Goal: Task Accomplishment & Management: Manage account settings

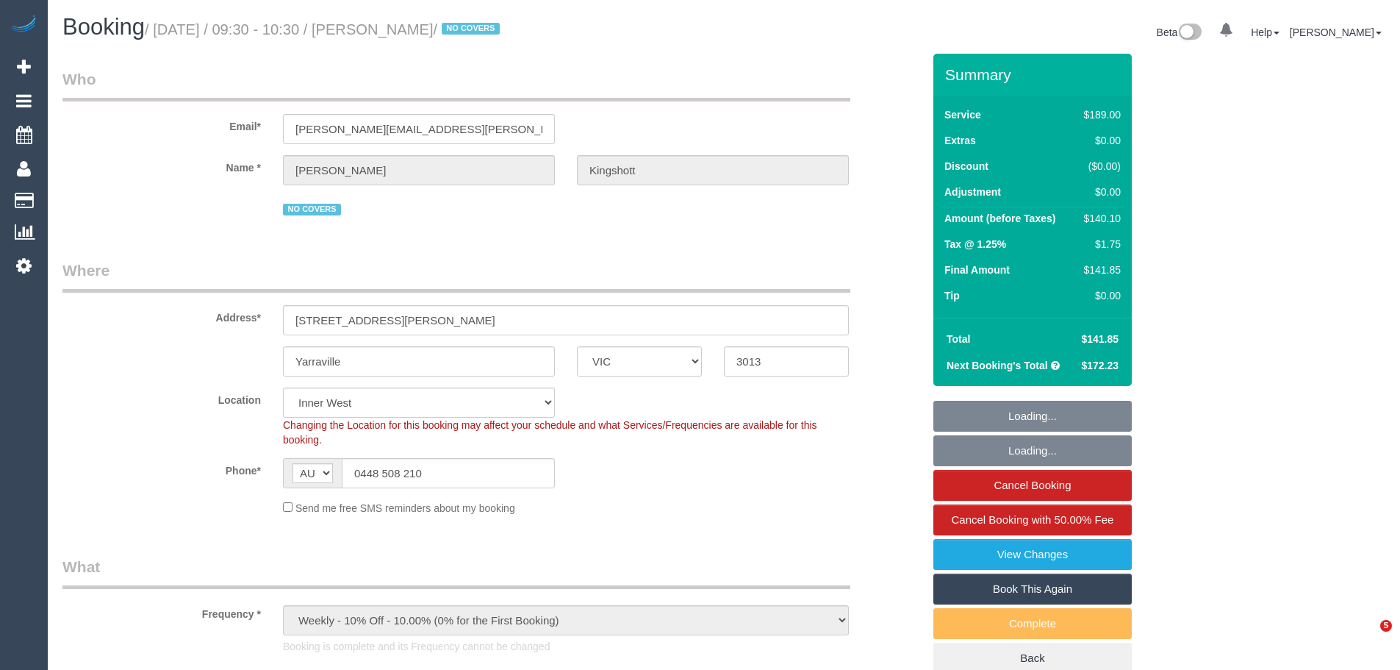
select select "VIC"
select select "string:stripe-pm_1RBOiR2GScqysDRVwOgLJOSd"
select select "object:1444"
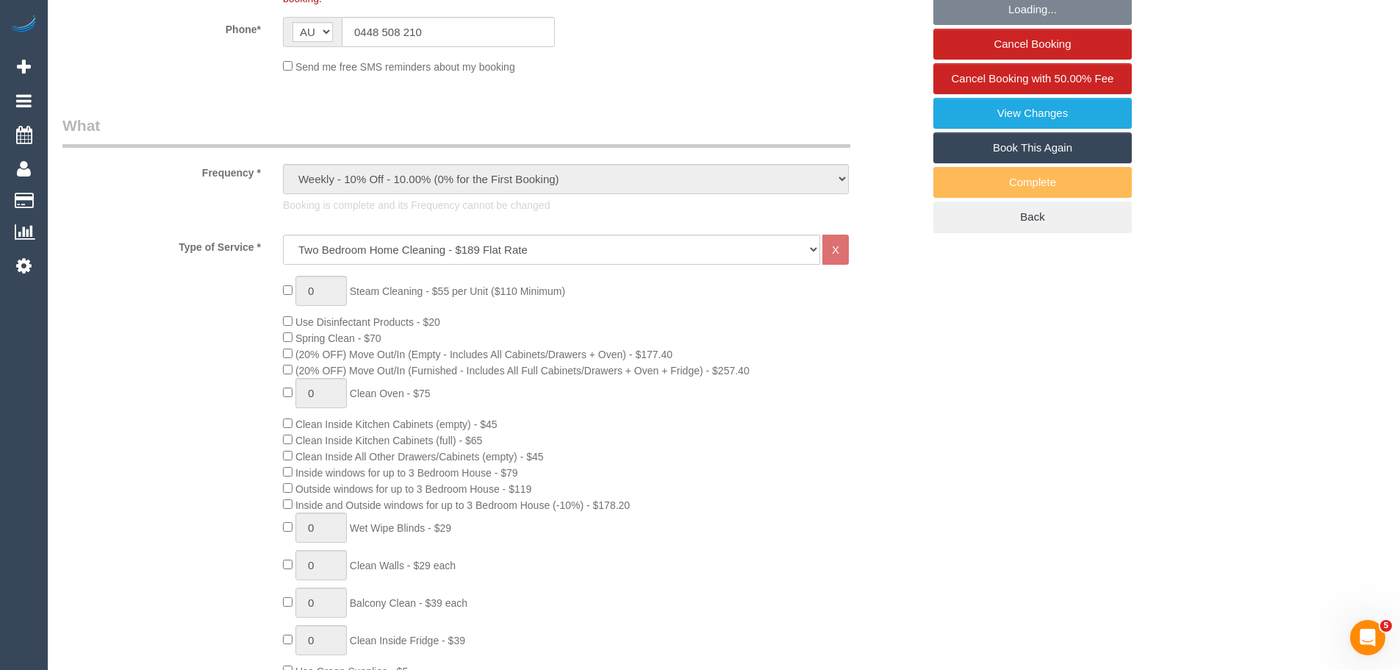
select select "number:27"
select select "number:14"
select select "number:19"
select select "number:36"
select select "number:34"
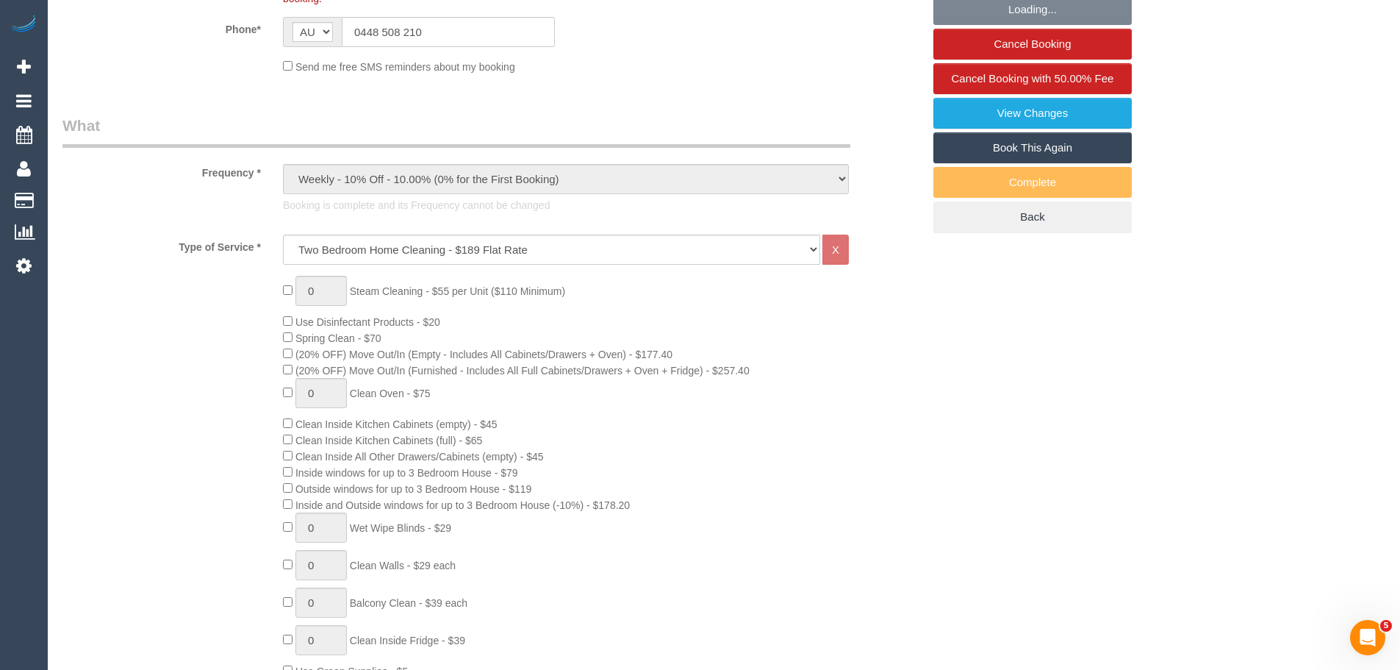
select select "number:11"
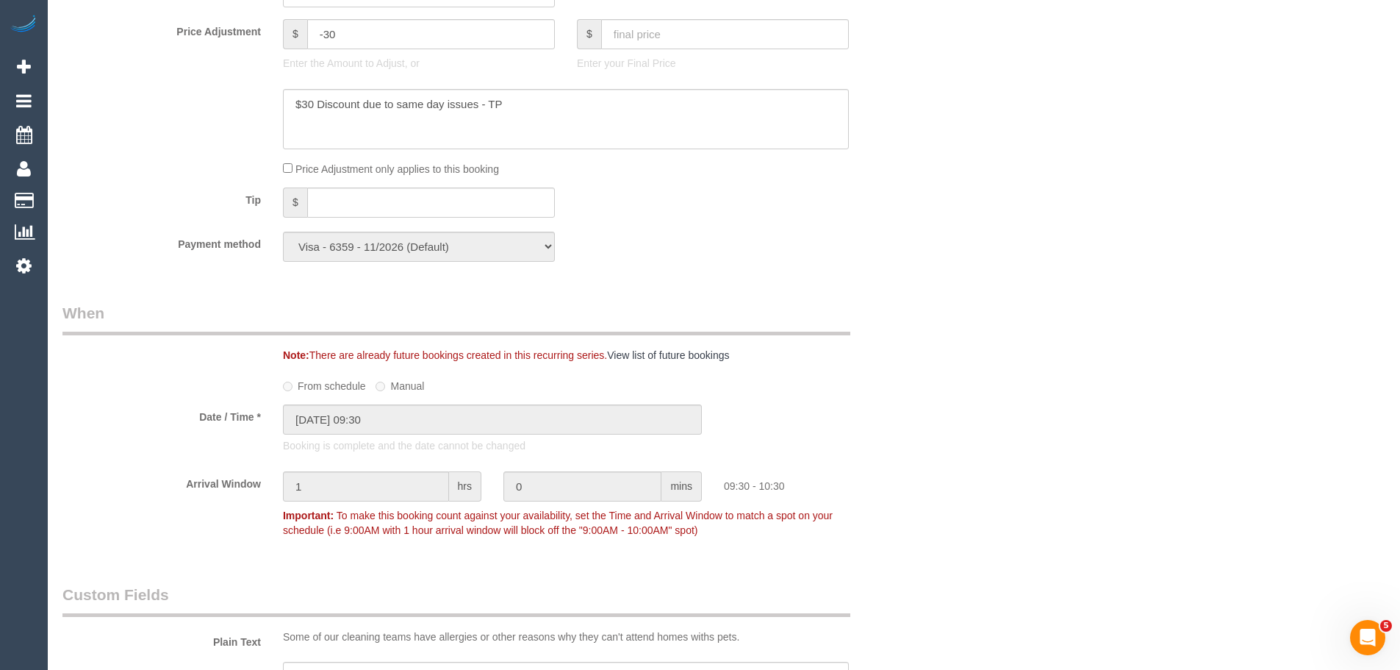
scroll to position [1102, 0]
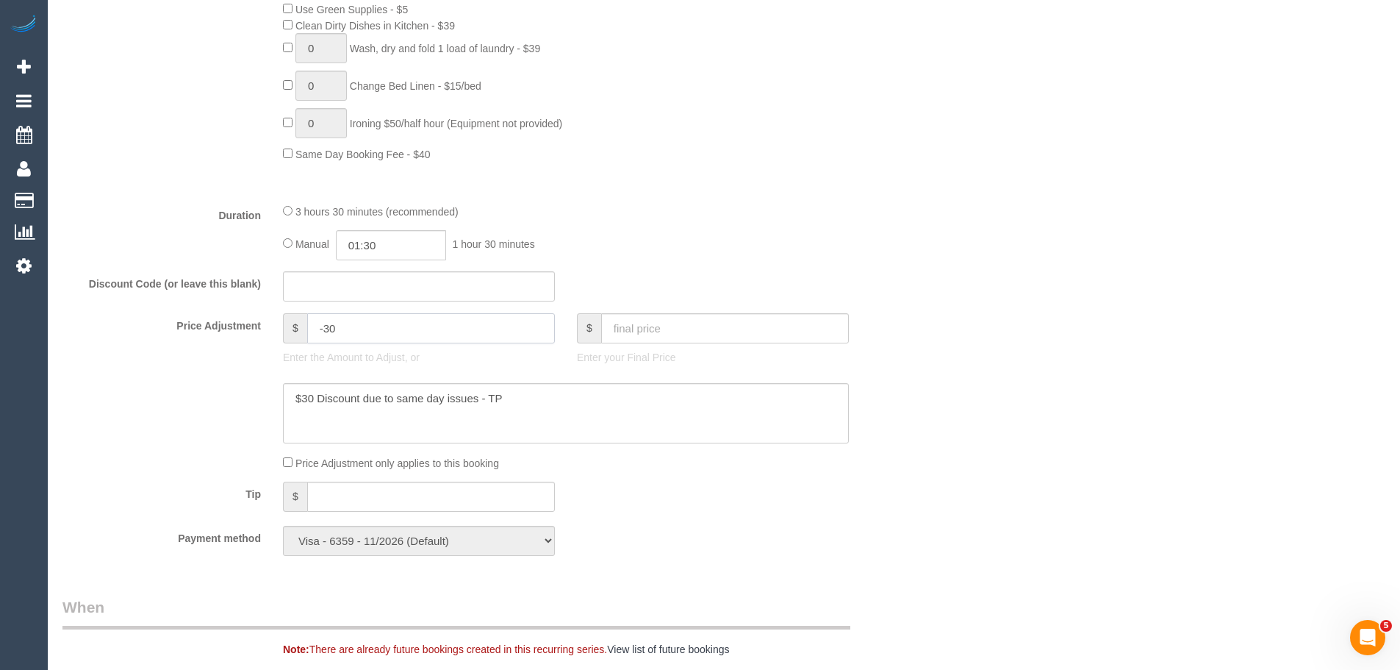
click at [210, 328] on div "Price Adjustment $ -30 Enter the Amount to Adjust, or $ Enter your Final Price" at bounding box center [492, 342] width 882 height 59
drag, startPoint x: 429, startPoint y: 342, endPoint x: 426, endPoint y: 334, distance: 9.6
click at [427, 340] on input "-30" at bounding box center [431, 328] width 248 height 30
click at [426, 334] on input "-30" at bounding box center [431, 328] width 248 height 30
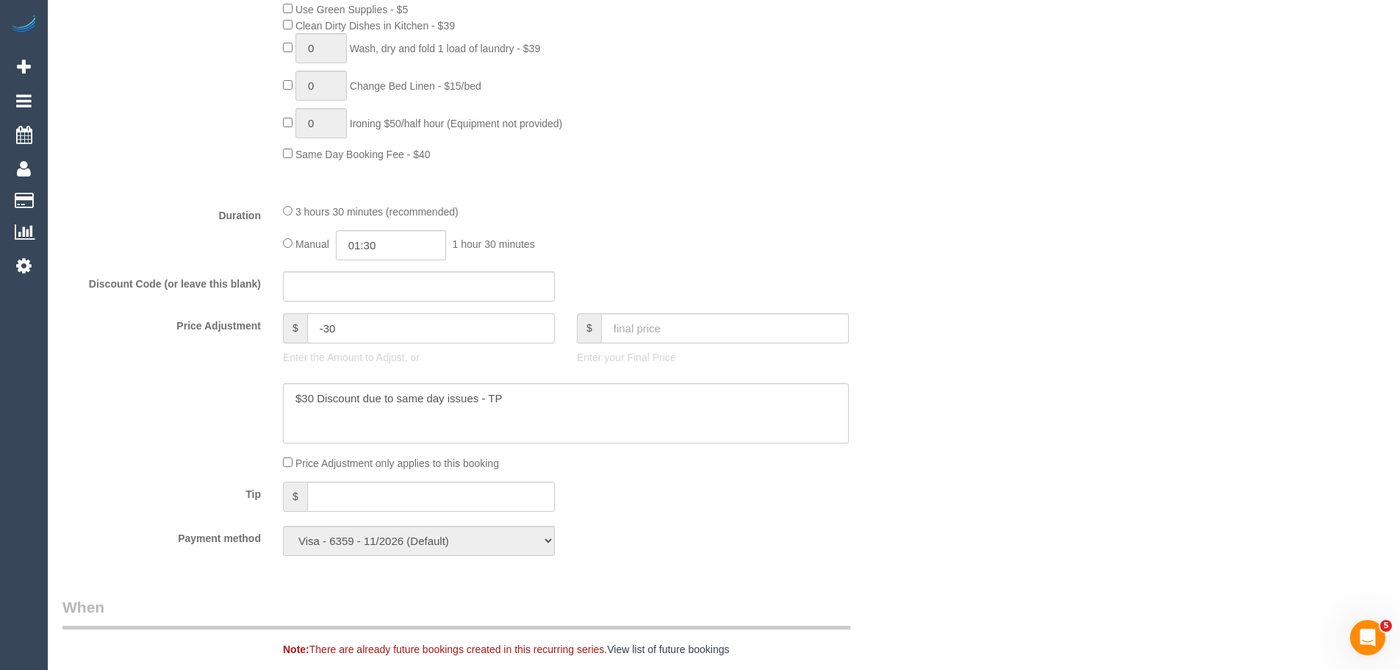
type input "-"
click at [584, 429] on textarea at bounding box center [566, 413] width 566 height 60
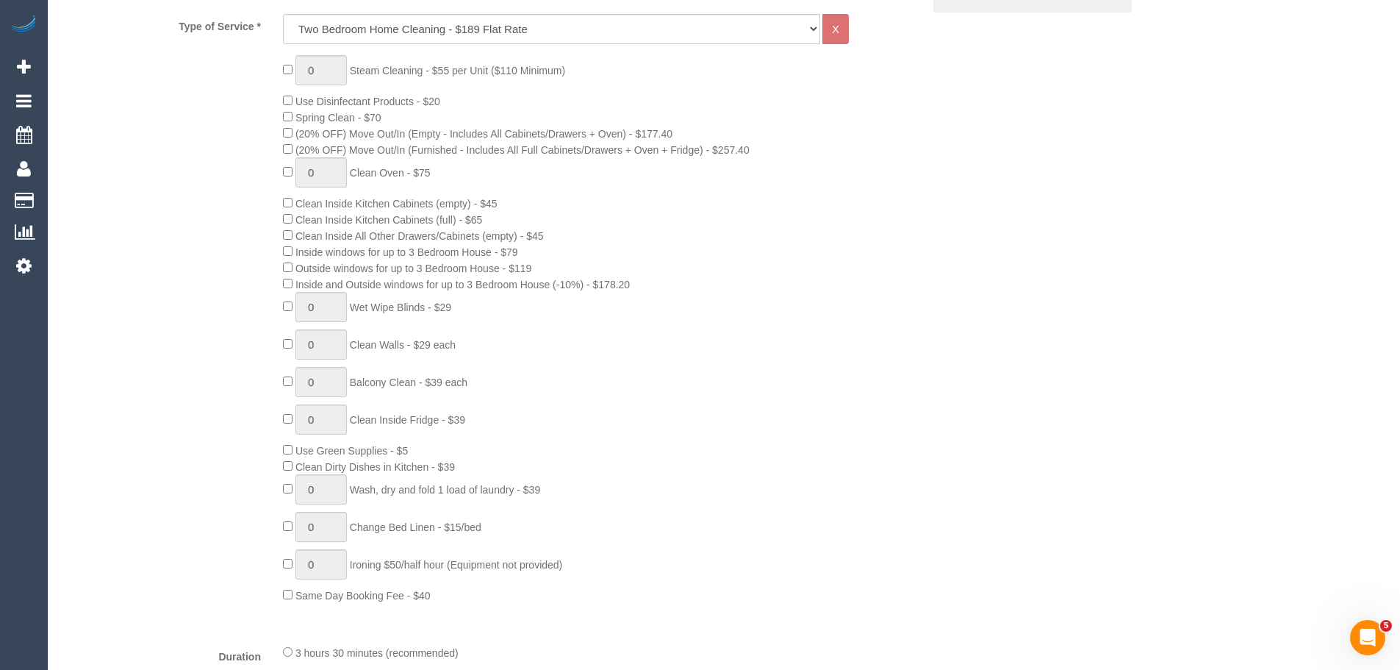
scroll to position [220, 0]
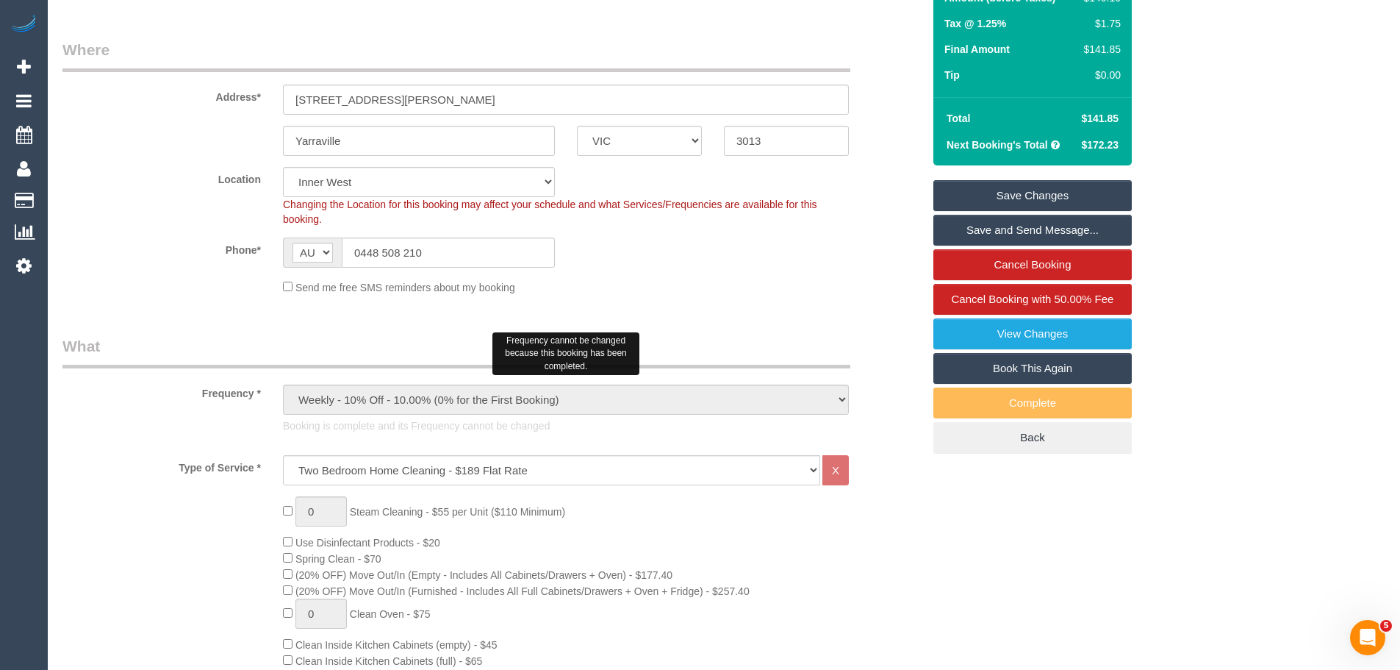
type input "0"
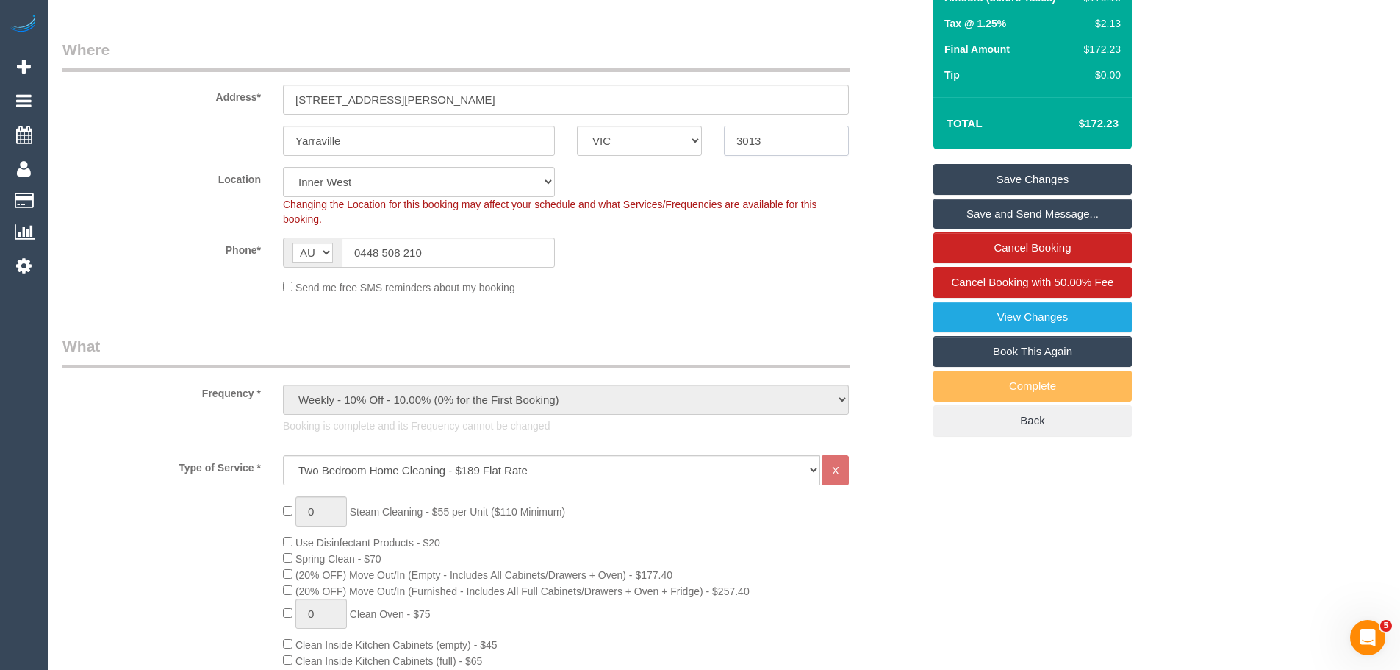
click at [806, 132] on input "3013" at bounding box center [786, 141] width 125 height 30
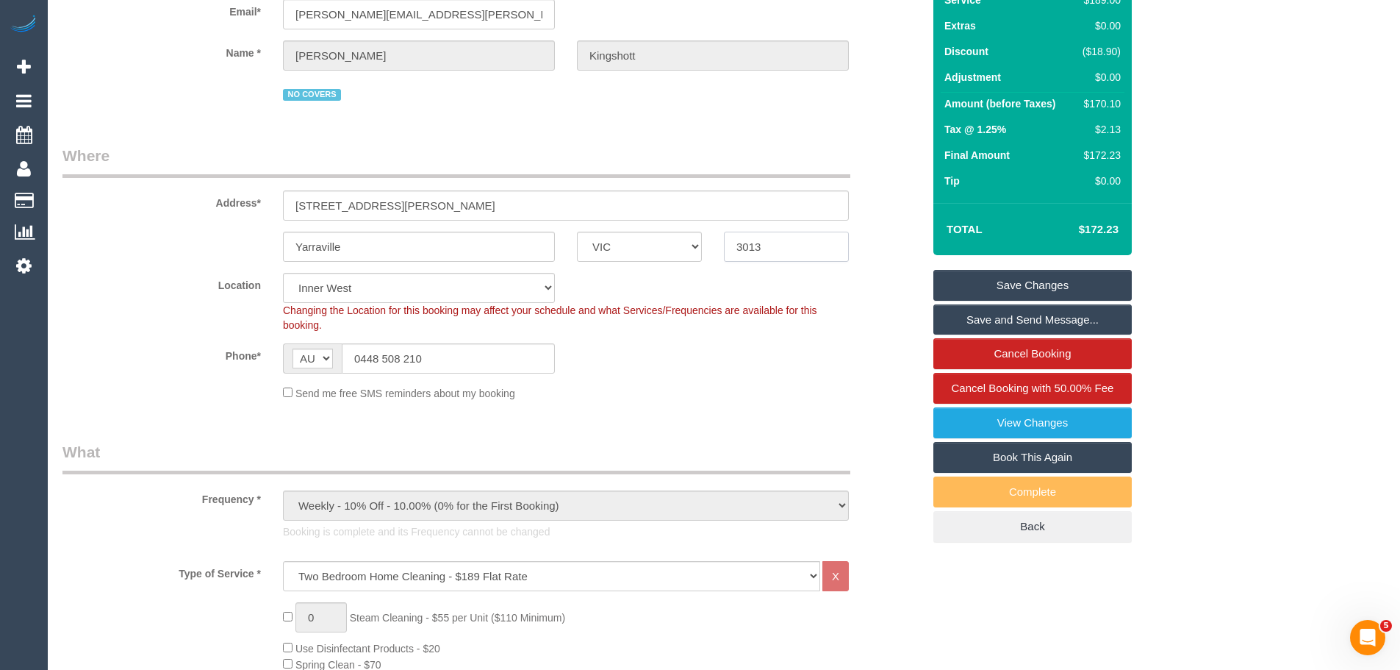
scroll to position [0, 0]
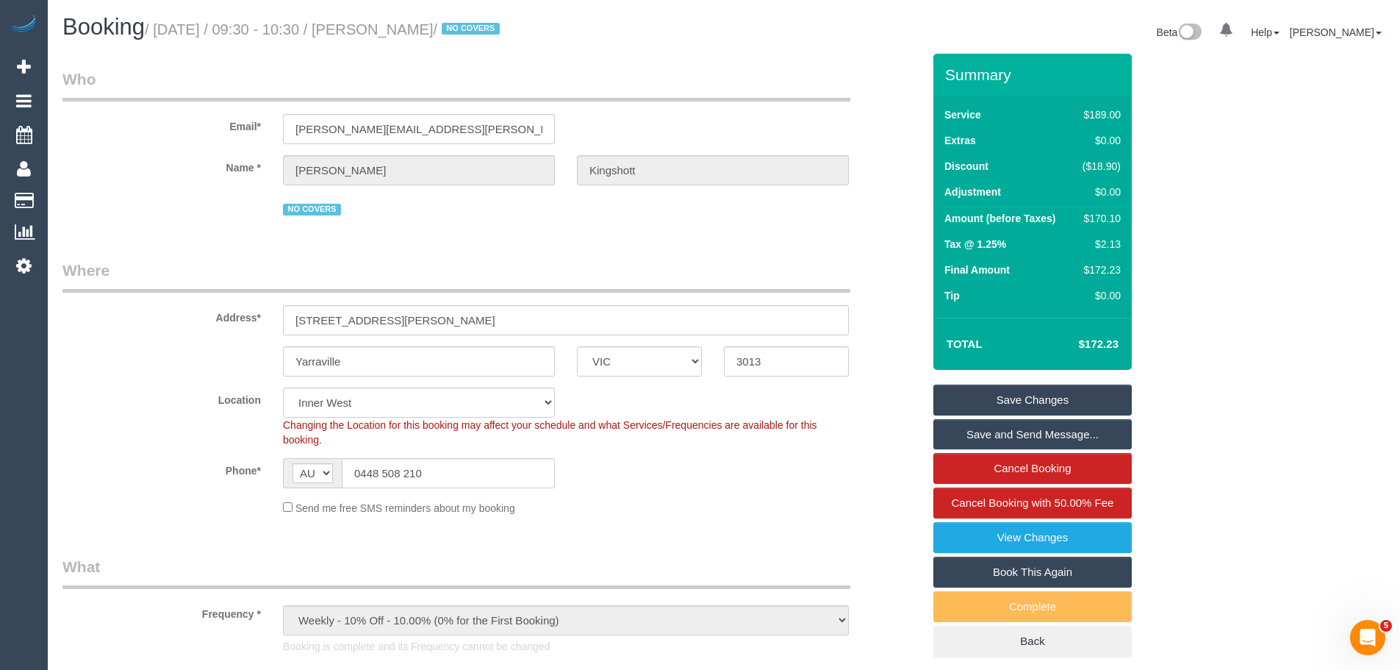
click at [1111, 215] on div "$170.10" at bounding box center [1099, 218] width 44 height 15
copy div "170.10"
click at [1047, 533] on link "View Changes" at bounding box center [1032, 537] width 198 height 31
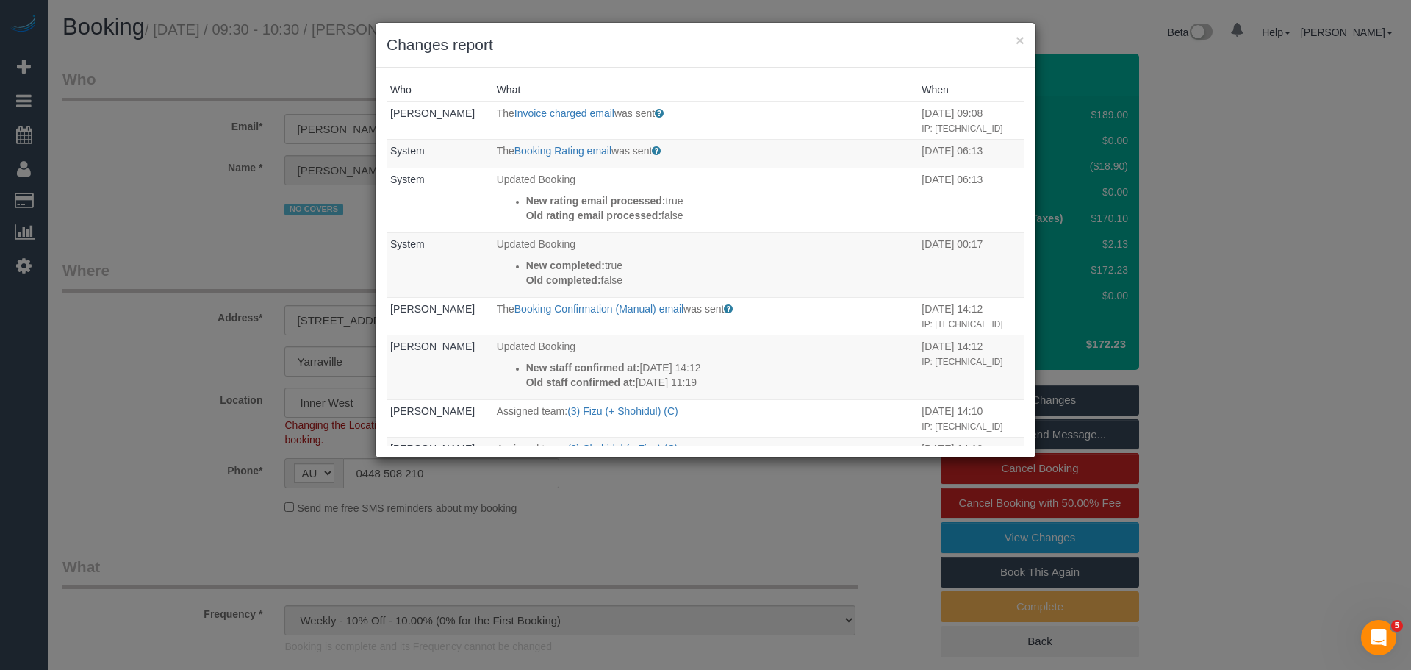
click at [1027, 42] on div "× Changes report" at bounding box center [706, 45] width 660 height 45
click at [1023, 40] on button "×" at bounding box center [1020, 39] width 9 height 15
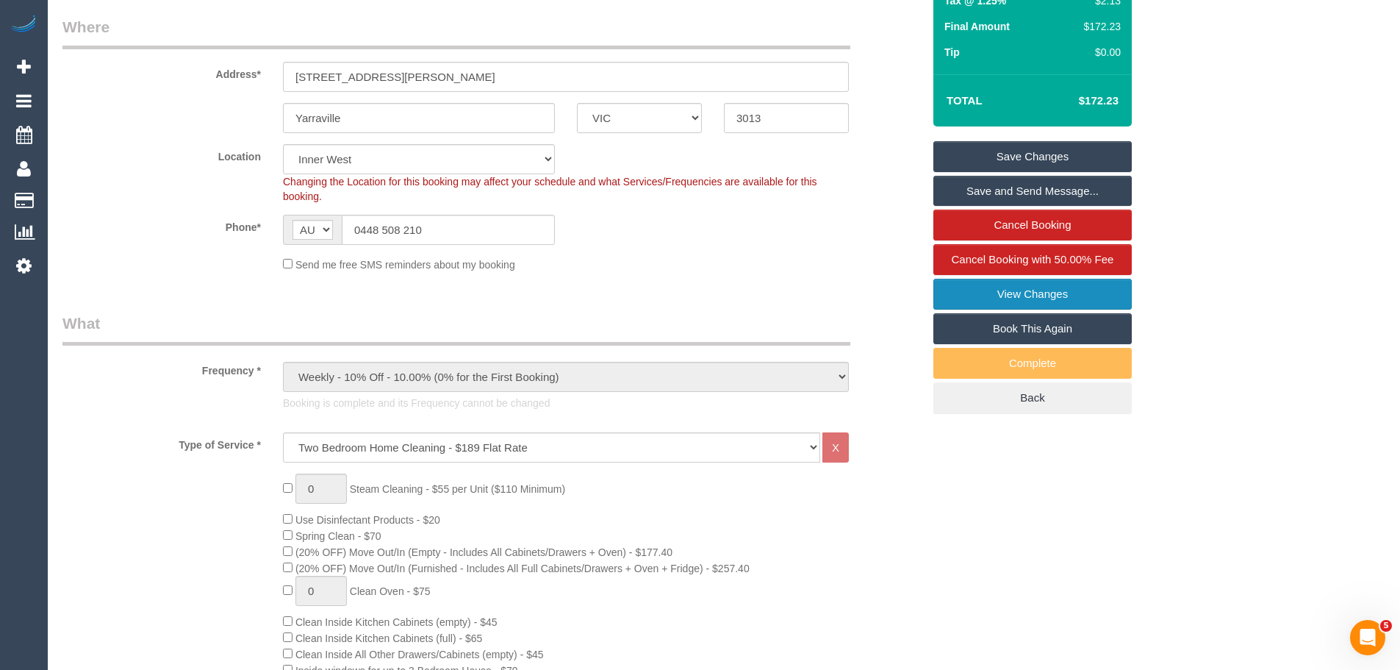
scroll to position [73, 0]
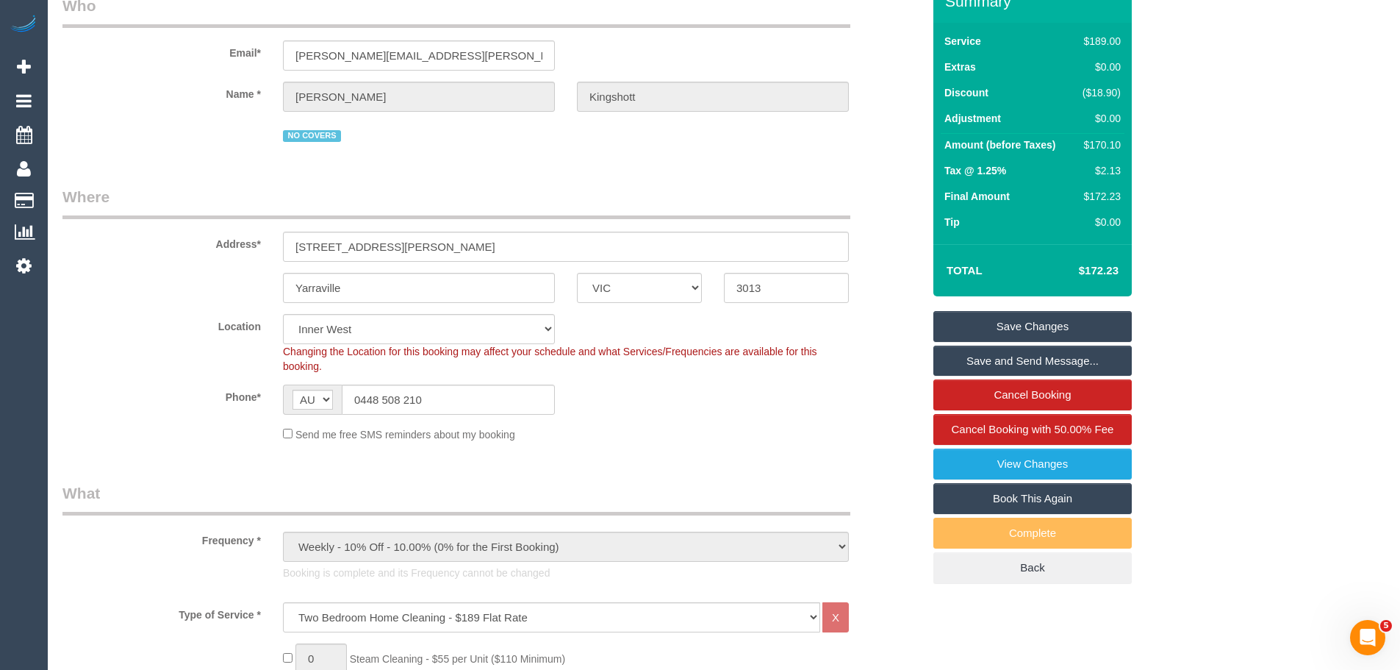
click at [1108, 146] on div "$170.10" at bounding box center [1099, 144] width 44 height 15
copy div "170.10"
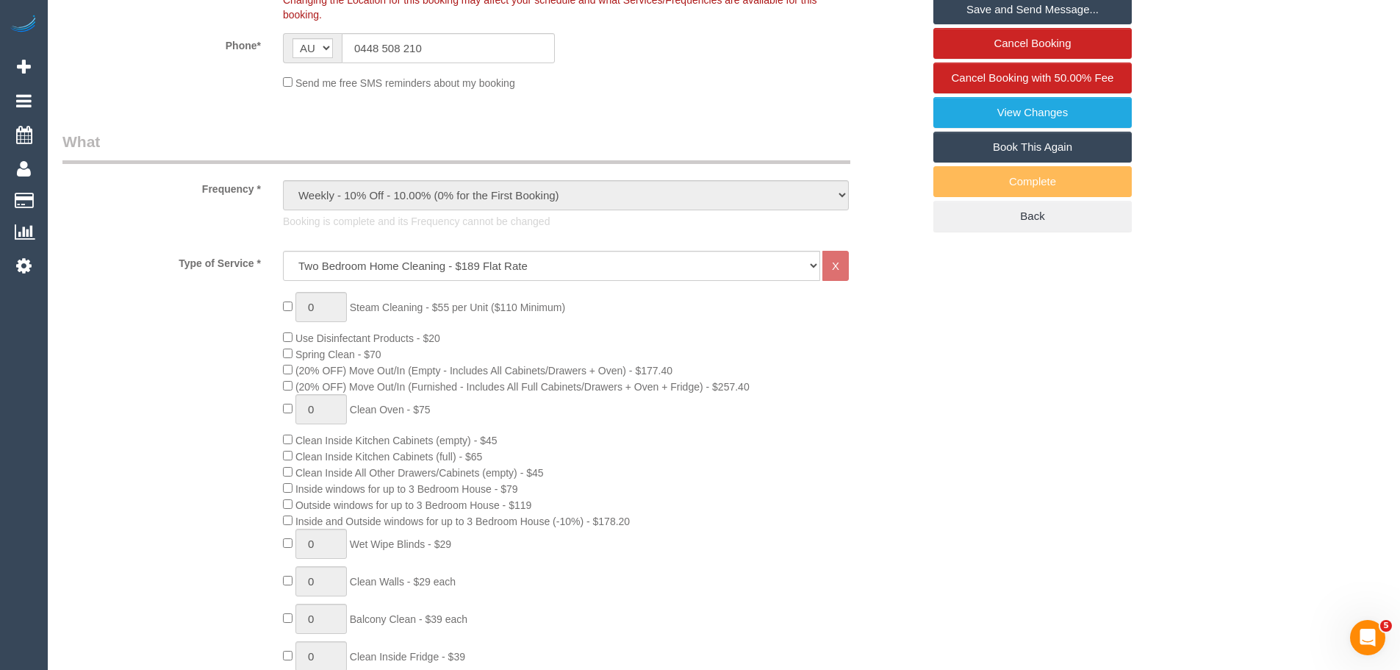
scroll to position [0, 0]
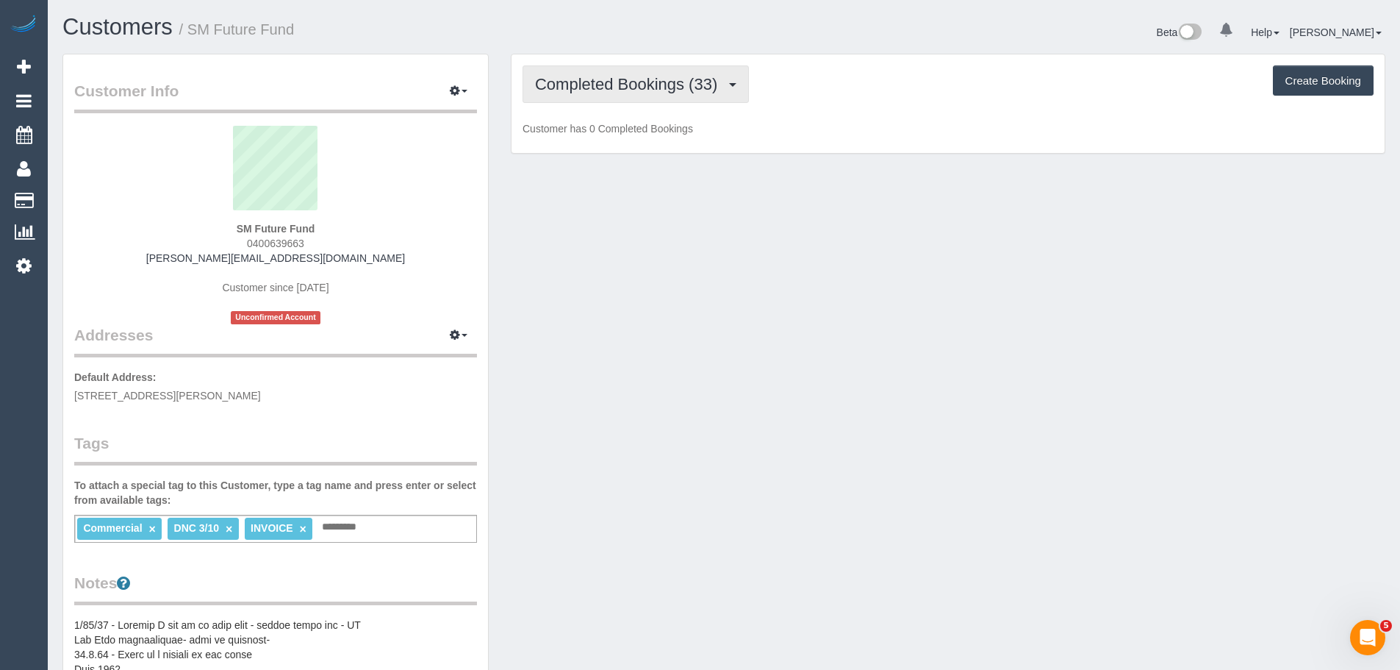
click at [650, 91] on span "Completed Bookings (33)" at bounding box center [630, 84] width 190 height 18
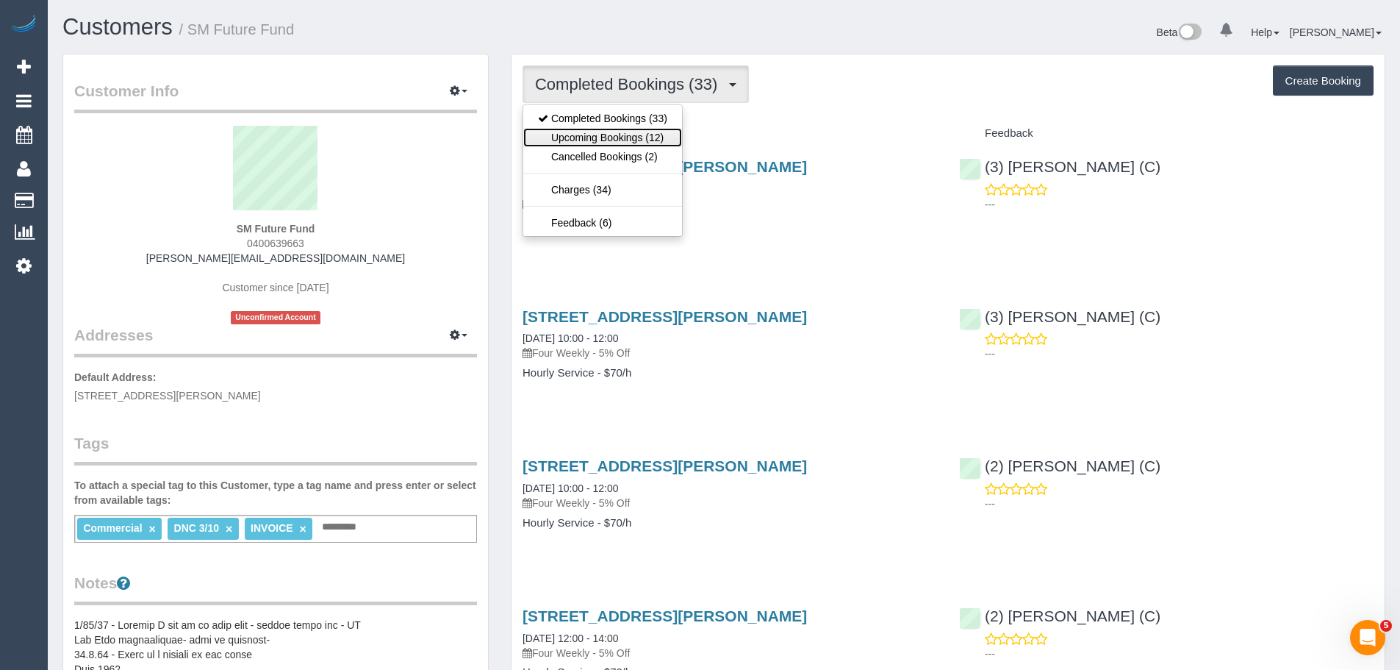
click at [646, 131] on link "Upcoming Bookings (12)" at bounding box center [602, 137] width 159 height 19
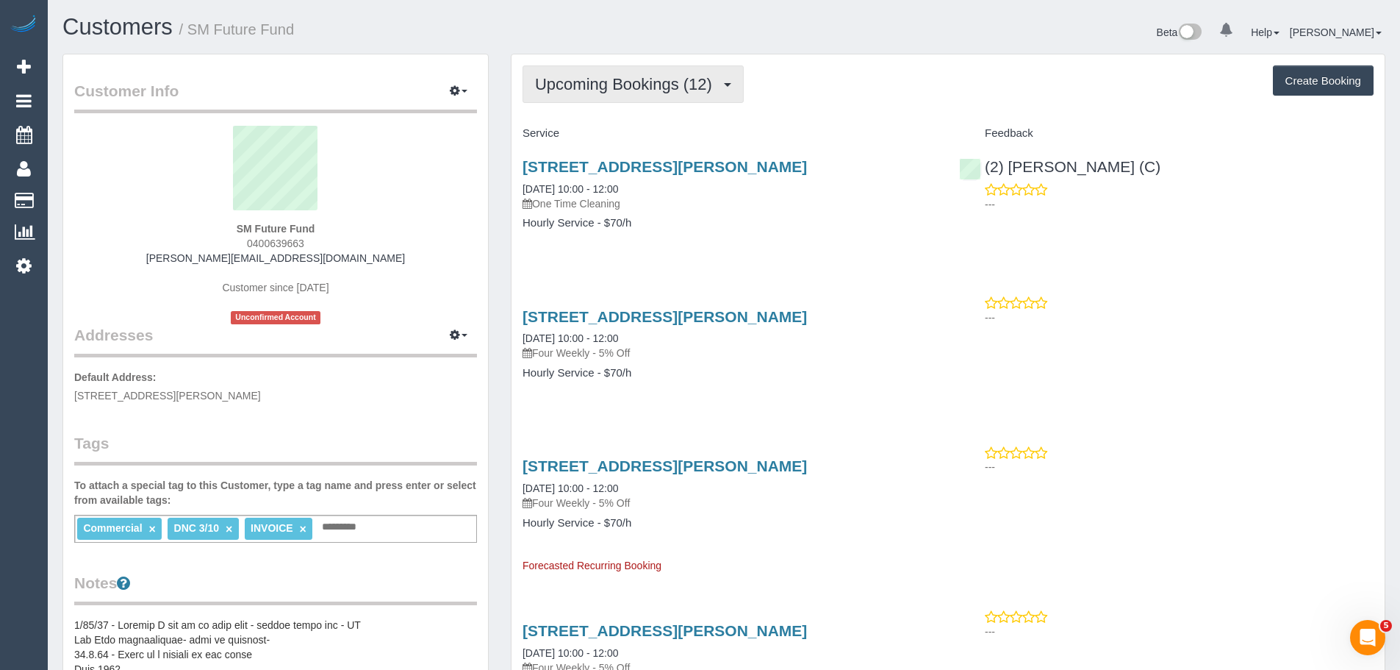
click at [642, 79] on span "Upcoming Bookings (12)" at bounding box center [627, 84] width 184 height 18
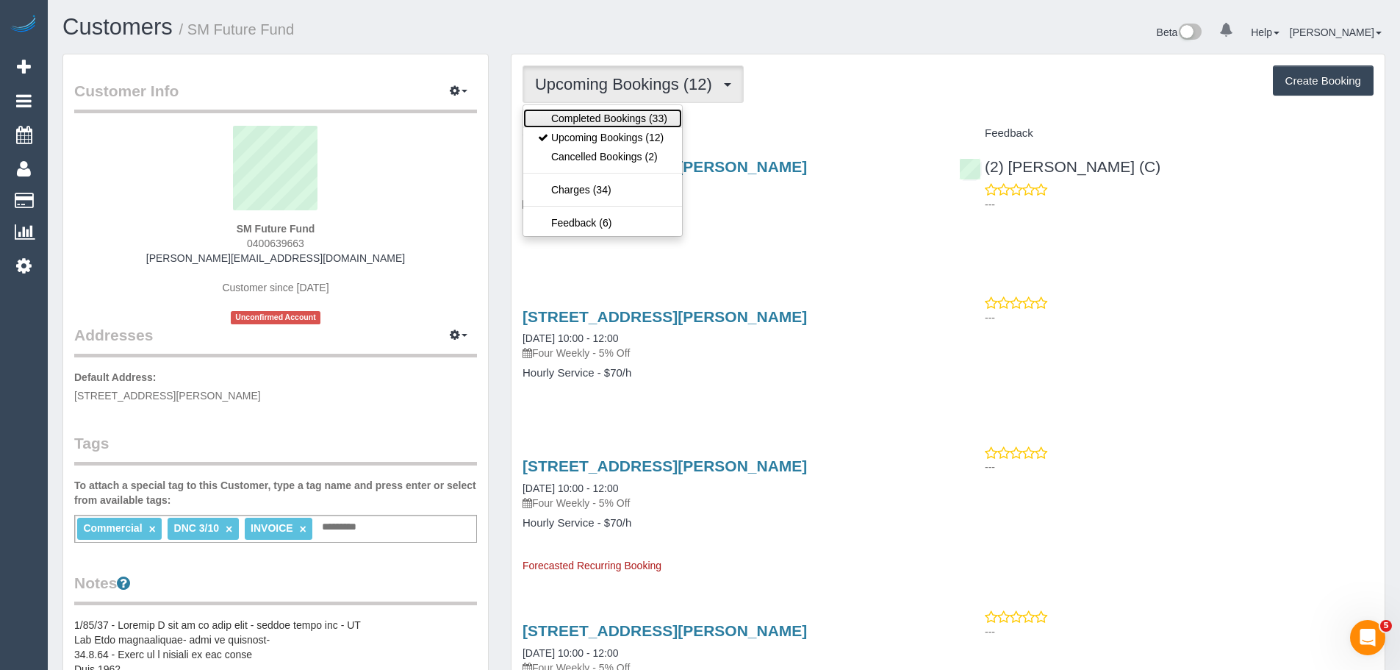
click at [603, 118] on link "Completed Bookings (33)" at bounding box center [602, 118] width 159 height 19
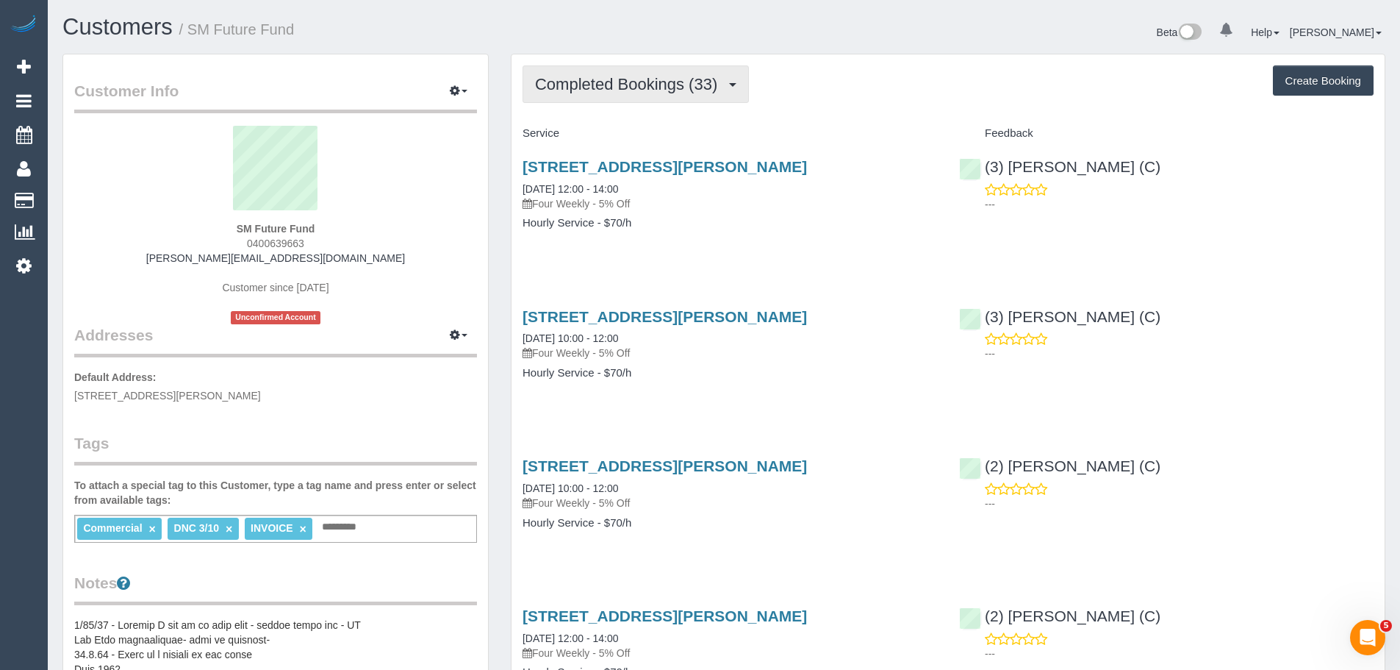
click at [608, 91] on span "Completed Bookings (33)" at bounding box center [630, 84] width 190 height 18
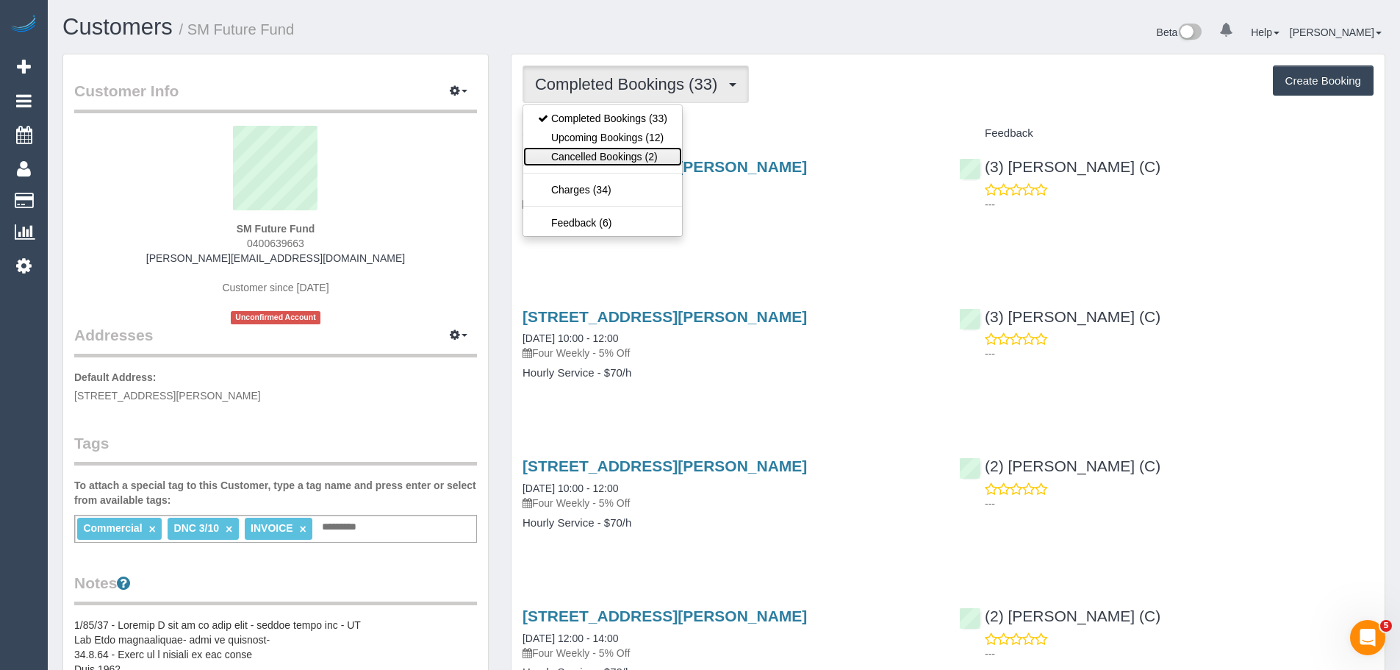
click at [610, 156] on link "Cancelled Bookings (2)" at bounding box center [602, 156] width 159 height 19
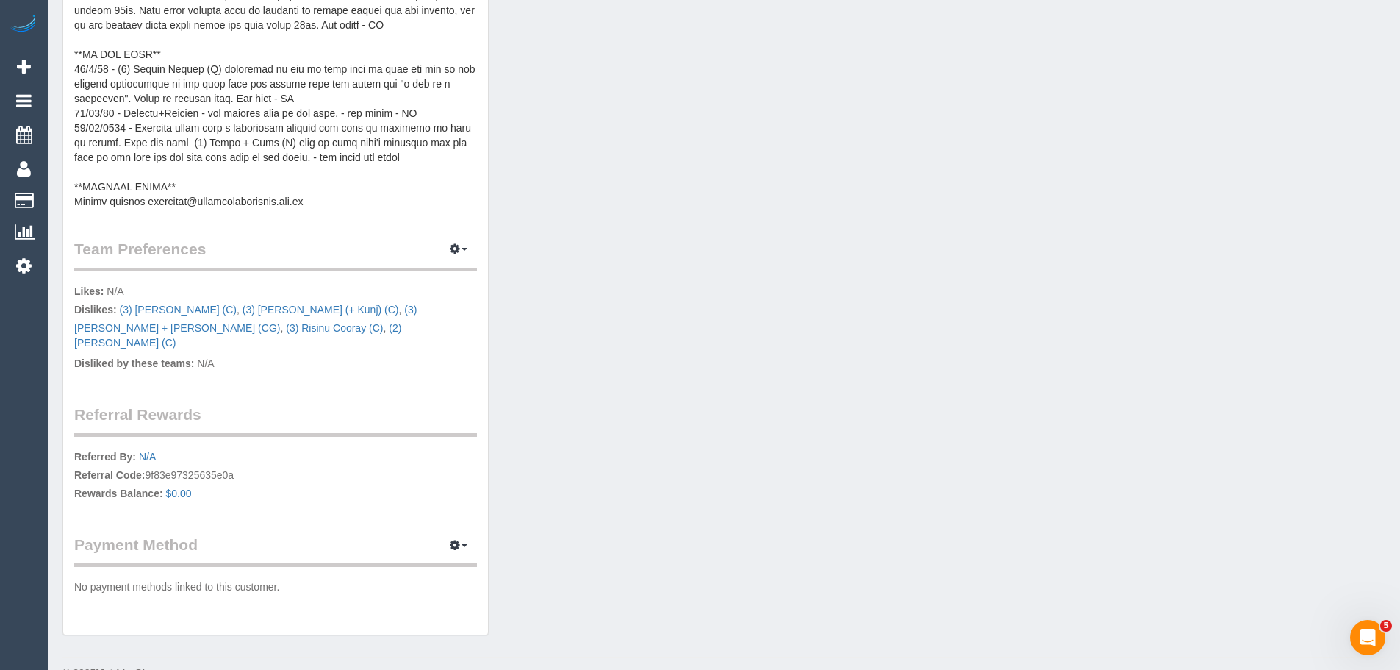
scroll to position [720, 0]
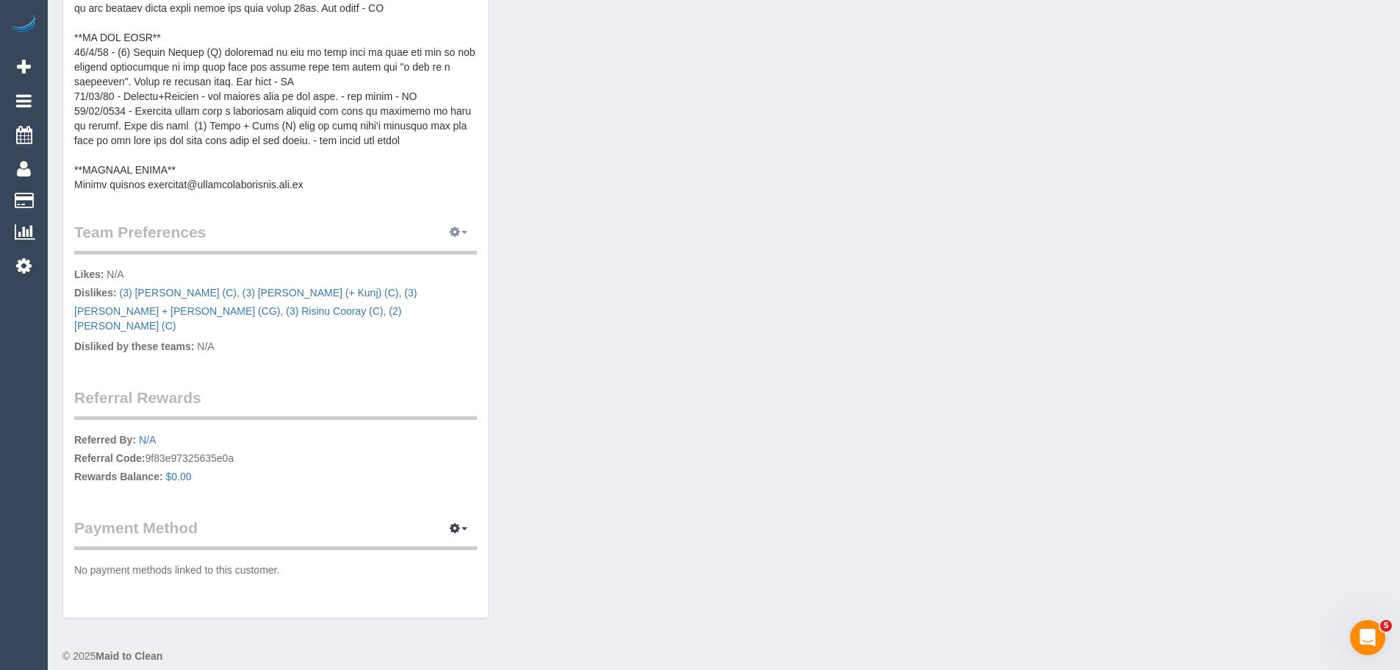
click at [456, 229] on icon "button" at bounding box center [455, 231] width 10 height 9
click at [451, 252] on link "Manage Preferences" at bounding box center [413, 259] width 125 height 19
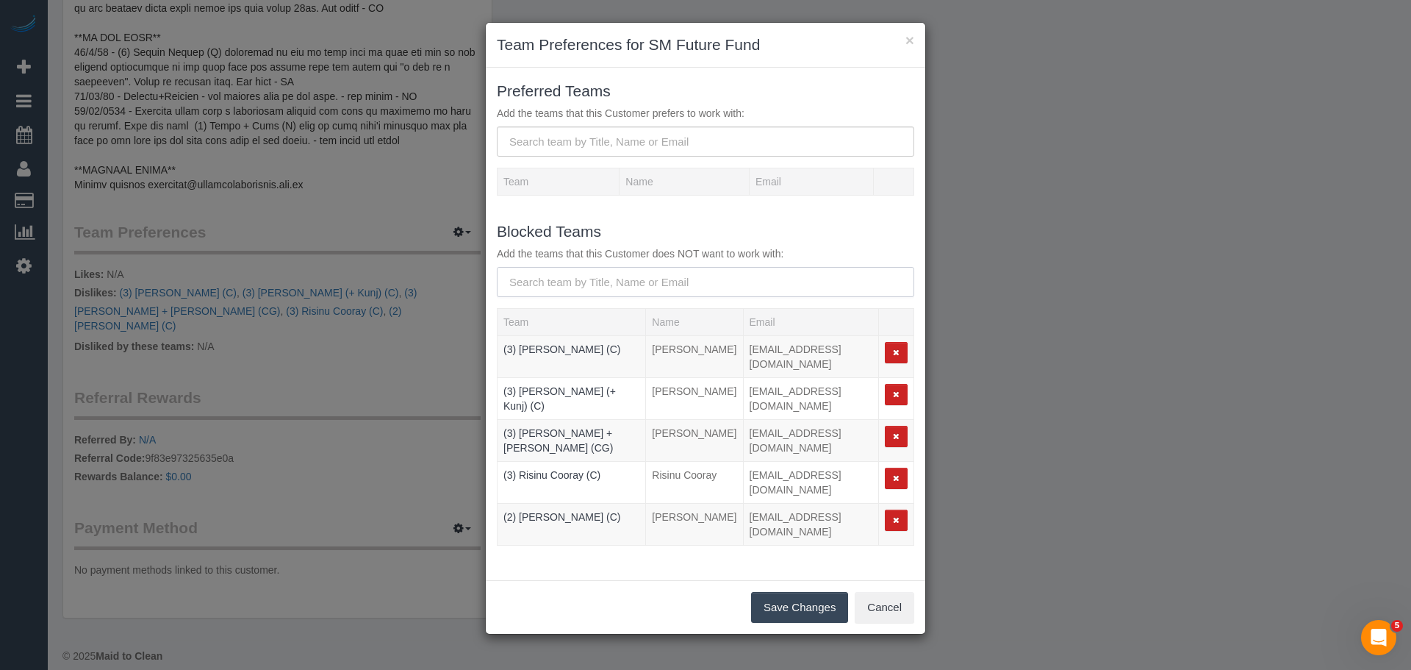
click at [577, 277] on input "text" at bounding box center [705, 282] width 417 height 30
type input "Chamodi"
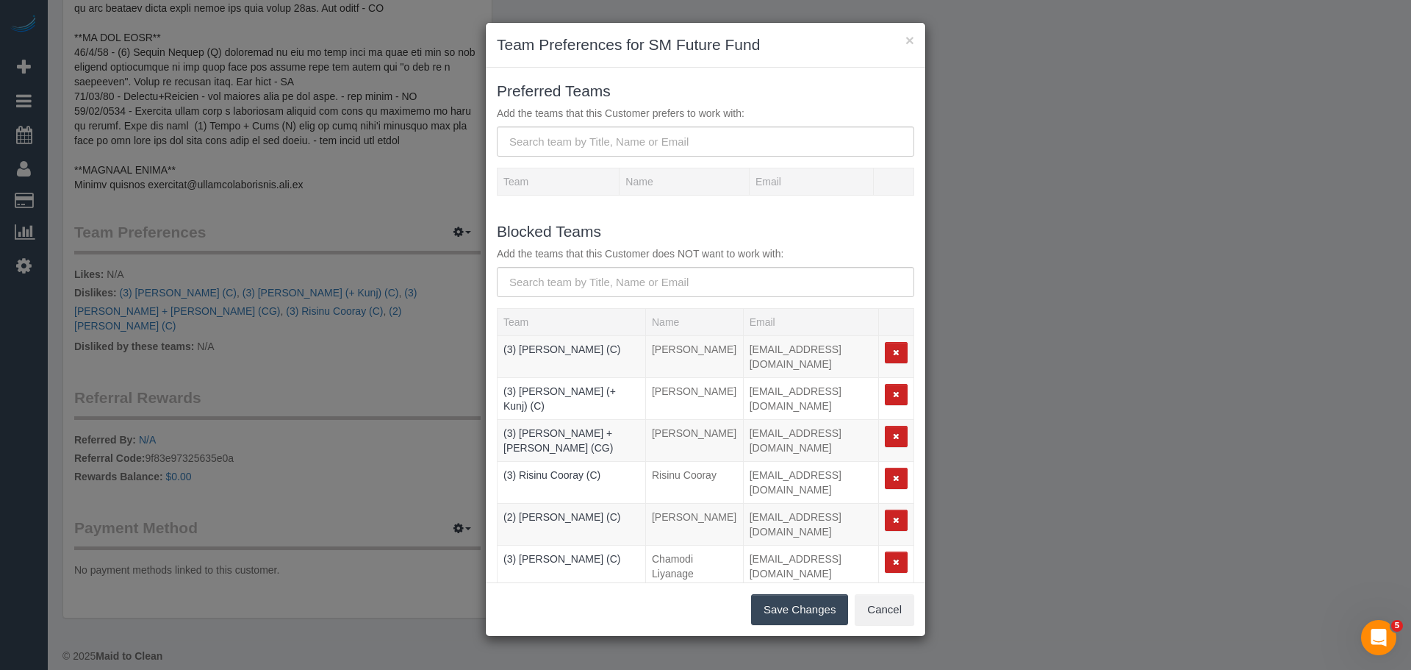
click at [814, 605] on button "Save Changes" at bounding box center [799, 609] width 97 height 31
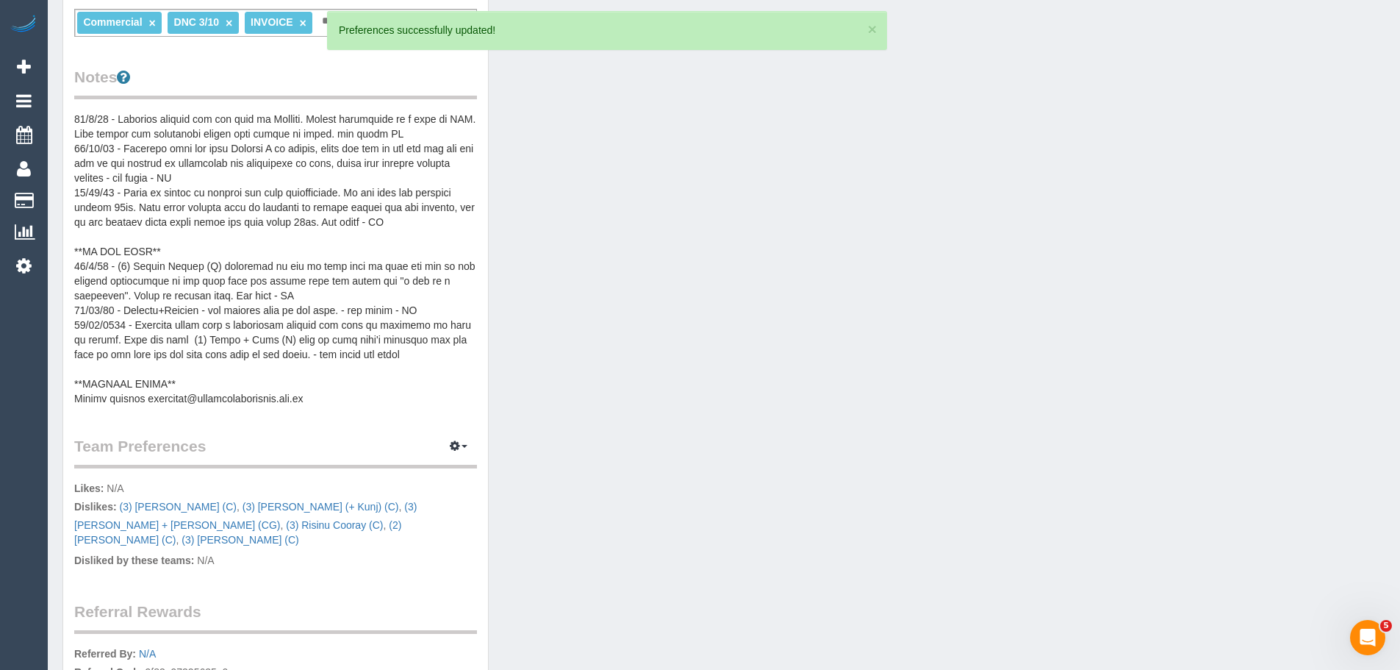
scroll to position [279, 0]
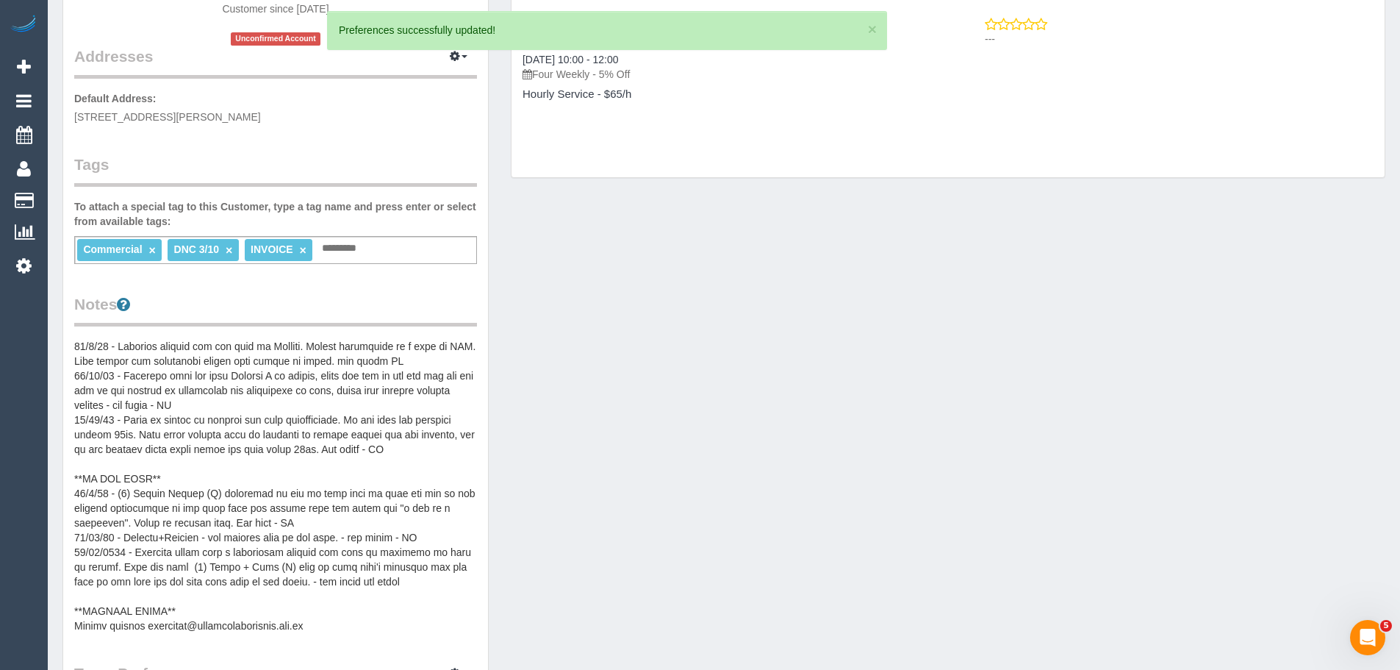
click at [164, 348] on pre at bounding box center [275, 486] width 403 height 294
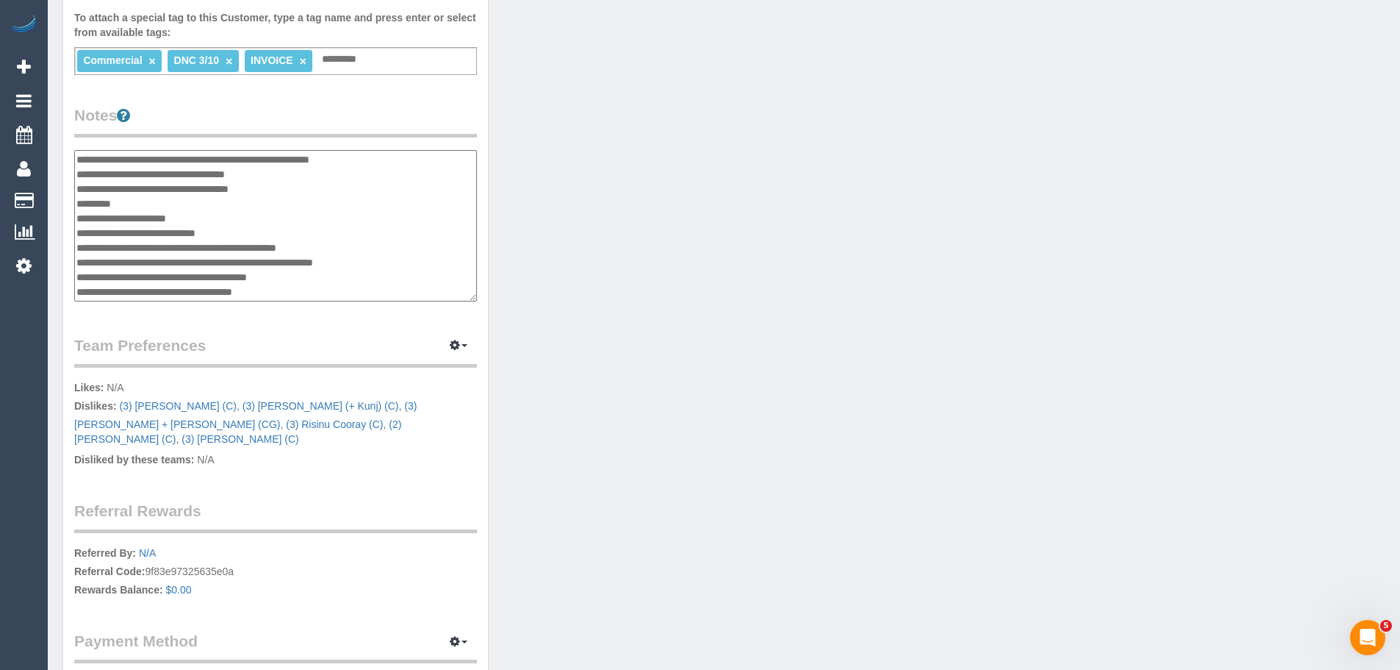
scroll to position [441, 0]
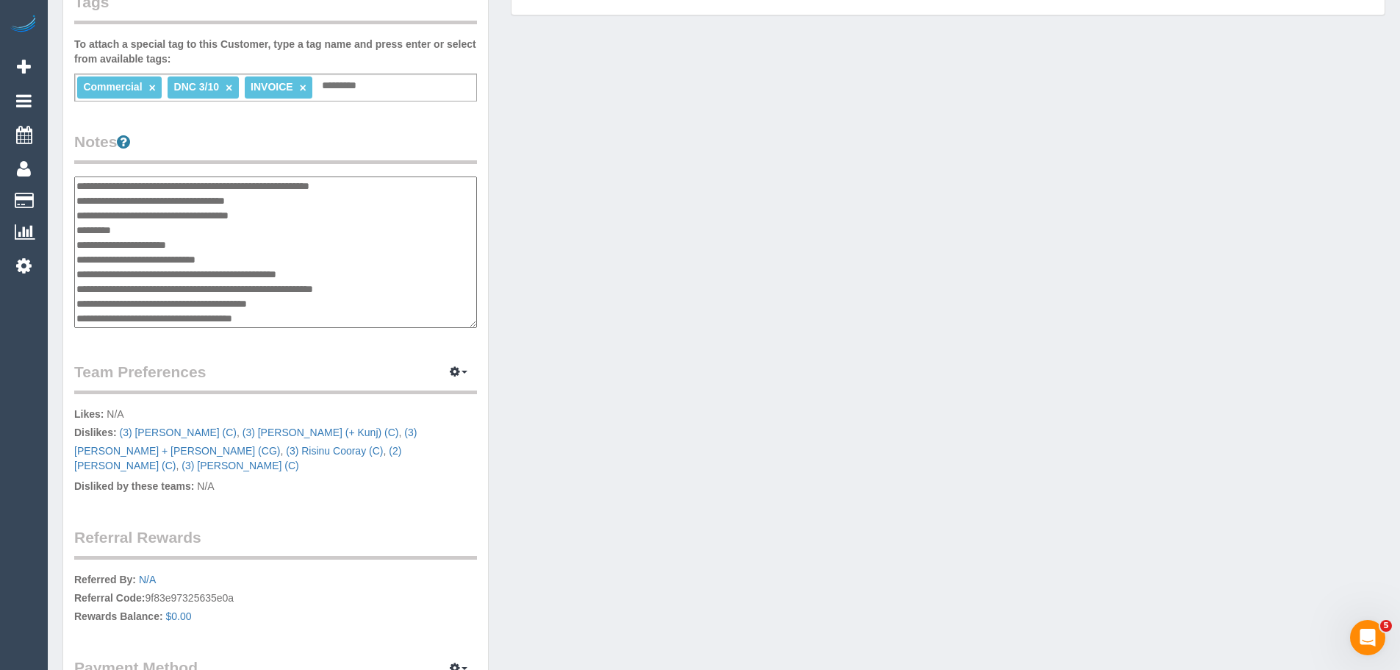
click at [77, 184] on textarea at bounding box center [275, 251] width 403 height 151
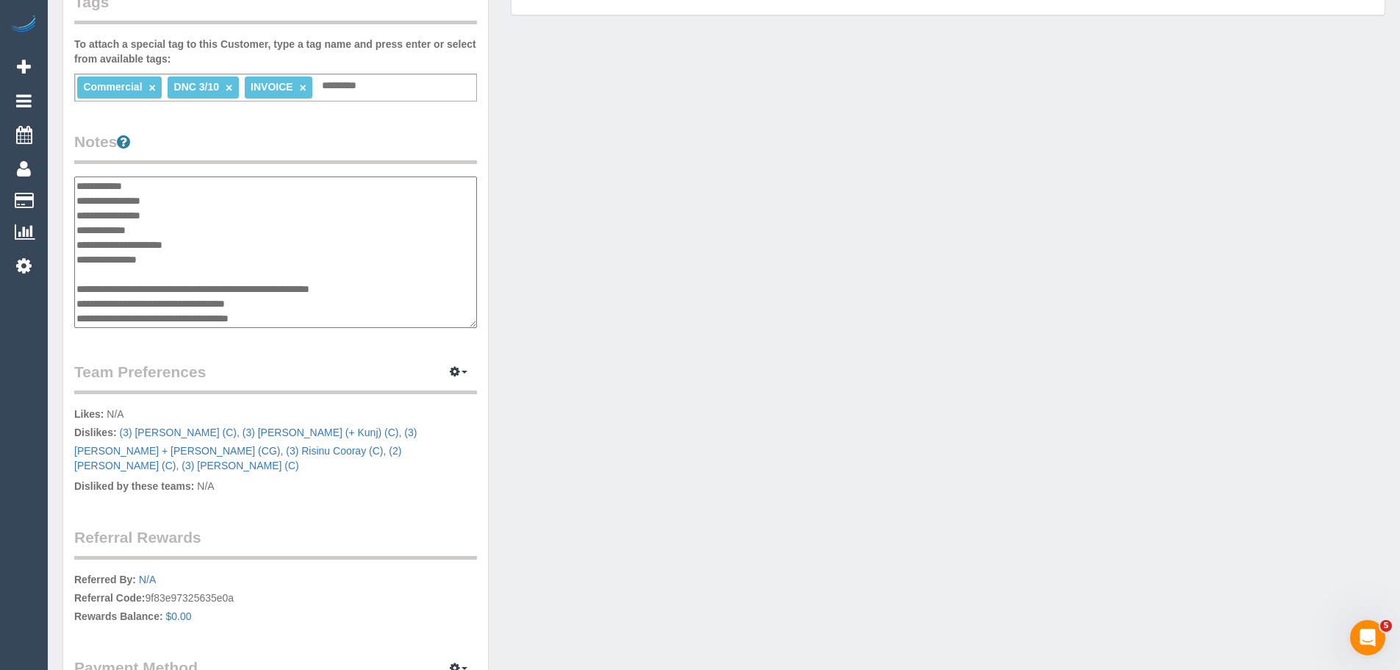
click at [187, 212] on textarea at bounding box center [275, 251] width 403 height 151
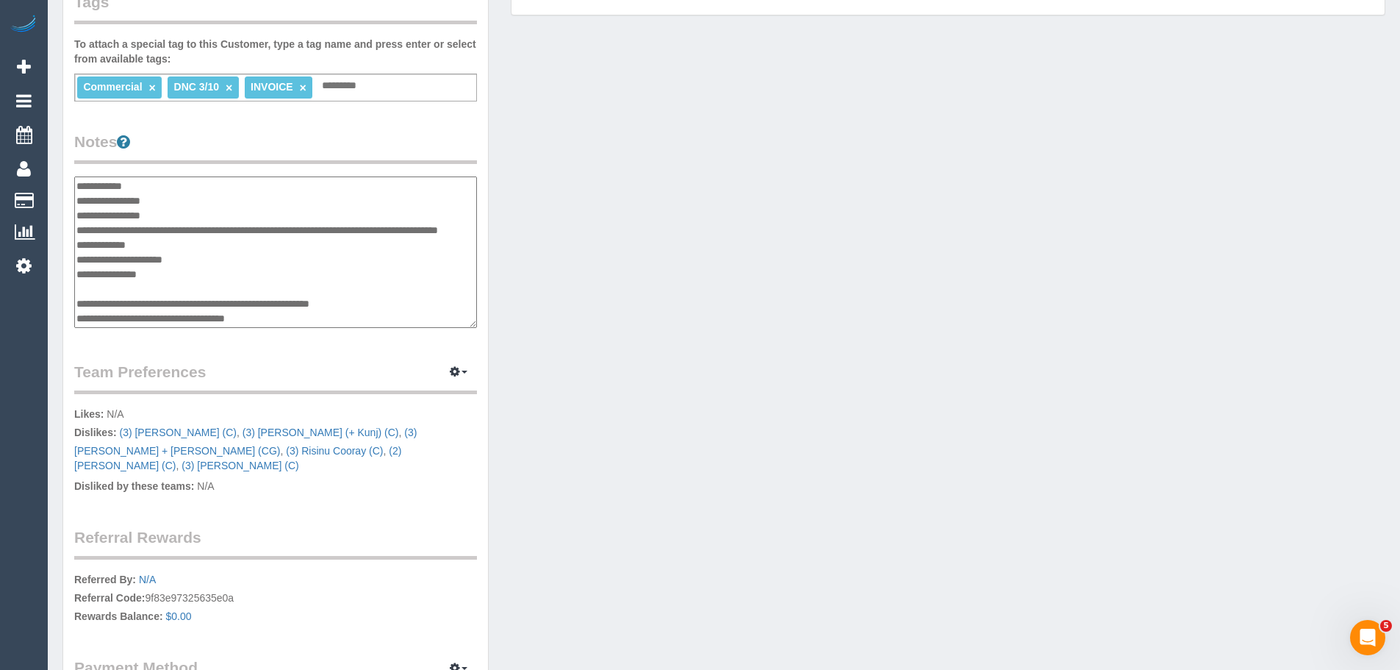
click at [362, 232] on textarea at bounding box center [275, 251] width 403 height 151
type textarea "**********"
click at [422, 124] on div "Customer Info Edit Contact Info Send Message Email Preferences Special Sales Ta…" at bounding box center [275, 185] width 425 height 1144
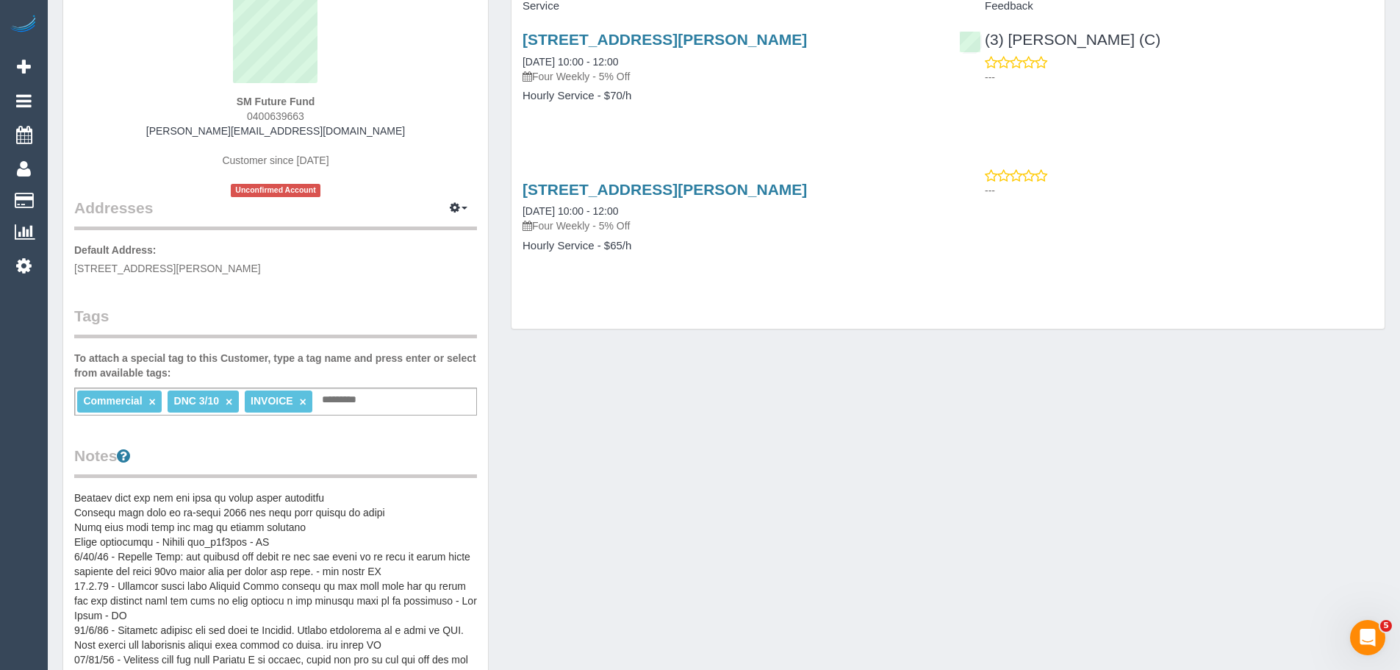
scroll to position [0, 0]
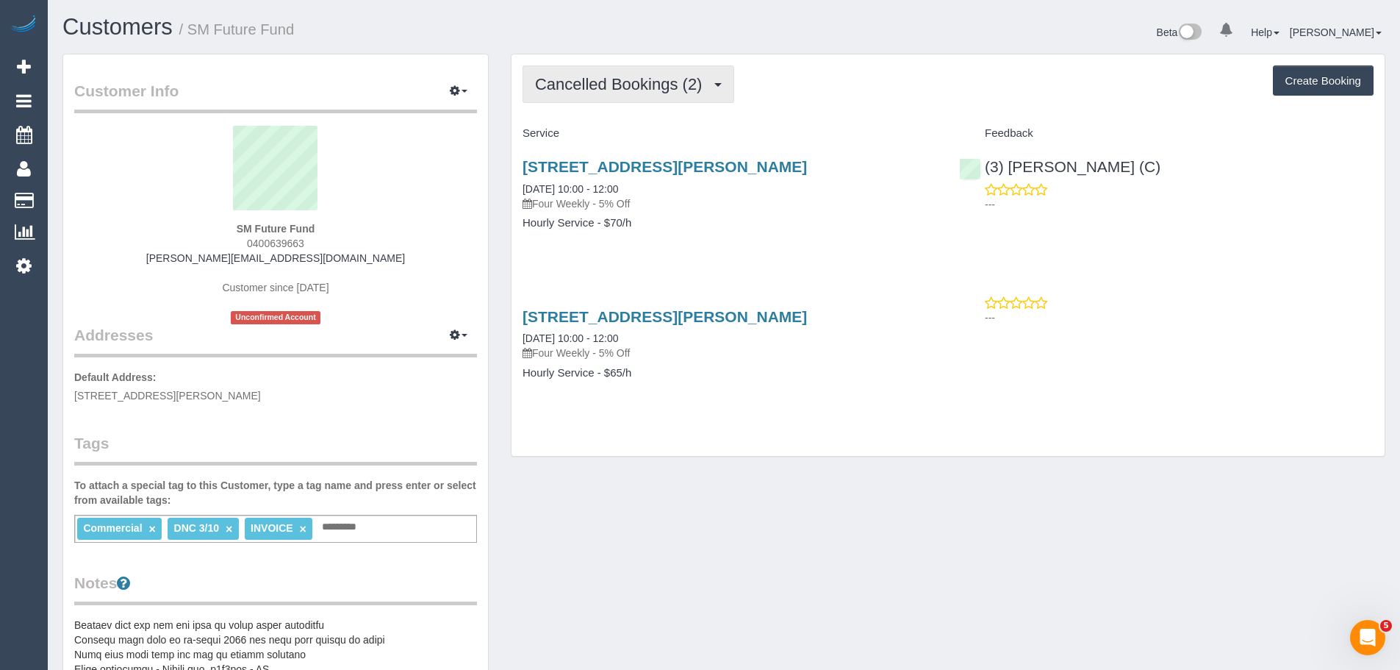
click at [583, 80] on span "Cancelled Bookings (2)" at bounding box center [622, 84] width 174 height 18
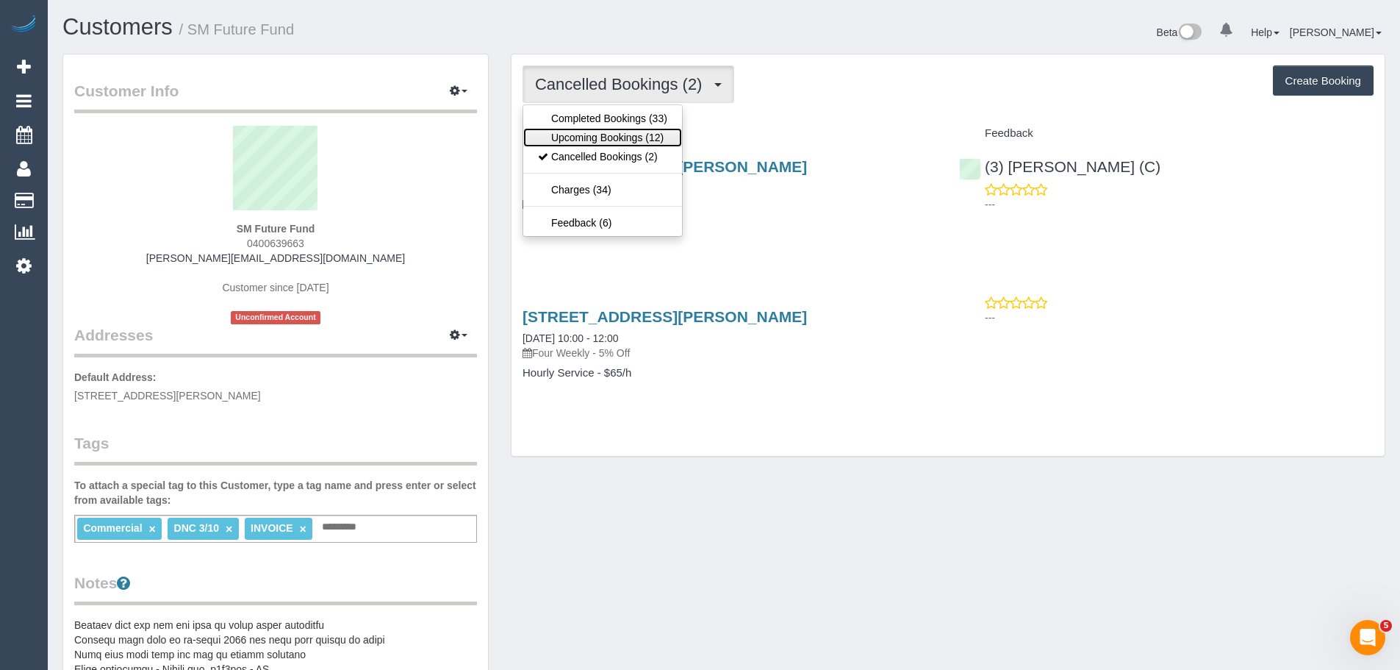
click at [597, 139] on link "Upcoming Bookings (12)" at bounding box center [602, 137] width 159 height 19
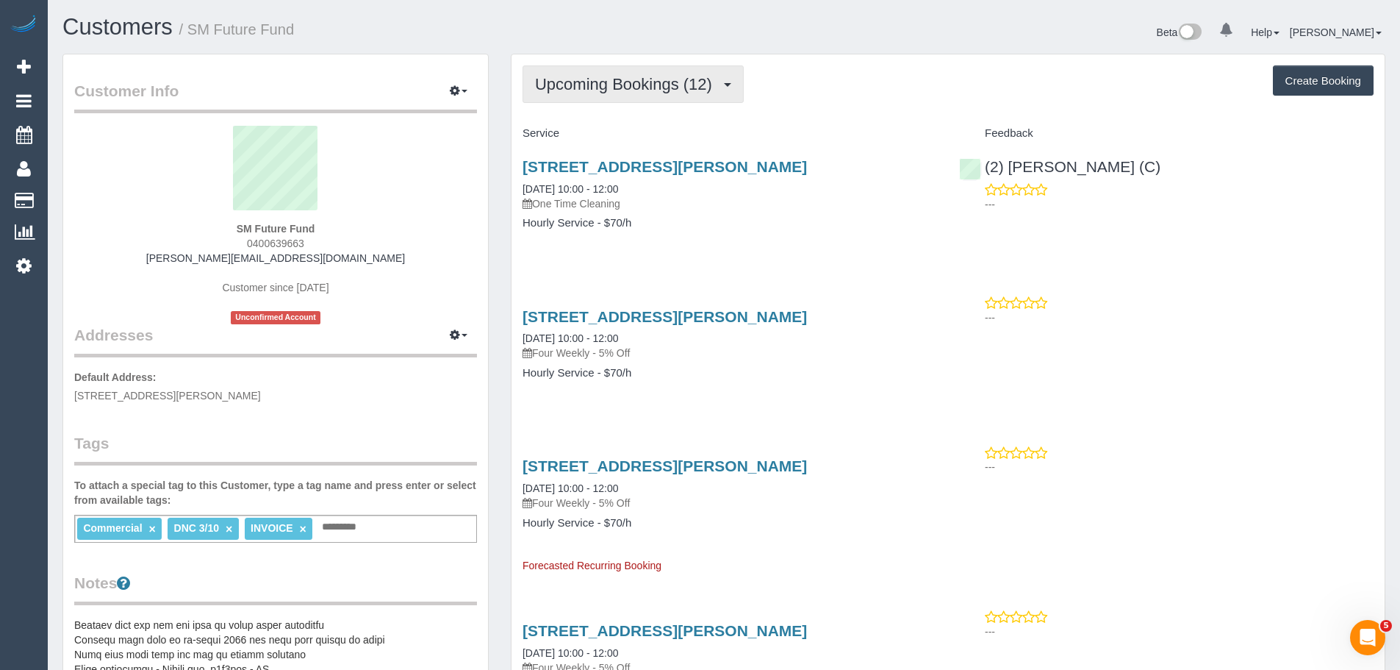
click at [603, 87] on span "Upcoming Bookings (12)" at bounding box center [627, 84] width 184 height 18
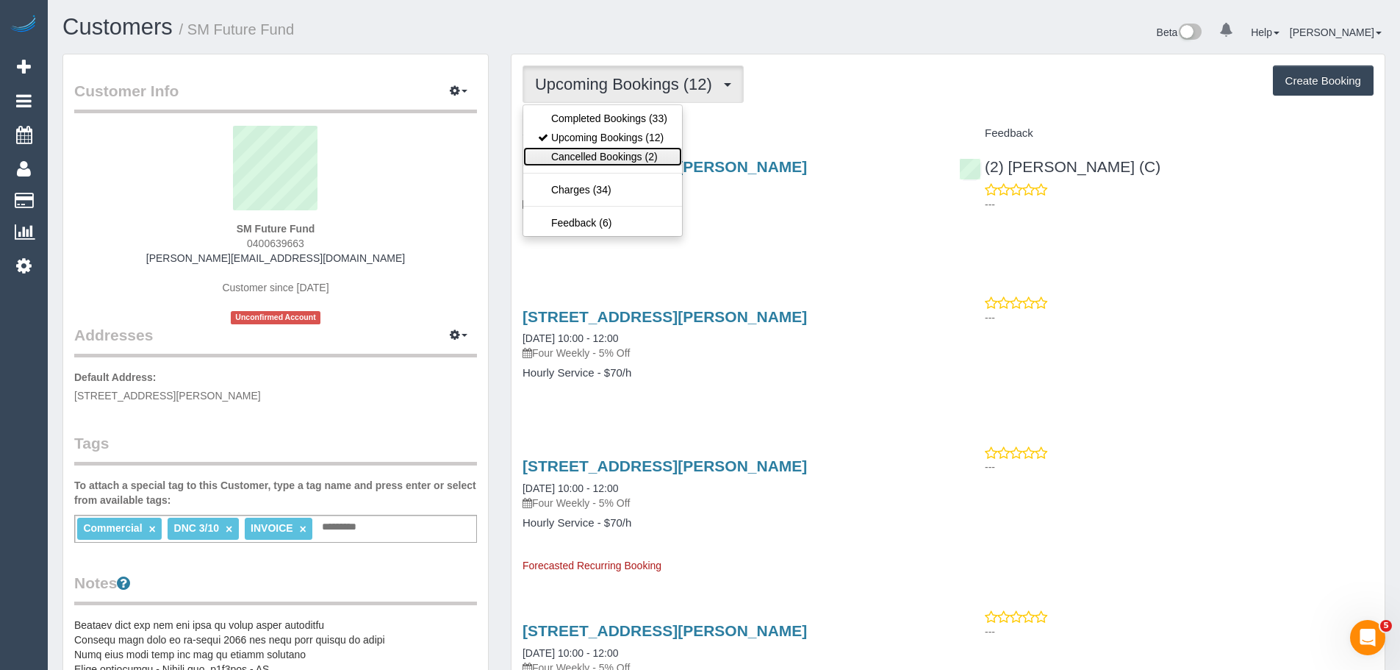
click at [595, 148] on link "Cancelled Bookings (2)" at bounding box center [602, 156] width 159 height 19
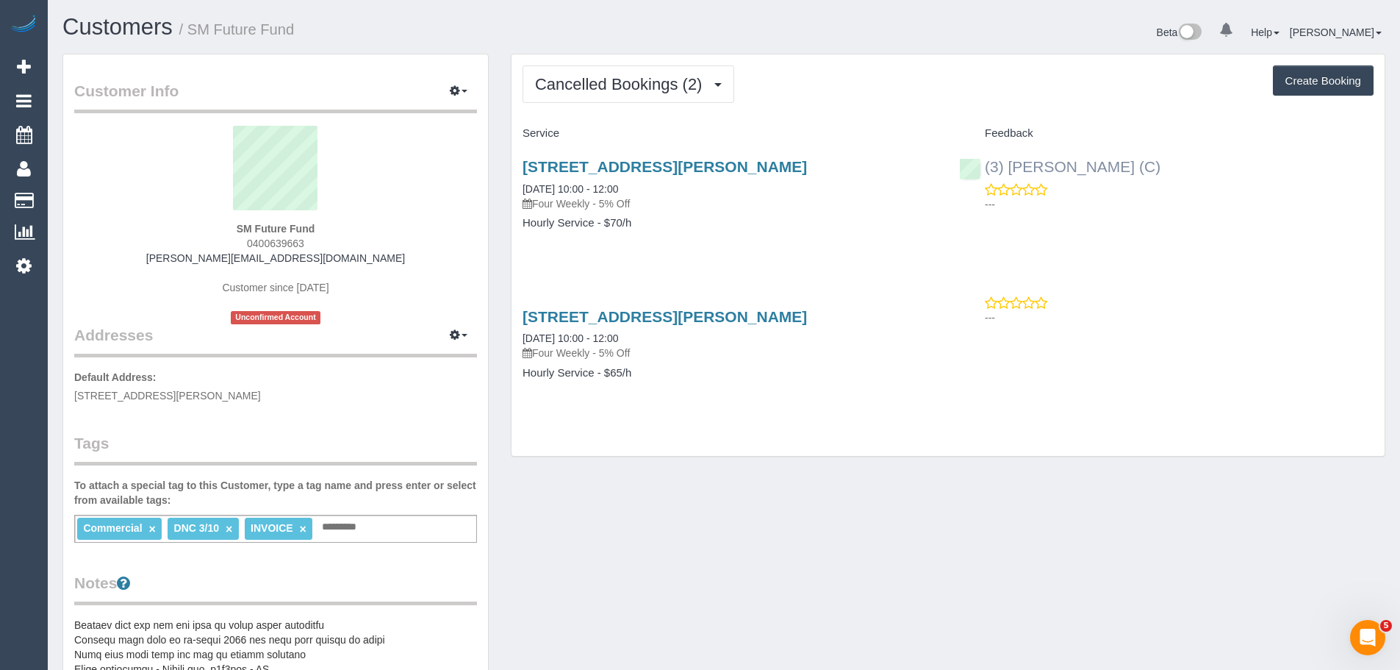
click at [967, 169] on div "(3) Chamodi Liyanage (C)" at bounding box center [1063, 167] width 209 height 18
copy link "(3) Chamodi Liyanage (C)"
drag, startPoint x: 369, startPoint y: 221, endPoint x: 184, endPoint y: 226, distance: 185.3
click at [184, 226] on div "SM Future Fund 0400639663 simonetta@globalgpstracking.com.au Customer since 202…" at bounding box center [275, 225] width 403 height 198
drag, startPoint x: 326, startPoint y: 226, endPoint x: 69, endPoint y: 232, distance: 257.3
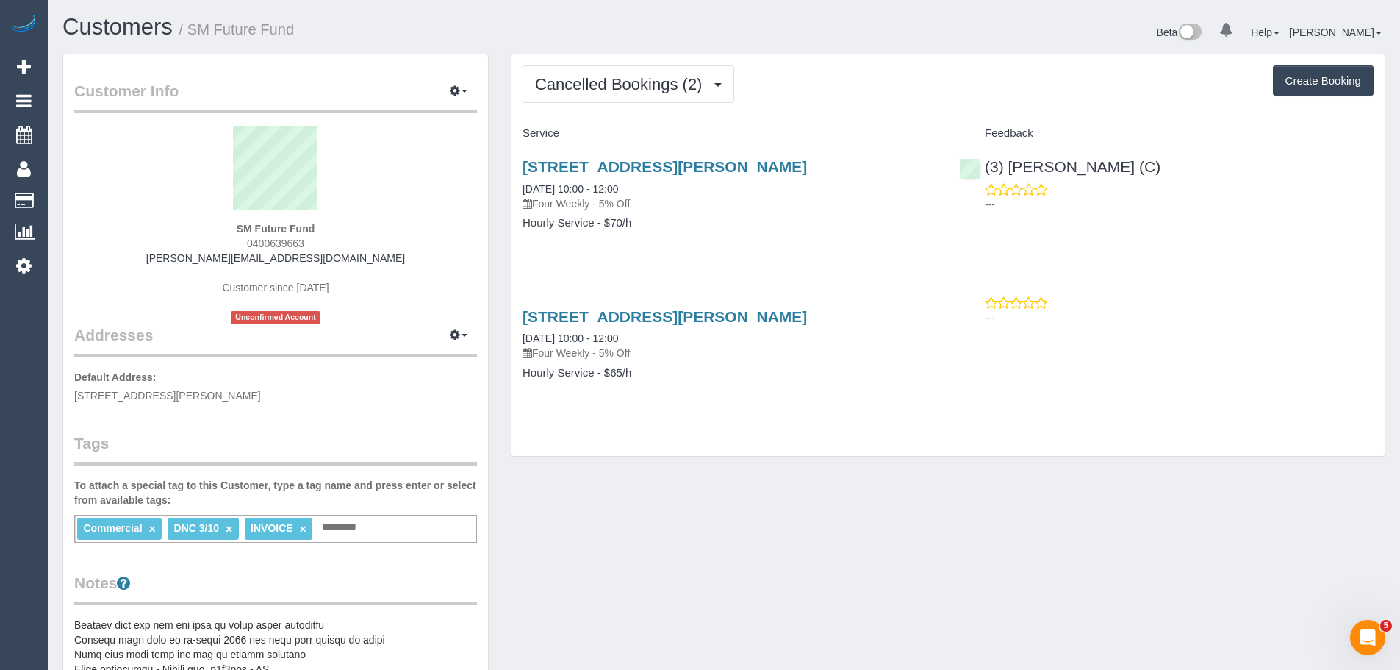
click at [293, 217] on sui-profile-pic at bounding box center [275, 174] width 381 height 96
drag, startPoint x: 336, startPoint y: 226, endPoint x: 122, endPoint y: 226, distance: 213.9
click at [122, 226] on div "SM Future Fund 0400639663 simonetta@globalgpstracking.com.au Customer since 202…" at bounding box center [275, 225] width 403 height 198
copy strong "SM Future Fund"
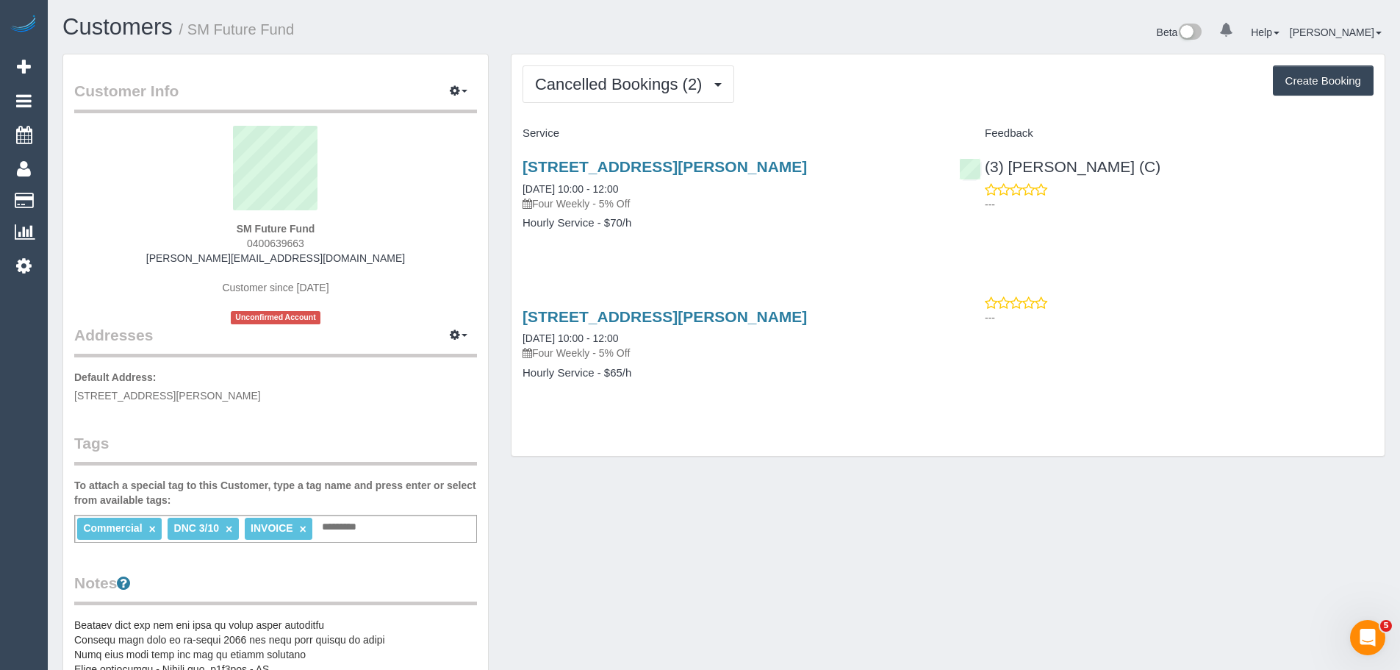
drag, startPoint x: 306, startPoint y: 391, endPoint x: 60, endPoint y: 395, distance: 246.2
copy span "24 Craig Avenue, Ferntree Gully, VIC 3156"
drag, startPoint x: 692, startPoint y: 182, endPoint x: 500, endPoint y: 185, distance: 191.9
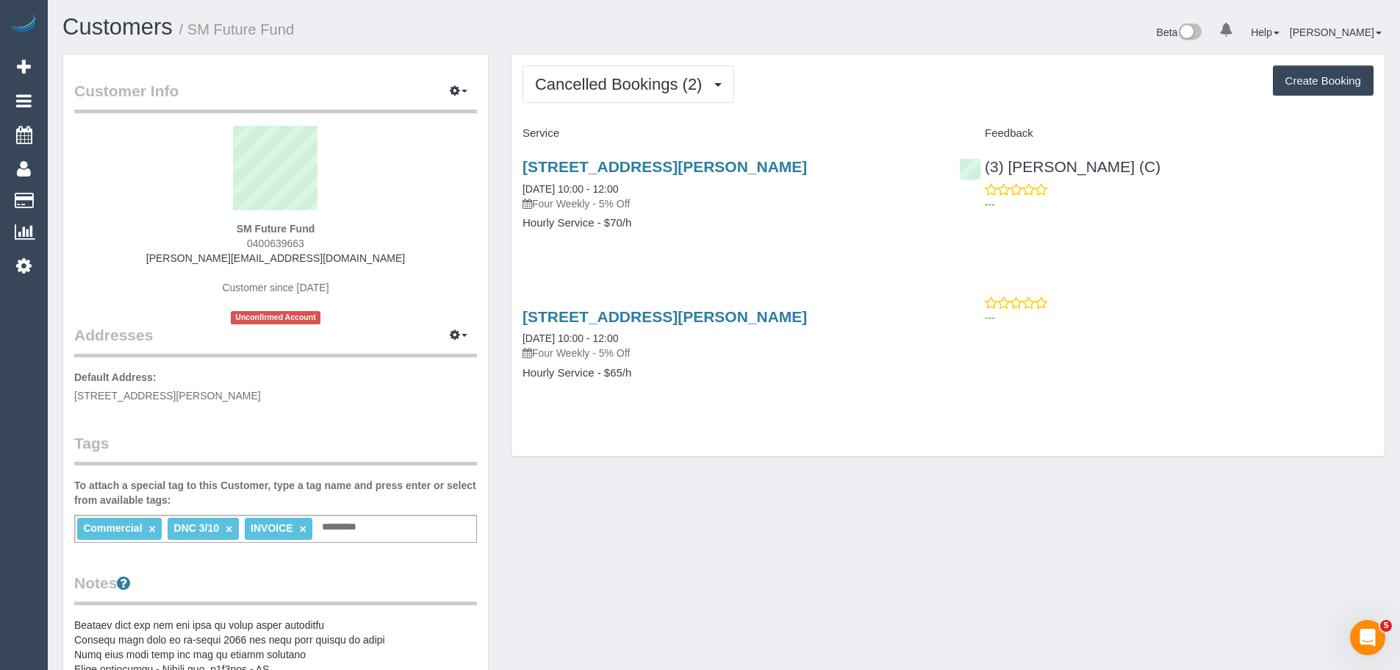
click at [658, 187] on div "24 Craig Avenue, Ferntree Gully, VIC 3156 03/10/2025 10:00 - 12:00 Four Weekly …" at bounding box center [730, 184] width 415 height 53
drag, startPoint x: 668, startPoint y: 189, endPoint x: 517, endPoint y: 191, distance: 151.4
click at [517, 191] on div "24 Craig Avenue, Ferntree Gully, VIC 3156 03/10/2025 10:00 - 12:00 Four Weekly …" at bounding box center [730, 202] width 437 height 113
click at [659, 184] on div "24 Craig Avenue, Ferntree Gully, VIC 3156 03/10/2025 10:00 - 12:00 Four Weekly …" at bounding box center [730, 184] width 415 height 53
copy link "03/10/2025 10:00 - 12:00"
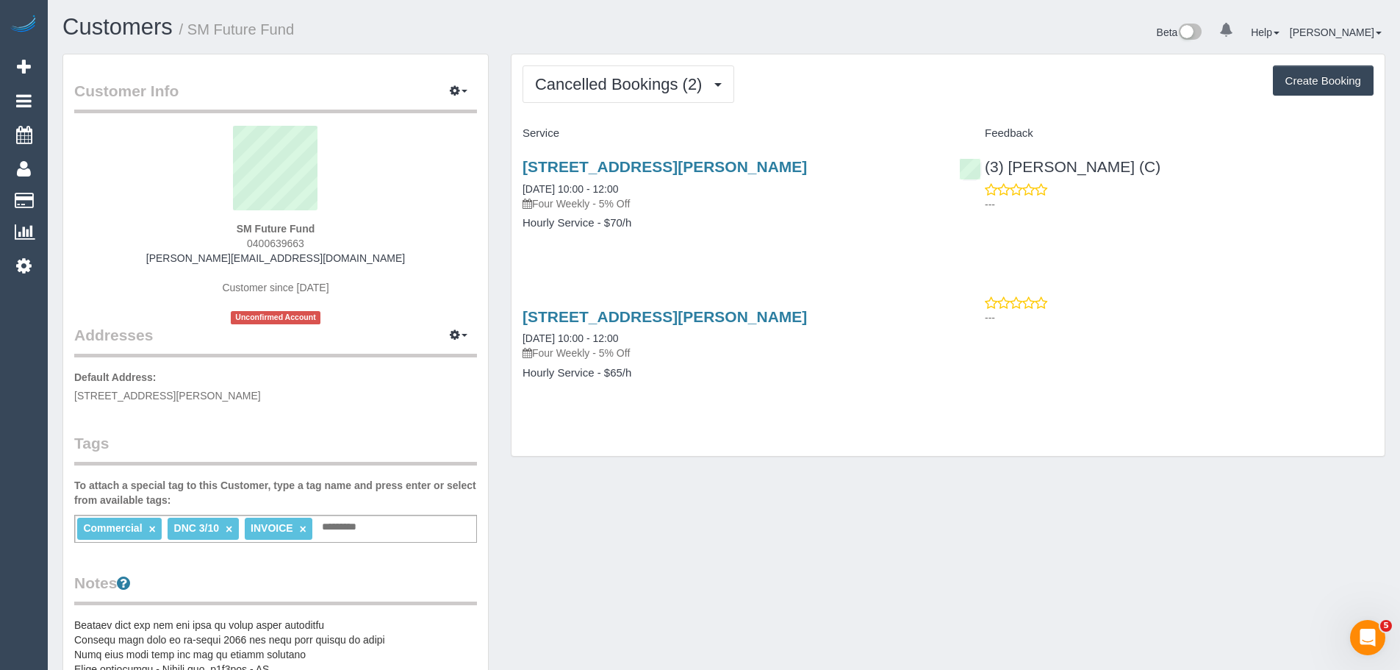
drag, startPoint x: 671, startPoint y: 182, endPoint x: 517, endPoint y: 190, distance: 154.6
click at [517, 190] on div "24 Craig Avenue, Ferntree Gully, VIC 3156 03/10/2025 10:00 - 12:00 Four Weekly …" at bounding box center [730, 202] width 437 height 113
click at [674, 190] on div "24 Craig Avenue, Ferntree Gully, VIC 3156 03/10/2025 10:00 - 12:00 Four Weekly …" at bounding box center [730, 184] width 415 height 53
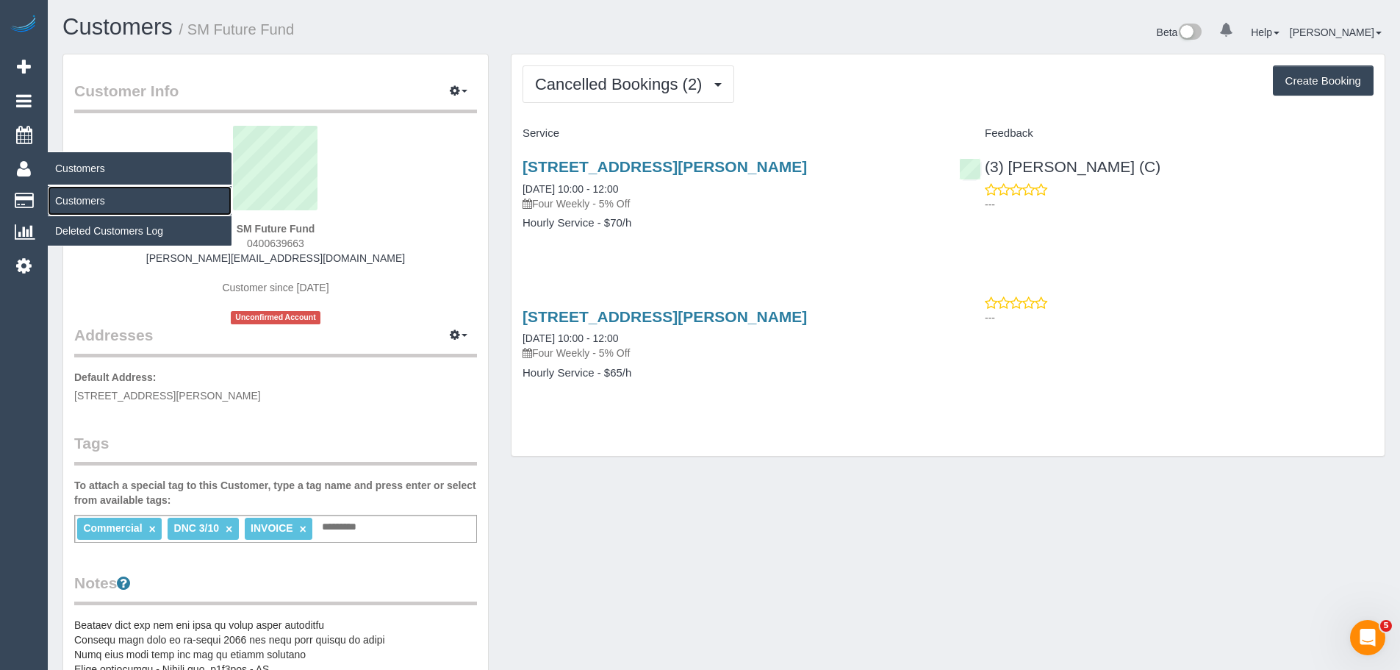
click at [103, 195] on link "Customers" at bounding box center [140, 200] width 184 height 29
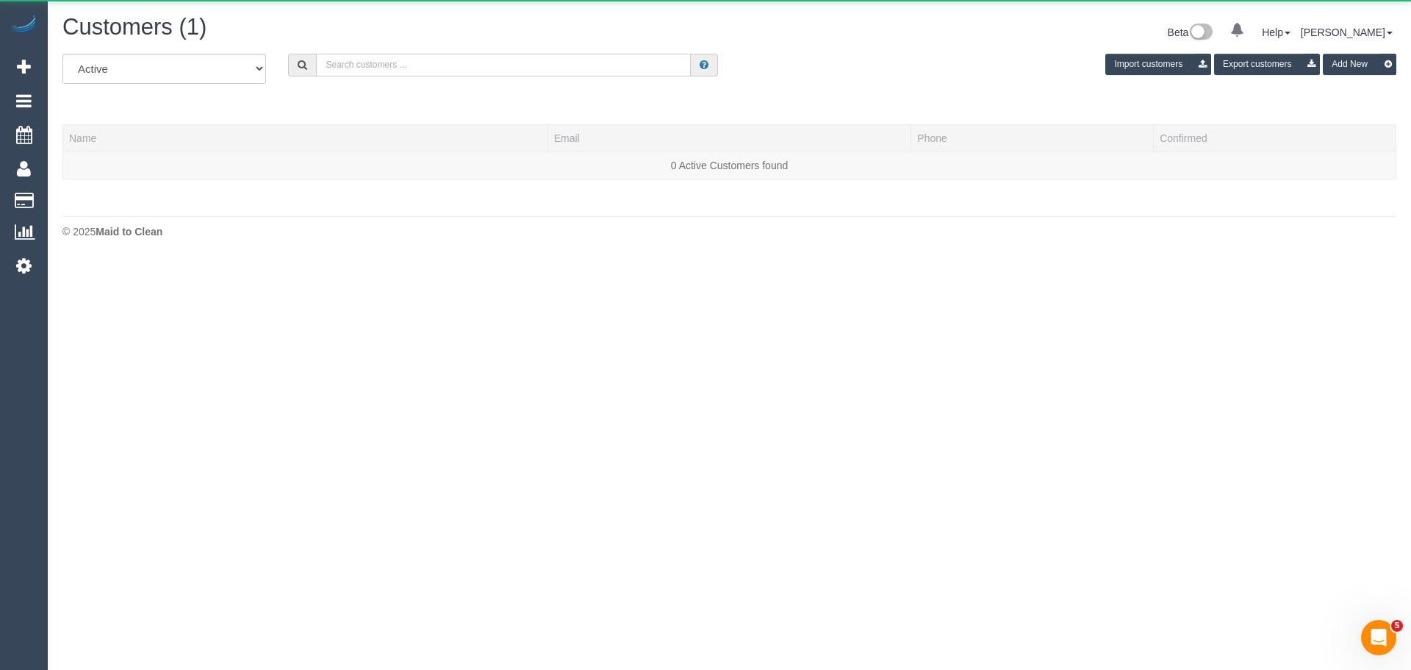
click at [385, 60] on input "text" at bounding box center [503, 65] width 375 height 23
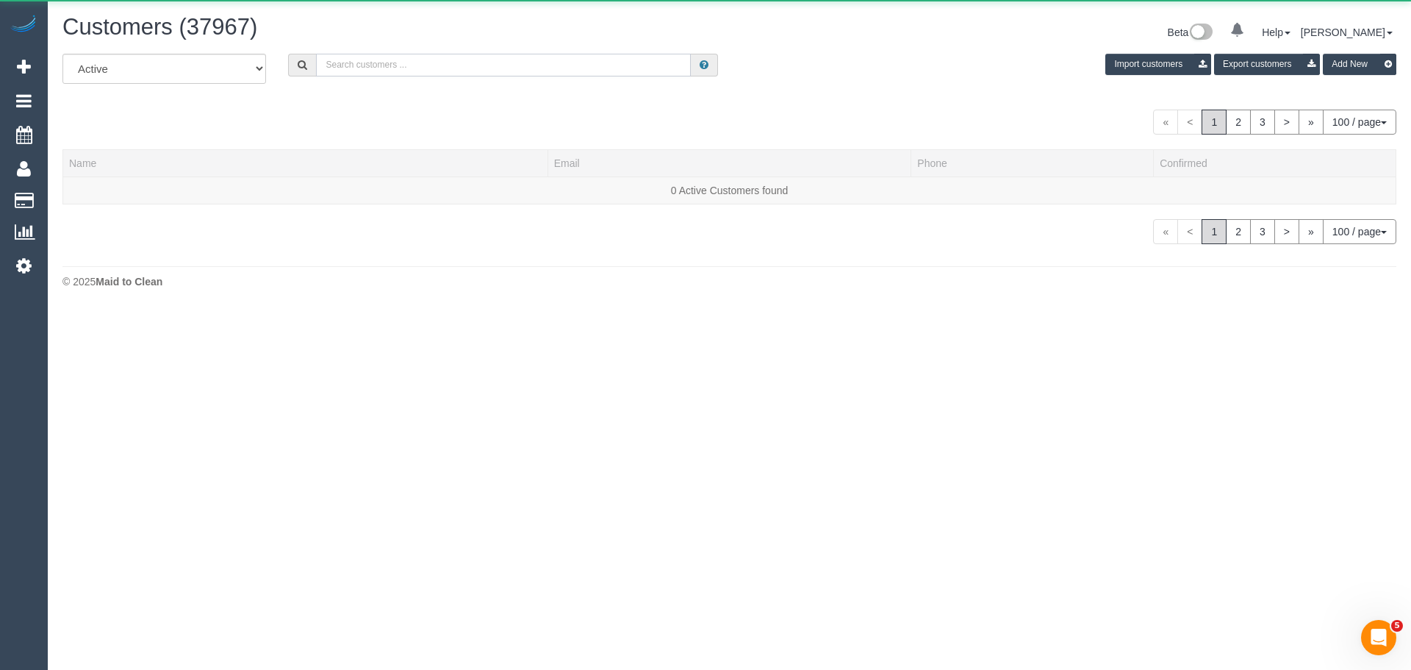
paste input "0457 710 880"
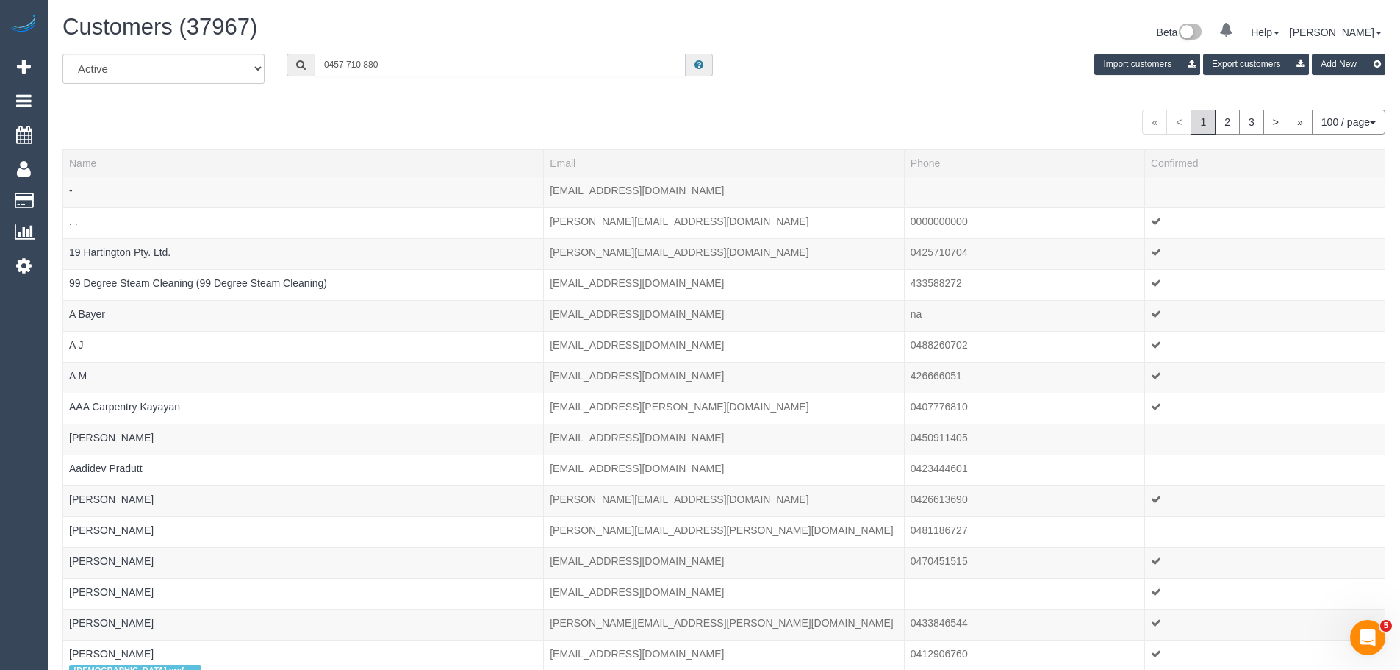
drag, startPoint x: 331, startPoint y: 64, endPoint x: 298, endPoint y: 63, distance: 33.1
click at [297, 63] on div "0457 710 880" at bounding box center [500, 65] width 426 height 23
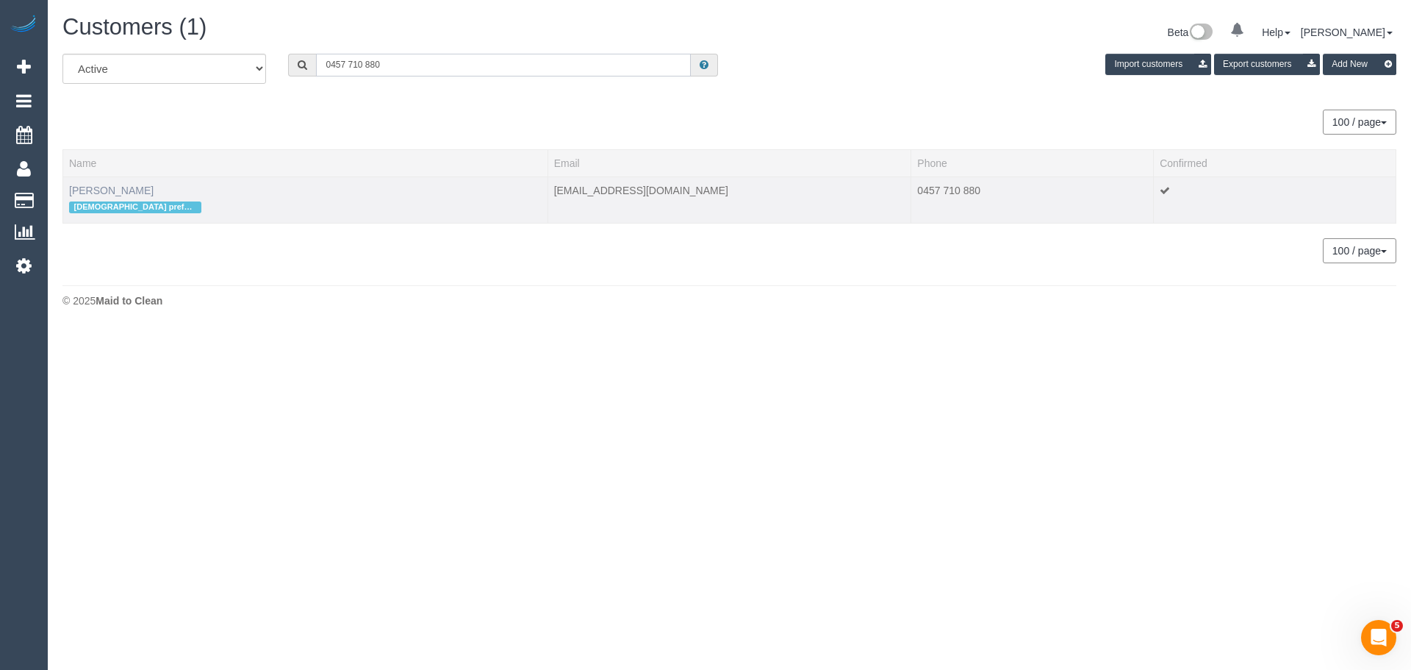
type input "0457 710 880"
click at [115, 186] on link "Kate Fitzpatrick" at bounding box center [111, 190] width 85 height 12
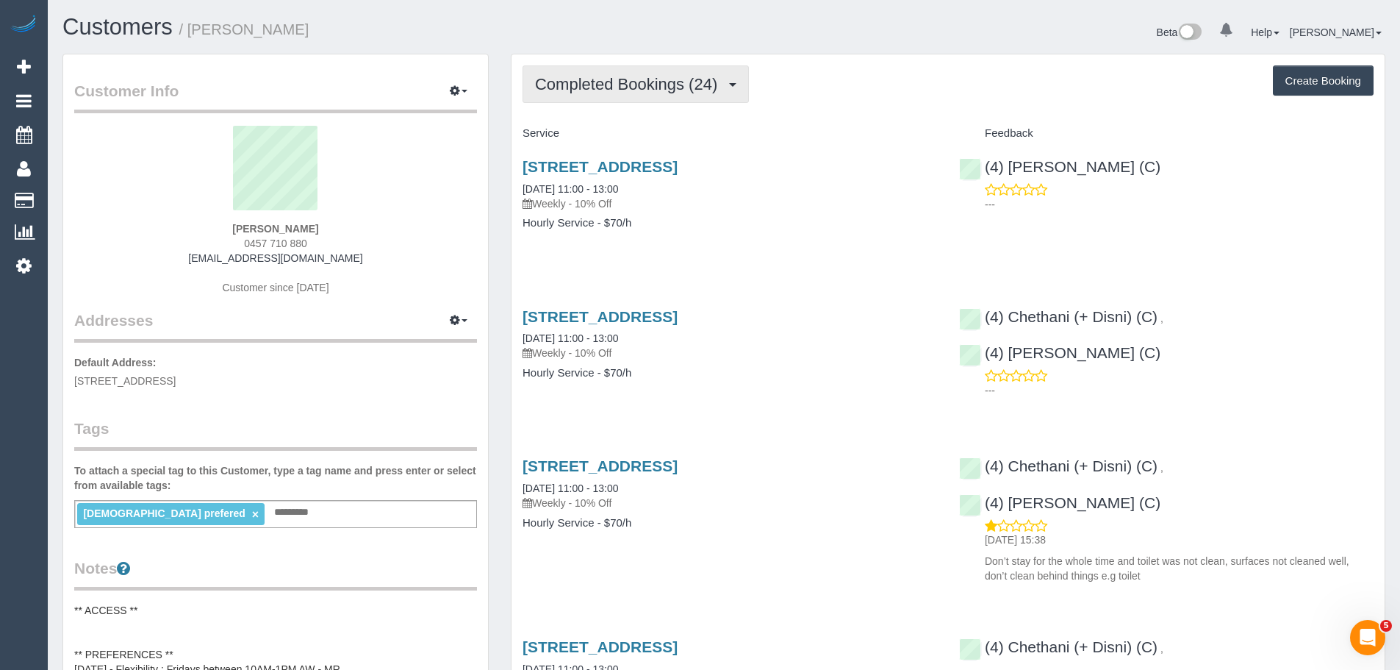
click at [632, 86] on span "Completed Bookings (24)" at bounding box center [630, 84] width 190 height 18
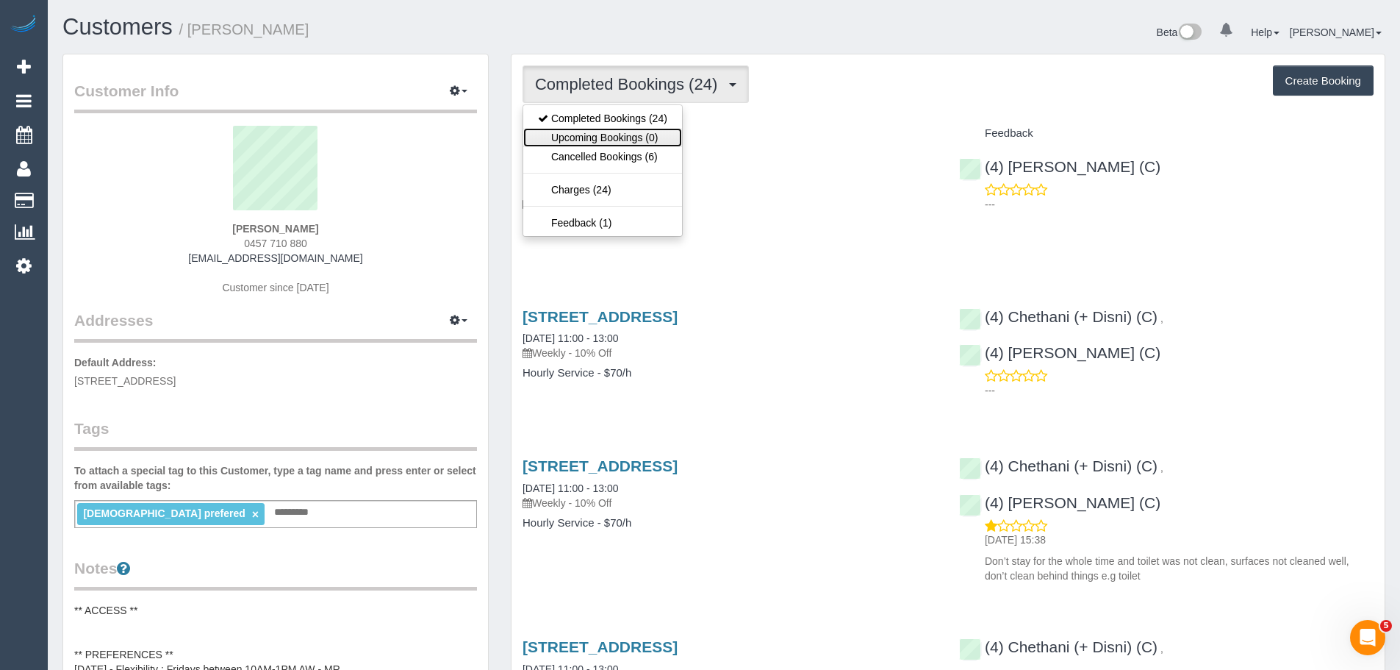
click at [645, 133] on link "Upcoming Bookings (0)" at bounding box center [602, 137] width 159 height 19
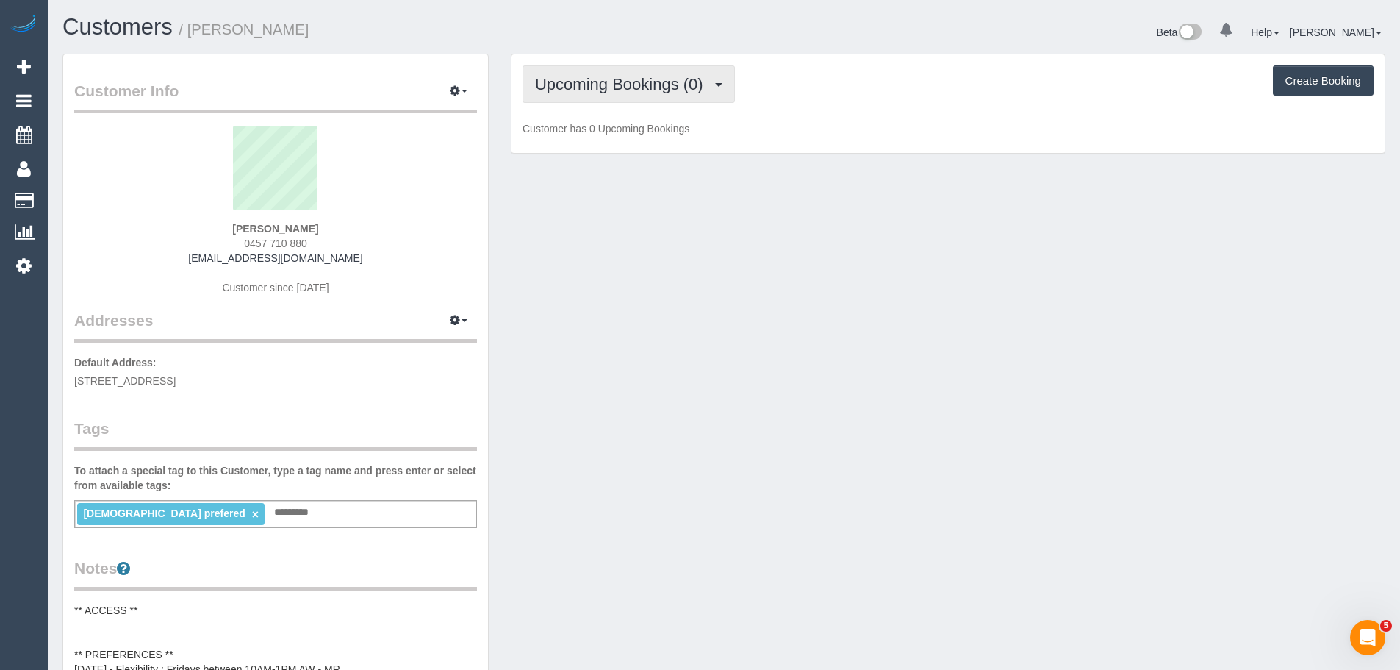
click at [650, 88] on span "Upcoming Bookings (0)" at bounding box center [623, 84] width 176 height 18
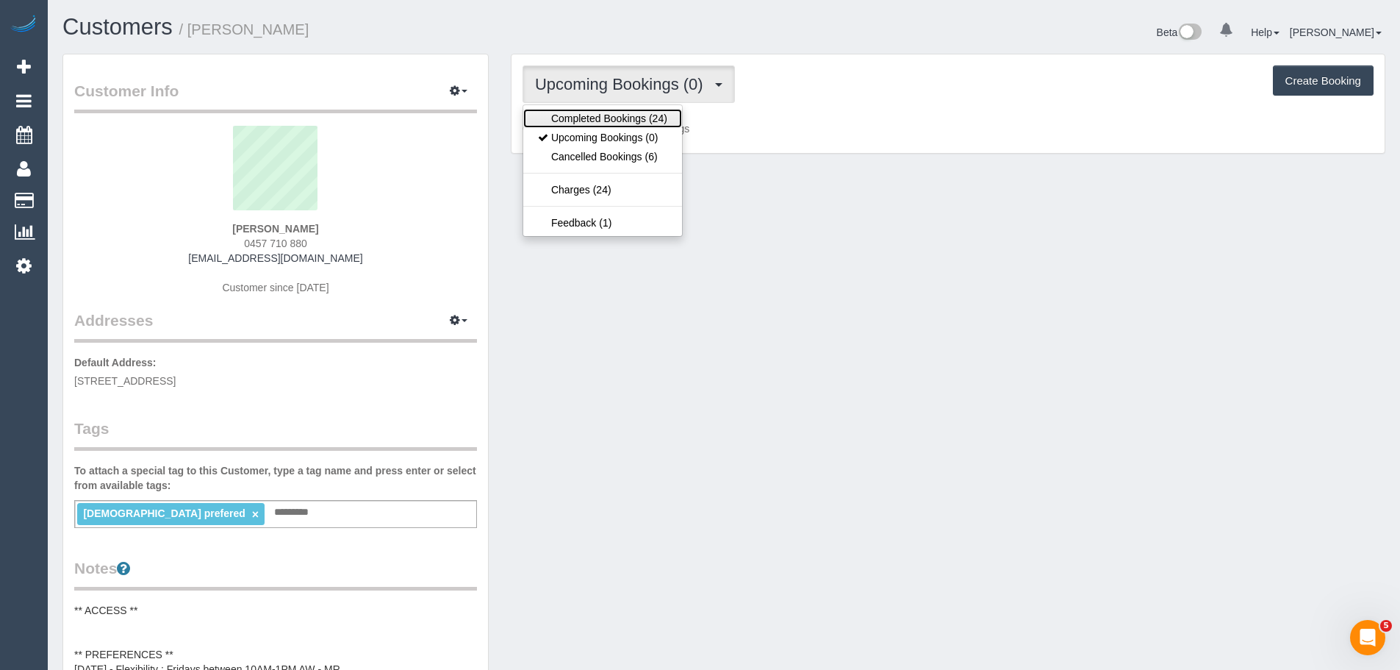
click at [635, 118] on link "Completed Bookings (24)" at bounding box center [602, 118] width 159 height 19
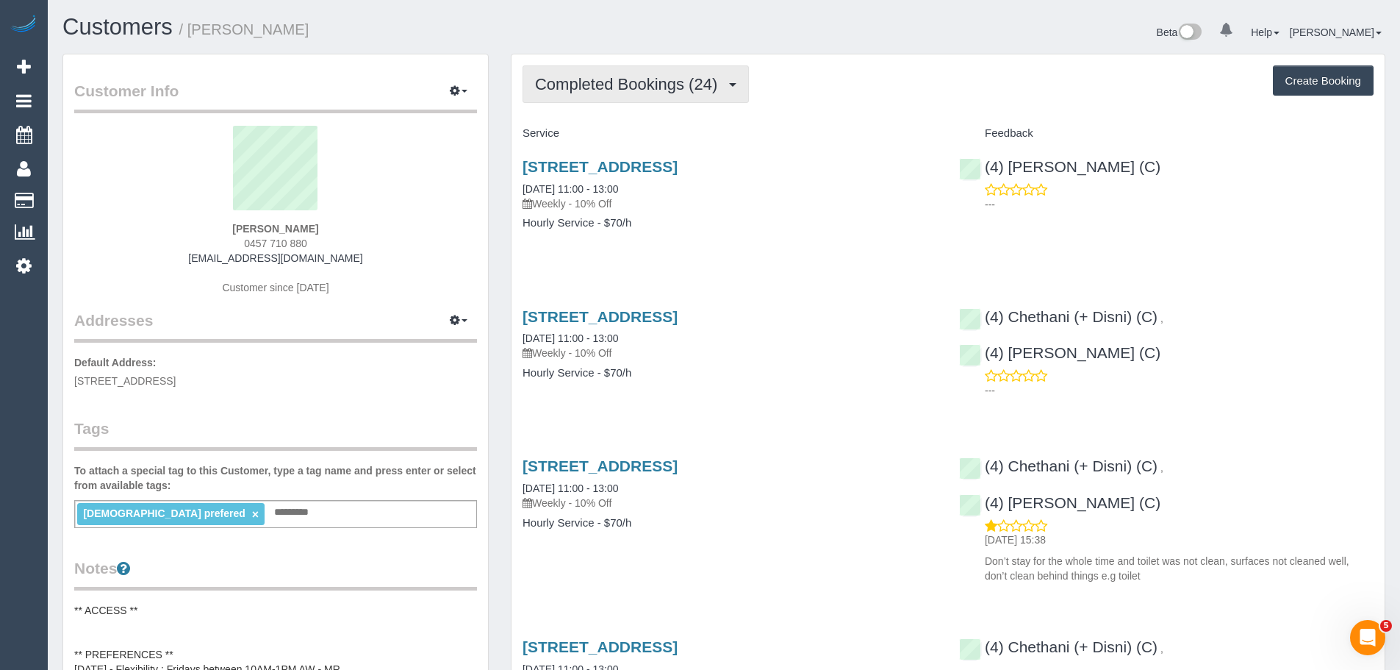
click at [635, 92] on span "Completed Bookings (24)" at bounding box center [630, 84] width 190 height 18
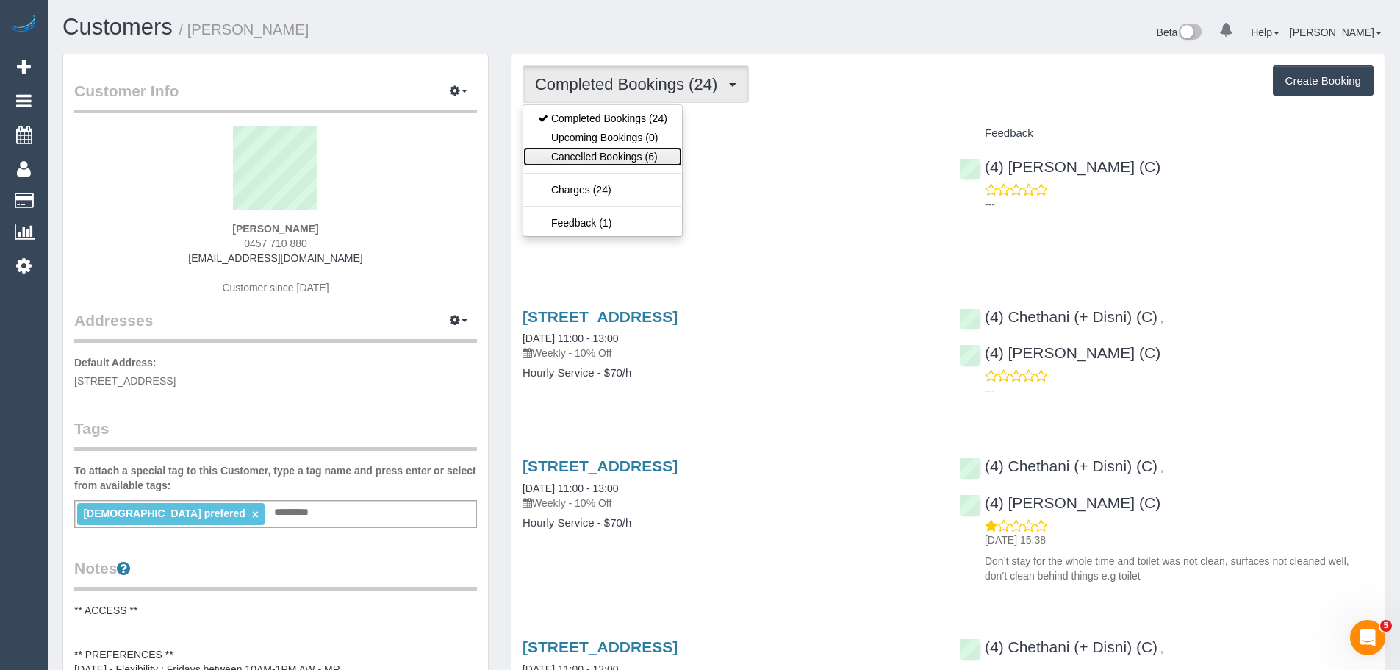
click at [645, 161] on link "Cancelled Bookings (6)" at bounding box center [602, 156] width 159 height 19
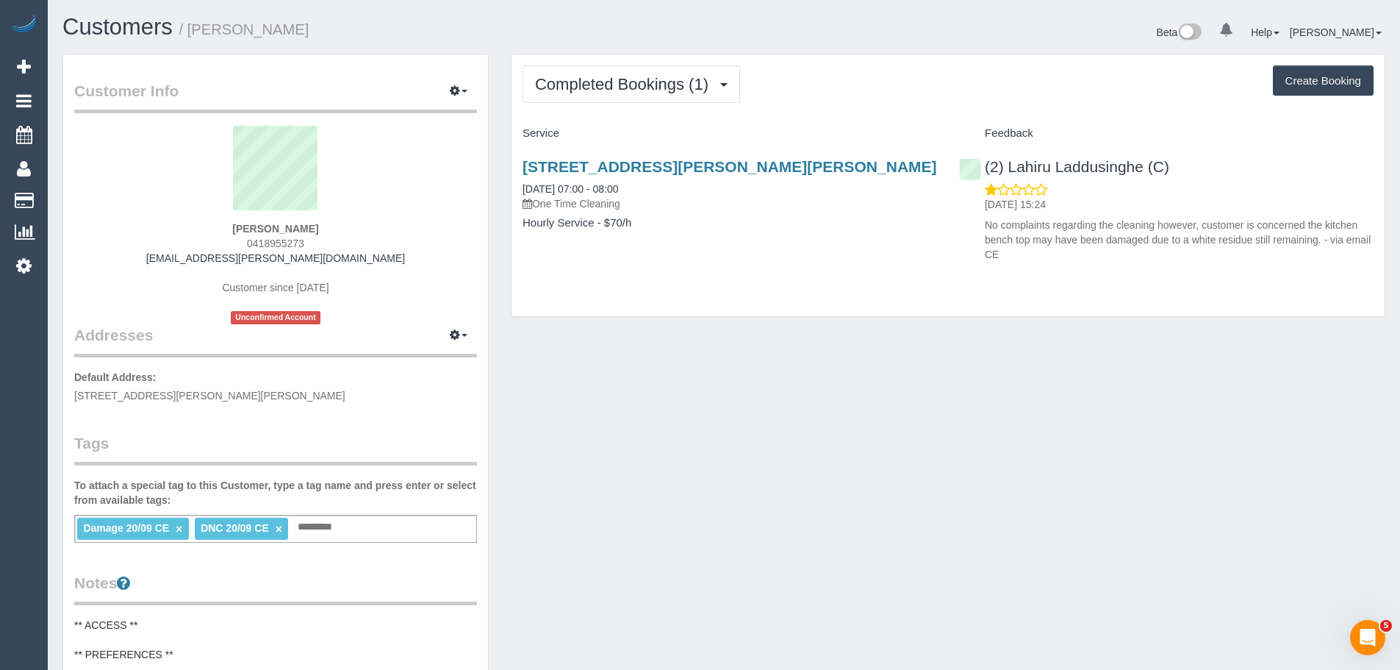
click at [943, 45] on div "Beta 0 Your Notifications You have 0 alerts Help Help Docs Take a Tour Contact …" at bounding box center [1060, 34] width 672 height 39
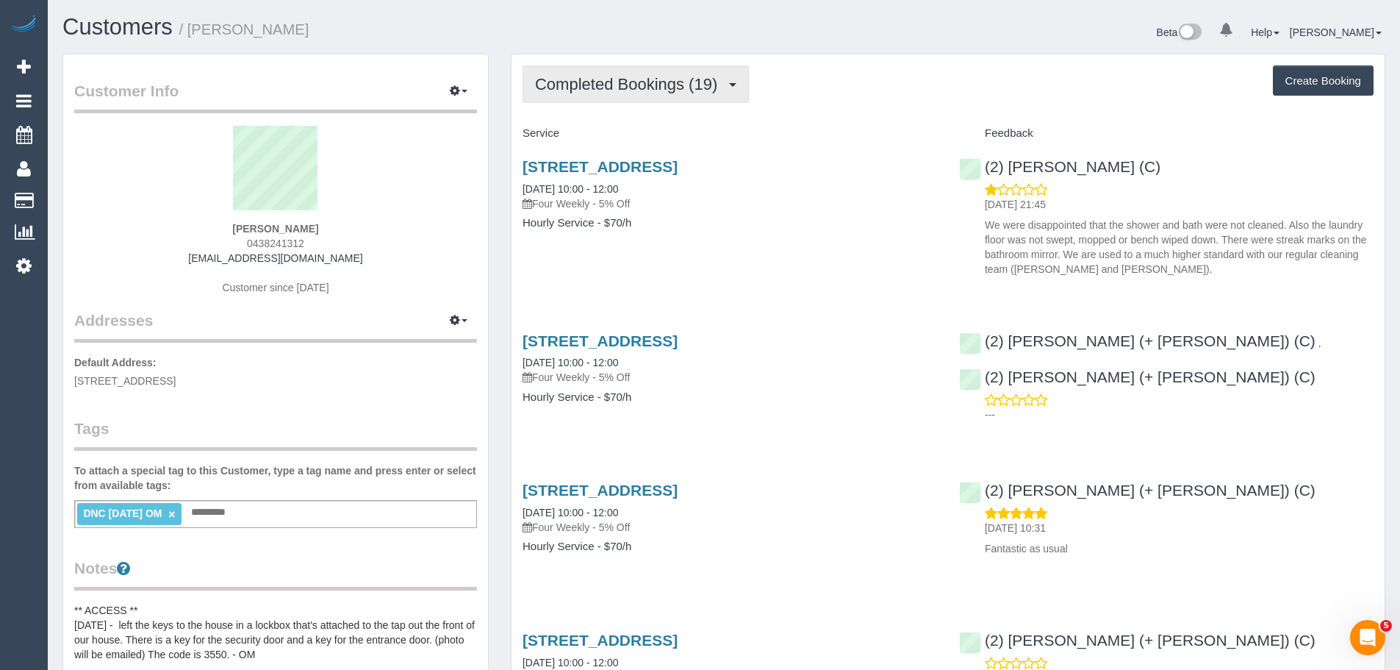
click at [620, 96] on button "Completed Bookings (19)" at bounding box center [636, 83] width 226 height 37
click at [169, 242] on div "[PERSON_NAME] 0438241312 [EMAIL_ADDRESS][DOMAIN_NAME] Customer since [DATE]" at bounding box center [275, 218] width 403 height 184
drag, startPoint x: 311, startPoint y: 230, endPoint x: 148, endPoint y: 221, distance: 163.4
click at [148, 221] on div "[PERSON_NAME] 0438241312 [EMAIL_ADDRESS][DOMAIN_NAME] Customer since [DATE]" at bounding box center [275, 218] width 403 height 184
copy strong "[PERSON_NAME]"
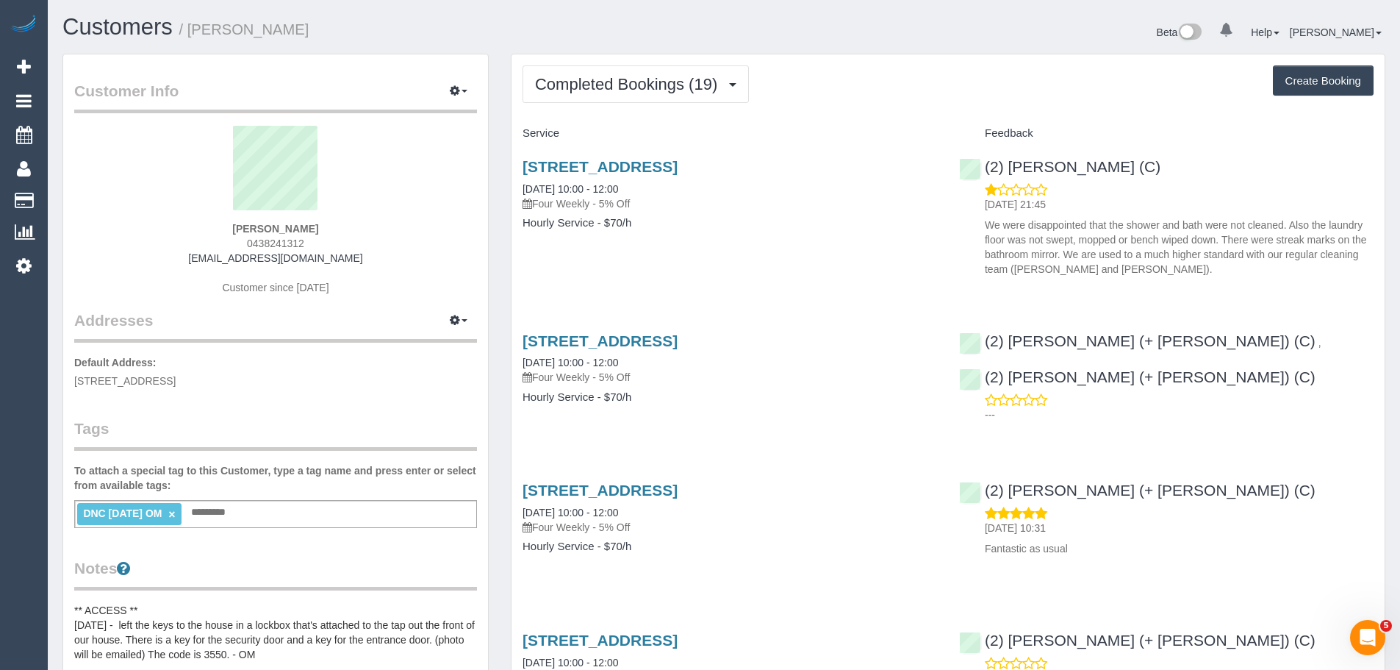
click at [175, 513] on link "×" at bounding box center [171, 514] width 7 height 12
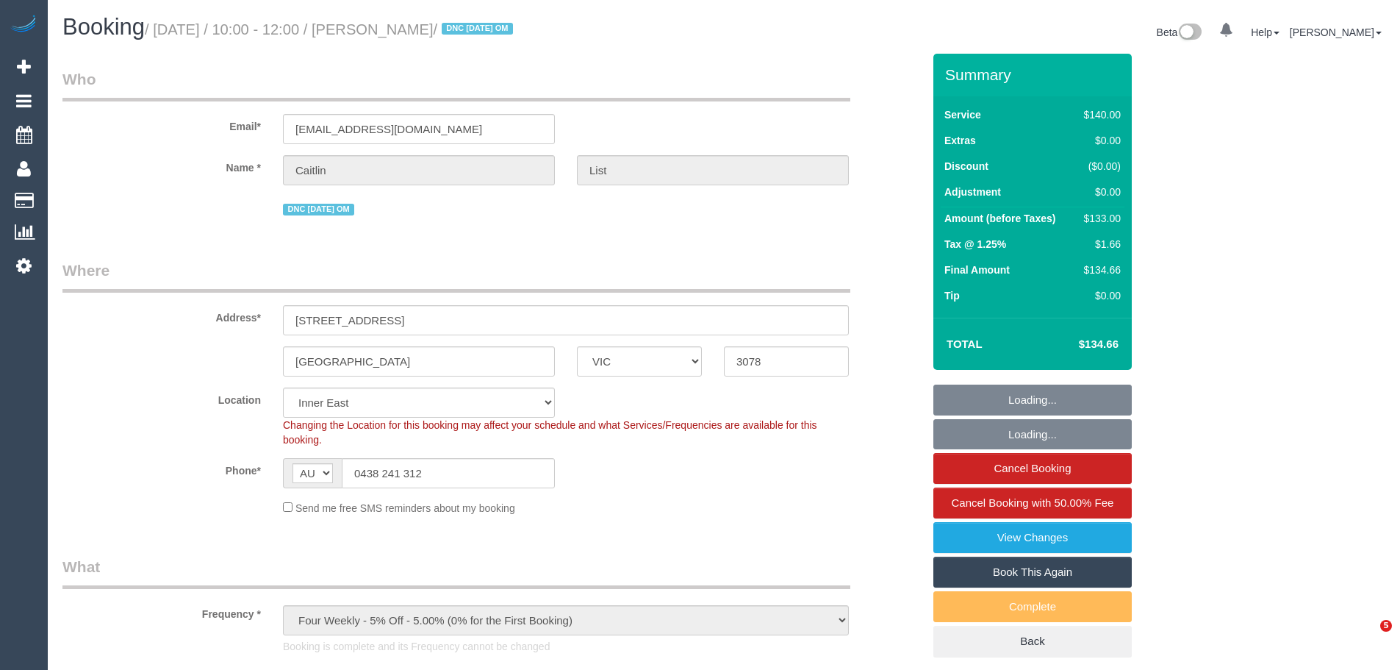
select select "VIC"
select select "string:stripe-pm_1OxPbM2GScqysDRV5Vvq4hkQ"
select select "number:28"
select select "number:14"
select select "number:19"
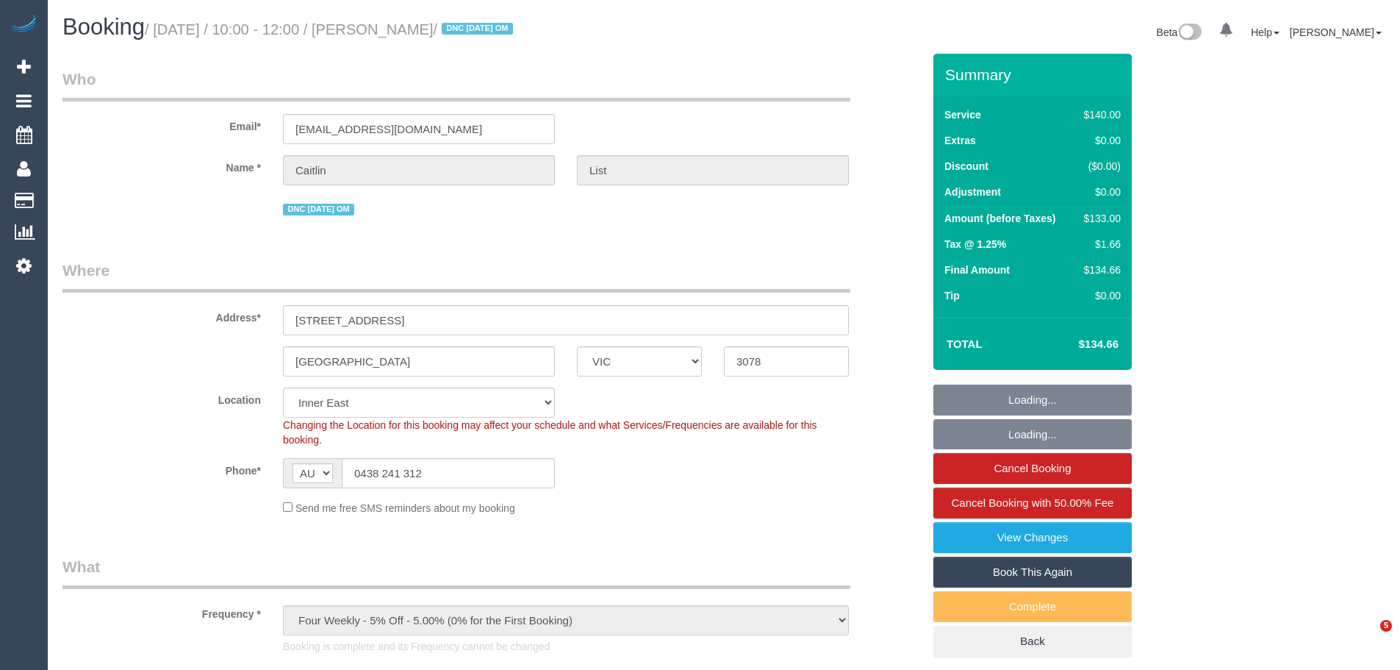
select select "number:22"
select select "number:35"
select select "number:13"
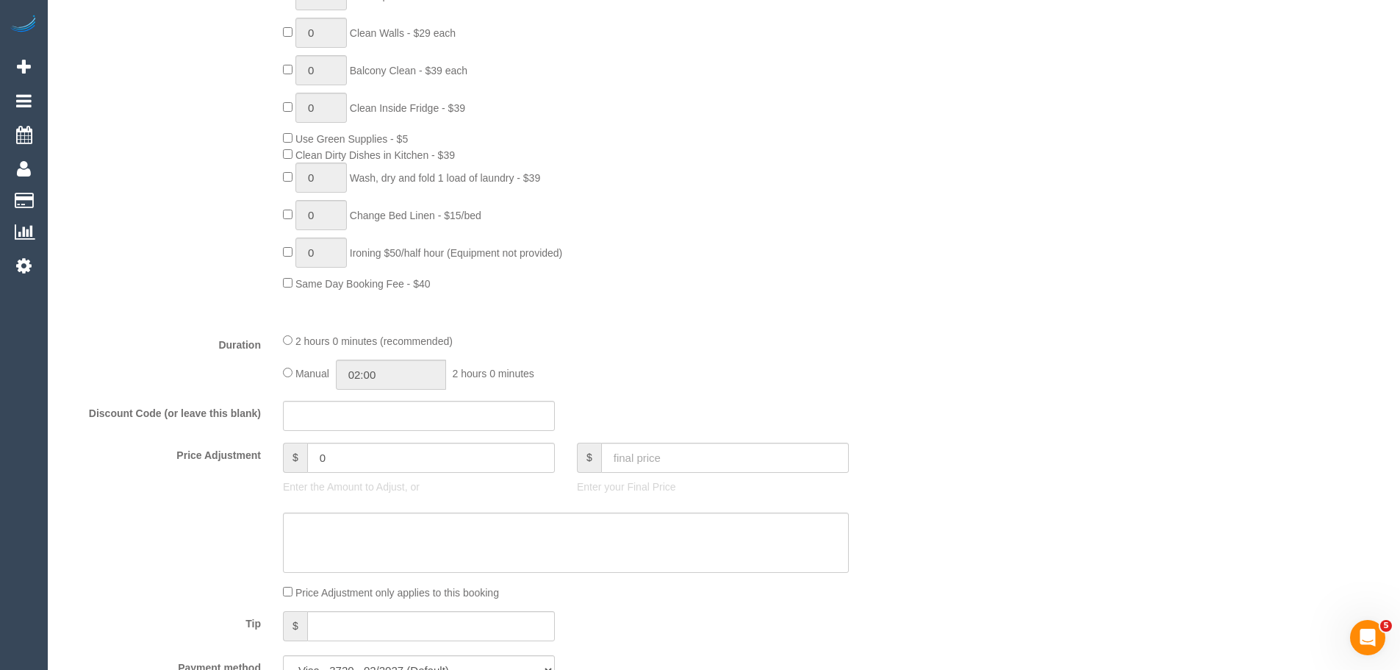
scroll to position [1176, 0]
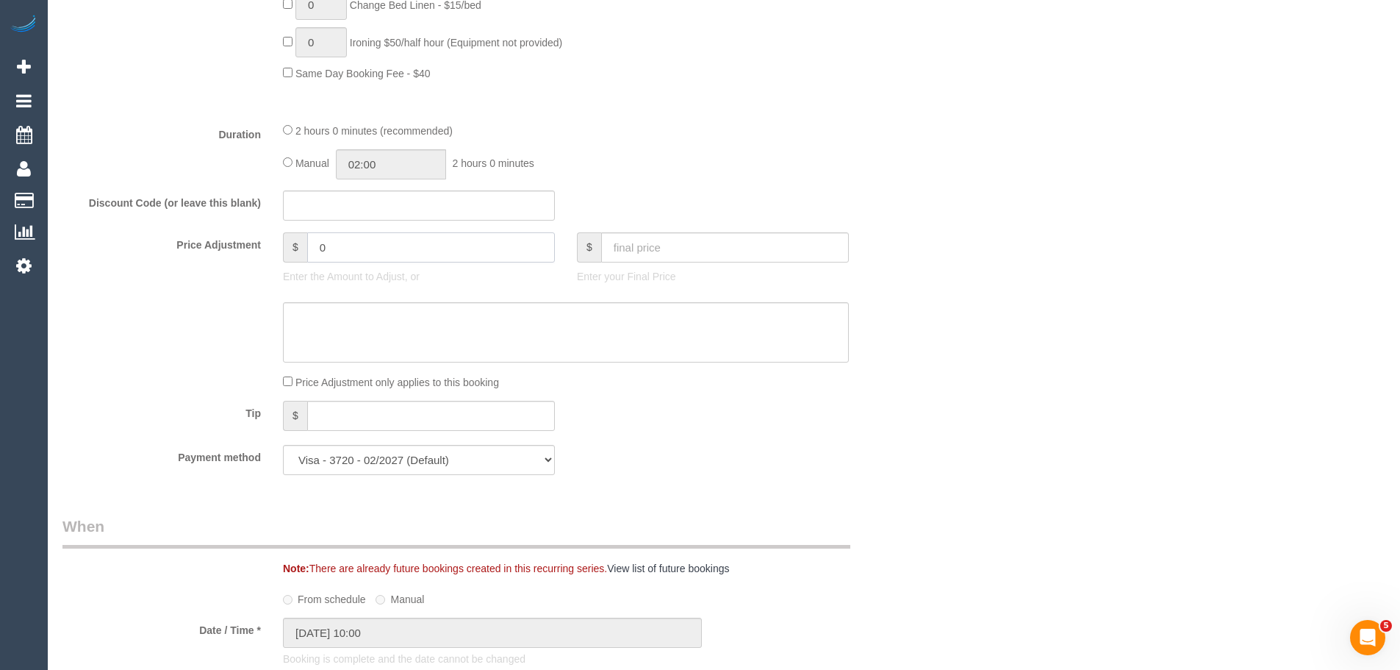
click at [392, 235] on input "0" at bounding box center [431, 247] width 248 height 30
click at [391, 235] on input "0" at bounding box center [431, 247] width 248 height 30
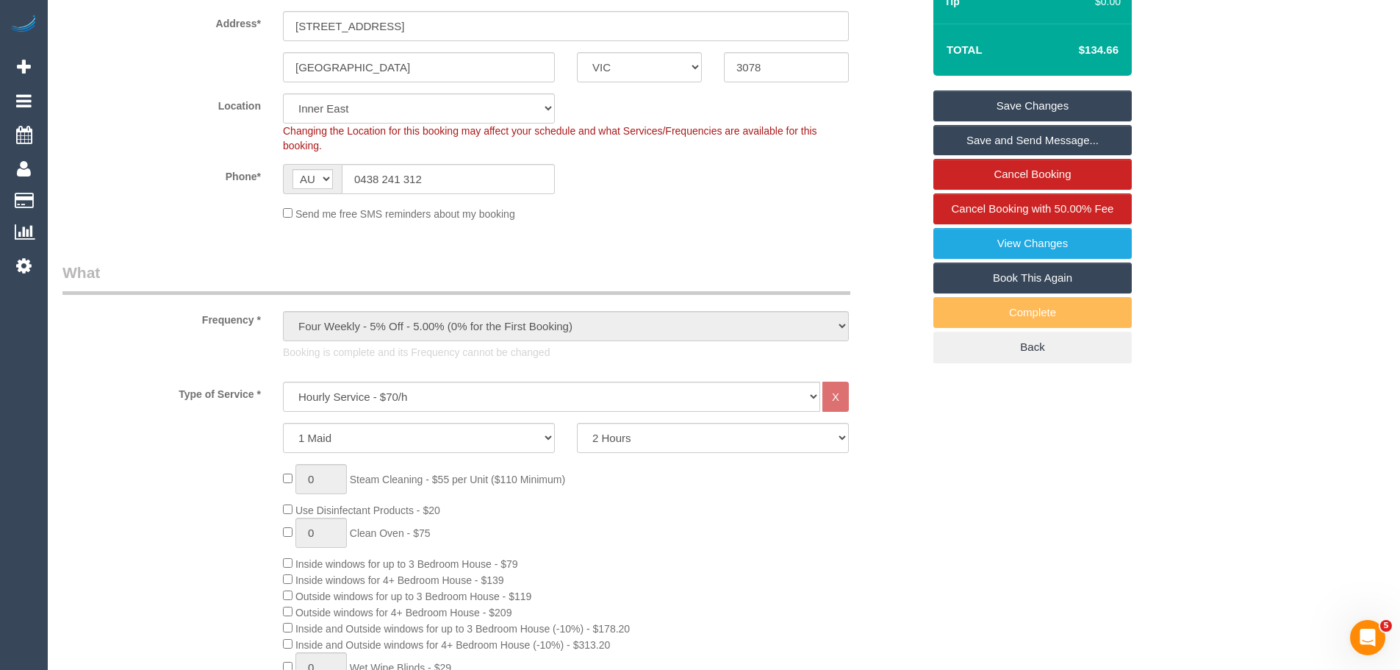
scroll to position [0, 0]
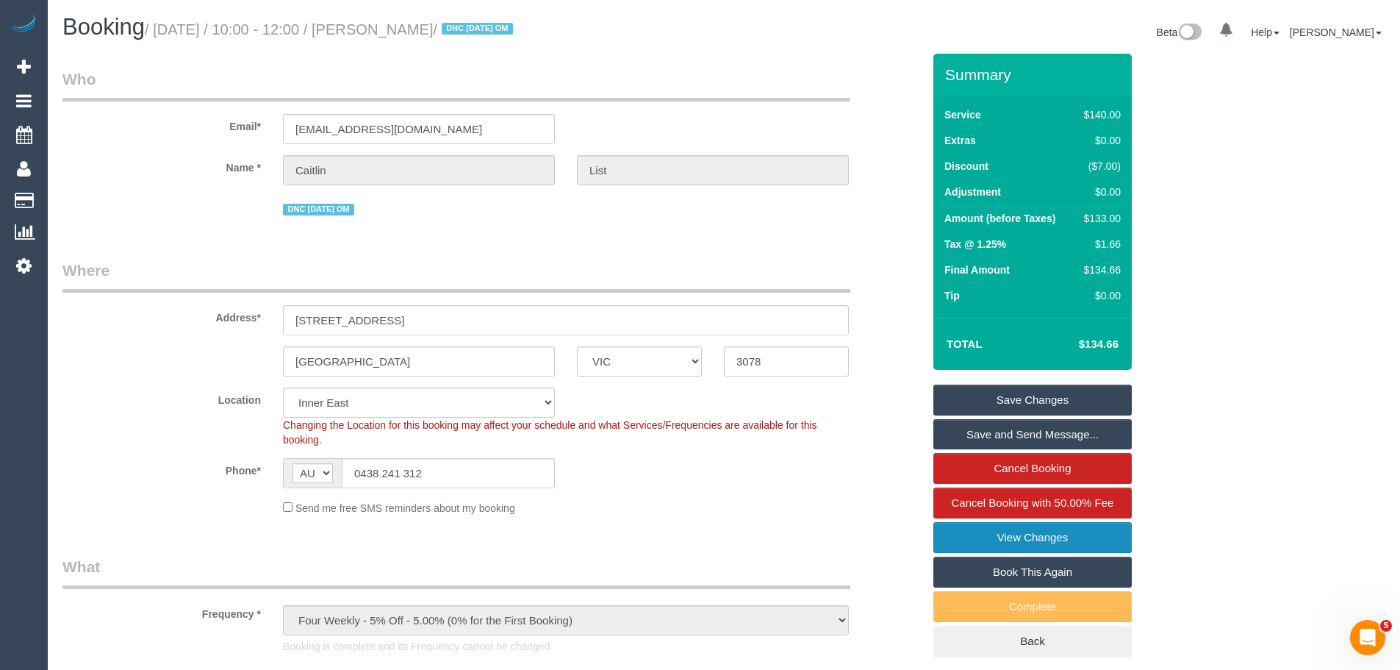
click at [1090, 539] on link "View Changes" at bounding box center [1032, 537] width 198 height 31
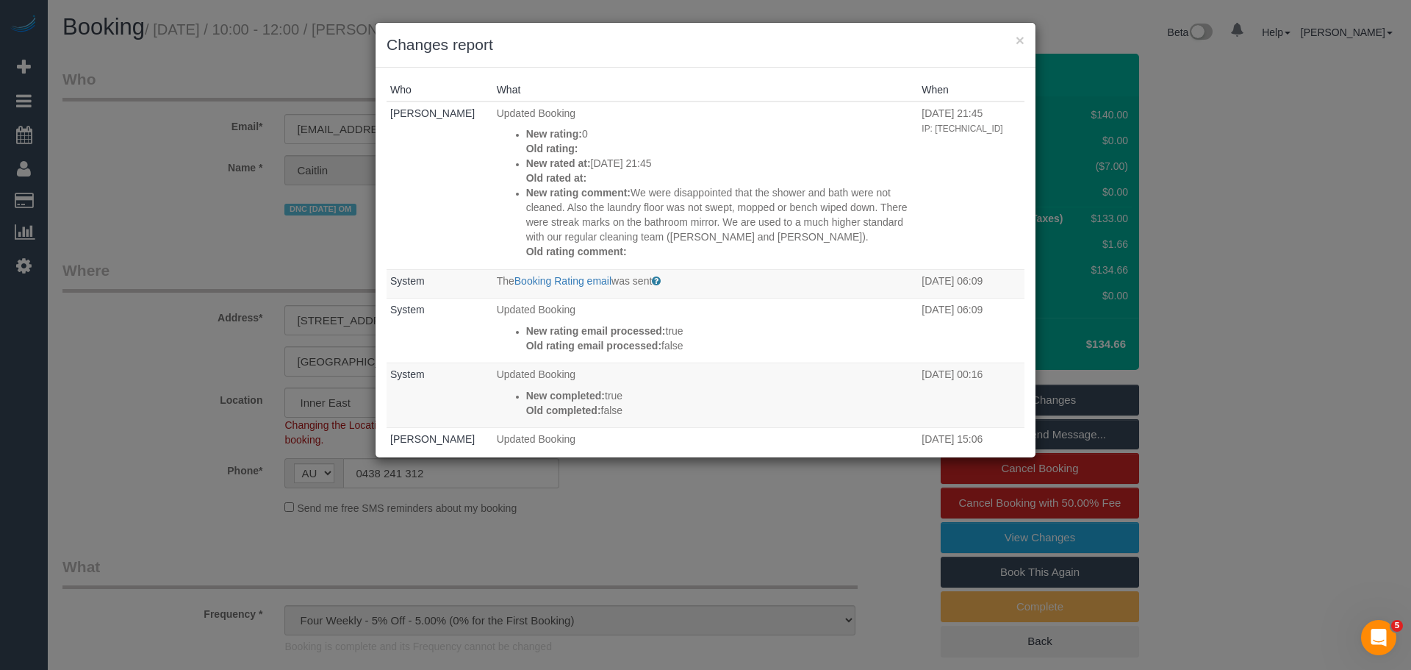
click at [1013, 39] on h3 "Changes report" at bounding box center [706, 45] width 638 height 22
click at [1022, 42] on button "×" at bounding box center [1020, 39] width 9 height 15
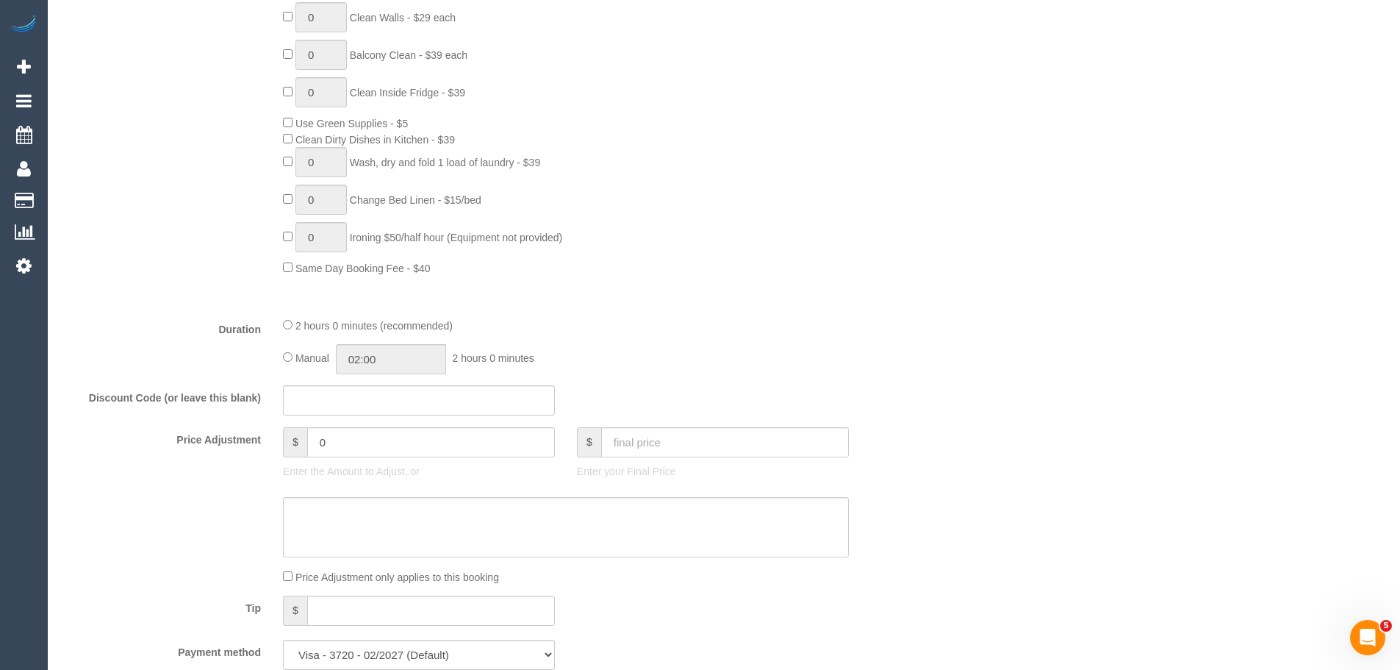
scroll to position [1102, 0]
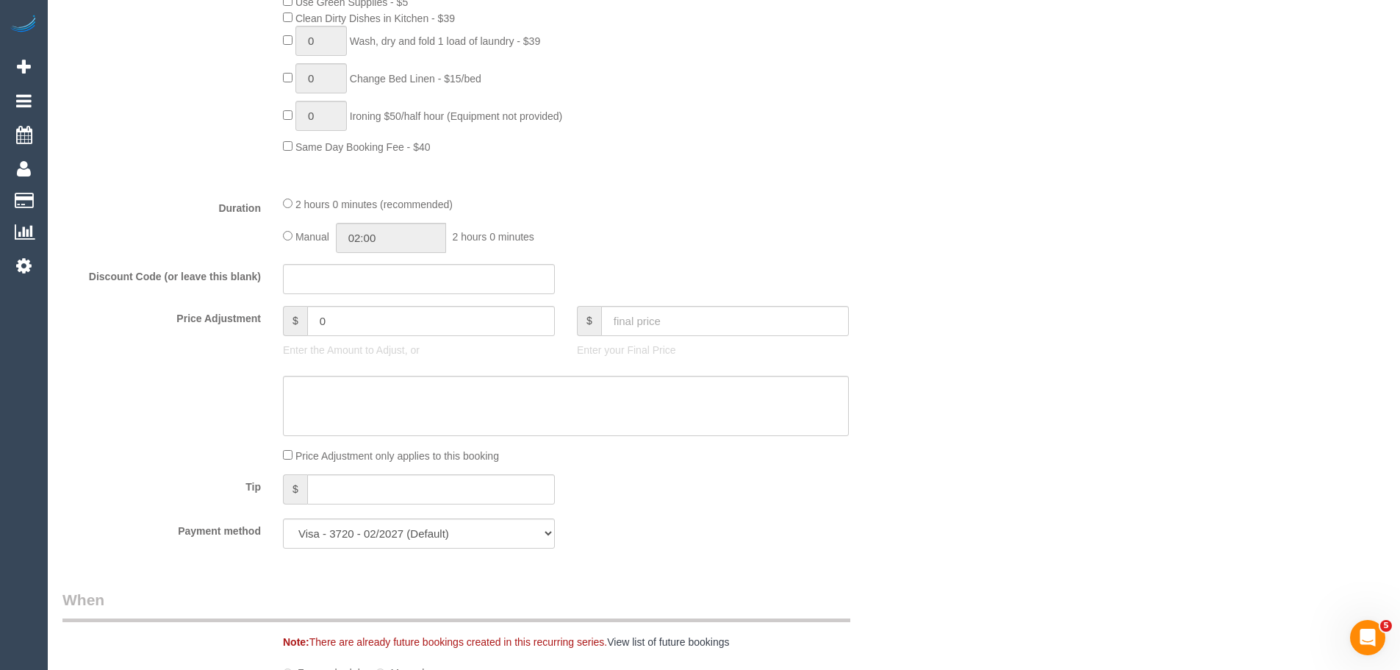
click at [363, 304] on fieldset "What Frequency * One Time Cleaning Weekly - 10% Off - 10.00% (0% for the First …" at bounding box center [492, 6] width 860 height 1106
click at [373, 327] on input "0" at bounding box center [431, 321] width 248 height 30
click at [313, 326] on input "26.60" at bounding box center [431, 321] width 248 height 30
click at [336, 400] on textarea at bounding box center [566, 406] width 566 height 60
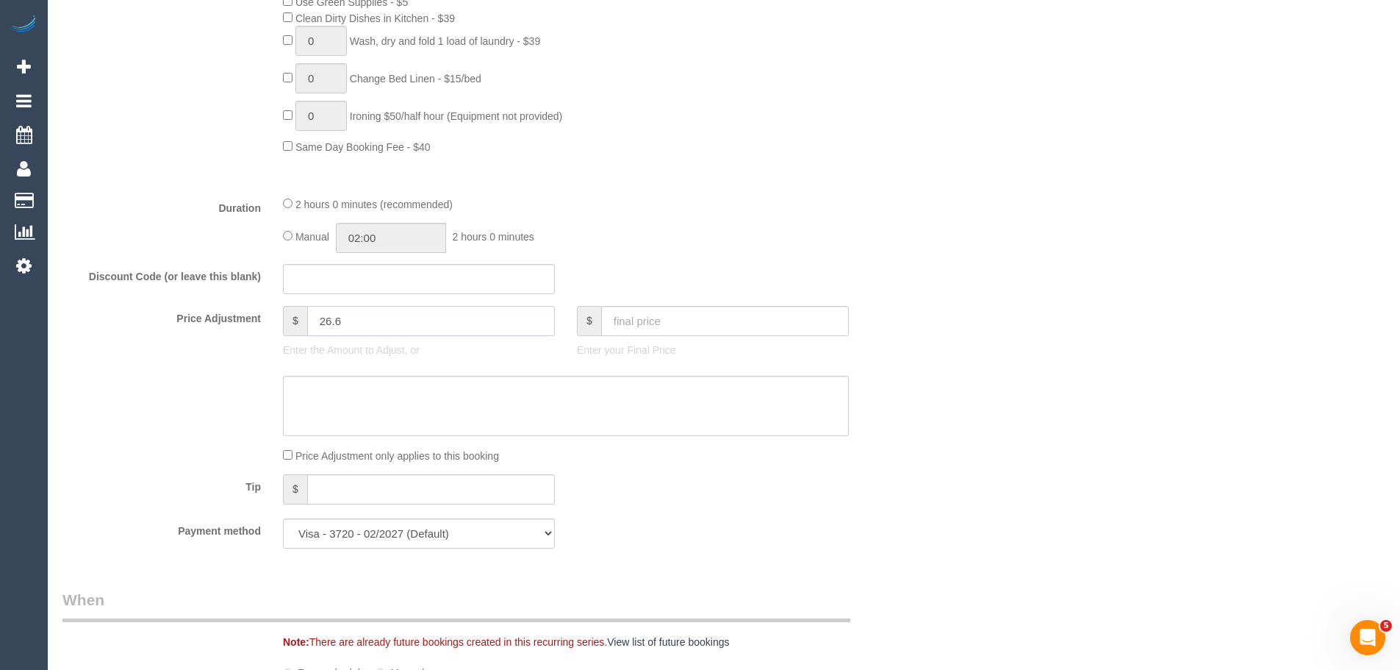
click at [317, 327] on input "26.6" at bounding box center [431, 321] width 248 height 30
type input "-26.6"
click at [327, 409] on textarea at bounding box center [566, 406] width 566 height 60
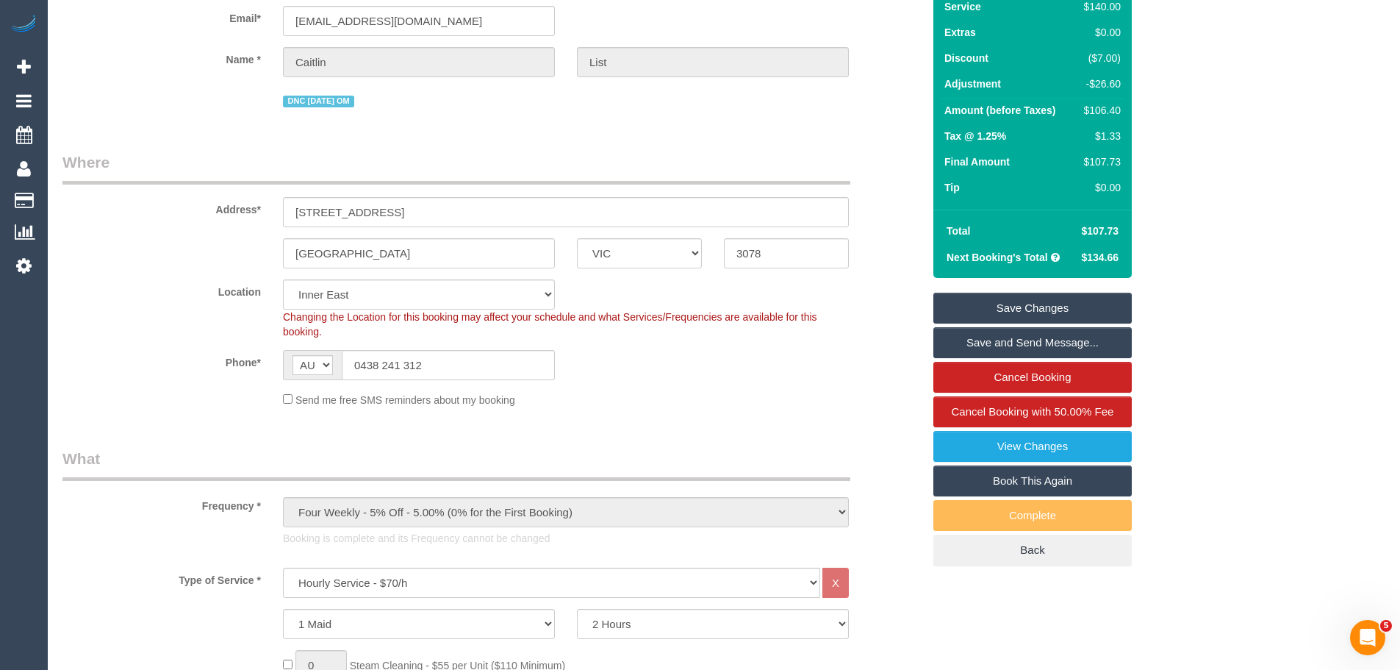
scroll to position [0, 0]
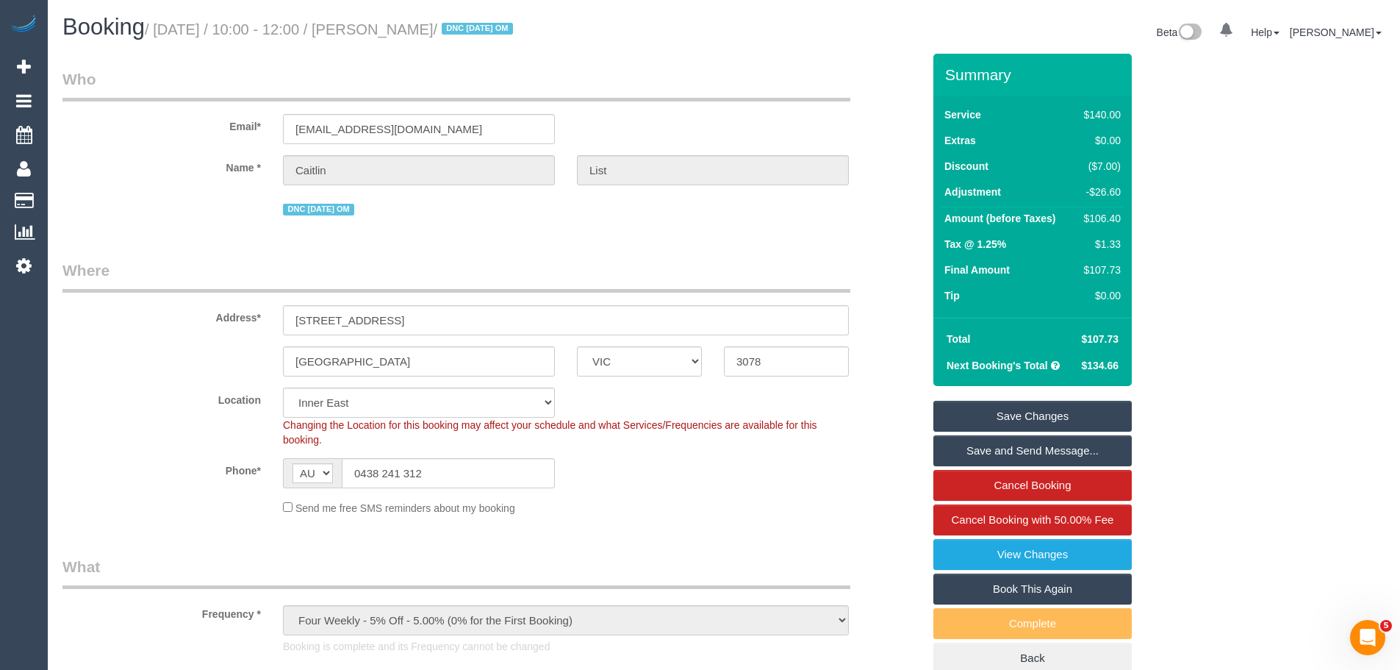
type textarea "20% discount to resolve complaints - Via email CE"
click at [785, 317] on input "221A Rathmines St" at bounding box center [566, 320] width 566 height 30
click at [1088, 421] on link "Save Changes" at bounding box center [1032, 416] width 198 height 31
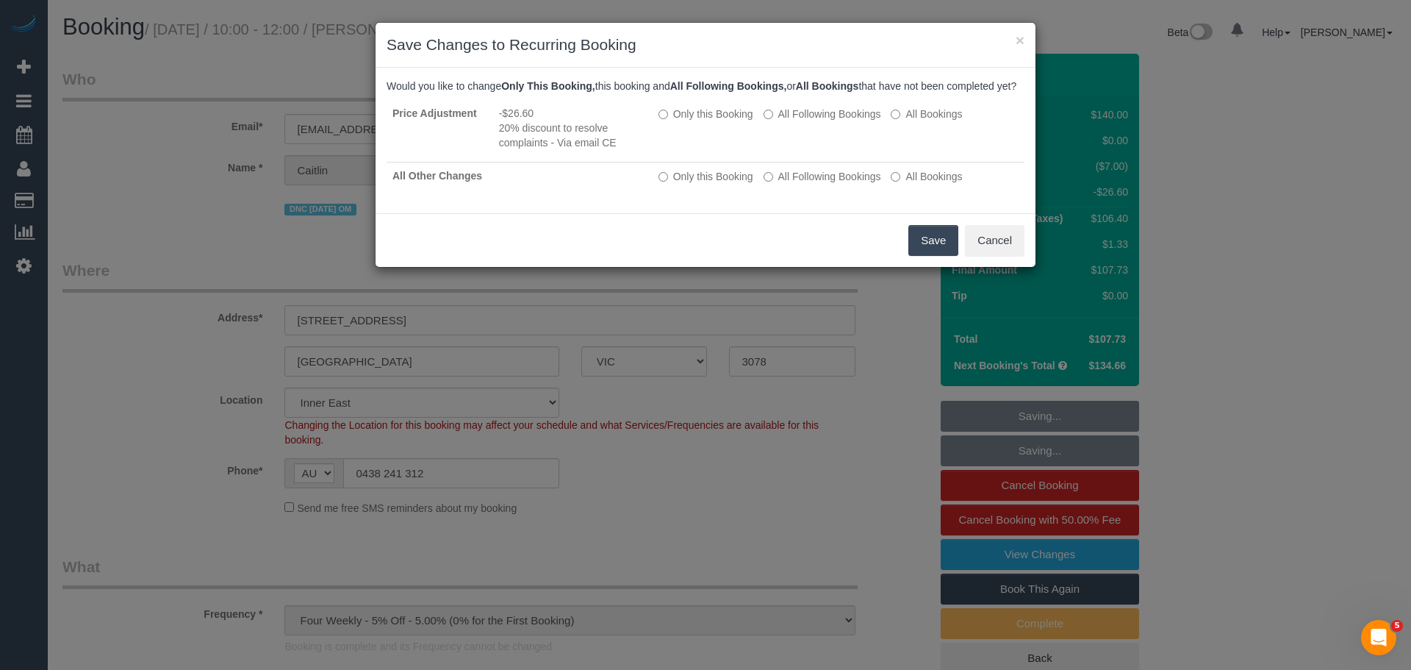
click at [933, 254] on button "Save" at bounding box center [933, 240] width 50 height 31
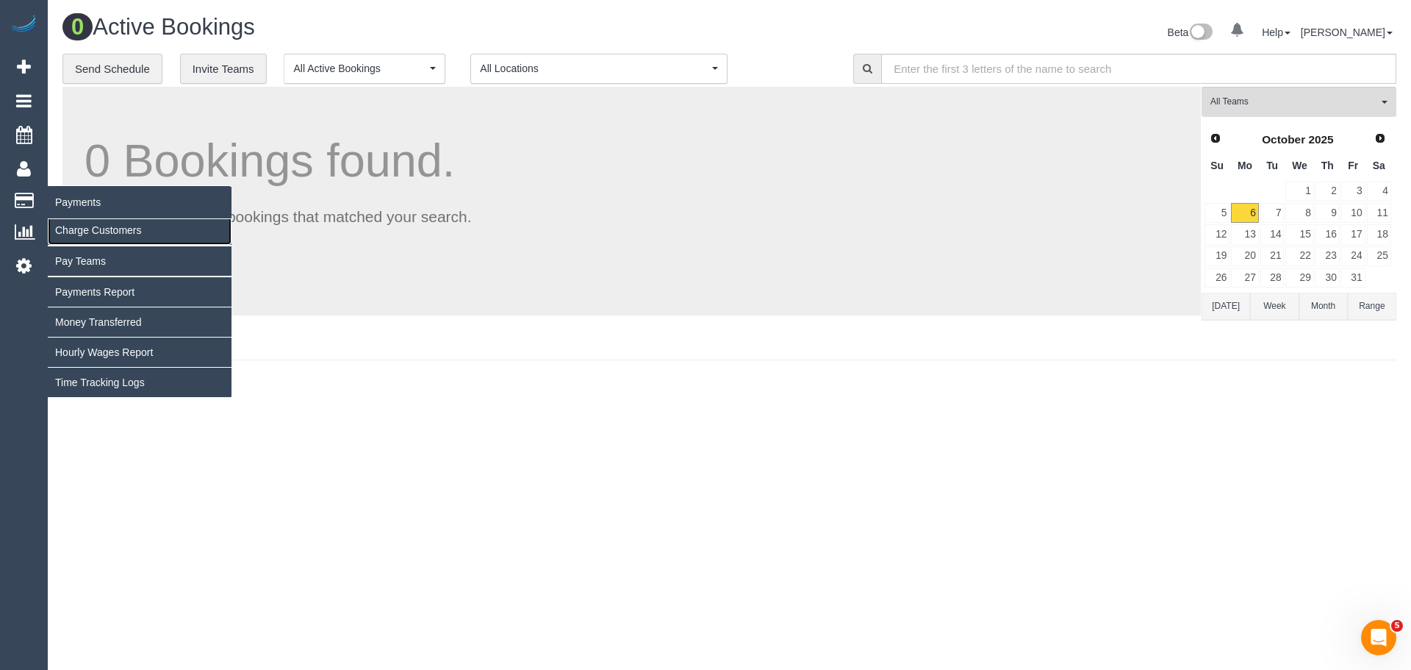
click at [81, 237] on link "Charge Customers" at bounding box center [140, 229] width 184 height 29
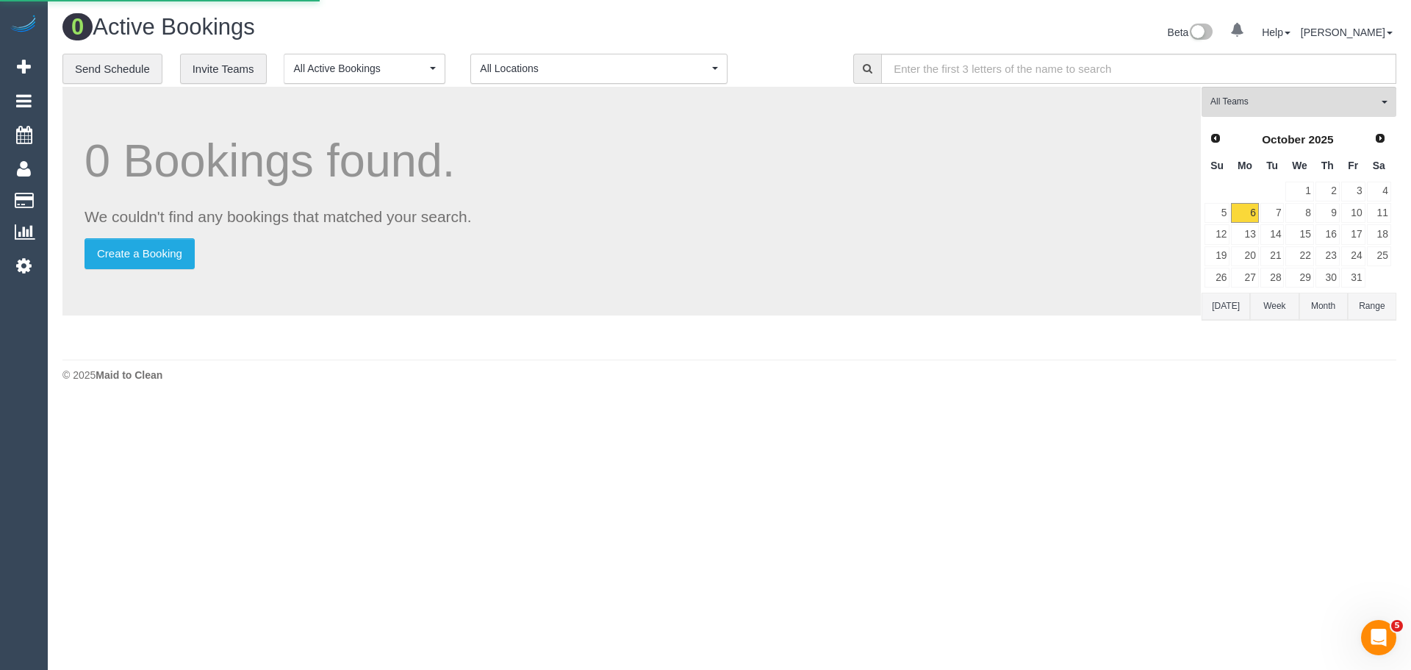
select select
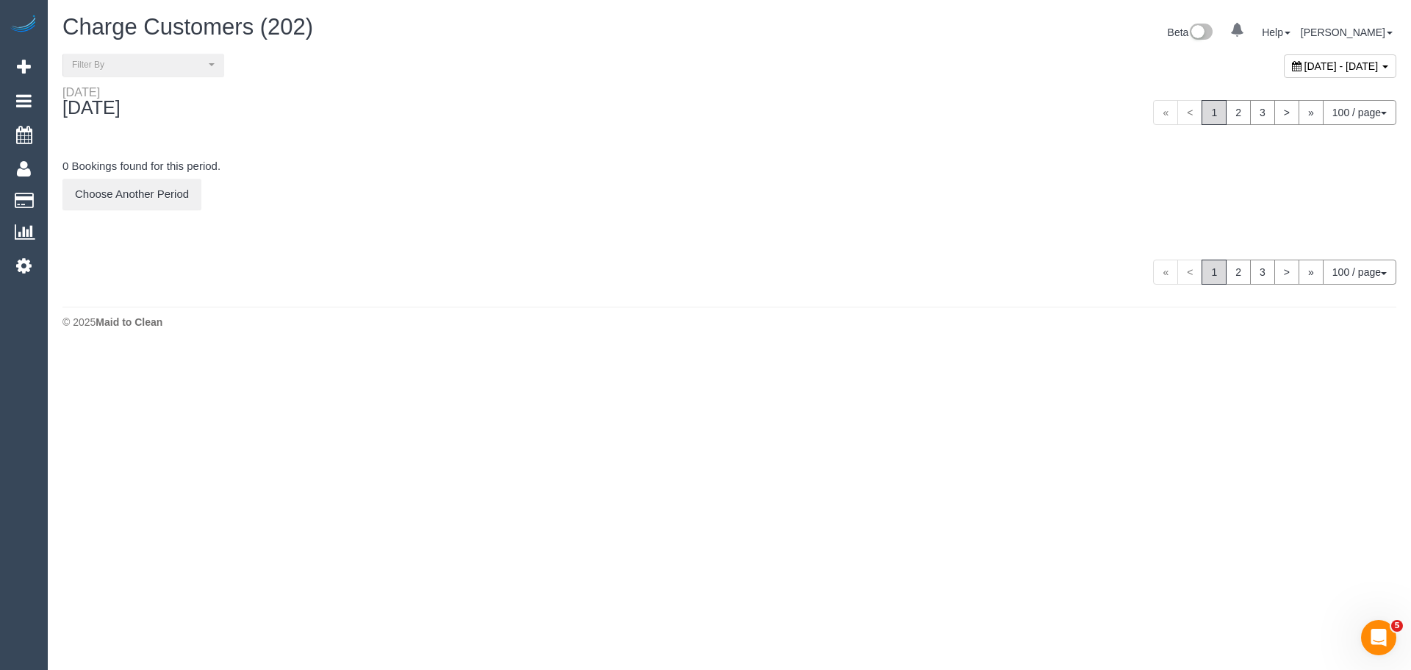
click at [1305, 60] on span "October 06, 2025 - October 06, 2025" at bounding box center [1342, 66] width 74 height 12
type input "**********"
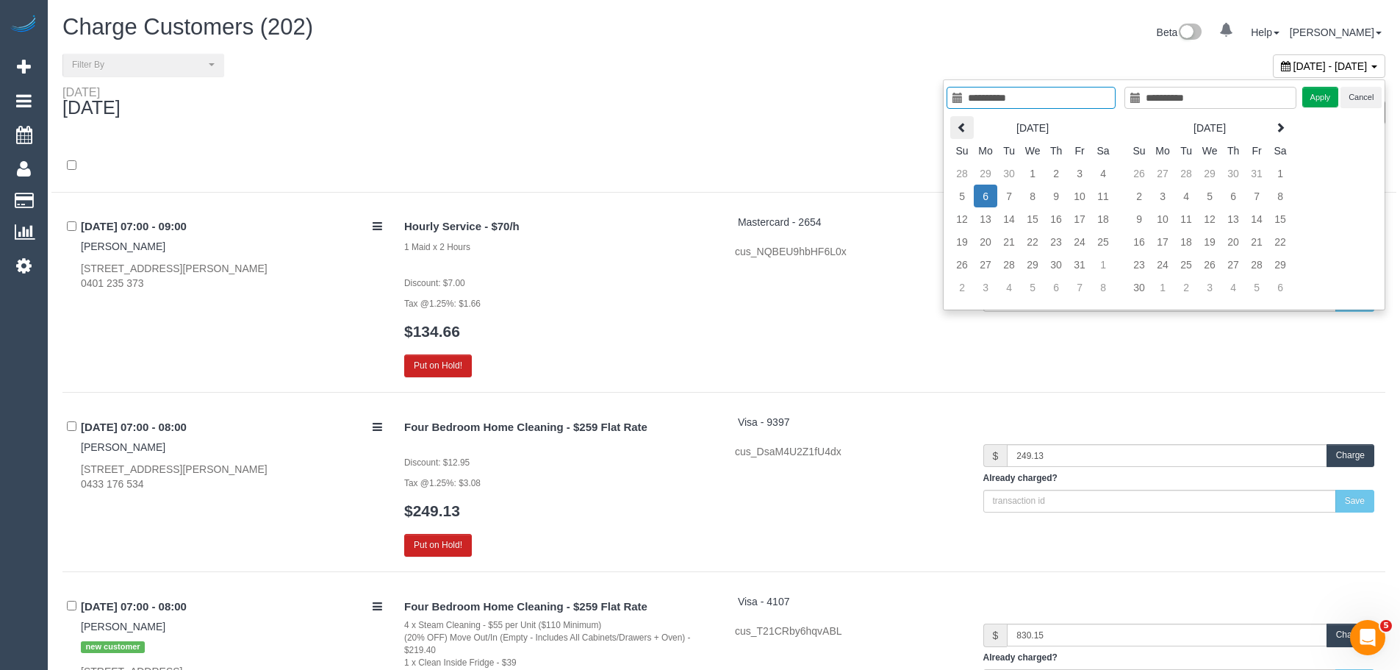
click at [963, 129] on icon at bounding box center [962, 127] width 10 height 10
type input "**********"
click at [1105, 243] on td "27" at bounding box center [1103, 241] width 24 height 23
type input "**********"
click at [1105, 243] on td "27" at bounding box center [1103, 241] width 24 height 23
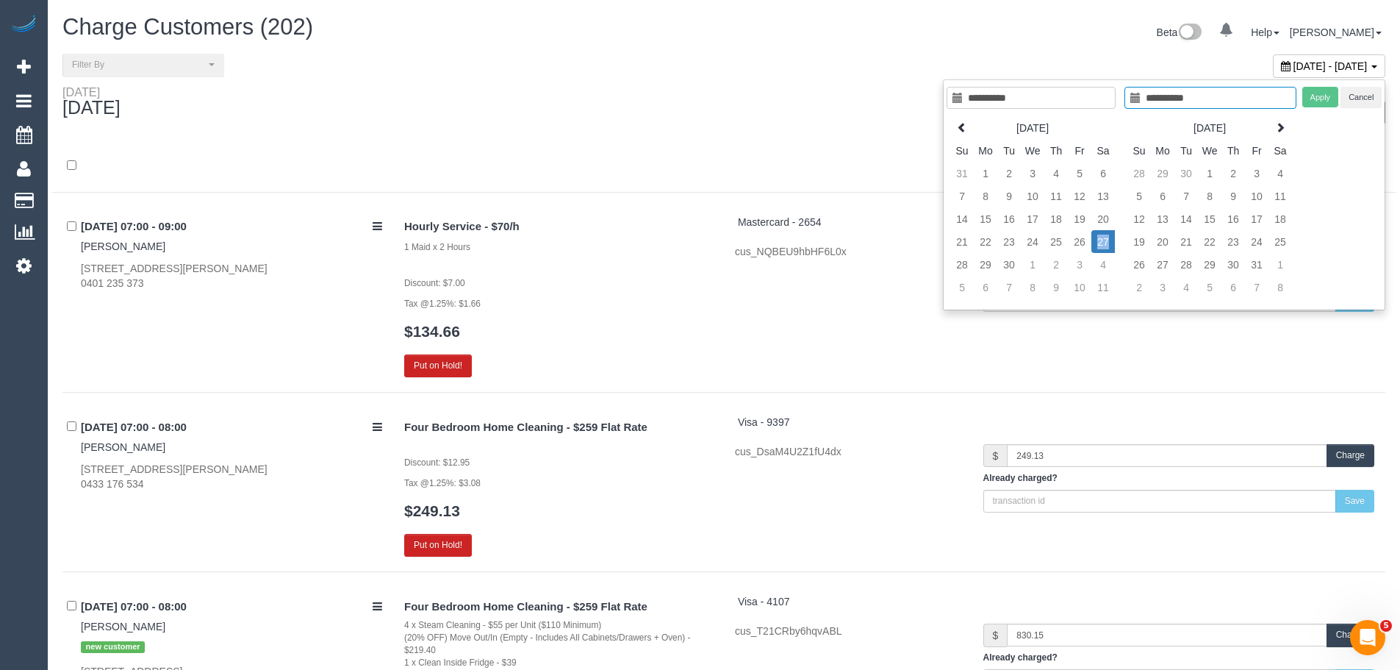
type input "**********"
click at [1303, 99] on button "Apply" at bounding box center [1320, 97] width 37 height 21
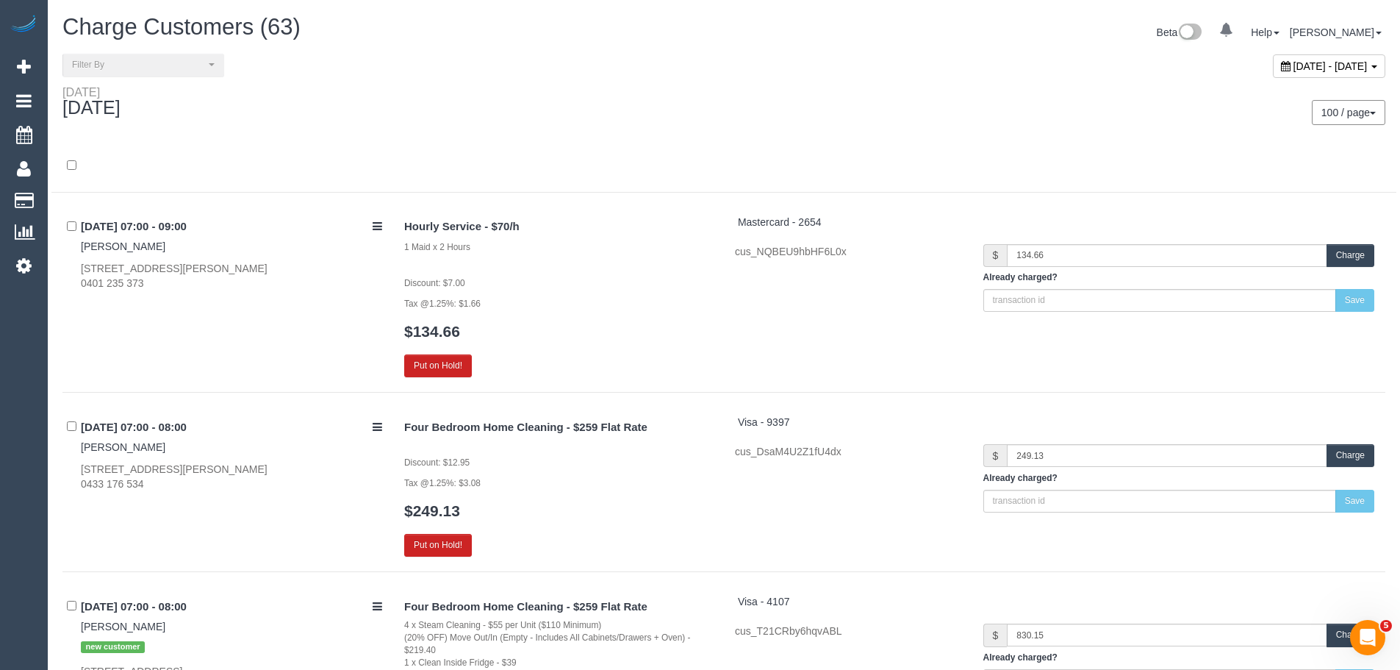
click at [847, 91] on div "100 / page 10 / page 20 / page 30 / page 40 / page 50 / page 100 / page" at bounding box center [1060, 112] width 672 height 54
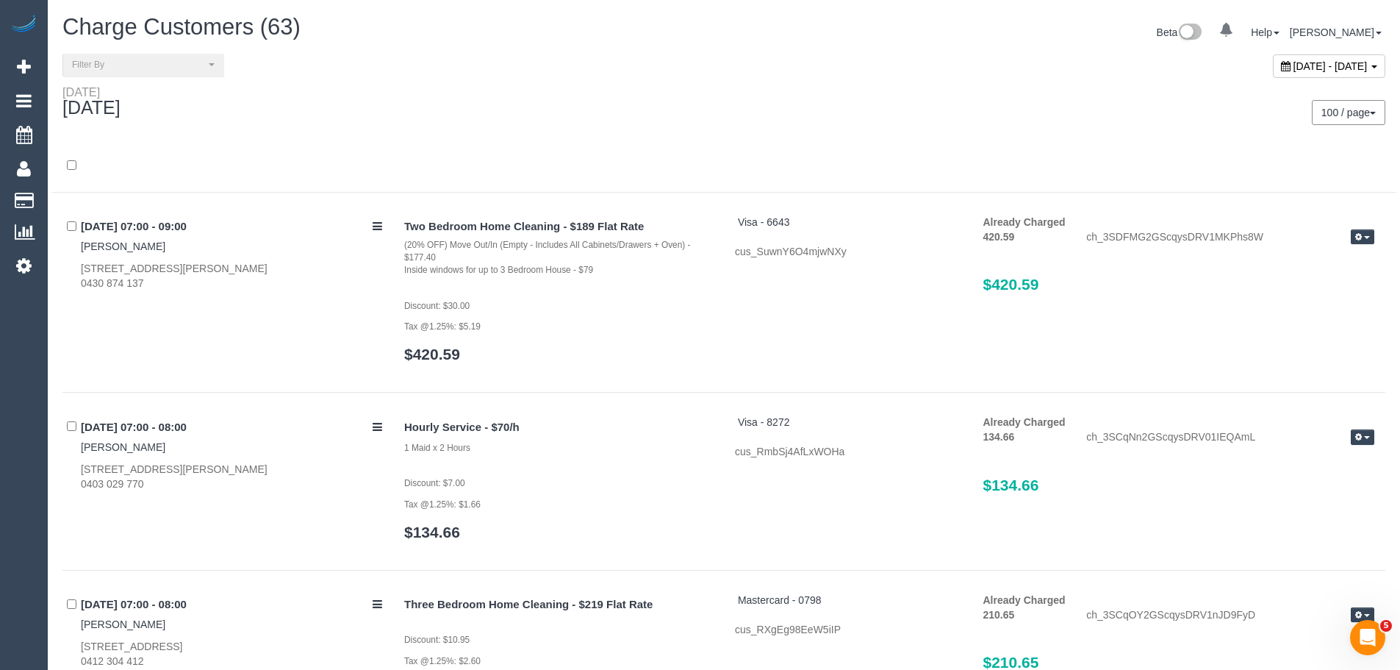
scroll to position [5836, 0]
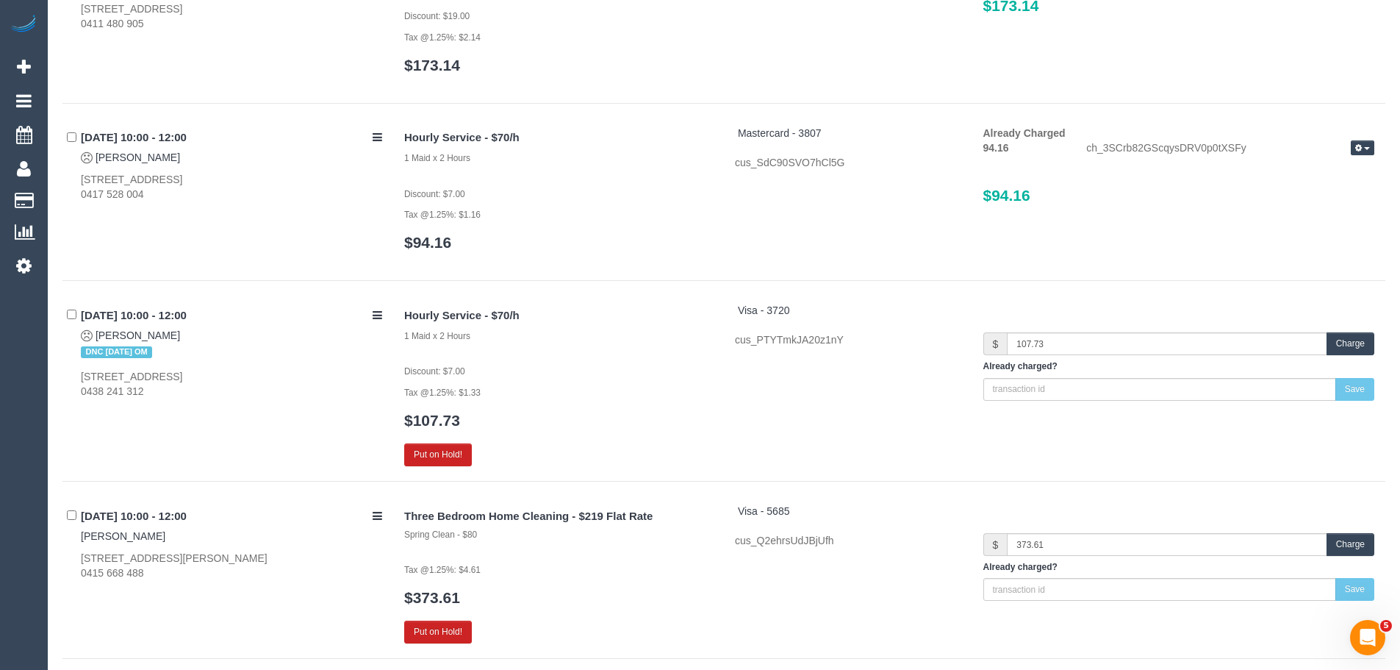
click at [1349, 343] on button "Charge" at bounding box center [1351, 343] width 48 height 23
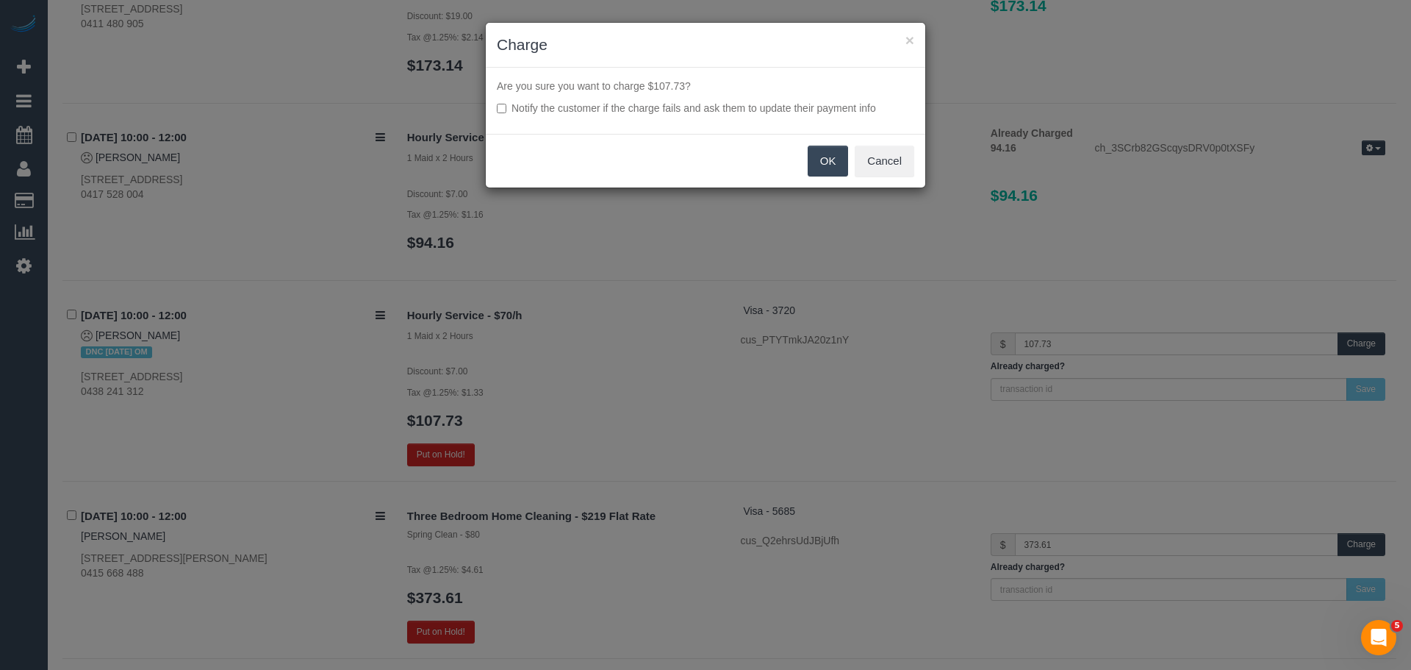
click at [826, 168] on button "OK" at bounding box center [828, 161] width 41 height 31
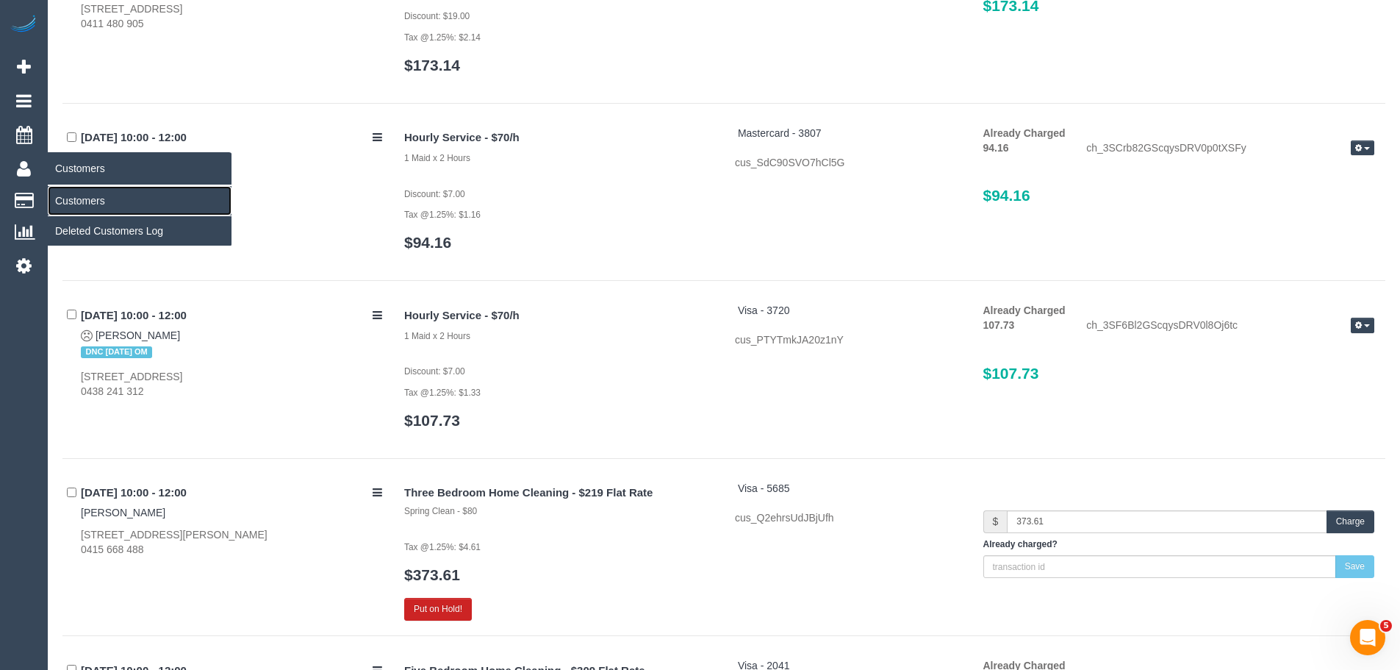
click at [77, 198] on link "Customers" at bounding box center [140, 200] width 184 height 29
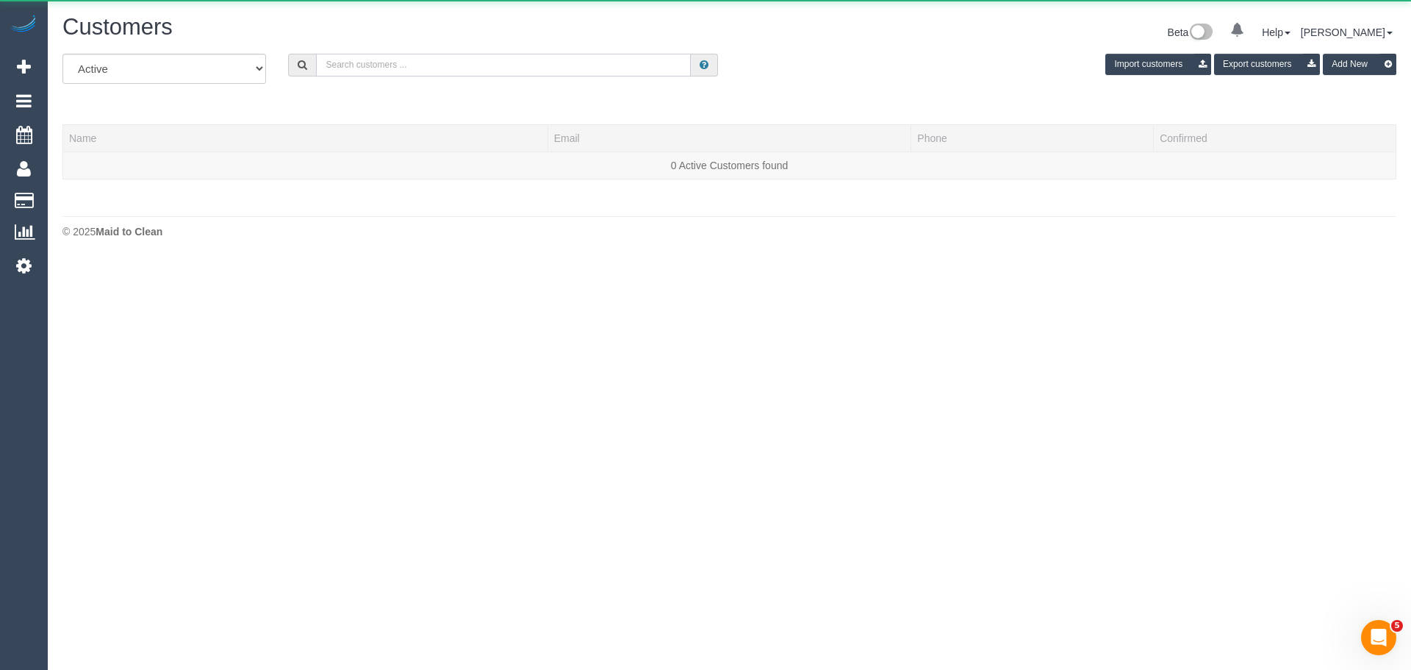
click at [523, 60] on input "text" at bounding box center [503, 65] width 375 height 23
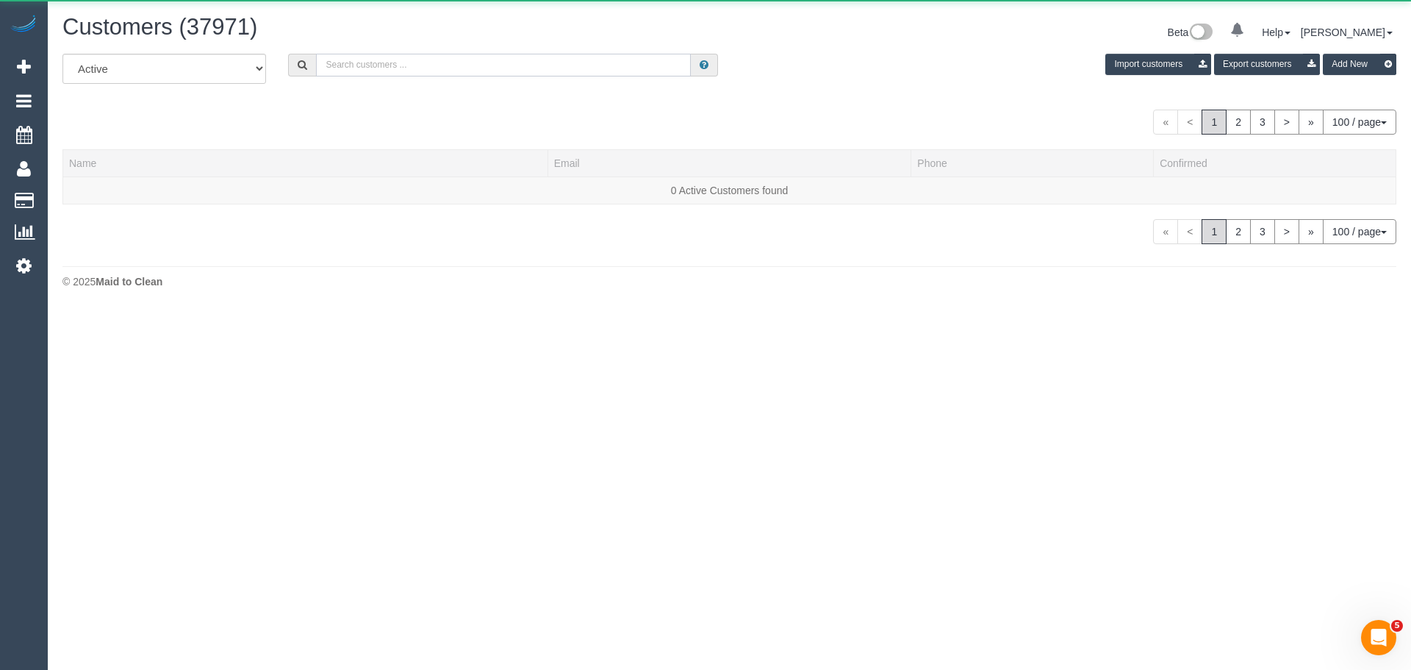
paste input "61413699127"
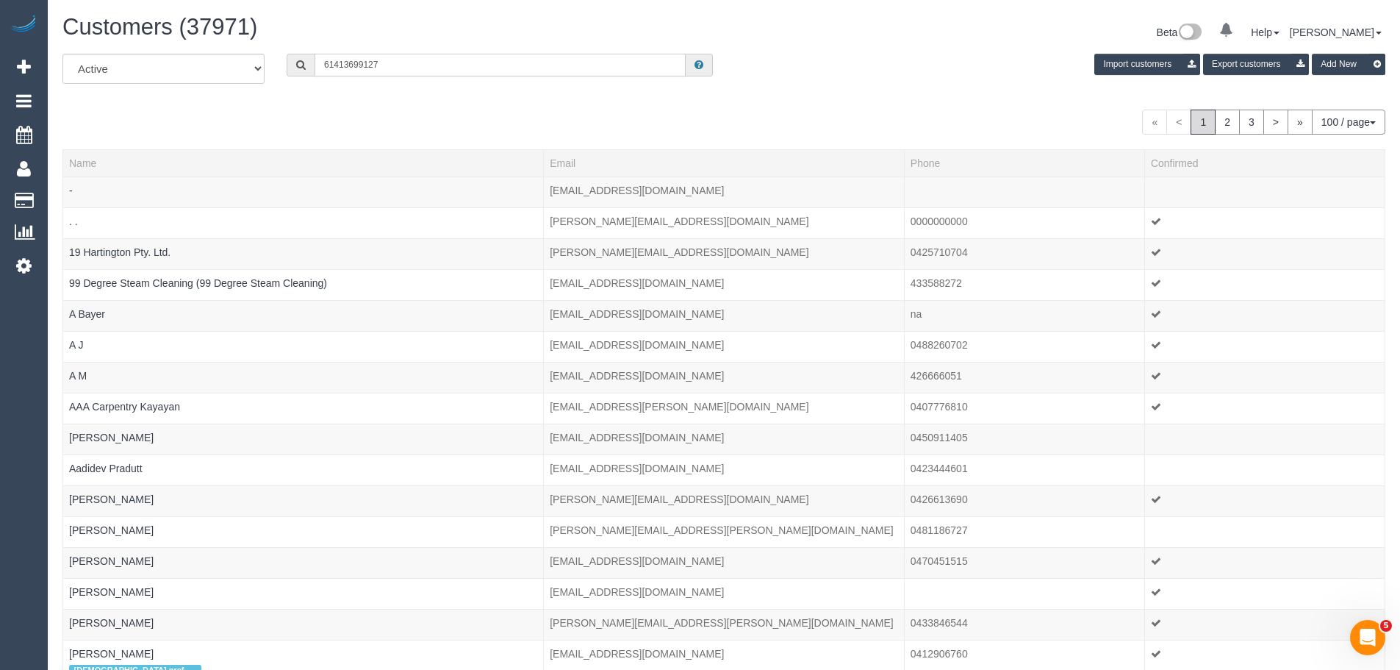
drag, startPoint x: 334, startPoint y: 66, endPoint x: 281, endPoint y: 60, distance: 54.1
click at [281, 60] on div "61413699127" at bounding box center [500, 65] width 448 height 23
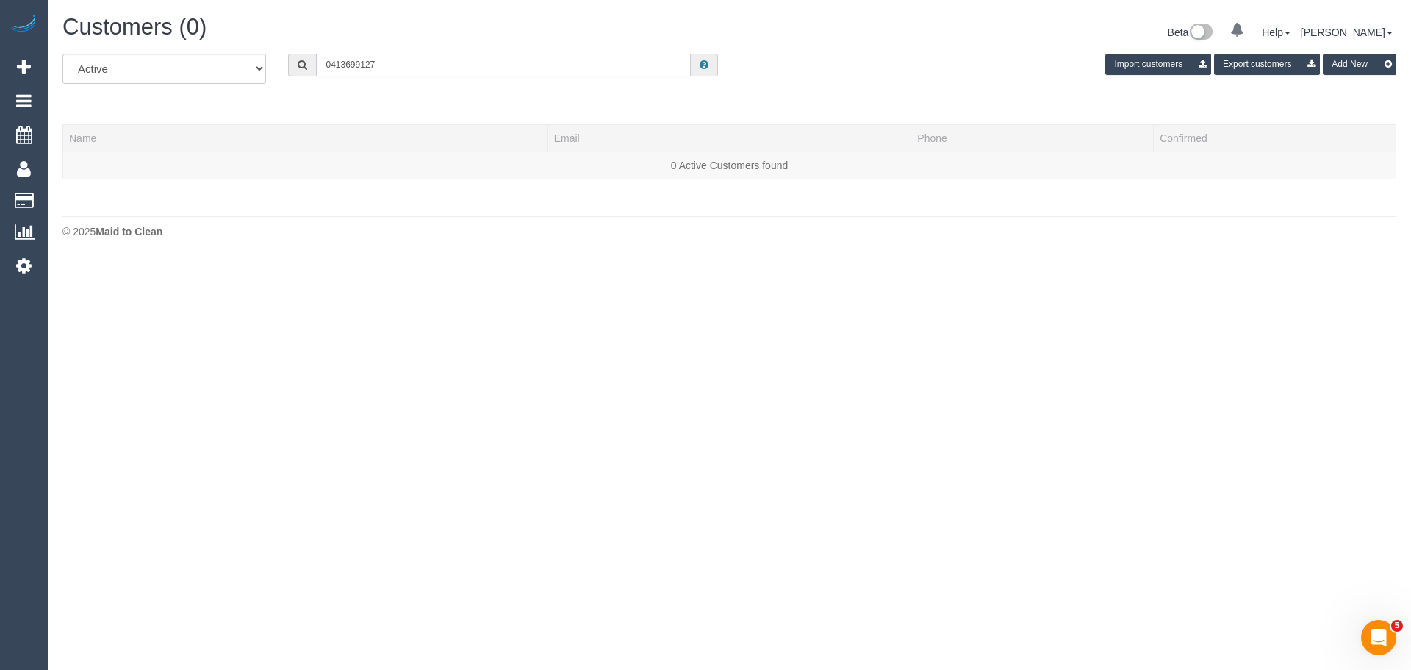
click at [344, 66] on input "0413699127" at bounding box center [503, 65] width 375 height 23
click at [364, 64] on input "0413 699127" at bounding box center [503, 65] width 375 height 23
click at [393, 65] on input "0413 699 127" at bounding box center [503, 65] width 375 height 23
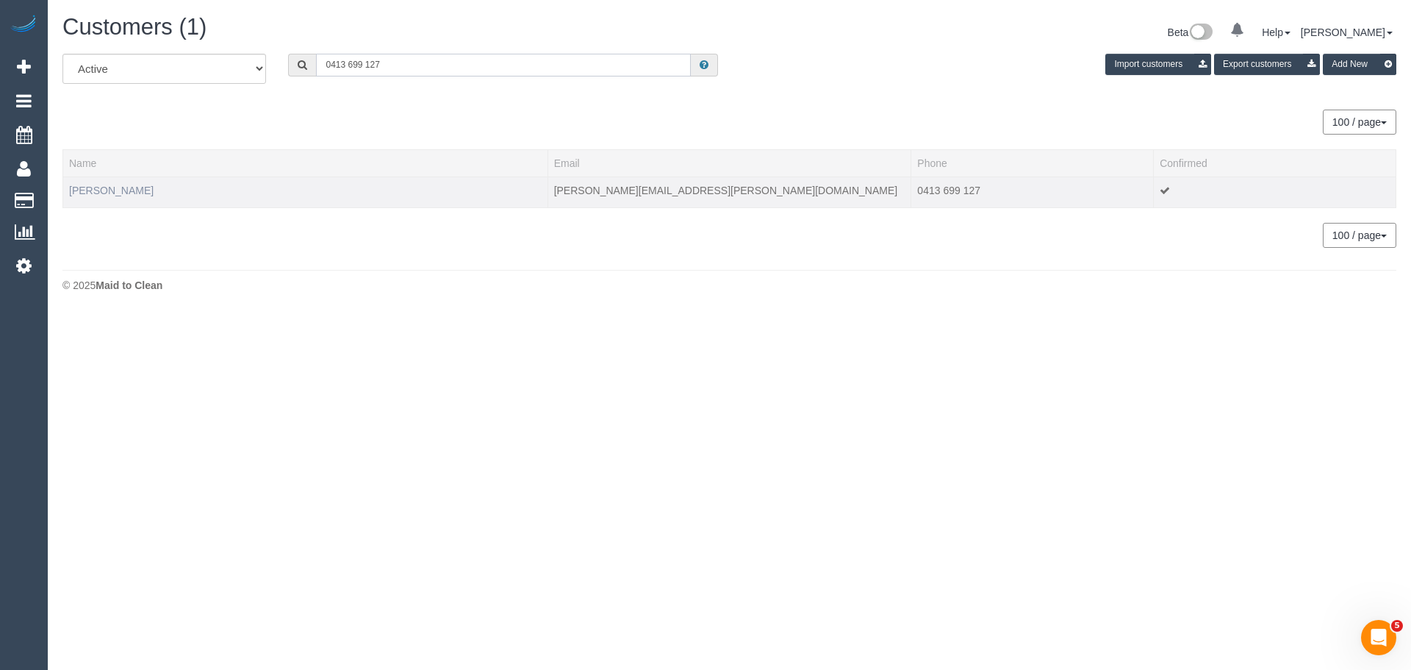
type input "0413 699 127"
click at [115, 194] on link "Rafal Zebrowski" at bounding box center [111, 190] width 85 height 12
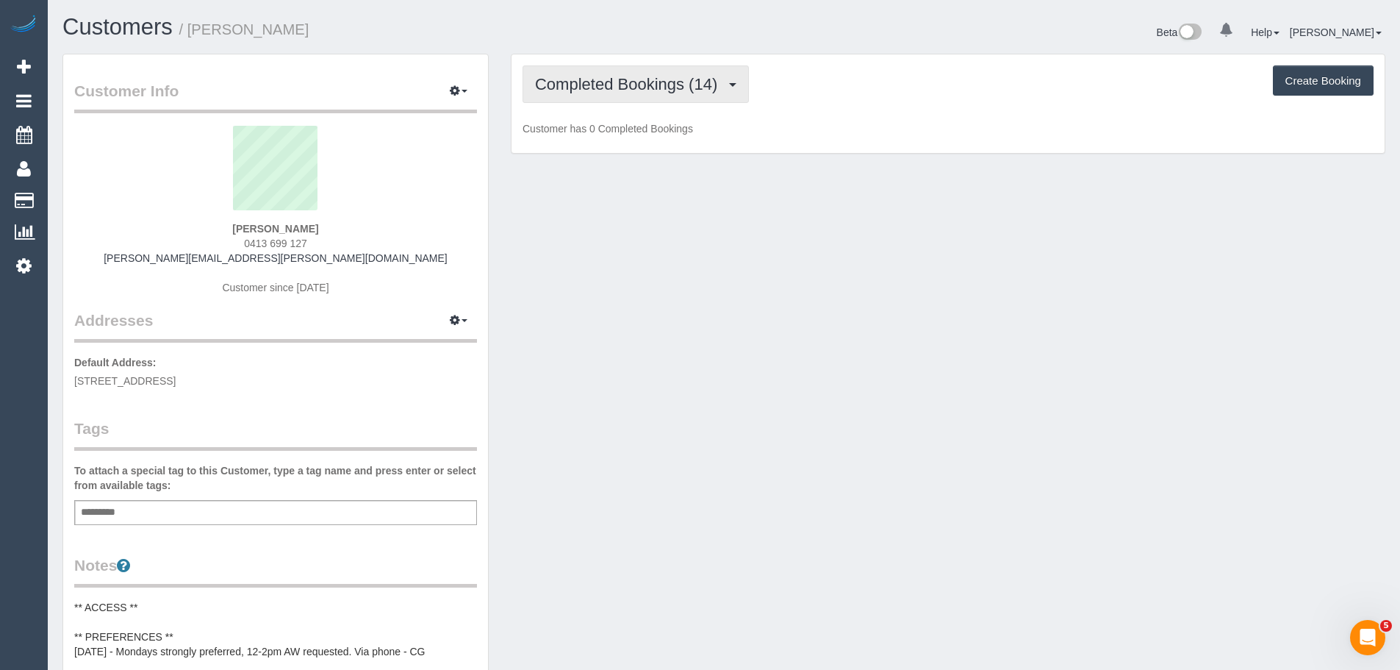
click at [624, 83] on span "Completed Bookings (14)" at bounding box center [630, 84] width 190 height 18
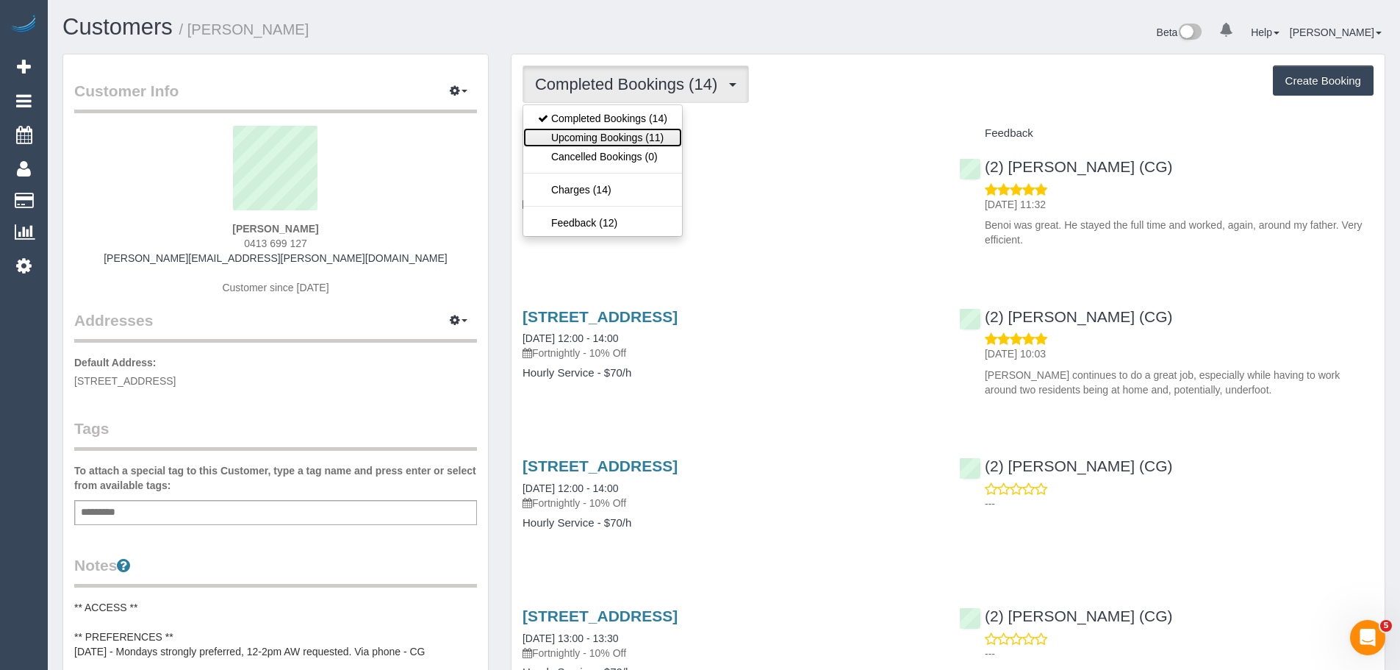
click at [591, 133] on link "Upcoming Bookings (11)" at bounding box center [602, 137] width 159 height 19
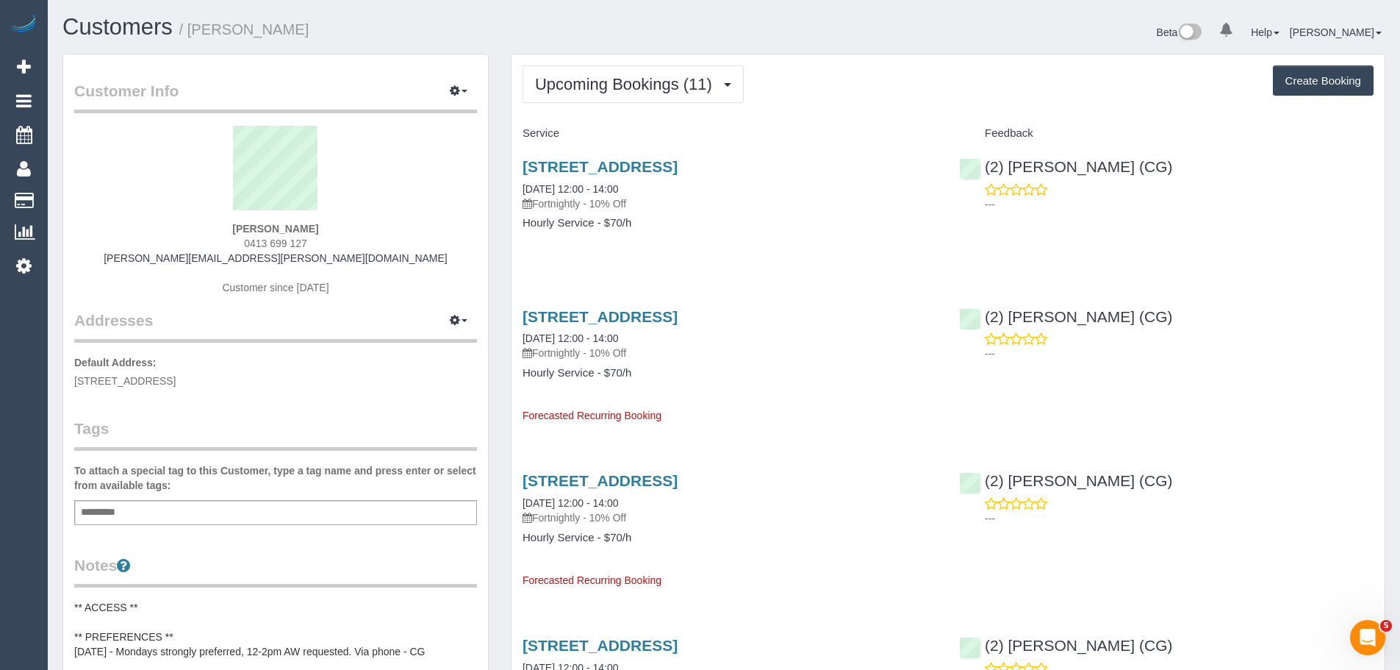
click at [602, 96] on button "Upcoming Bookings (11)" at bounding box center [633, 83] width 221 height 37
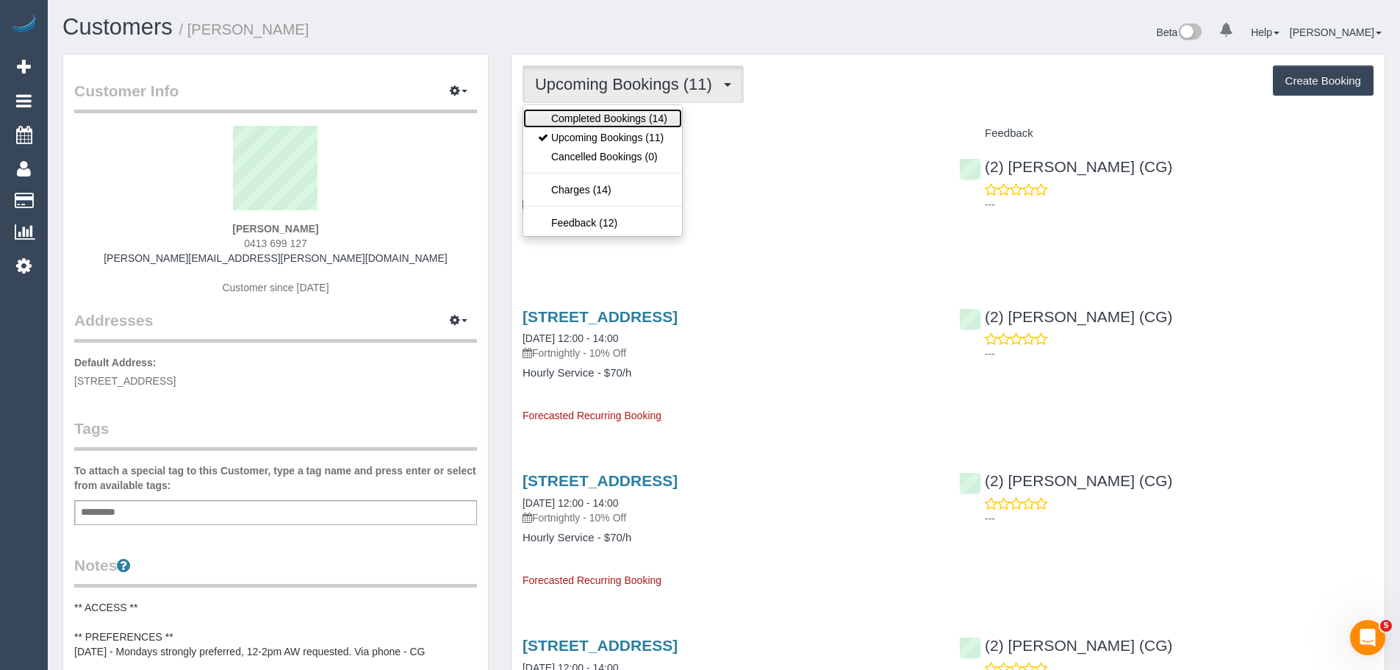
click at [587, 118] on link "Completed Bookings (14)" at bounding box center [602, 118] width 159 height 19
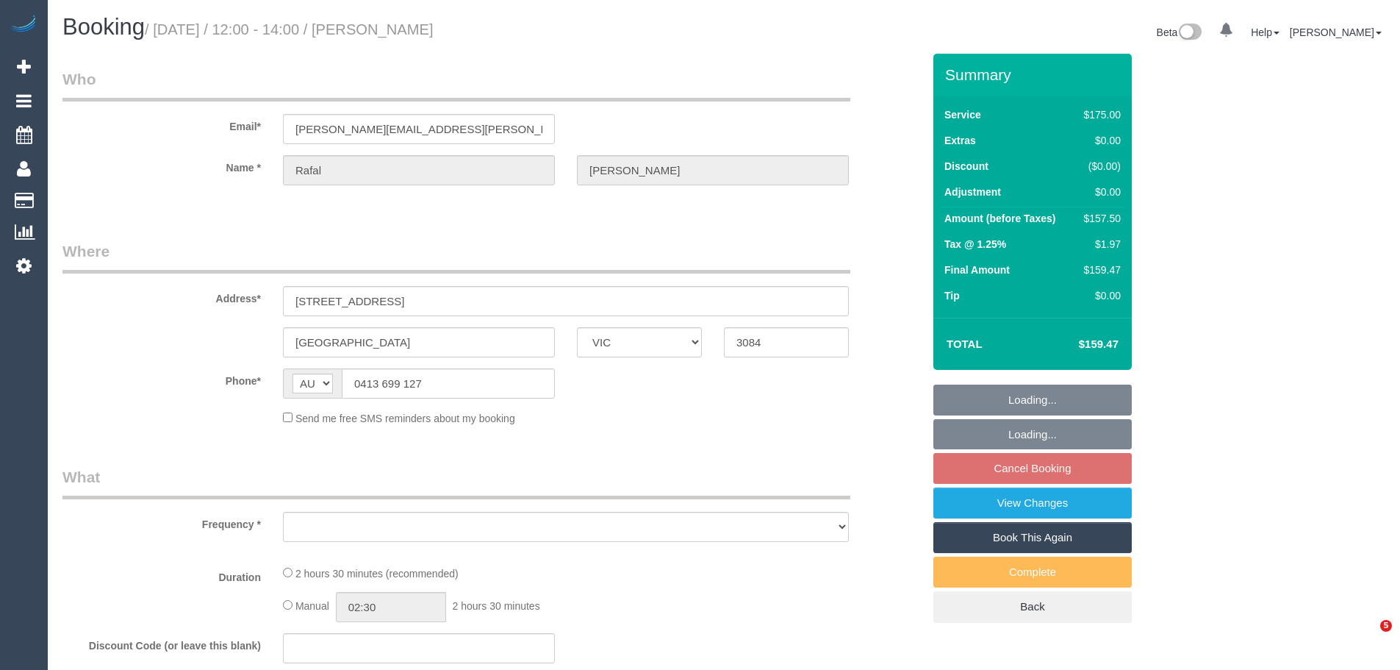
select select "VIC"
select select "string:stripe-pm_1RIhJ32GScqysDRVhKZfdR9r"
select select "number:28"
select select "number:14"
select select "number:19"
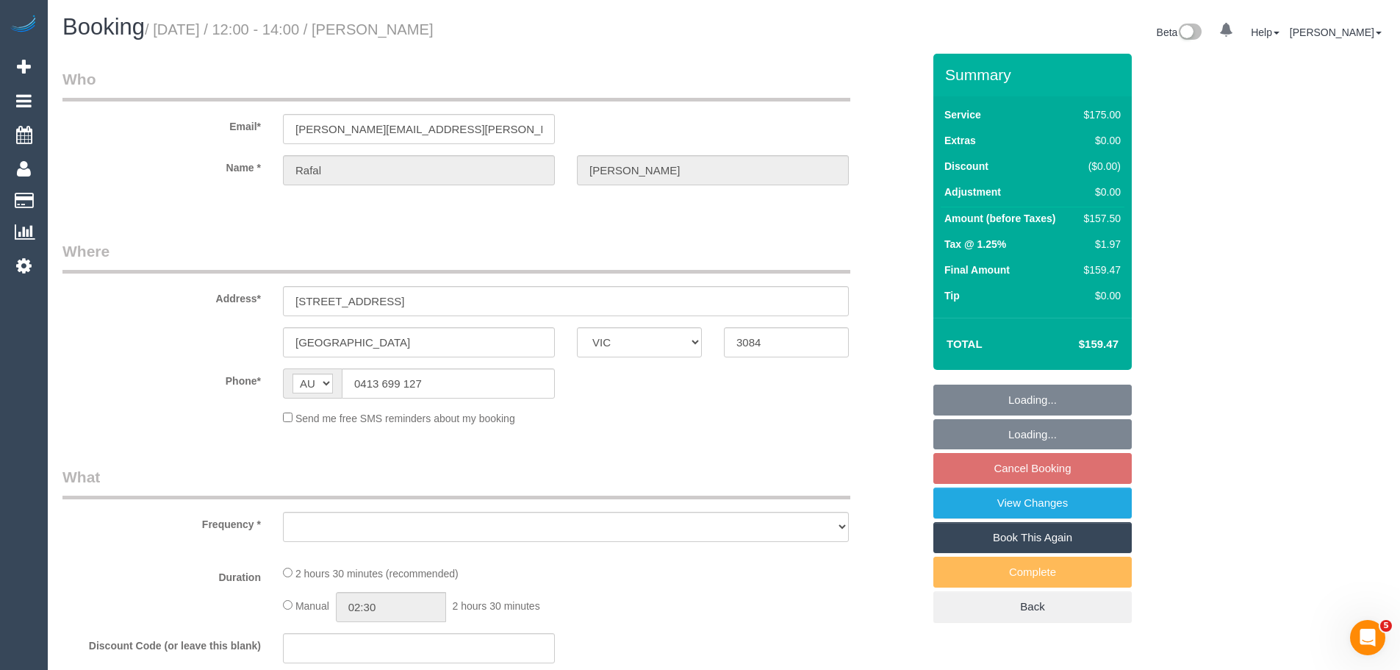
select select "number:25"
select select "number:34"
select select "number:12"
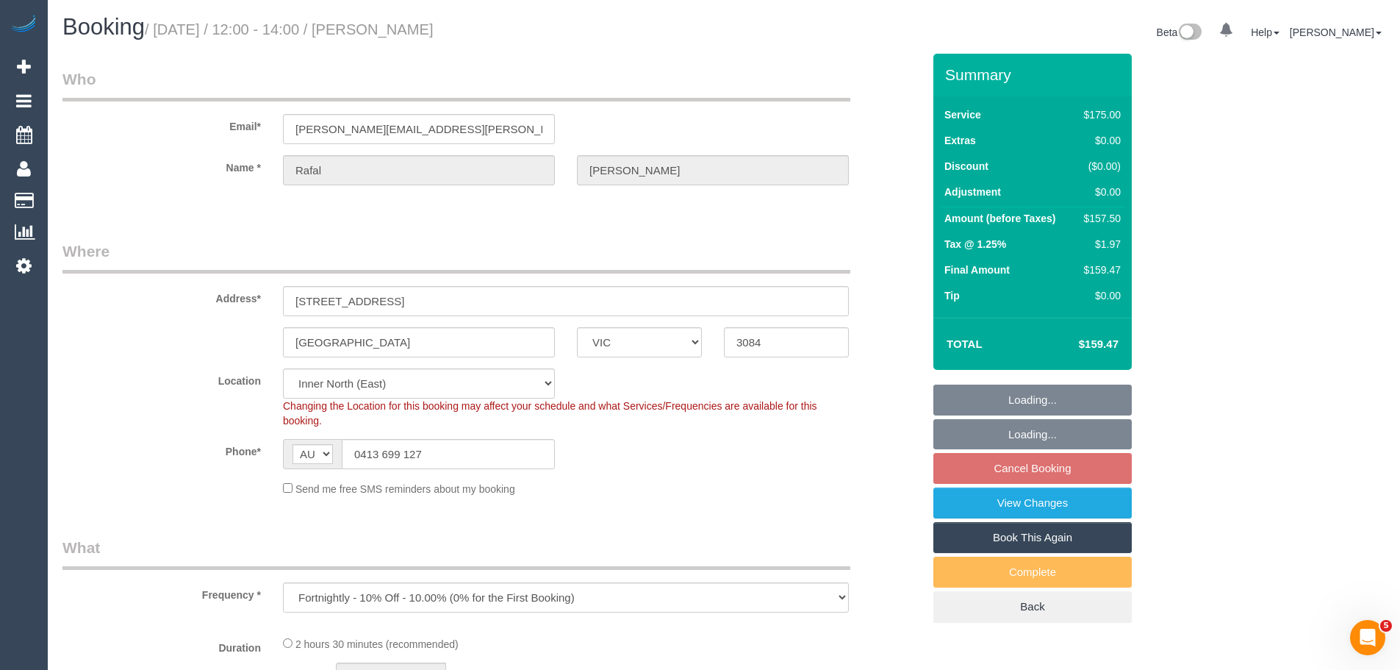
select select "object:681"
select select "150"
select select "spot4"
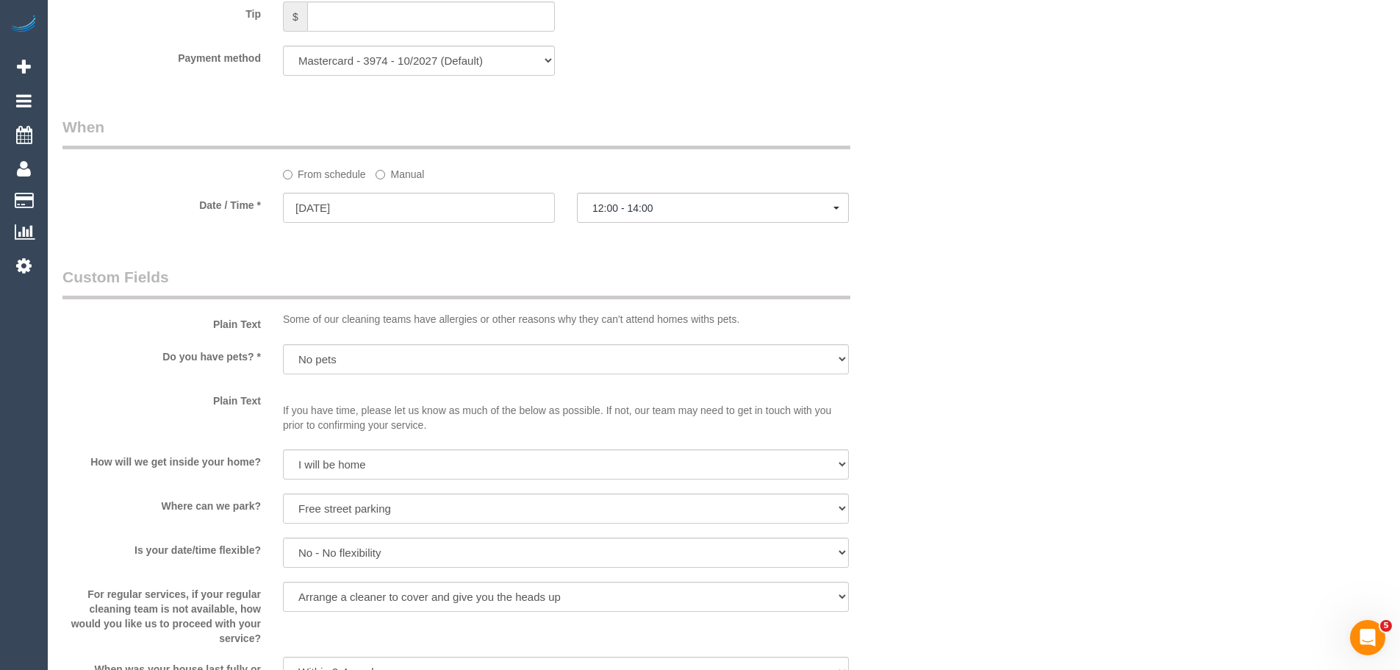
scroll to position [1543, 0]
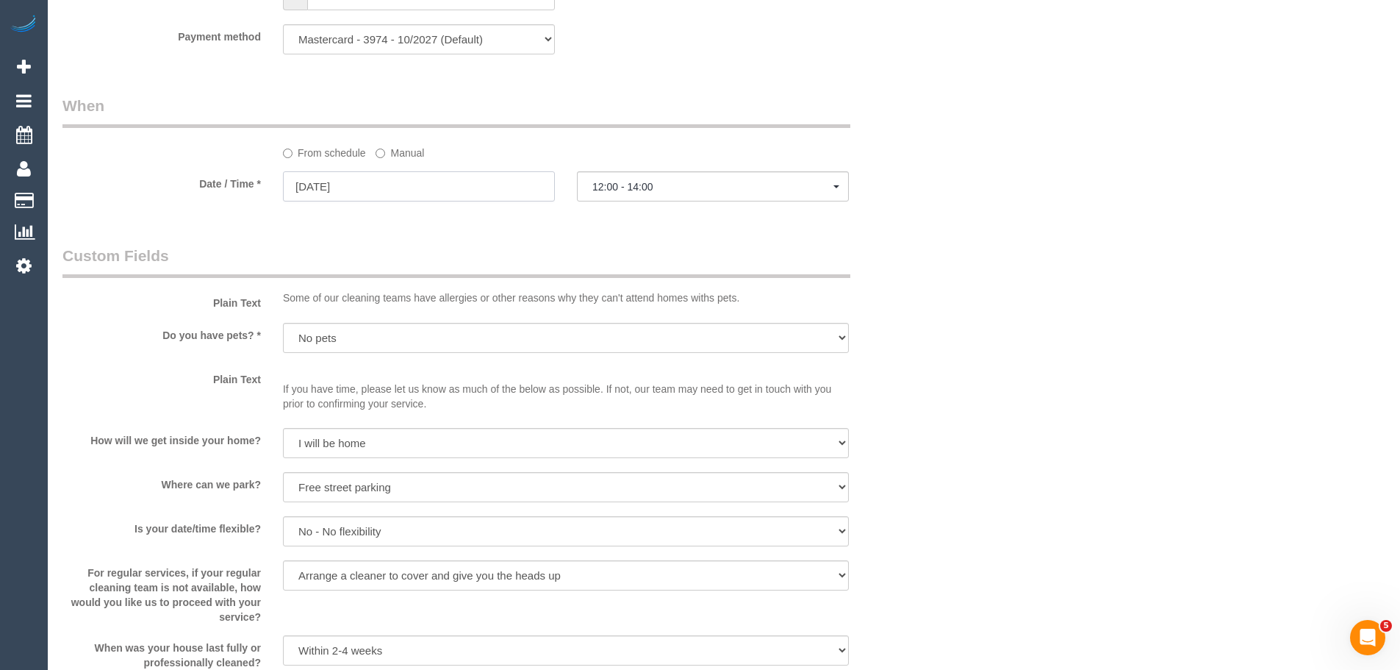
click at [323, 187] on input "[DATE]" at bounding box center [419, 186] width 272 height 30
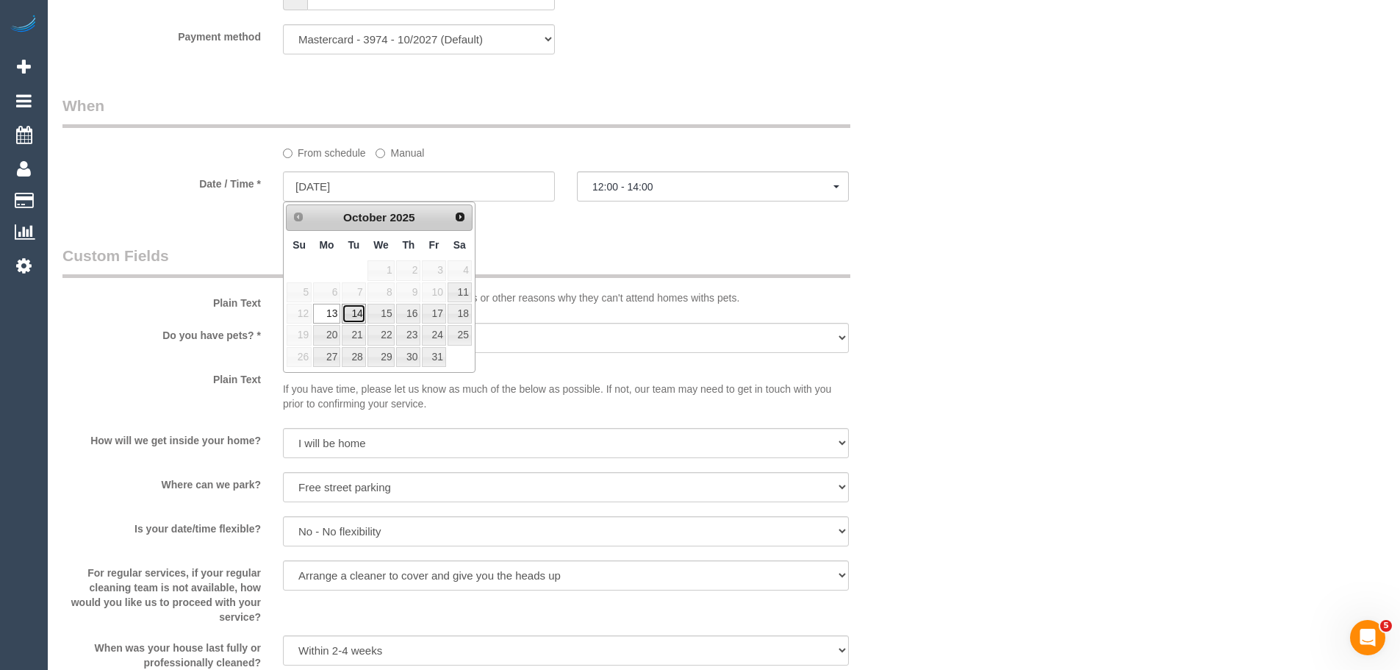
click at [356, 317] on link "14" at bounding box center [354, 314] width 24 height 20
type input "[DATE]"
select select "spot6"
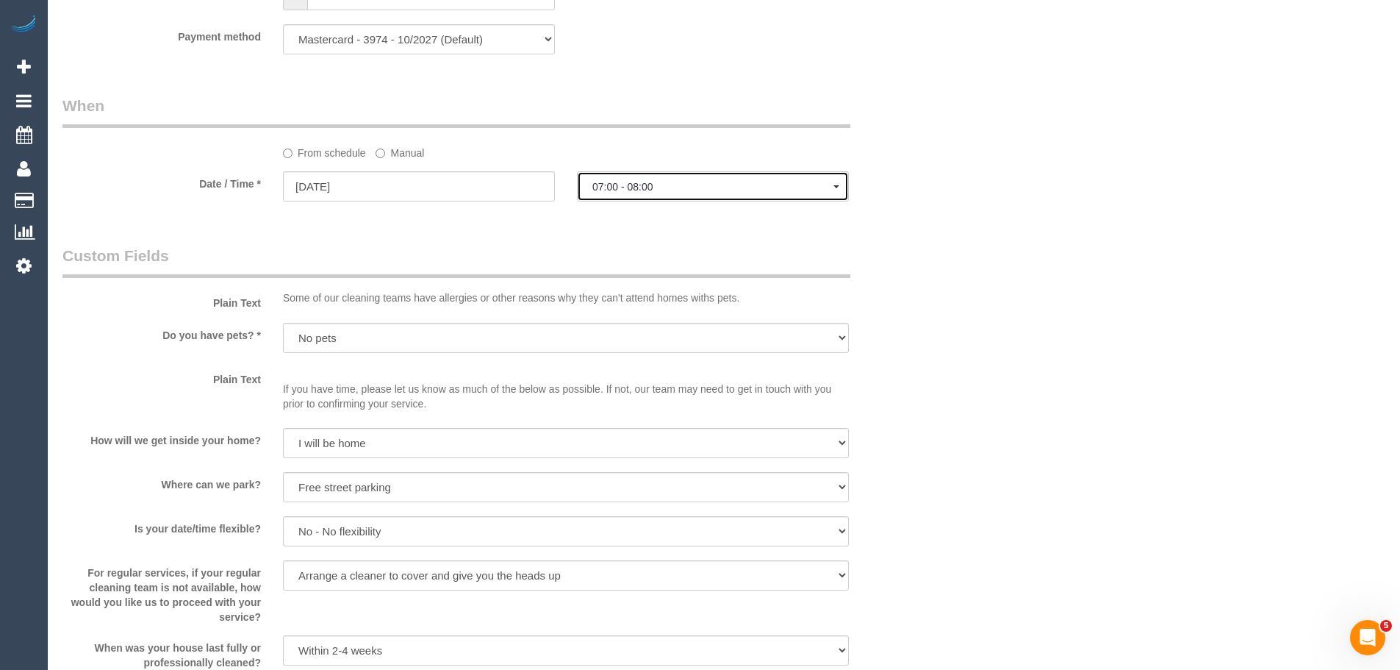
click at [620, 176] on button "07:00 - 08:00" at bounding box center [713, 186] width 272 height 30
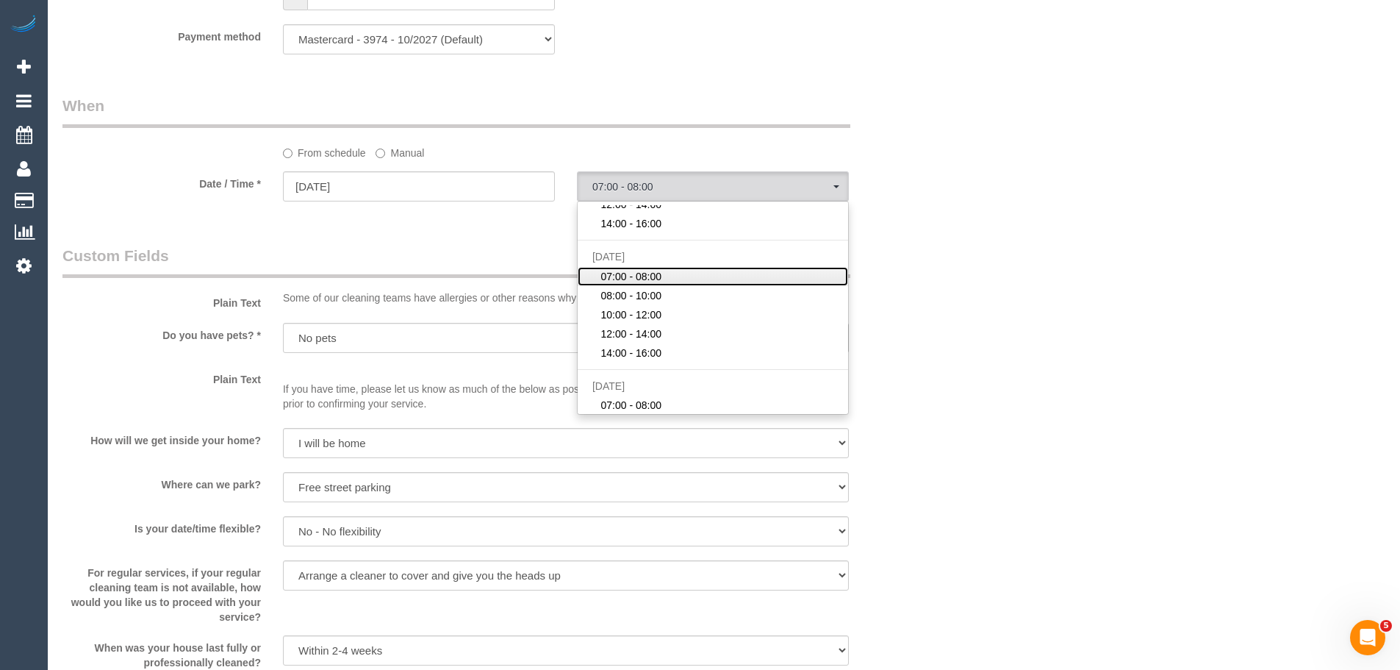
scroll to position [73, 0]
click at [402, 186] on input "14/10/2025" at bounding box center [419, 186] width 272 height 30
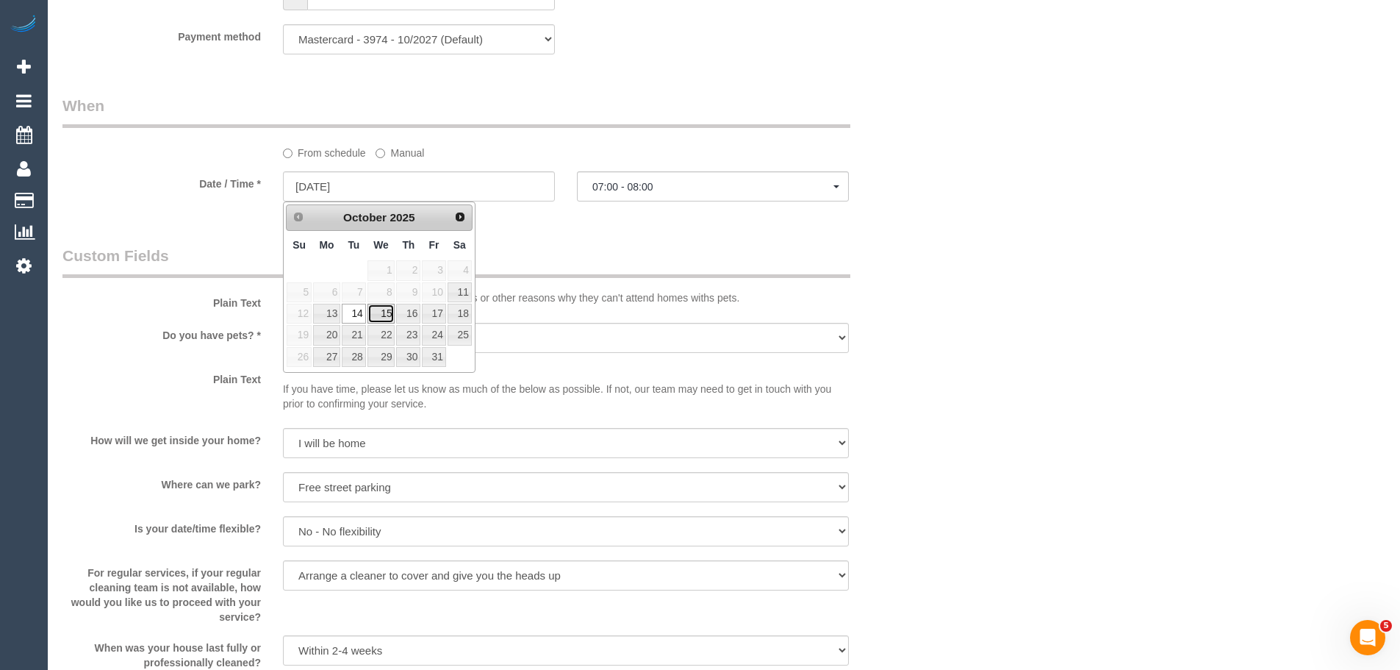
click at [379, 318] on link "15" at bounding box center [381, 314] width 28 height 20
type input "15/10/2025"
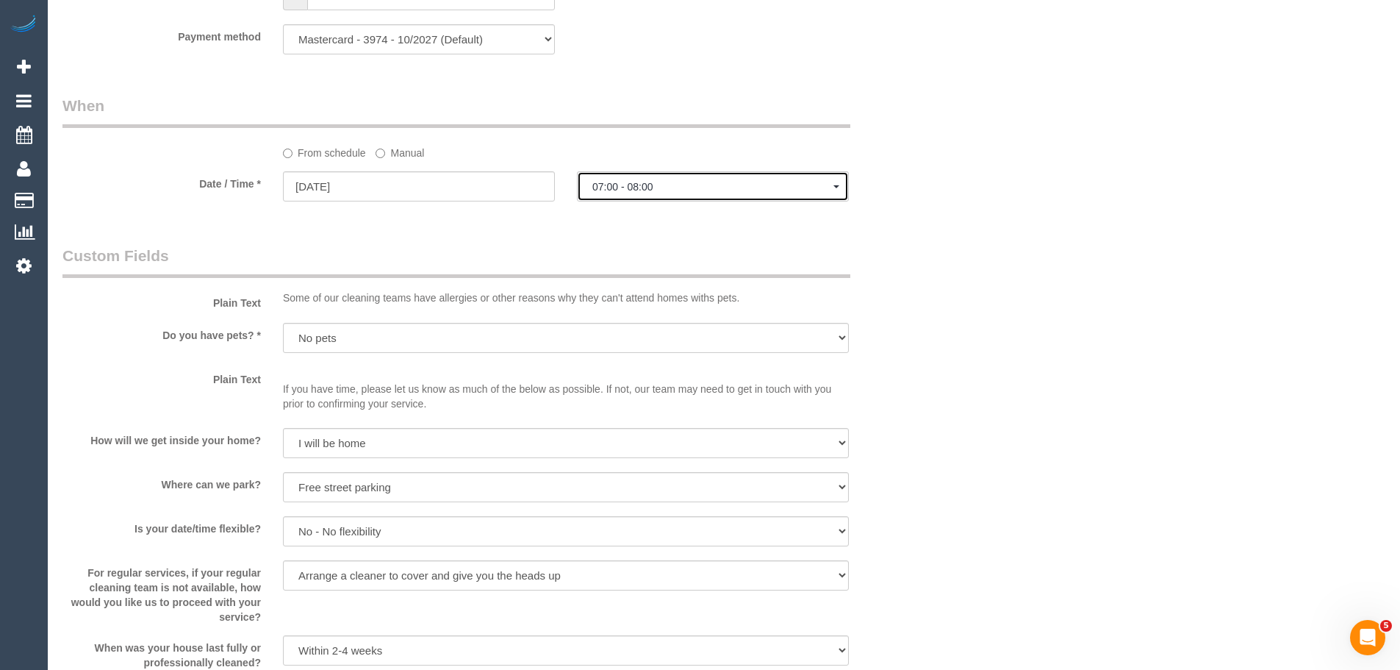
click at [637, 190] on span "07:00 - 08:00" at bounding box center [712, 187] width 241 height 12
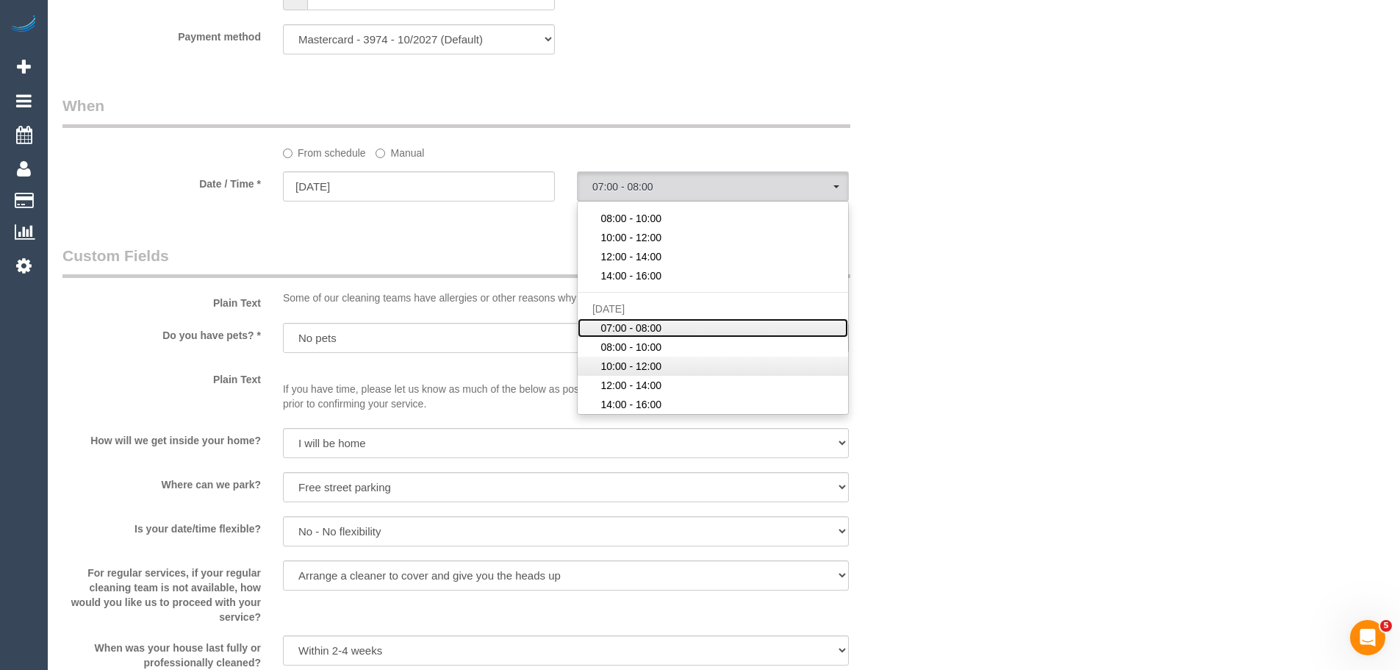
scroll to position [237, 0]
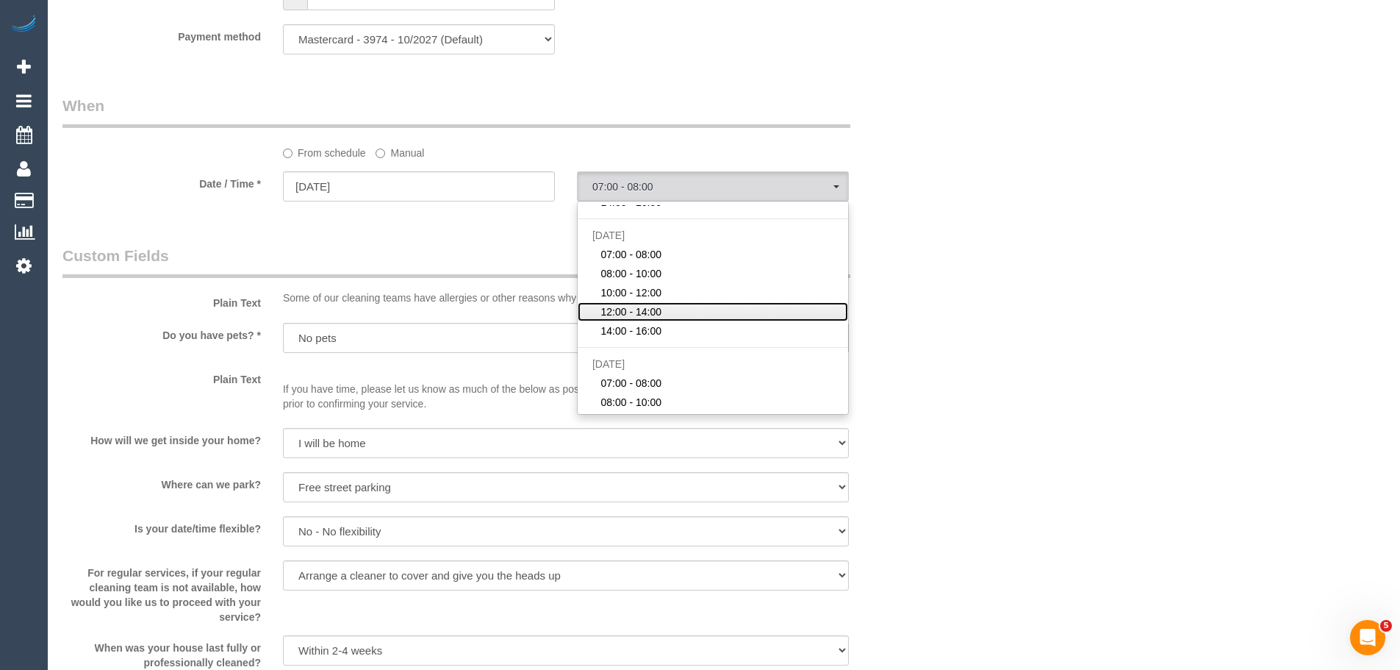
drag, startPoint x: 653, startPoint y: 308, endPoint x: 640, endPoint y: 315, distance: 14.5
click at [640, 315] on span "12:00 - 14:00" at bounding box center [630, 311] width 61 height 15
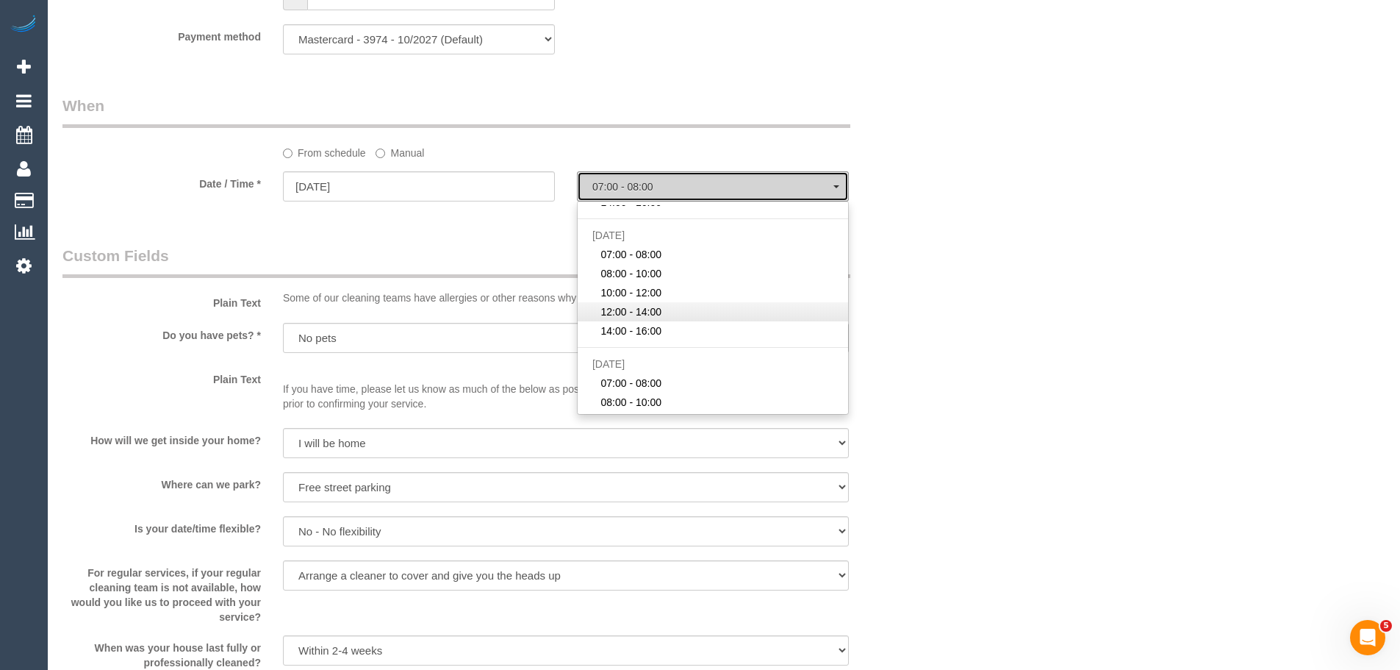
select select "spot14"
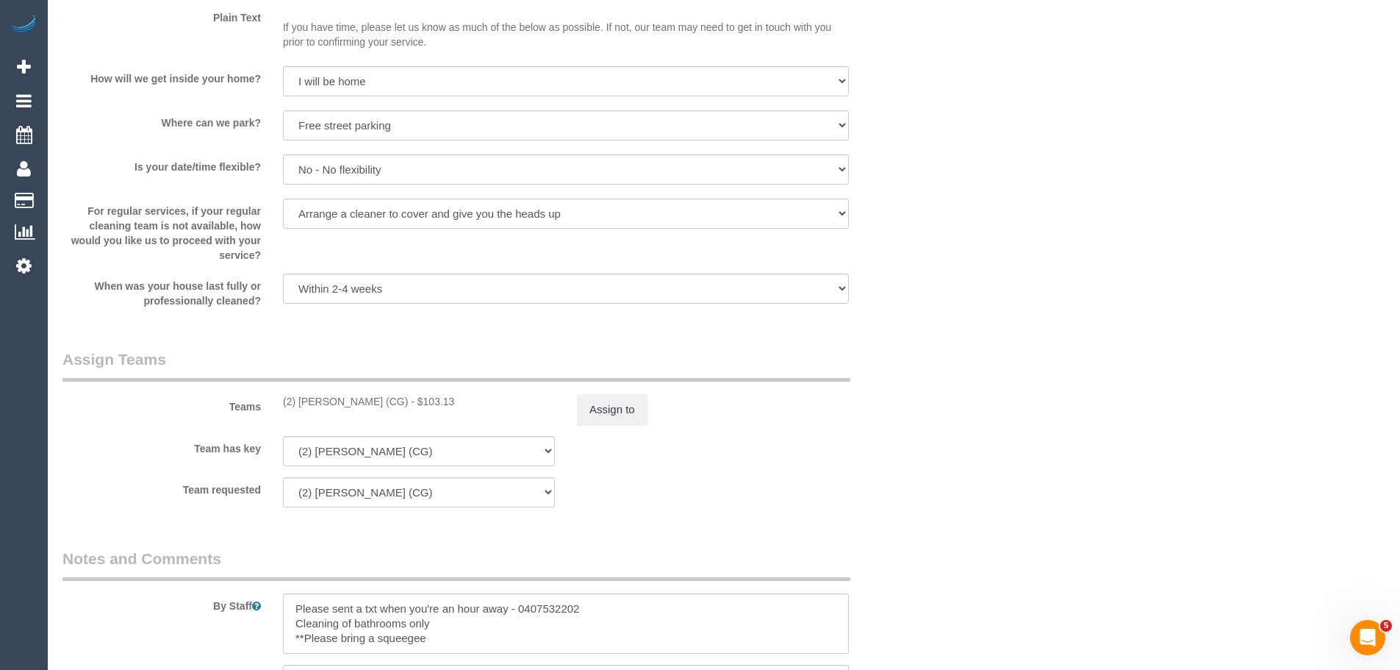
scroll to position [1911, 0]
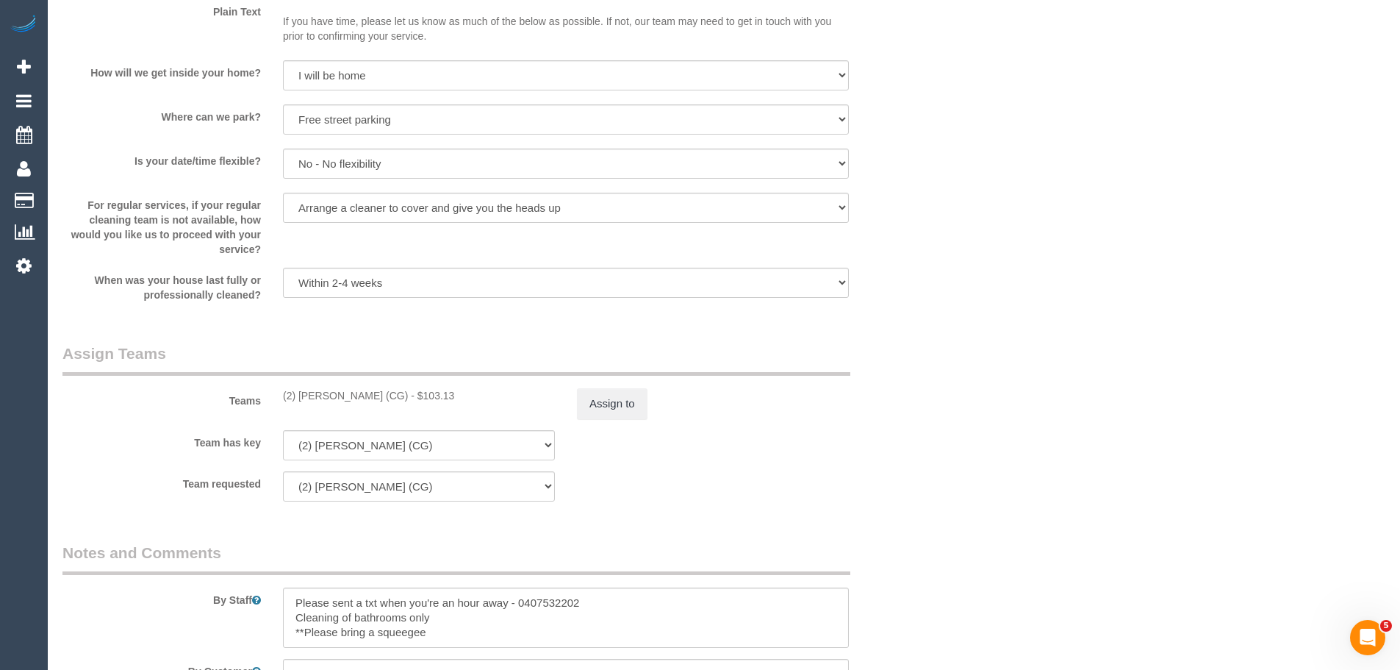
drag, startPoint x: 398, startPoint y: 400, endPoint x: 268, endPoint y: 387, distance: 130.7
click at [268, 391] on div "Teams (2) Binoy Adheesha (CG) - $103.13 Assign to" at bounding box center [492, 380] width 882 height 76
copy div "(2) Binoy Adheesha (CG)"
click at [608, 392] on button "Assign to" at bounding box center [612, 403] width 71 height 31
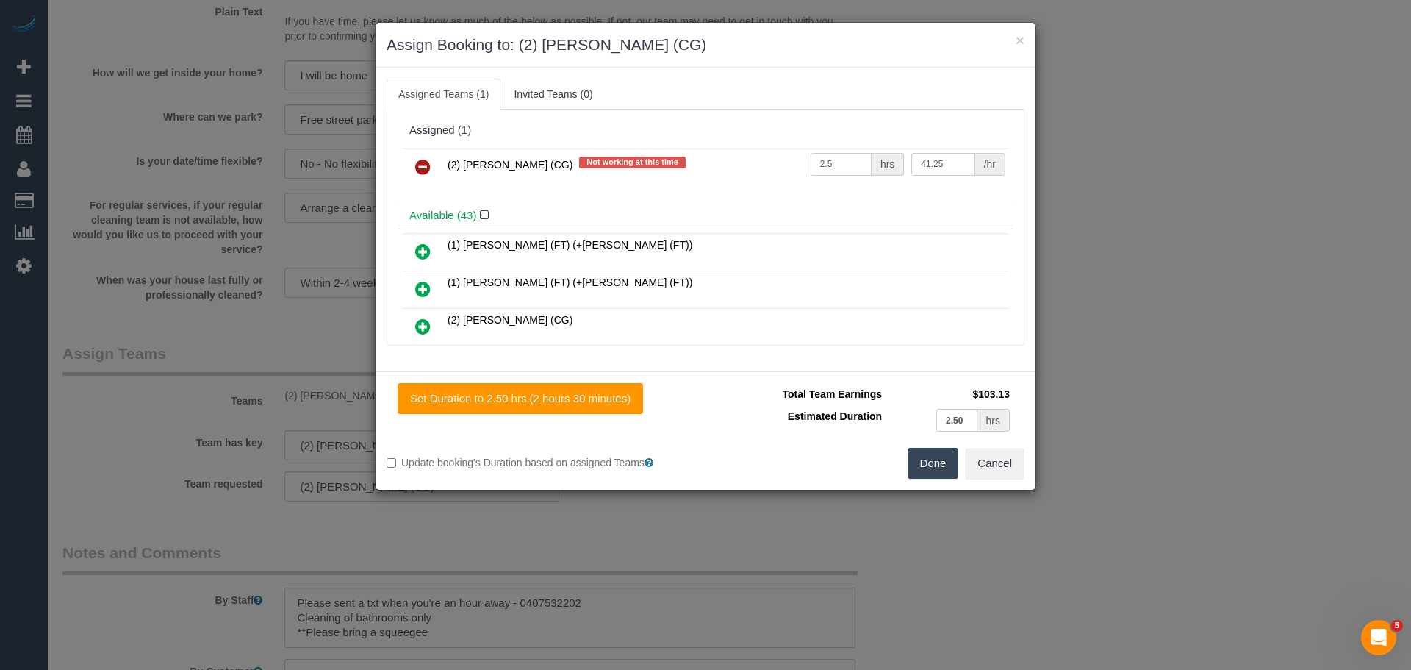
click at [421, 165] on icon at bounding box center [422, 167] width 15 height 18
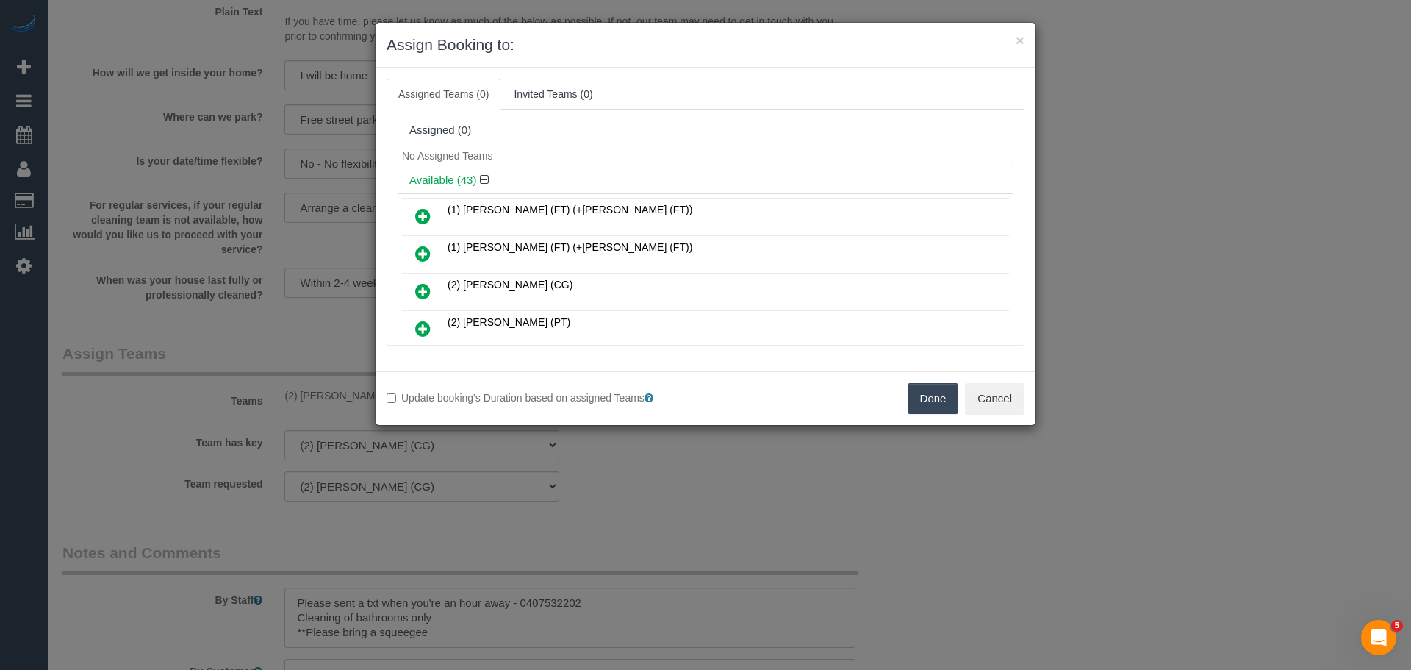
click at [949, 395] on button "Done" at bounding box center [933, 398] width 51 height 31
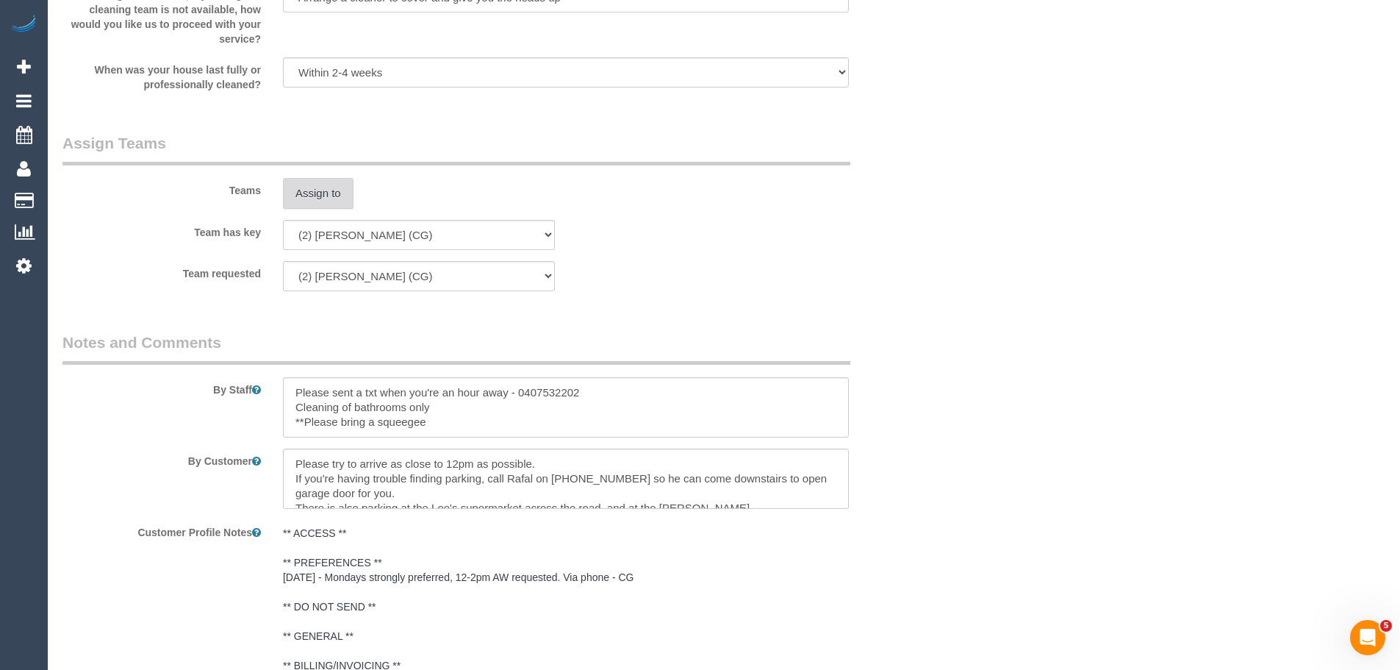
scroll to position [2347, 0]
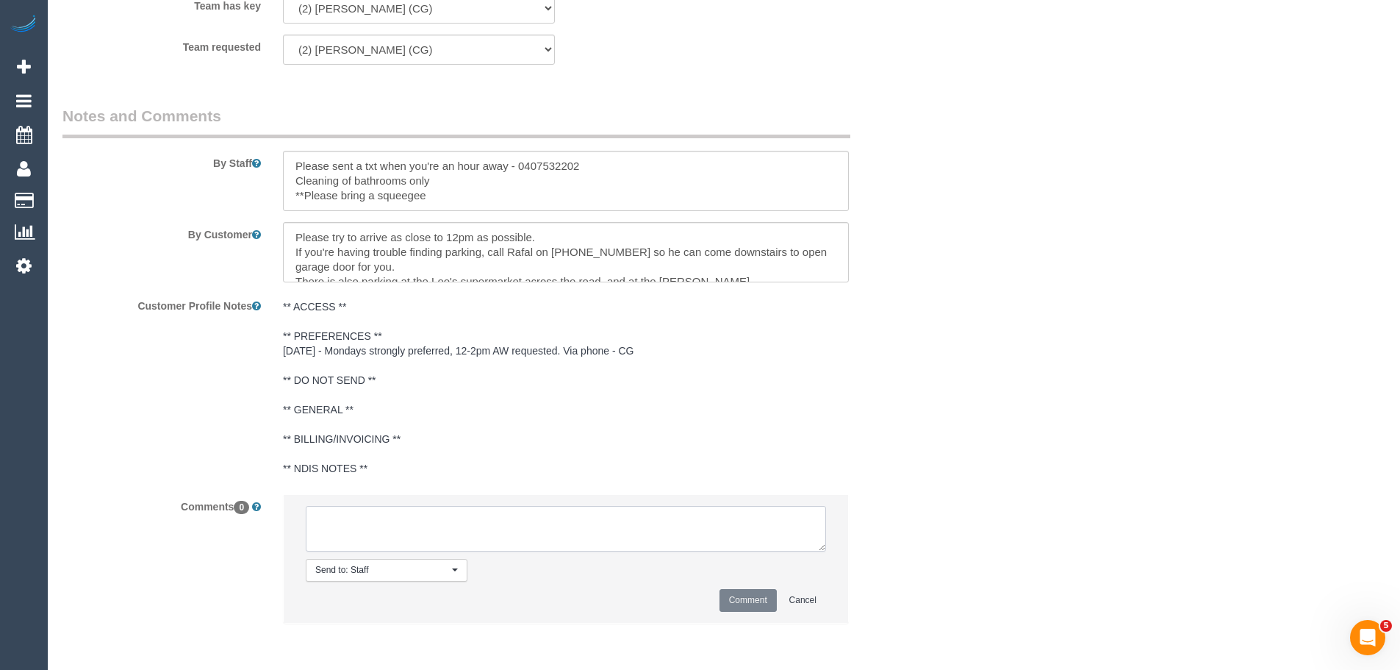
click at [490, 522] on textarea at bounding box center [566, 529] width 520 height 46
type textarea "/"
paste textarea "Cleaner(s) Unassigned: Reason Unassigned: One Off/Ongoing: Flexibility: Close a…"
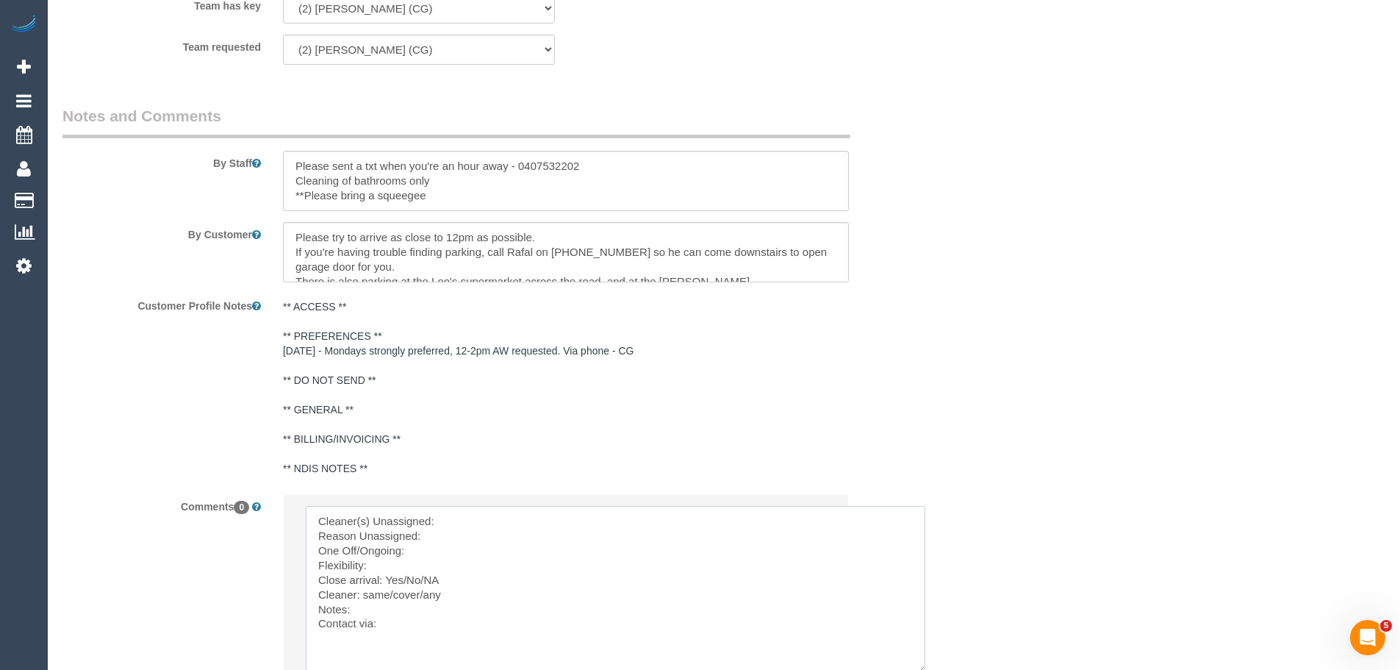
scroll to position [0, 0]
drag, startPoint x: 841, startPoint y: 589, endPoint x: 955, endPoint y: 692, distance: 154.0
click at [482, 514] on textarea at bounding box center [632, 601] width 653 height 190
paste textarea "(2) Binoy Adheesha (CG)"
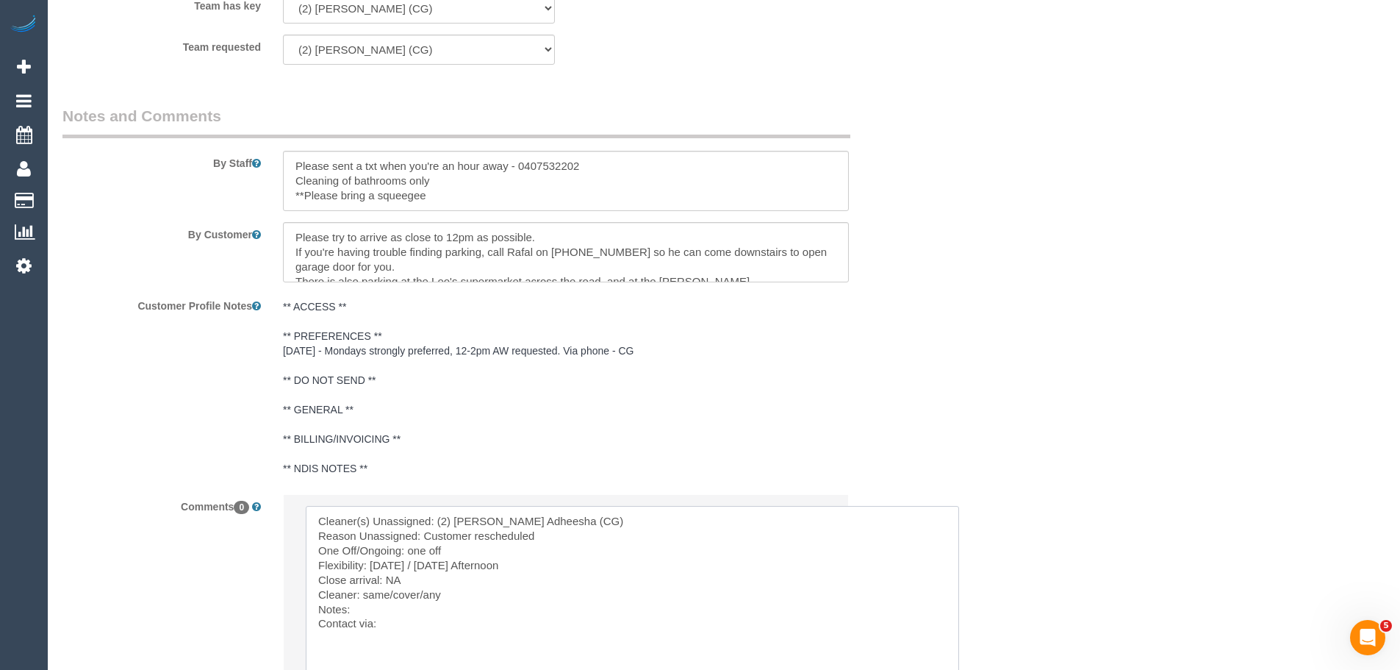
drag, startPoint x: 439, startPoint y: 523, endPoint x: 600, endPoint y: 520, distance: 161.7
click at [600, 520] on textarea at bounding box center [632, 601] width 653 height 190
drag, startPoint x: 458, startPoint y: 599, endPoint x: 389, endPoint y: 600, distance: 69.1
click at [389, 600] on textarea at bounding box center [632, 601] width 653 height 190
click at [420, 595] on textarea at bounding box center [632, 601] width 653 height 190
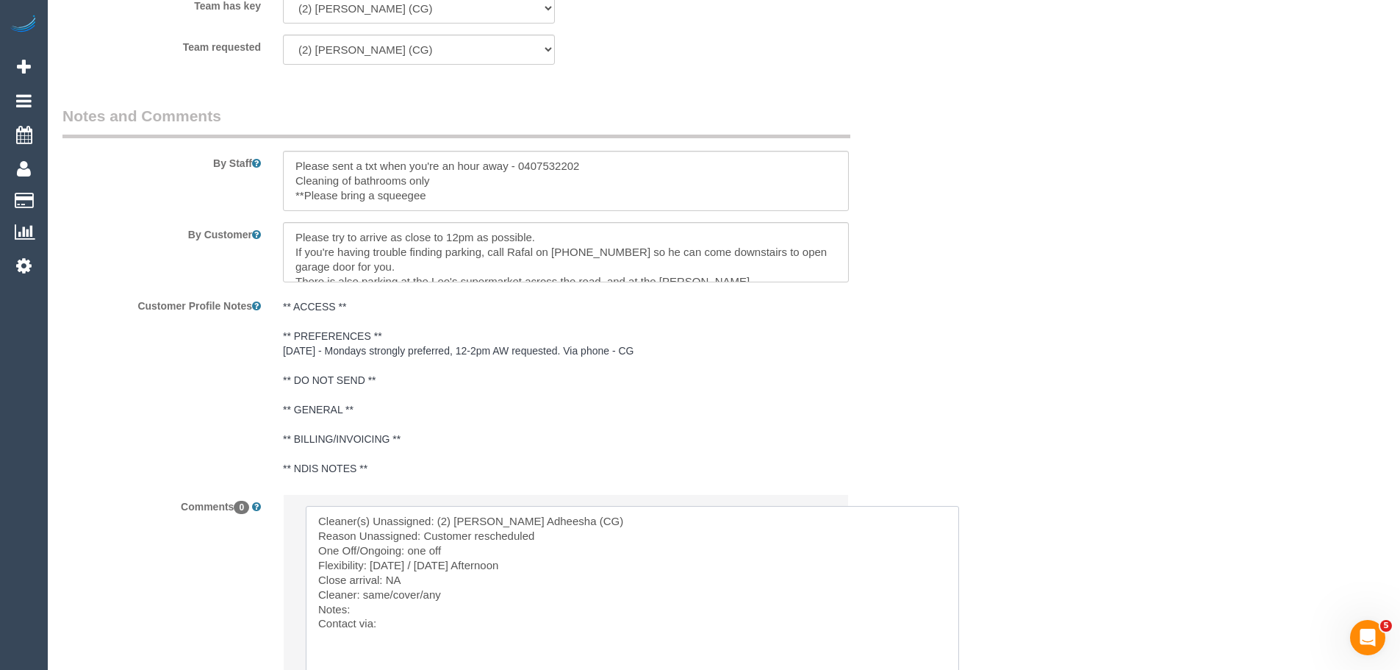
drag, startPoint x: 425, startPoint y: 597, endPoint x: 391, endPoint y: 596, distance: 33.8
click at [391, 596] on textarea at bounding box center [632, 601] width 653 height 190
click at [365, 595] on textarea at bounding box center [632, 601] width 653 height 190
drag, startPoint x: 384, startPoint y: 595, endPoint x: 488, endPoint y: 596, distance: 104.4
click at [488, 596] on textarea at bounding box center [632, 601] width 653 height 190
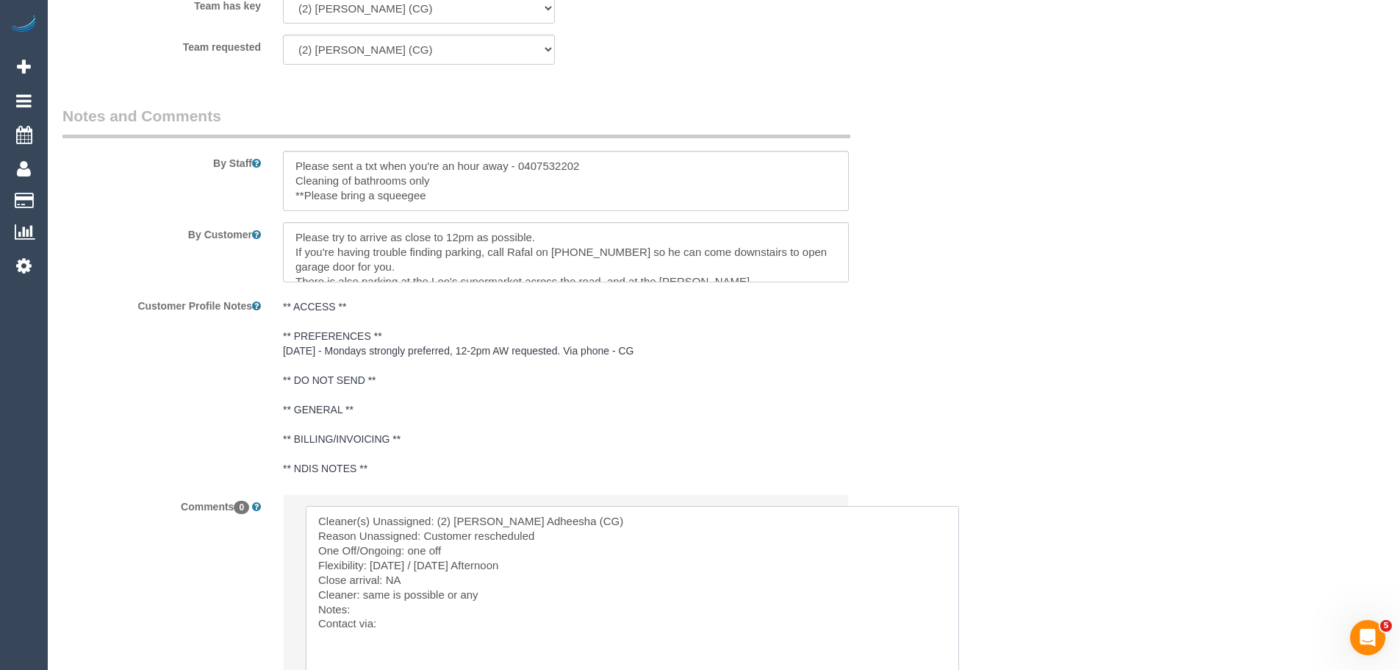
click at [488, 596] on textarea at bounding box center [632, 601] width 653 height 190
drag, startPoint x: 363, startPoint y: 595, endPoint x: 490, endPoint y: 599, distance: 127.2
click at [490, 599] on textarea at bounding box center [632, 601] width 653 height 190
click at [498, 595] on textarea at bounding box center [632, 601] width 653 height 190
click at [400, 595] on textarea at bounding box center [632, 601] width 653 height 190
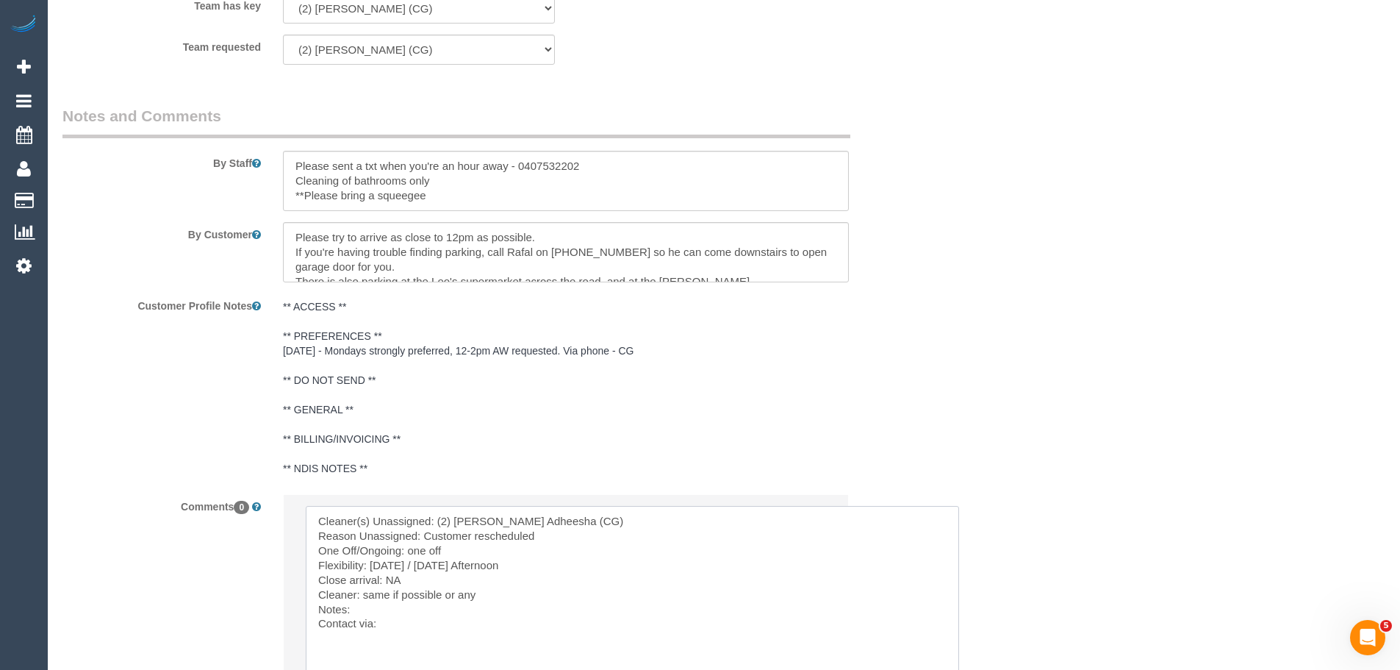
click at [441, 595] on textarea at bounding box center [632, 601] width 653 height 190
drag, startPoint x: 362, startPoint y: 594, endPoint x: 400, endPoint y: 598, distance: 37.7
click at [400, 598] on textarea at bounding box center [632, 601] width 653 height 190
click at [413, 598] on textarea at bounding box center [632, 601] width 653 height 190
click at [439, 595] on textarea at bounding box center [632, 601] width 653 height 190
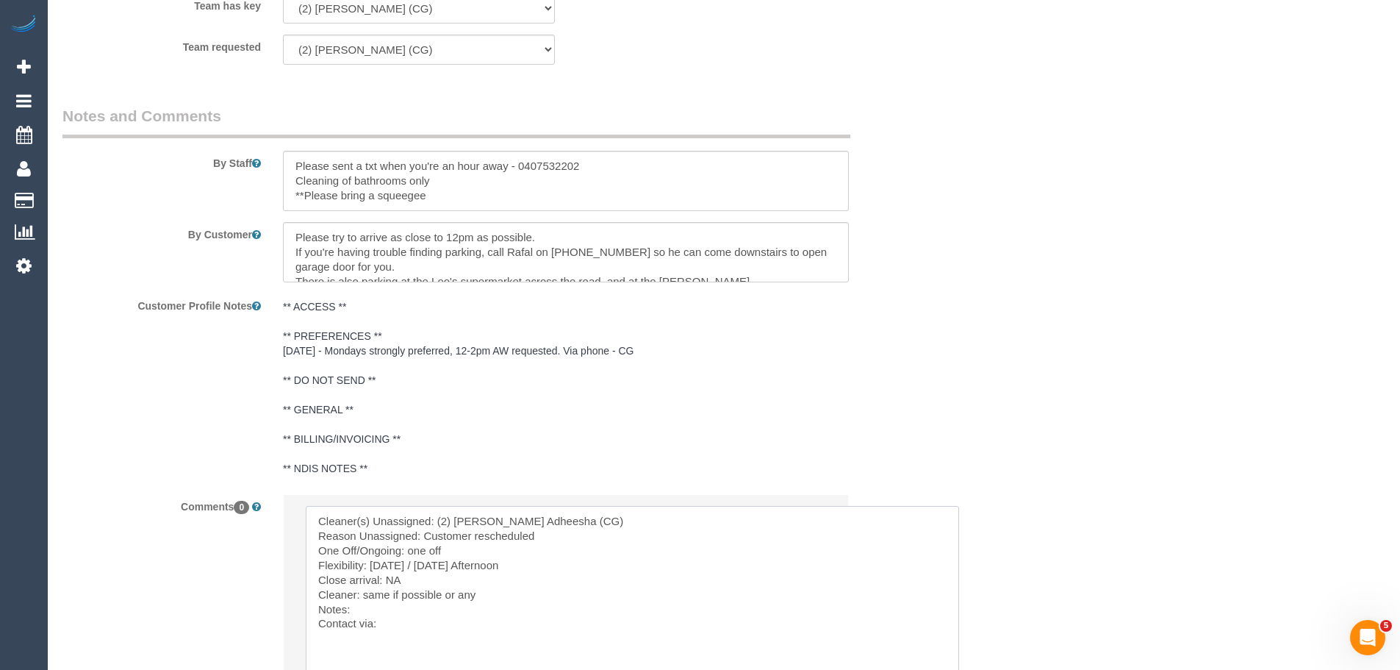
click at [440, 595] on textarea at bounding box center [632, 601] width 653 height 190
click at [461, 595] on textarea at bounding box center [632, 601] width 653 height 190
click at [442, 595] on textarea at bounding box center [632, 601] width 653 height 190
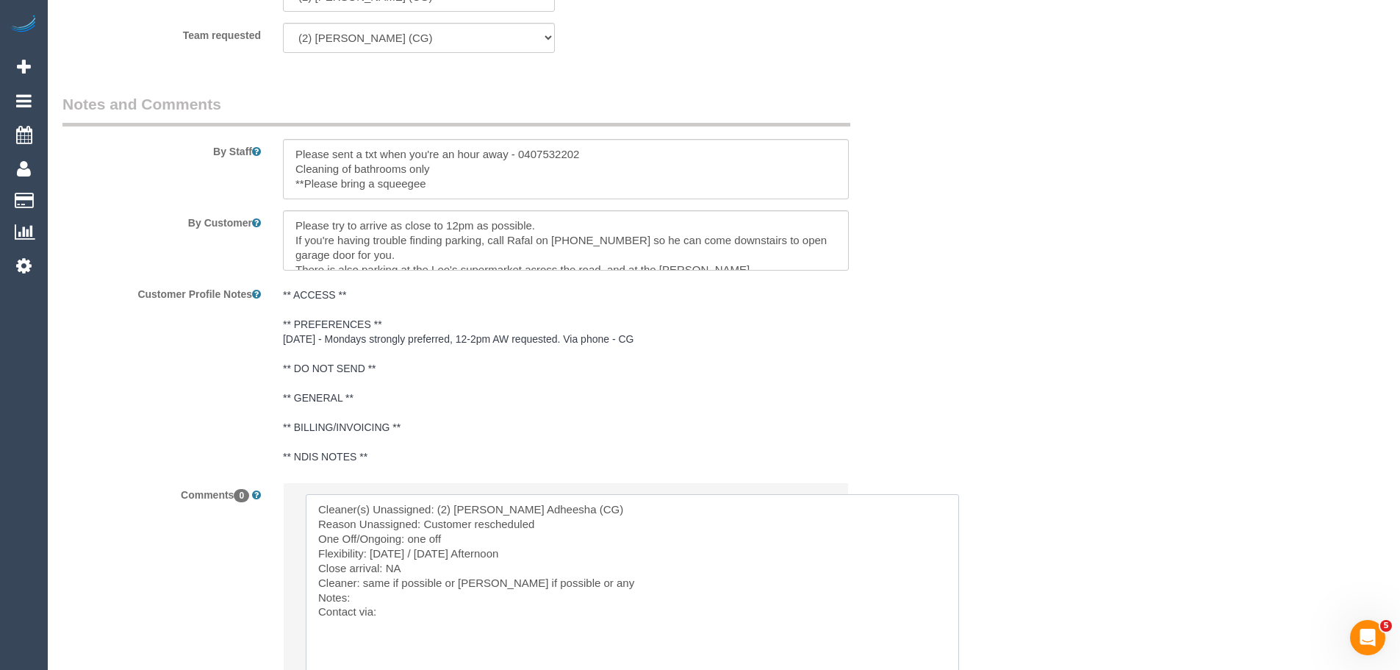
scroll to position [2552, 0]
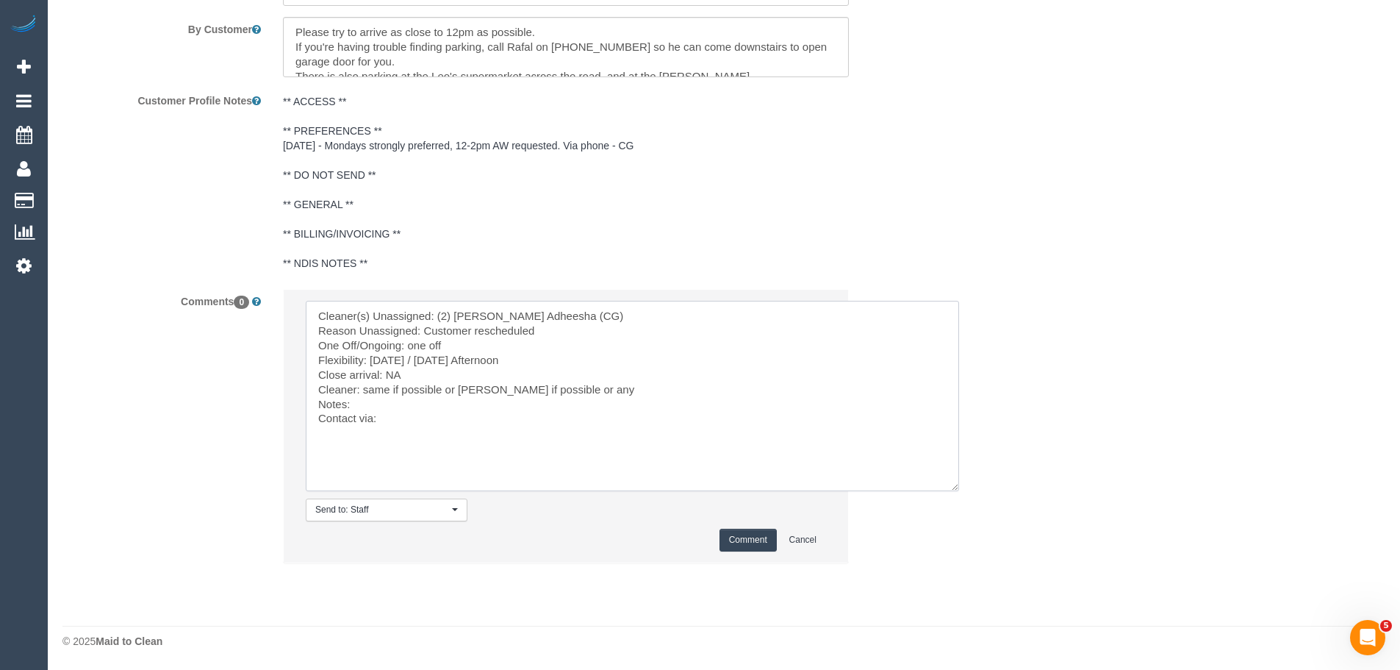
click at [386, 423] on textarea at bounding box center [632, 396] width 653 height 190
type textarea "Cleaner(s) Unassigned: (2) Binoy Adheesha (CG) Reason Unassigned: Customer resc…"
click at [731, 540] on button "Comment" at bounding box center [748, 539] width 57 height 23
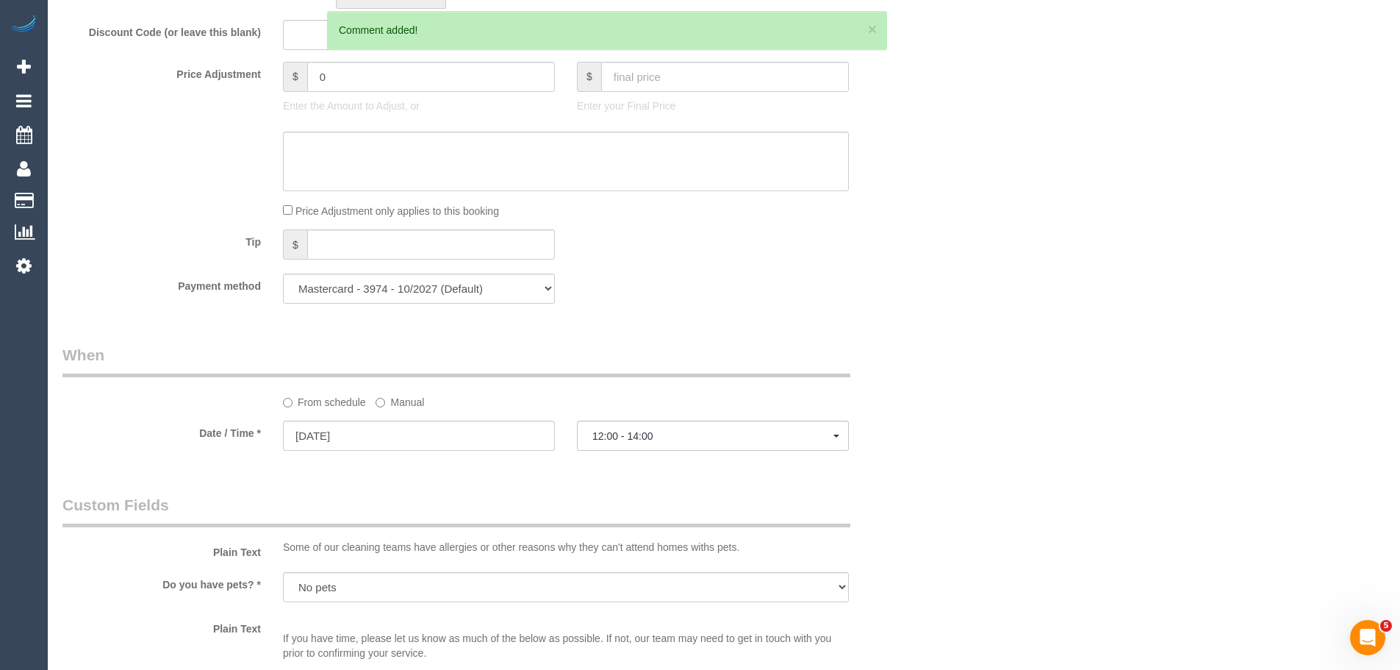
scroll to position [1396, 0]
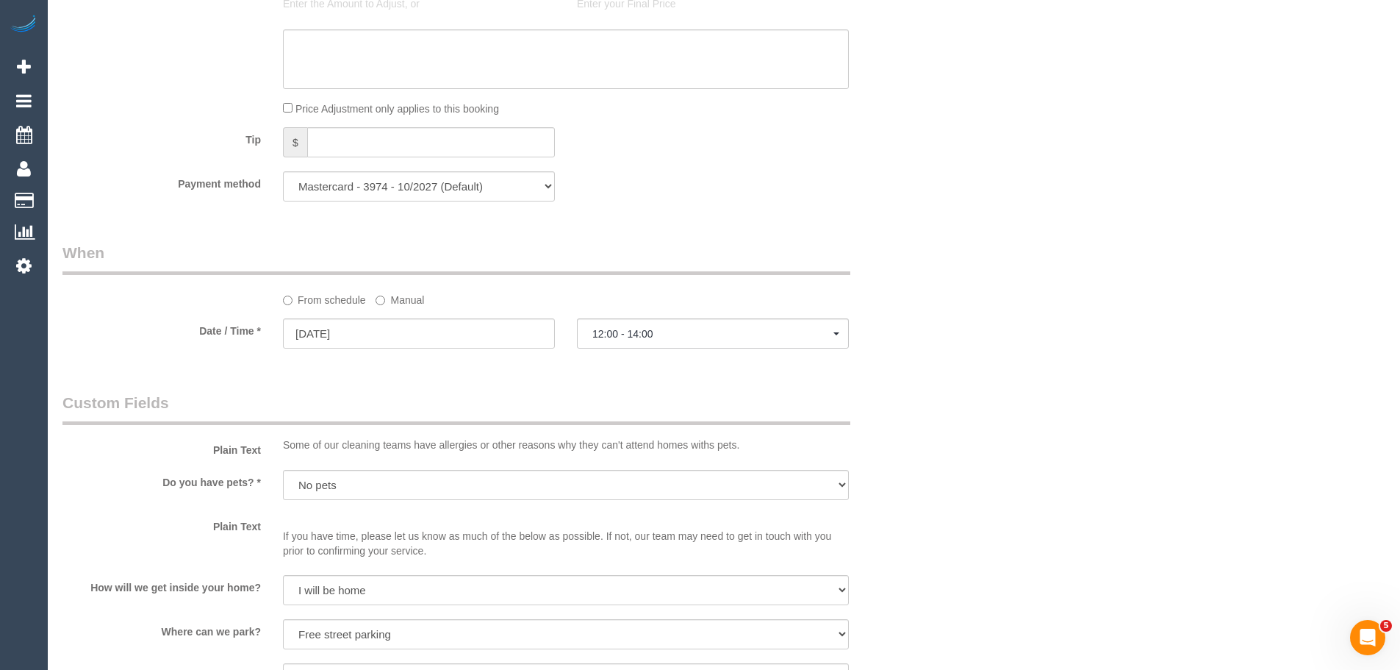
click at [1001, 305] on div "Who Email* zebrowski.rafal@gmail.com Name * Rafal Zebrowski Where Address* 409/…" at bounding box center [723, 292] width 1323 height 3271
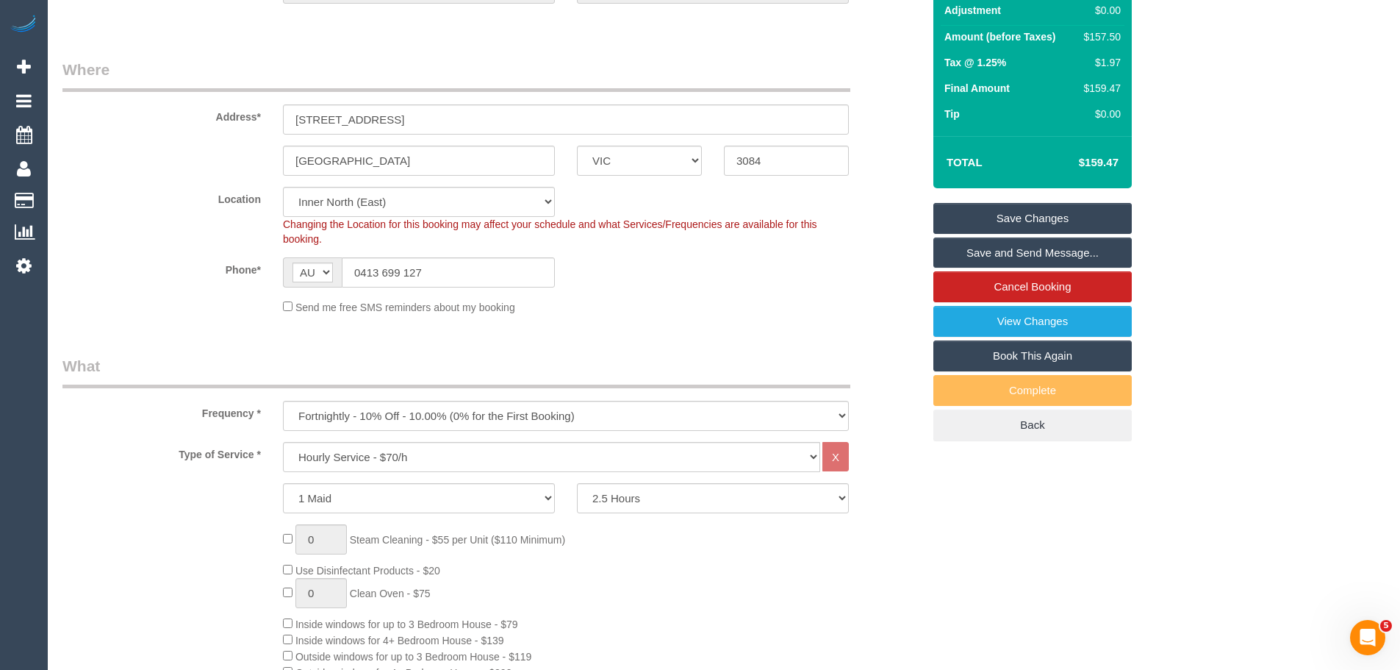
scroll to position [73, 0]
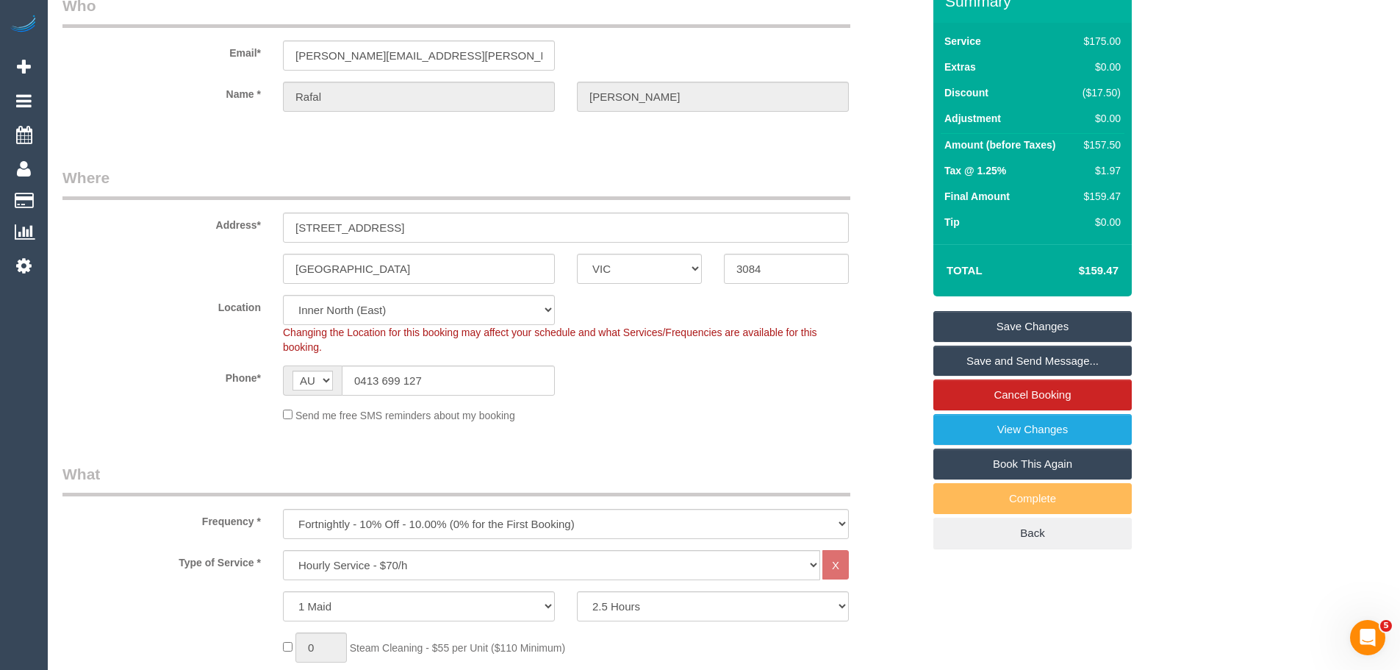
click at [1026, 318] on link "Save Changes" at bounding box center [1032, 326] width 198 height 31
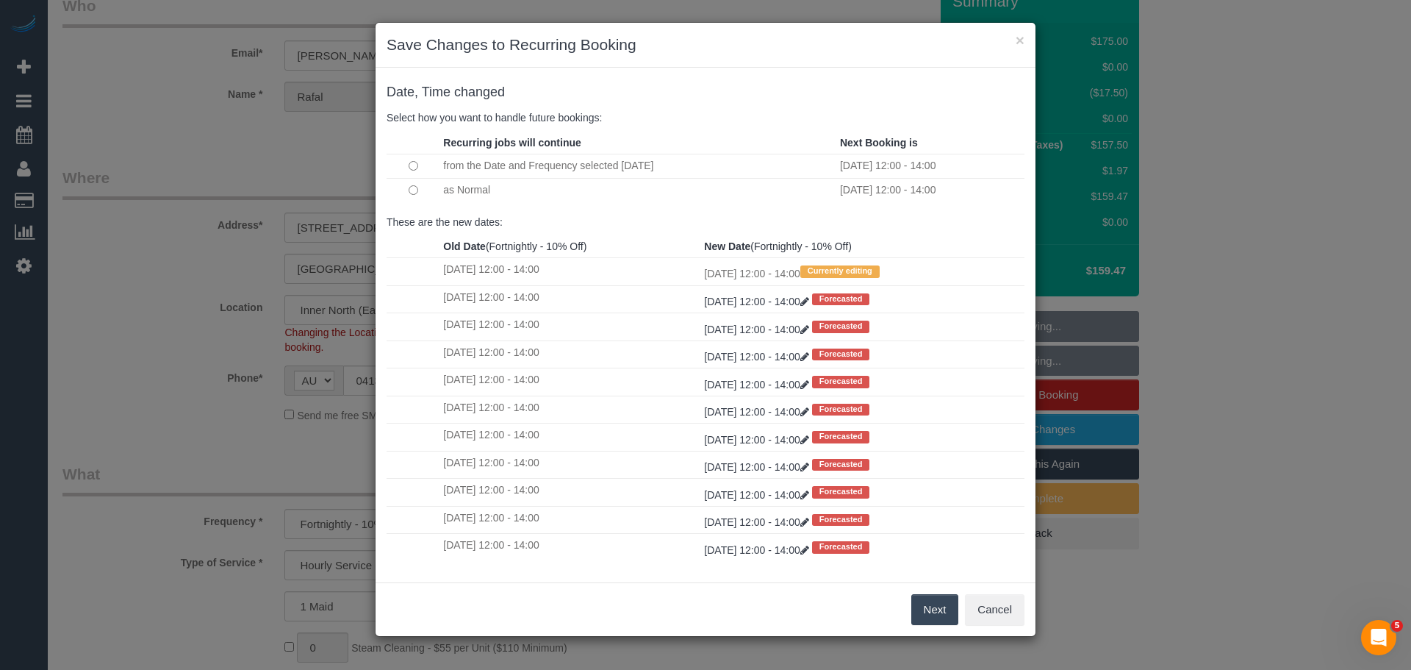
click at [930, 603] on button "Next" at bounding box center [935, 609] width 48 height 31
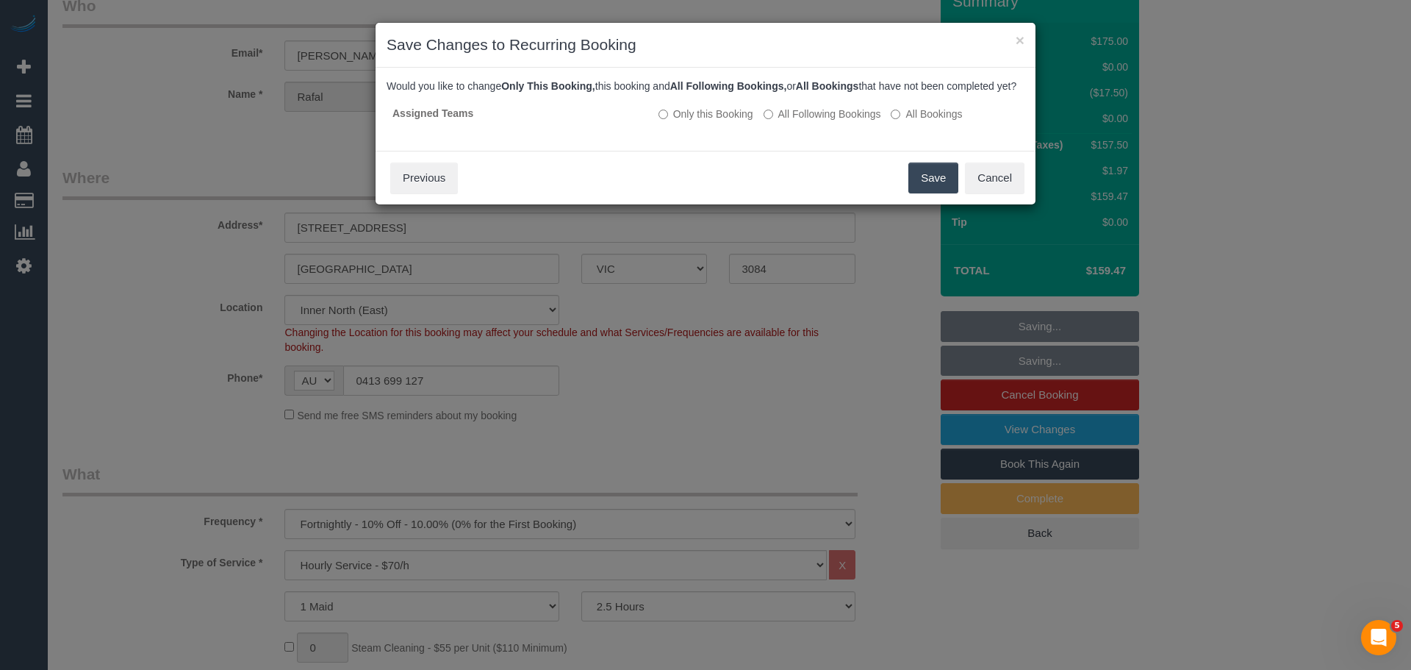
click at [934, 193] on button "Save" at bounding box center [933, 177] width 50 height 31
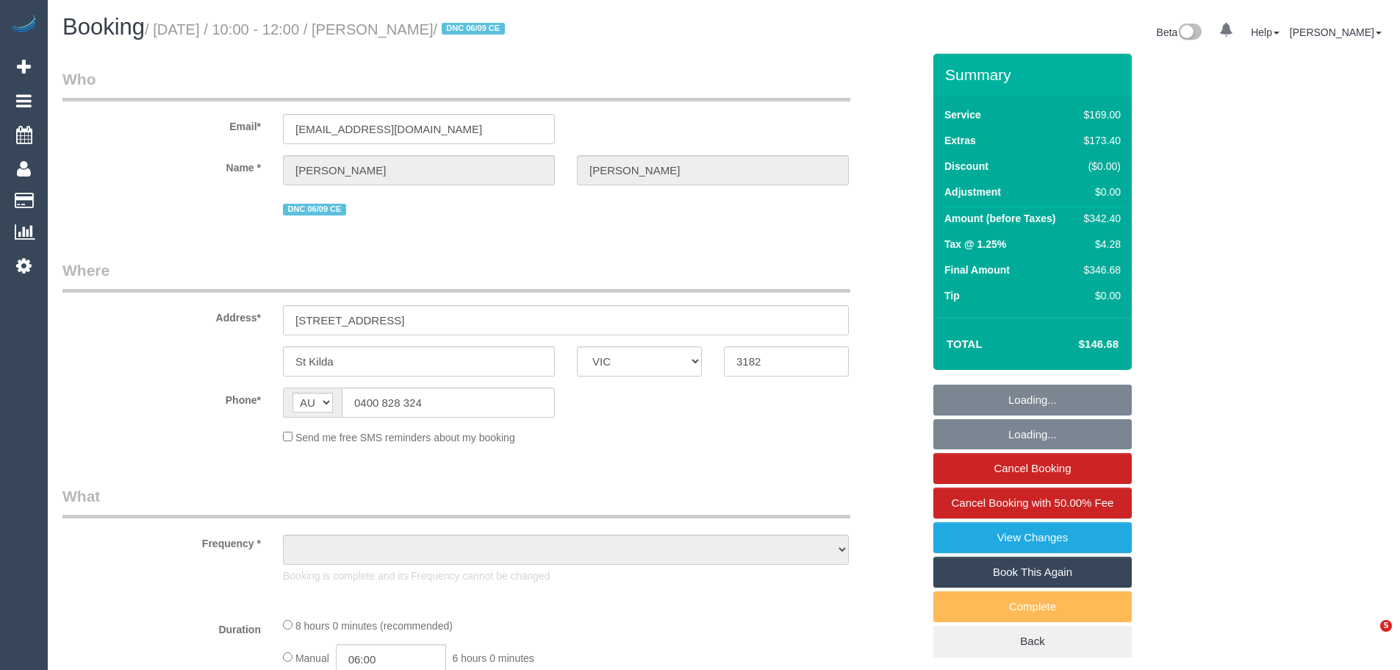
select select "VIC"
select select "string:stripe-pm_1S2kxc2GScqysDRV5Gk8wmwF"
select select "number:28"
select select "number:14"
select select "number:19"
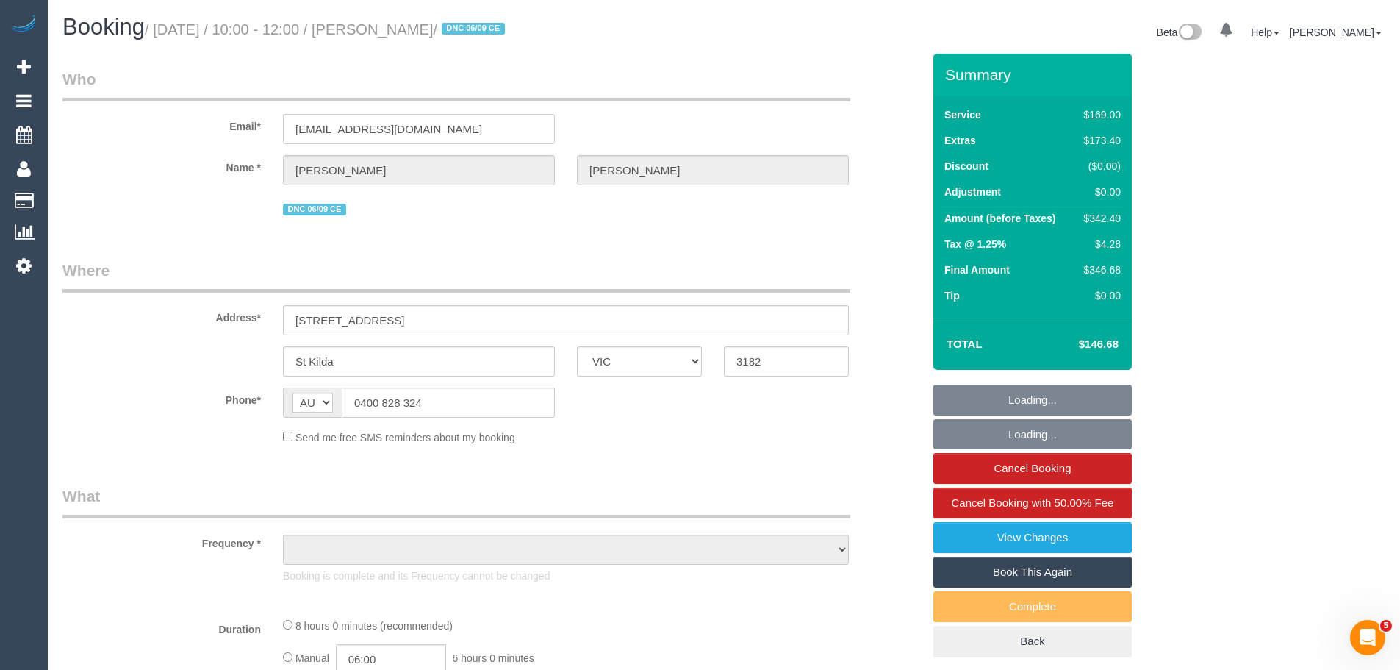
select select "number:24"
select select "number:26"
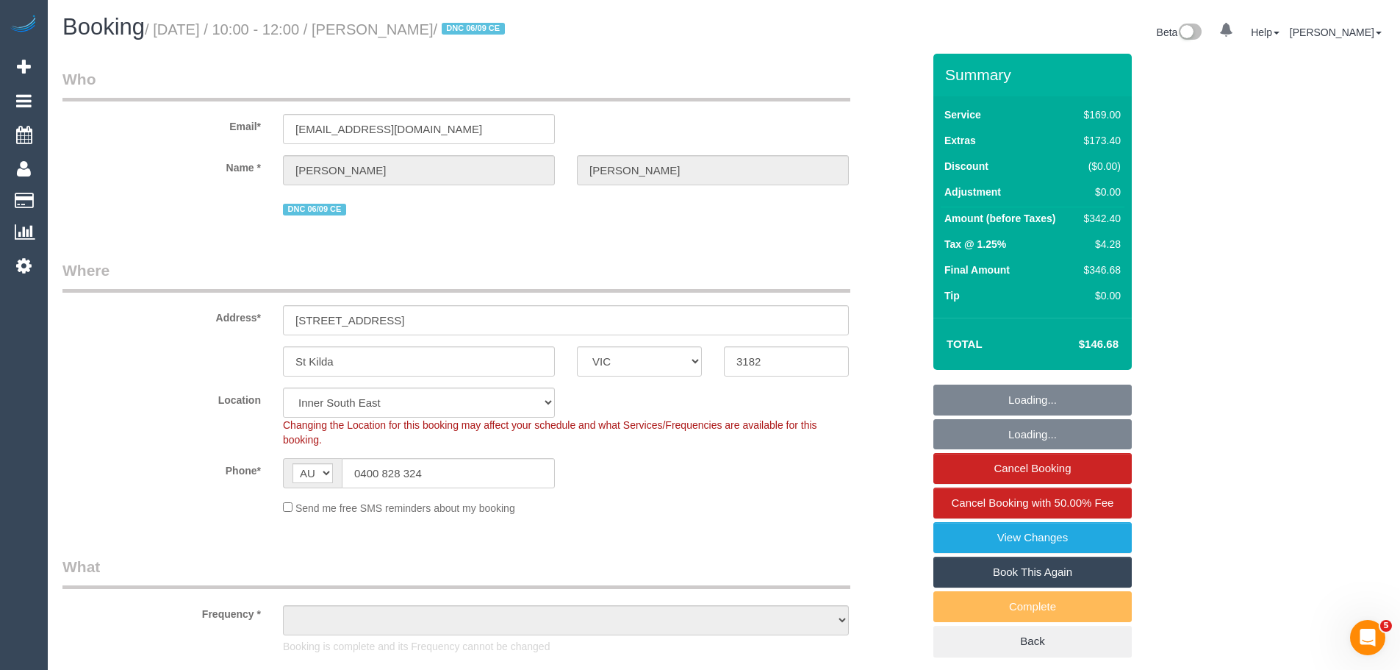
select select "object:1342"
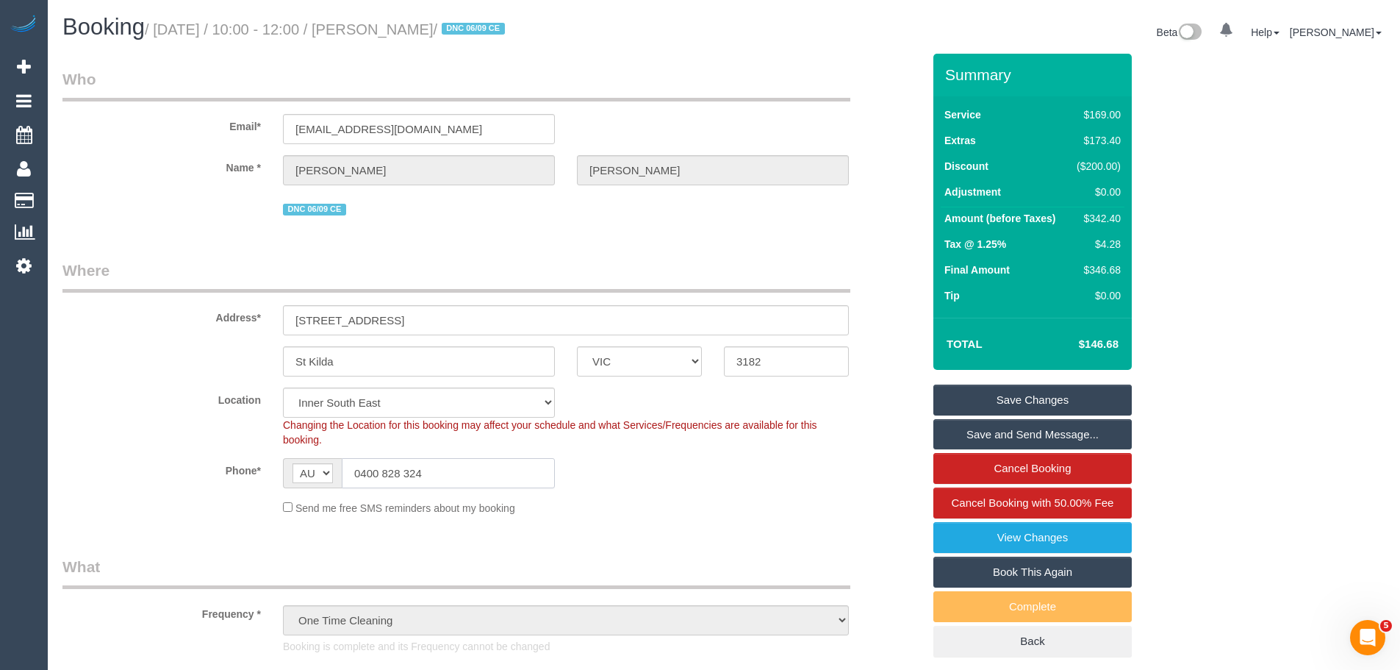
drag, startPoint x: 389, startPoint y: 478, endPoint x: 158, endPoint y: 479, distance: 230.8
click at [159, 478] on div "Phone* AF AL DZ AD AO AI AQ AG AR AM AW AU AT AZ BS BH BD BB BY BE BZ BJ BM BT …" at bounding box center [492, 473] width 882 height 30
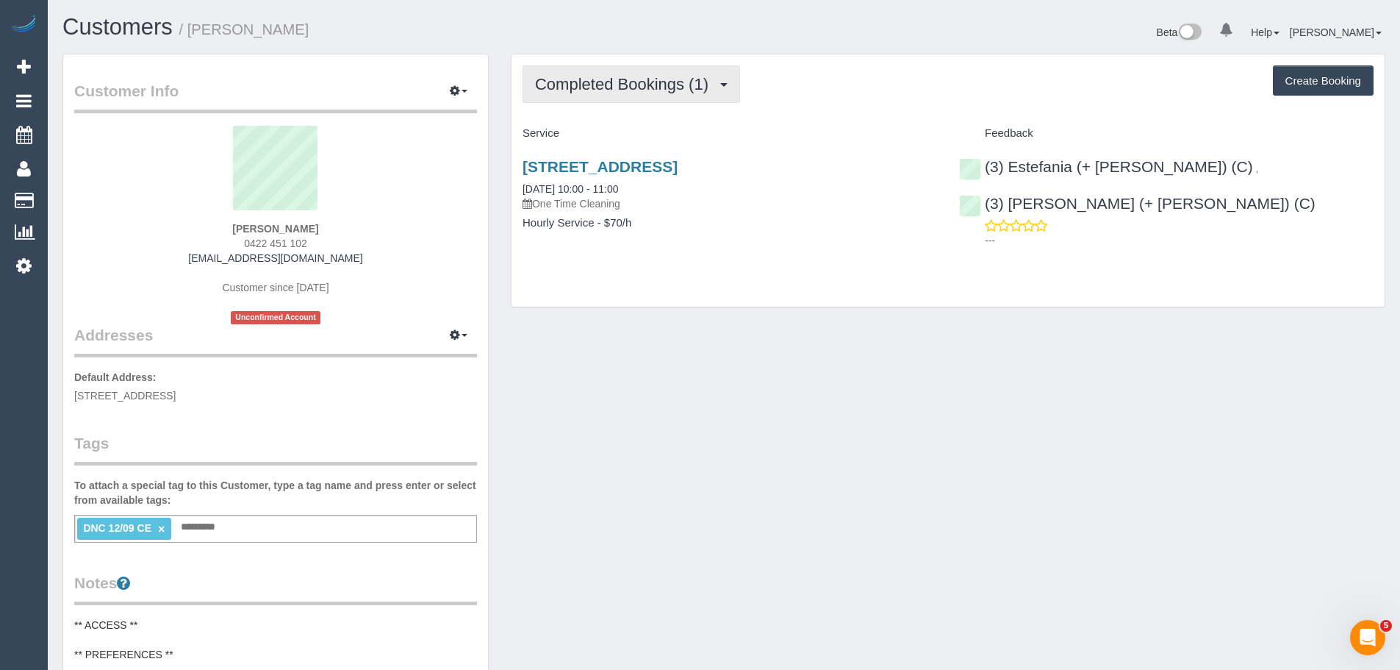
click at [608, 84] on span "Completed Bookings (1)" at bounding box center [625, 84] width 181 height 18
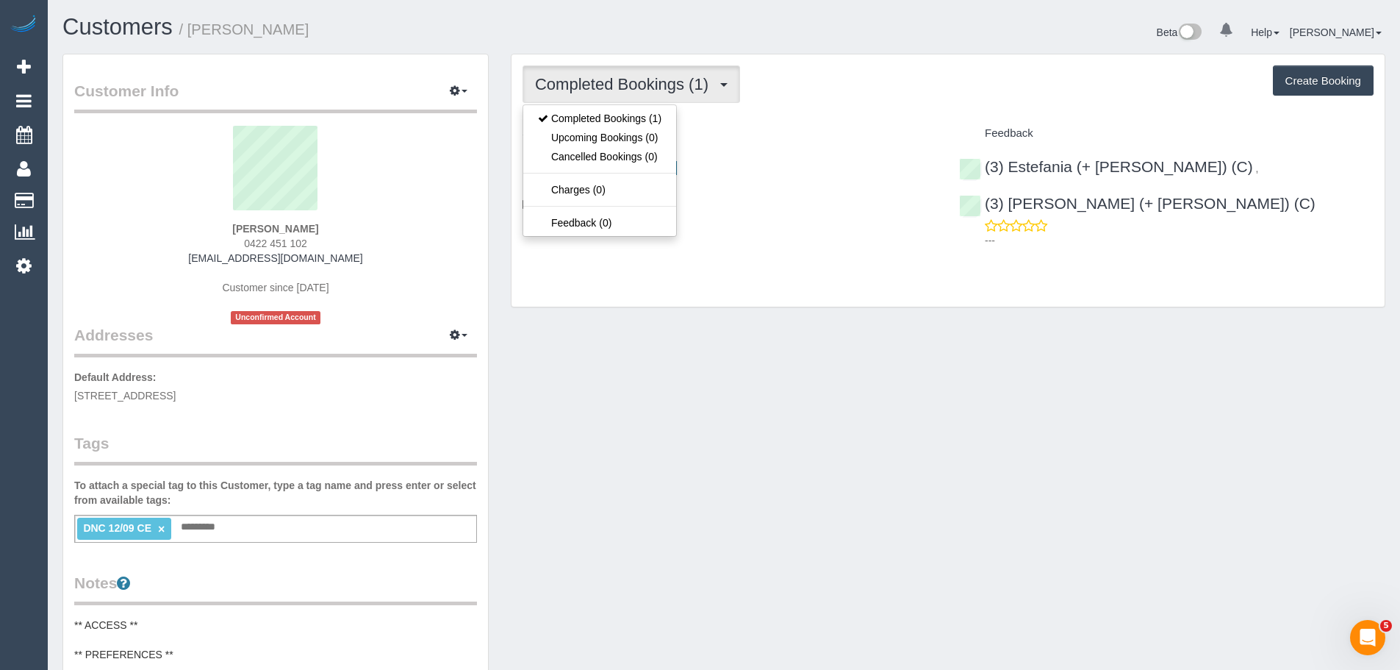
click at [608, 84] on span "Completed Bookings (1)" at bounding box center [625, 84] width 181 height 18
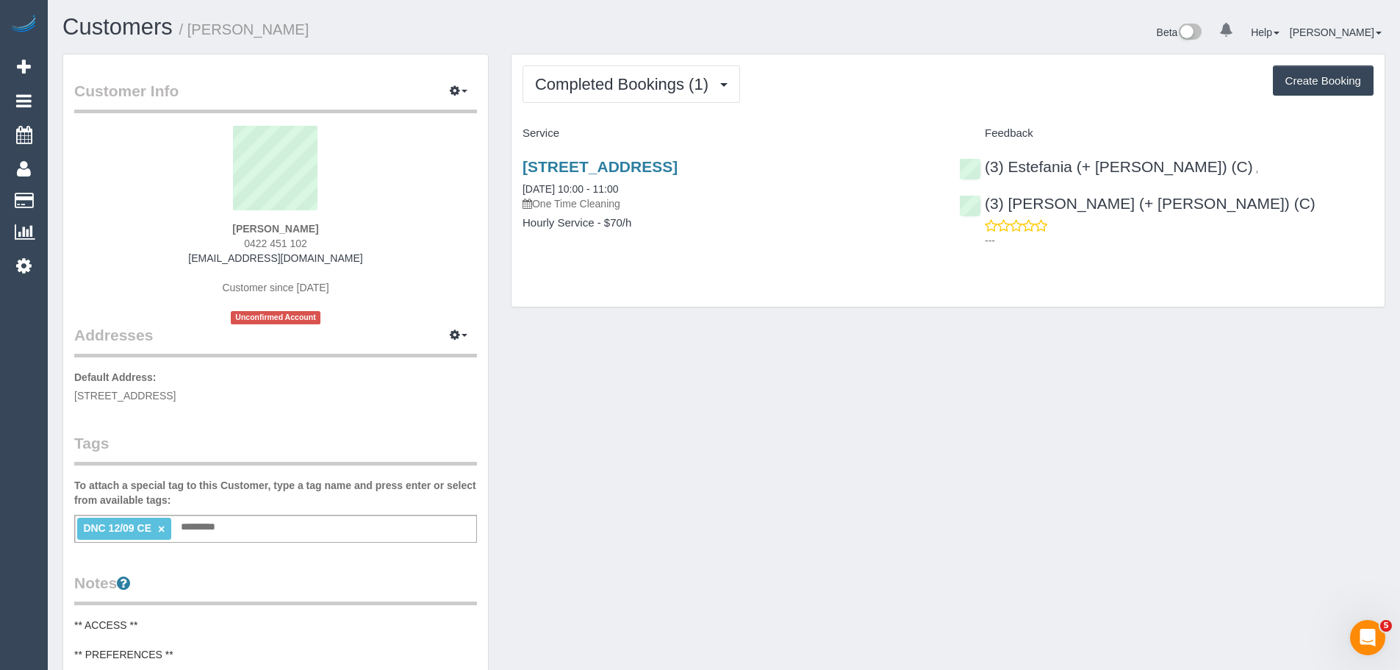
drag, startPoint x: 331, startPoint y: 247, endPoint x: 155, endPoint y: 246, distance: 176.4
click at [155, 245] on div "[PERSON_NAME] 0422 451 102 [EMAIL_ADDRESS][DOMAIN_NAME] Customer since [DATE] U…" at bounding box center [275, 225] width 403 height 198
copy span "0422 451 102"
click at [315, 232] on div "[PERSON_NAME] 0422 451 102 [EMAIL_ADDRESS][DOMAIN_NAME] Customer since [DATE] U…" at bounding box center [275, 225] width 403 height 198
drag, startPoint x: 320, startPoint y: 231, endPoint x: 201, endPoint y: 226, distance: 119.9
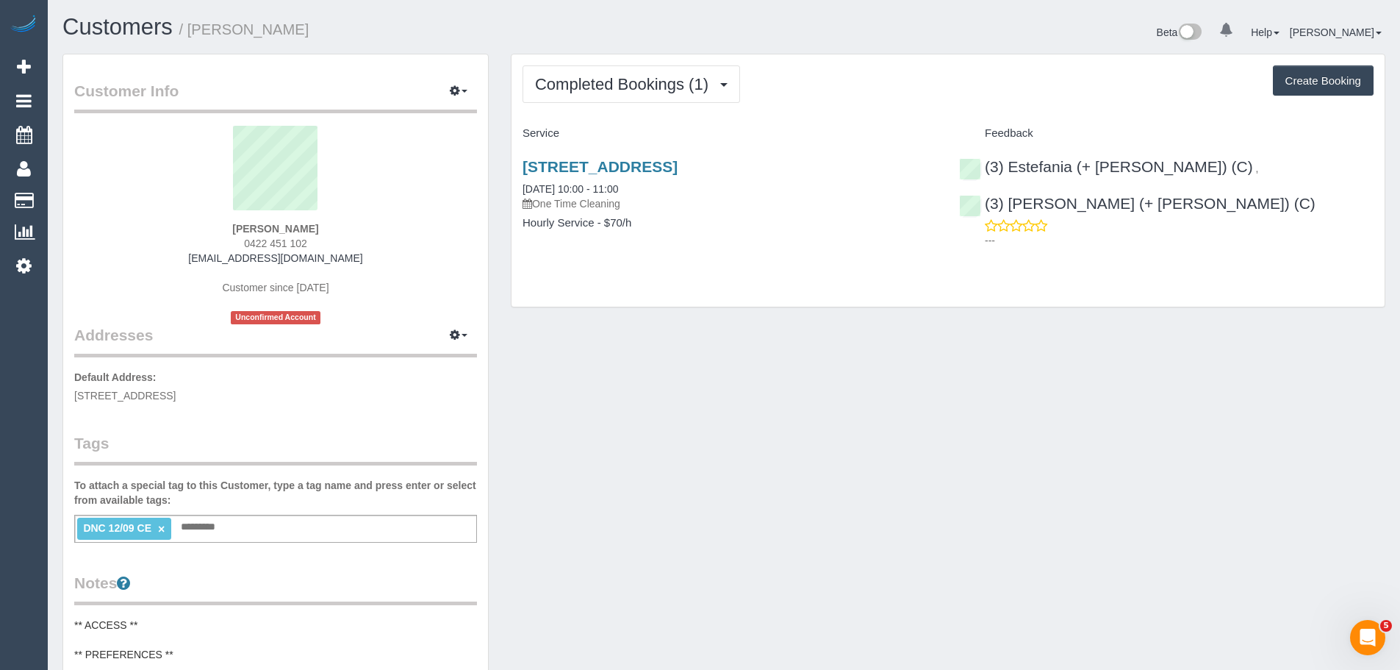
click at [201, 226] on div "[PERSON_NAME] 0422 451 102 [EMAIL_ADDRESS][DOMAIN_NAME] Customer since [DATE] U…" at bounding box center [275, 225] width 403 height 198
copy strong "[PERSON_NAME]"
click at [159, 532] on link "×" at bounding box center [161, 529] width 7 height 12
drag, startPoint x: 347, startPoint y: 256, endPoint x: 112, endPoint y: 237, distance: 235.3
click at [112, 237] on div "kaitlyn boye 0422 451 102 kaitlynrmb@gmail.com Customer since 2025 Unconfirmed …" at bounding box center [275, 225] width 403 height 198
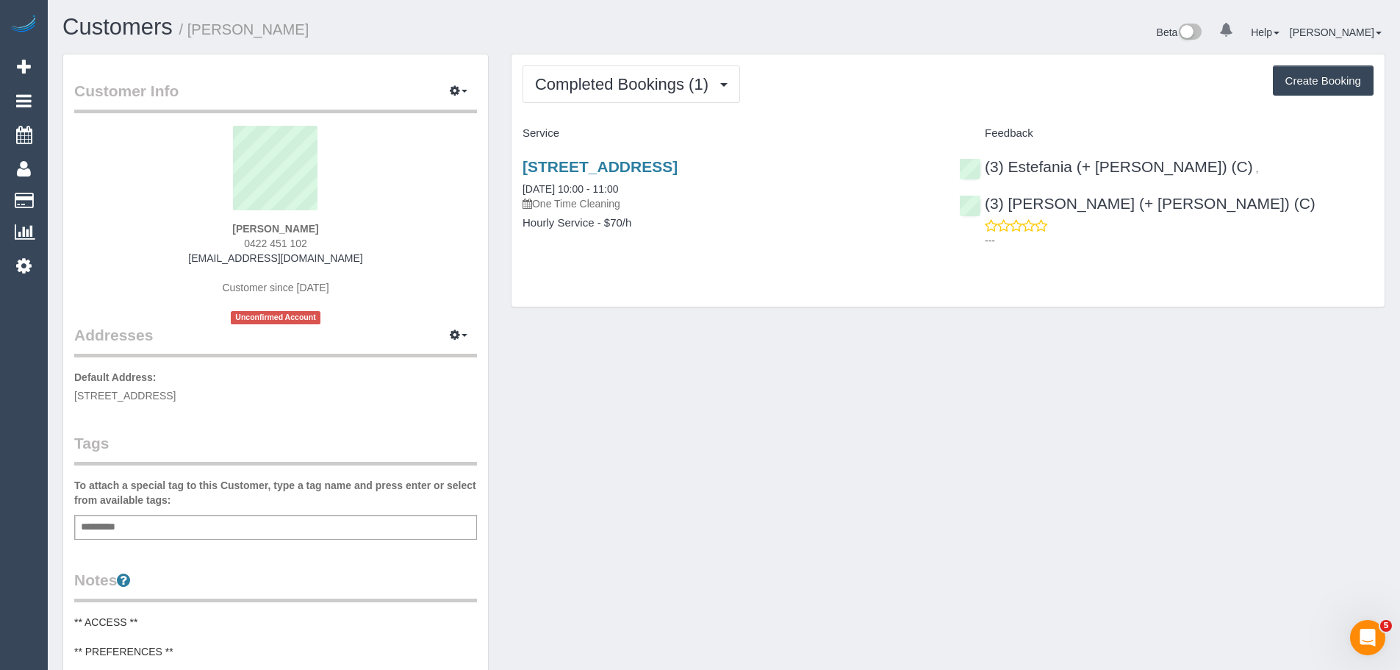
click at [195, 262] on div "kaitlyn boye 0422 451 102 kaitlynrmb@gmail.com Customer since 2025 Unconfirmed …" at bounding box center [275, 225] width 403 height 198
drag, startPoint x: 208, startPoint y: 254, endPoint x: 467, endPoint y: 256, distance: 259.4
click at [467, 256] on div "kaitlyn boye 0422 451 102 kaitlynrmb@gmail.com Customer since 2025 Unconfirmed …" at bounding box center [275, 225] width 403 height 198
copy link "[EMAIL_ADDRESS][DOMAIN_NAME]"
click at [290, 234] on div "kaitlyn boye 0422 451 102 kaitlynrmb@gmail.com Customer since 2025 Unconfirmed …" at bounding box center [275, 225] width 403 height 198
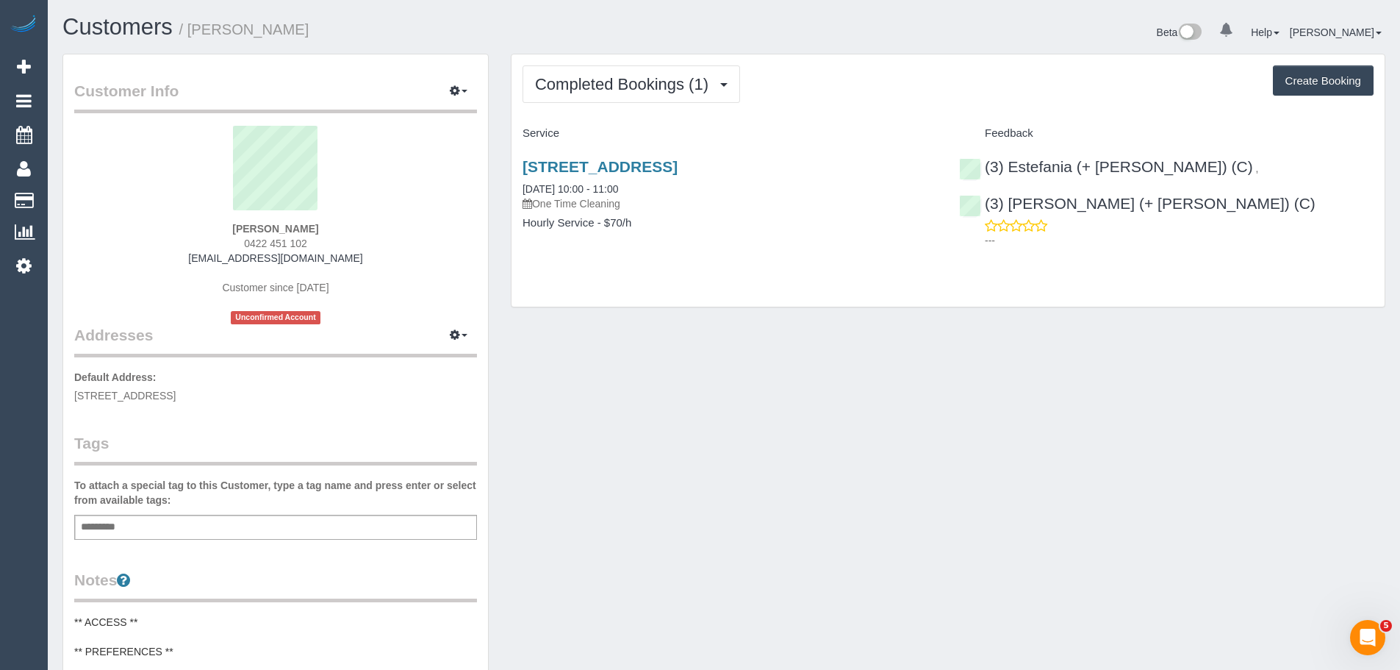
drag, startPoint x: 332, startPoint y: 222, endPoint x: 190, endPoint y: 221, distance: 142.6
click at [194, 223] on div "kaitlyn boye 0422 451 102 kaitlynrmb@gmail.com Customer since 2025 Unconfirmed …" at bounding box center [275, 225] width 403 height 198
copy strong "[PERSON_NAME]"
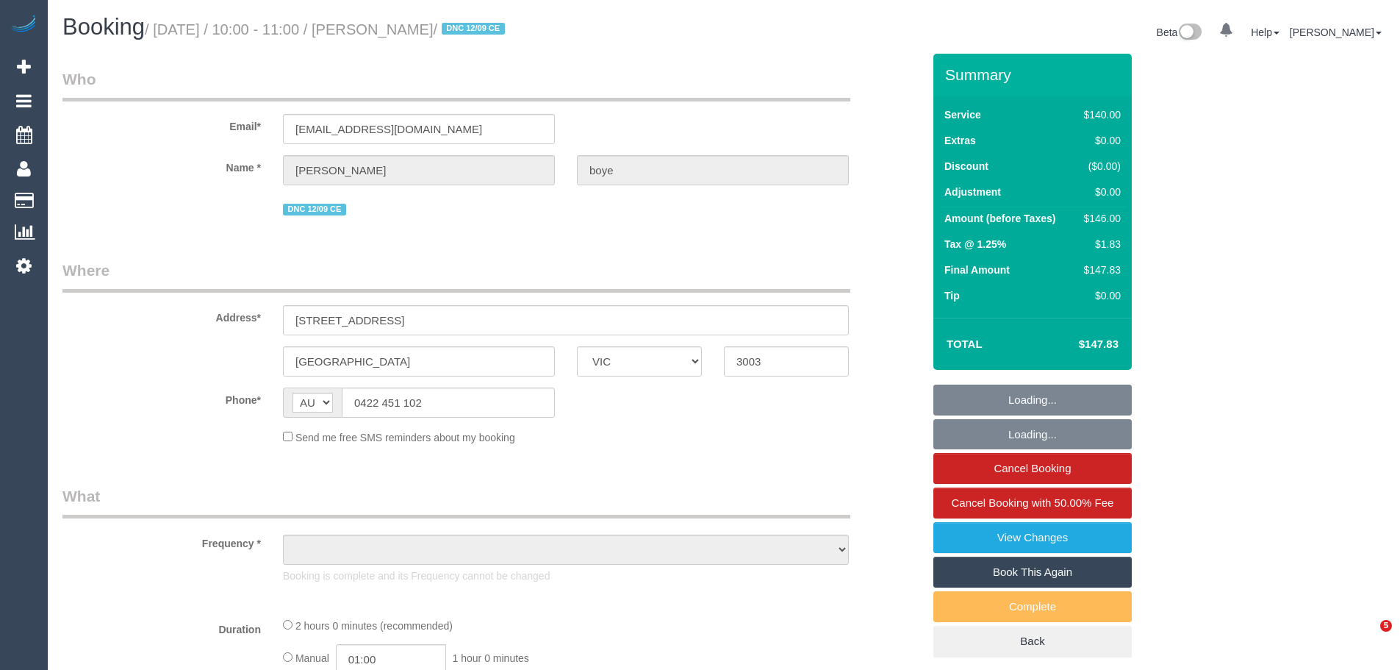
select select "VIC"
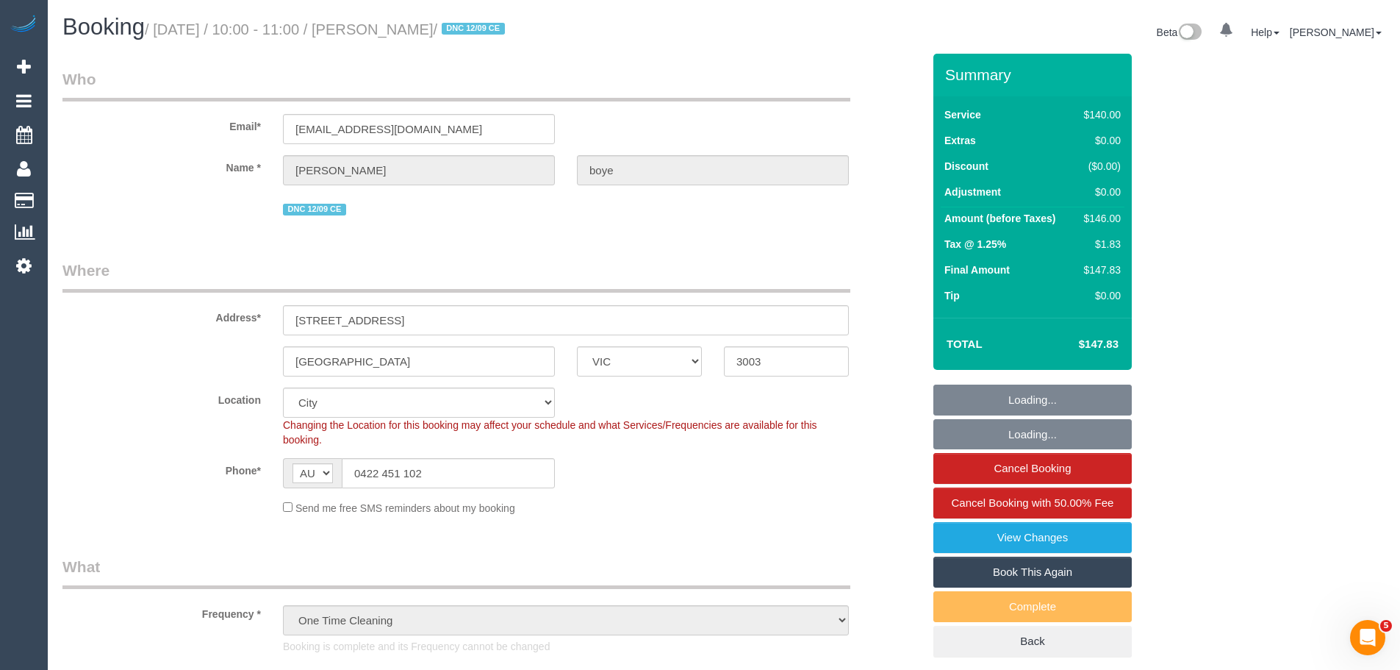
select select "object:1204"
select select "string:stripe-pm_1S641c2GScqysDRVwbvDc9IM"
select select "number:28"
select select "number:14"
select select "number:19"
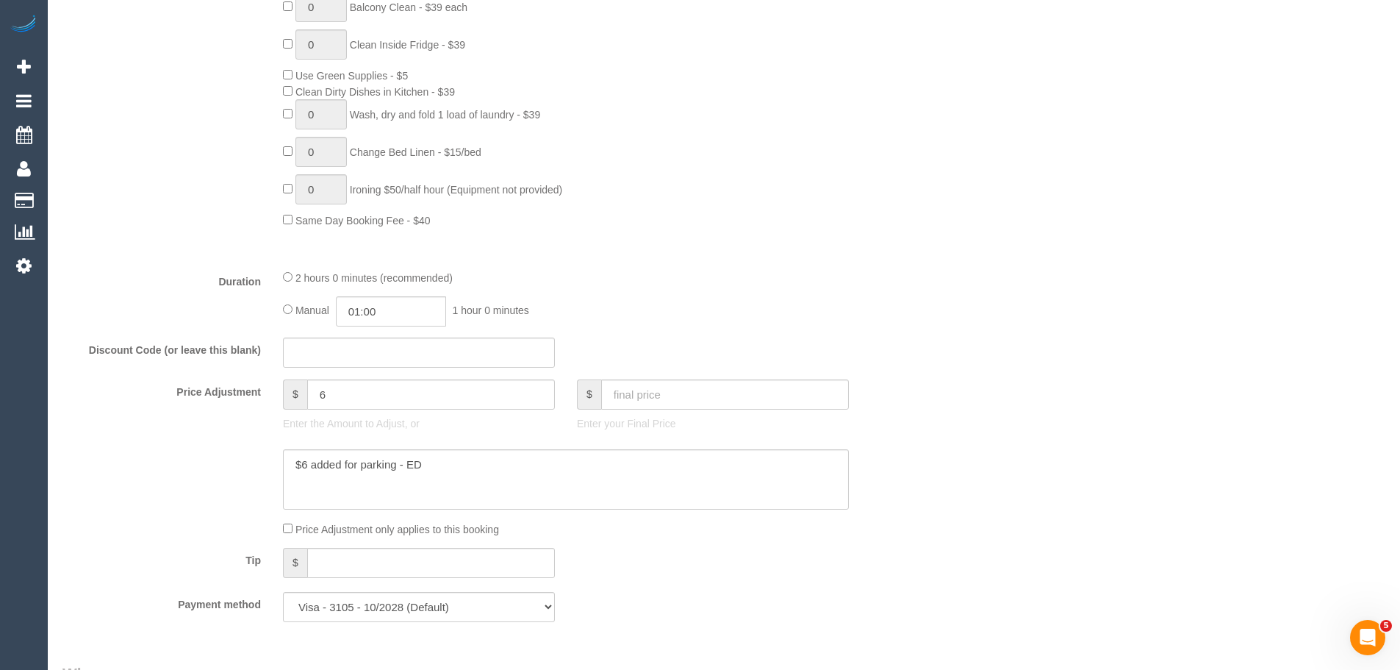
scroll to position [1249, 0]
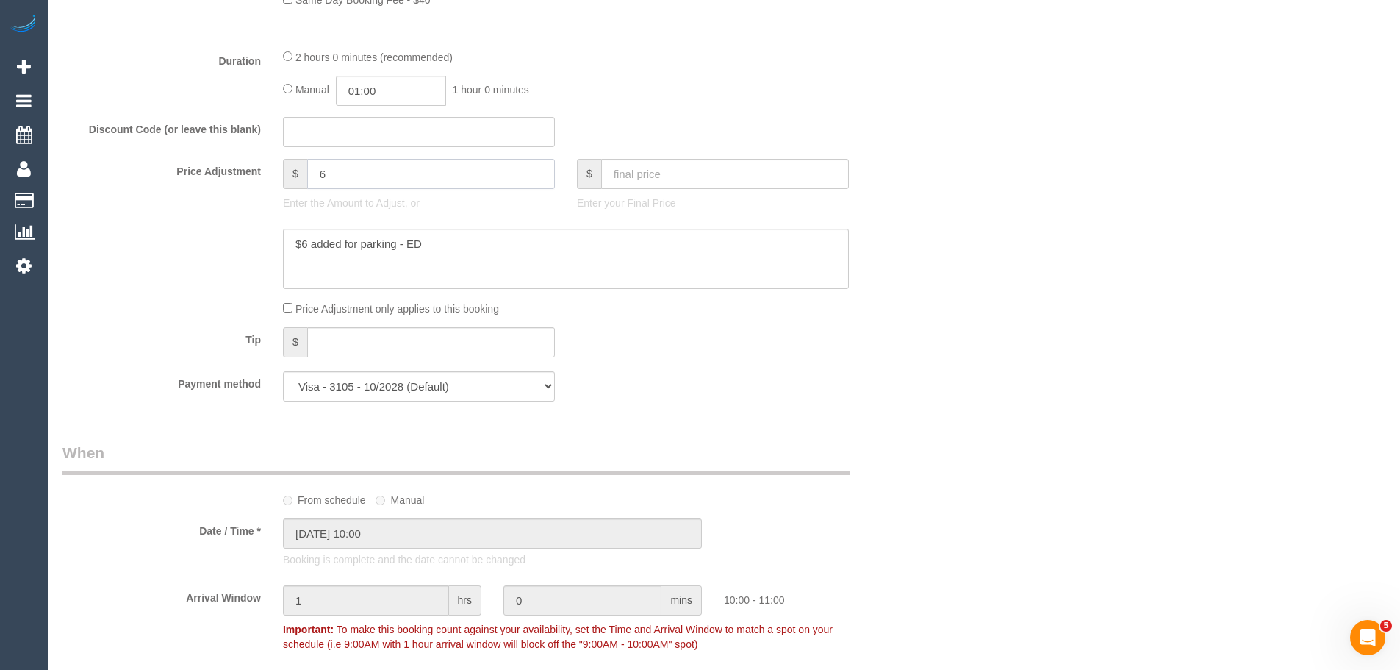
click at [347, 179] on input "6" at bounding box center [431, 174] width 248 height 30
click at [329, 174] on input "-237.80" at bounding box center [431, 174] width 248 height 30
drag, startPoint x: 368, startPoint y: 176, endPoint x: 304, endPoint y: 168, distance: 64.5
click at [304, 168] on div "$ -237" at bounding box center [419, 174] width 272 height 30
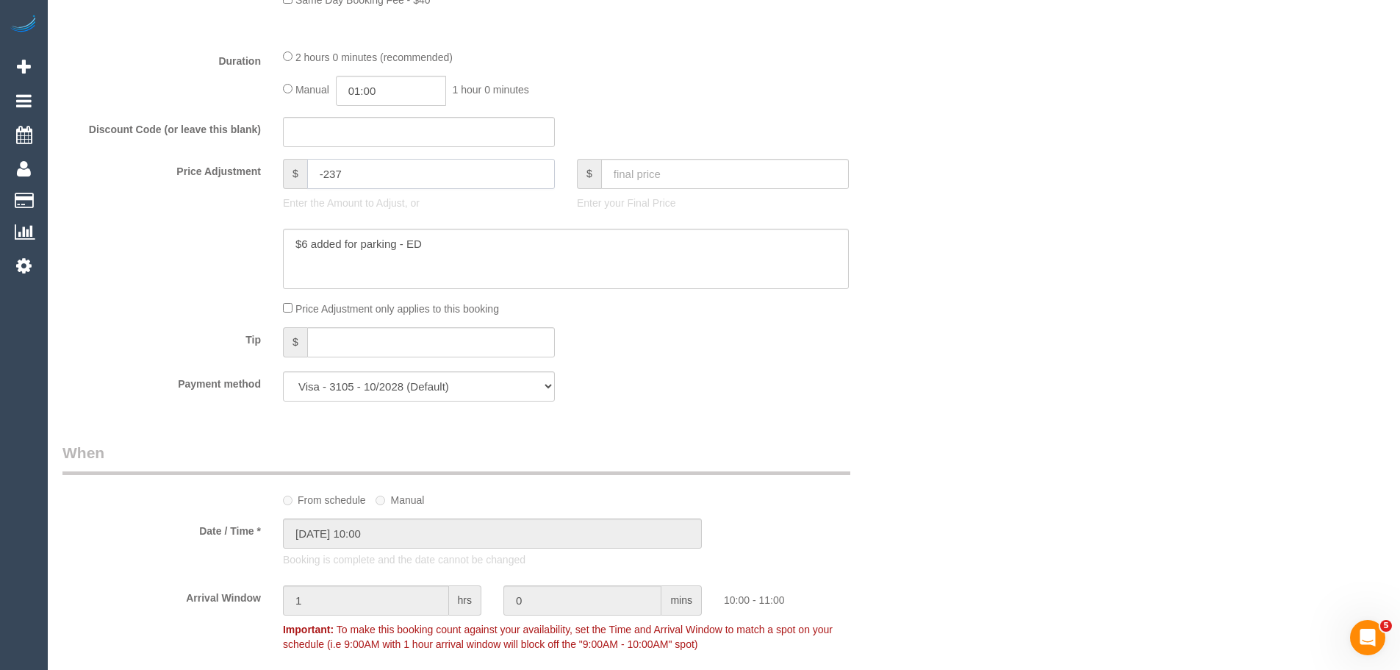
click at [343, 168] on input "-237" at bounding box center [431, 174] width 248 height 30
click at [379, 269] on textarea at bounding box center [566, 259] width 566 height 60
click at [478, 247] on textarea at bounding box center [566, 259] width 566 height 60
type input "-37.8"
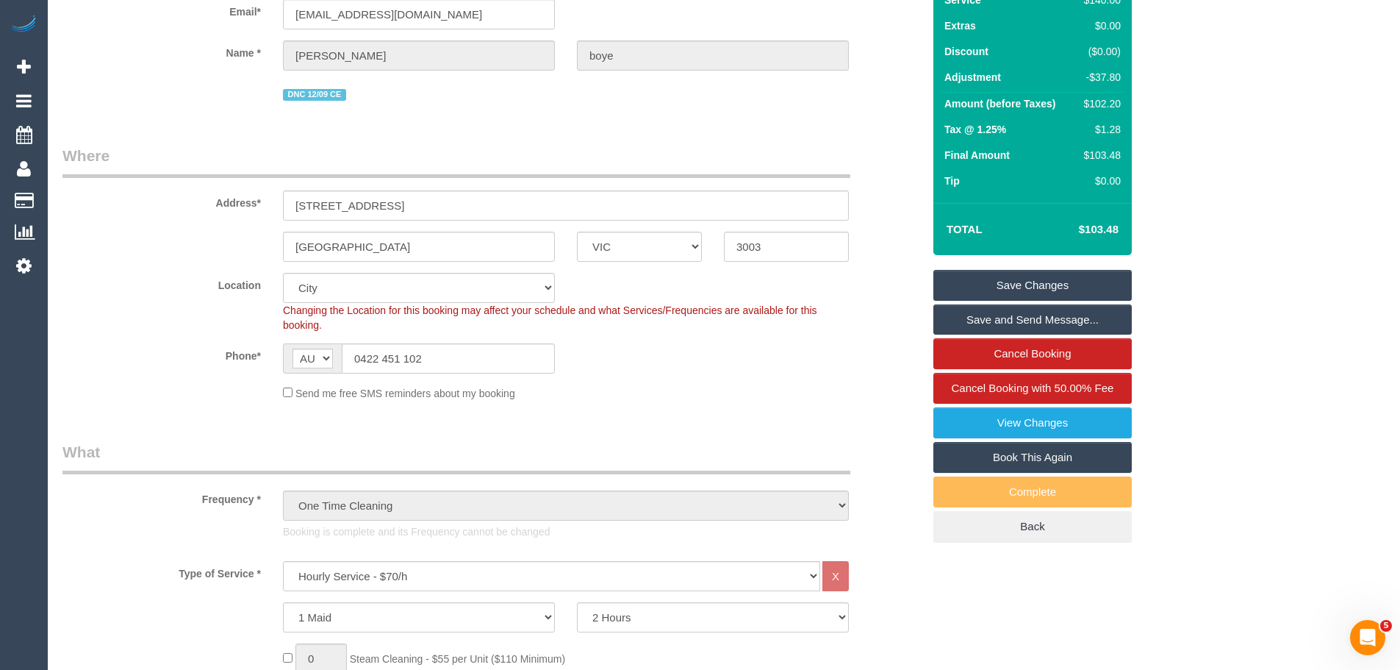
scroll to position [0, 0]
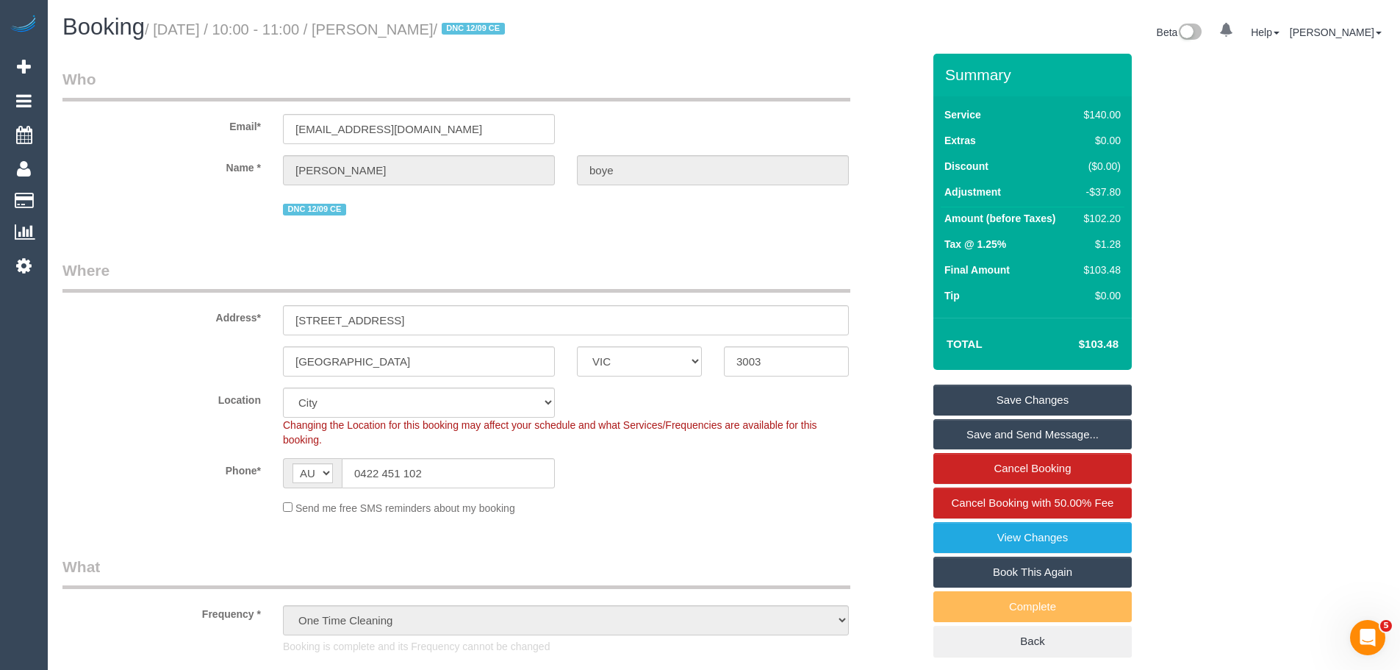
type textarea "$6 added for parking - ED 30% discount to resolve complaints - CE"
click at [455, 129] on input "kaitlynrmb@gmail.com" at bounding box center [419, 129] width 272 height 30
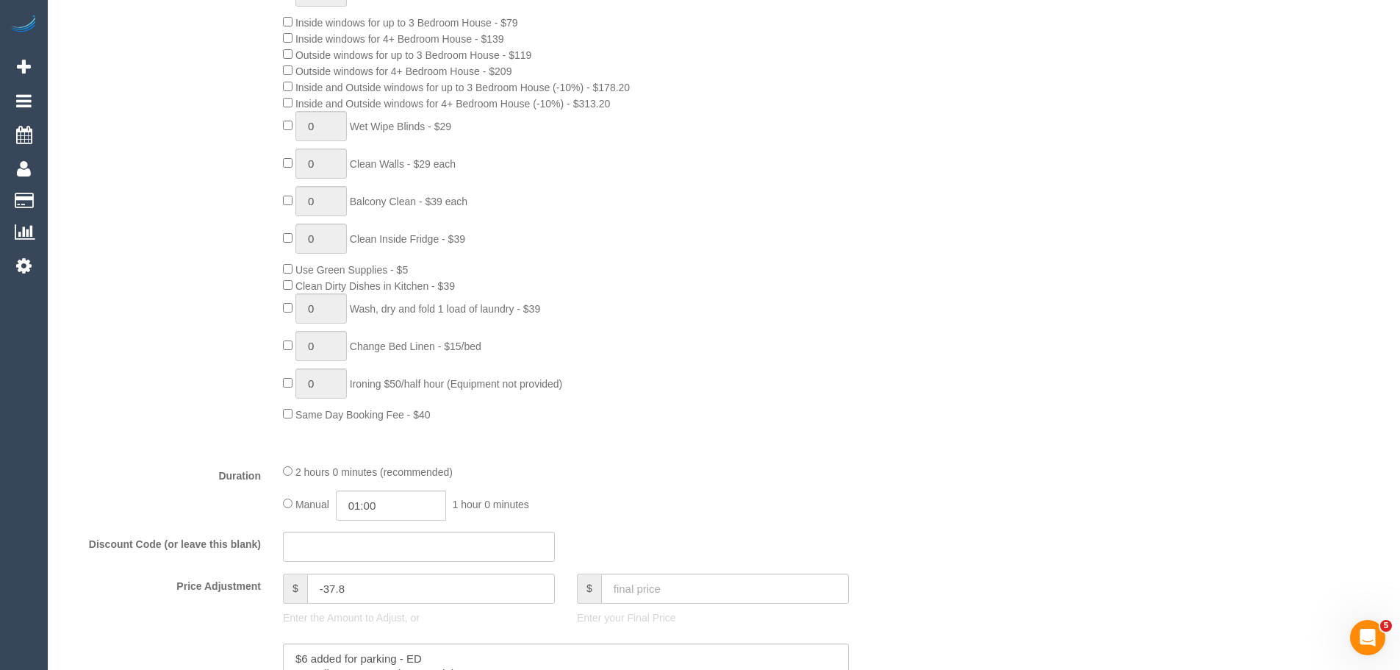
scroll to position [1029, 0]
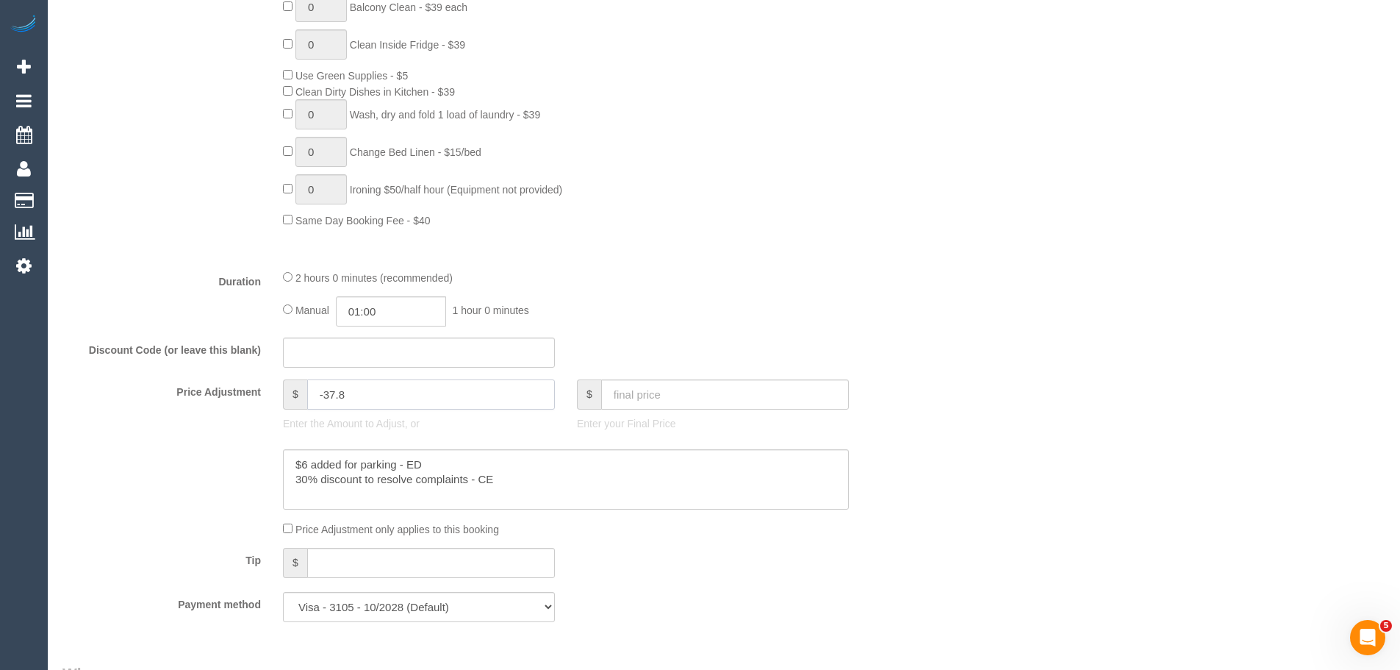
click at [371, 396] on input "-37.8" at bounding box center [431, 394] width 248 height 30
click at [328, 390] on input "-384.46" at bounding box center [431, 394] width 248 height 30
type input "-84.46"
click at [542, 490] on textarea at bounding box center [566, 479] width 566 height 60
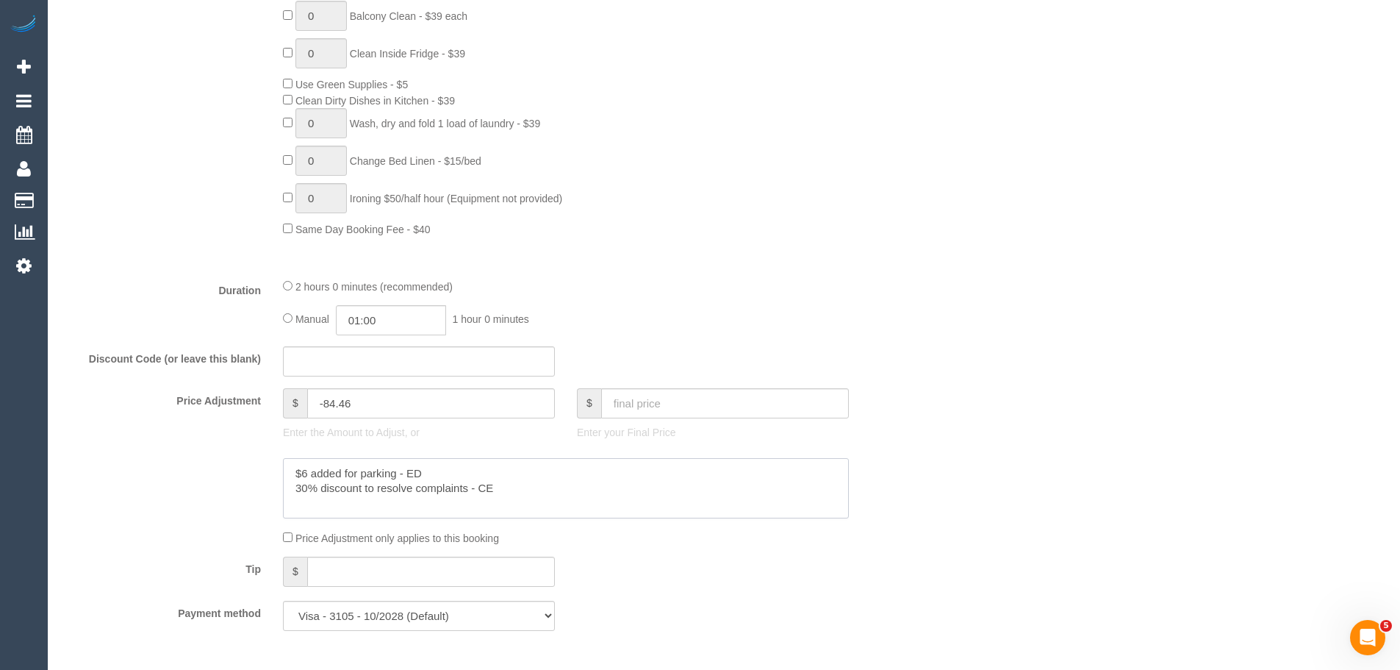
scroll to position [1102, 0]
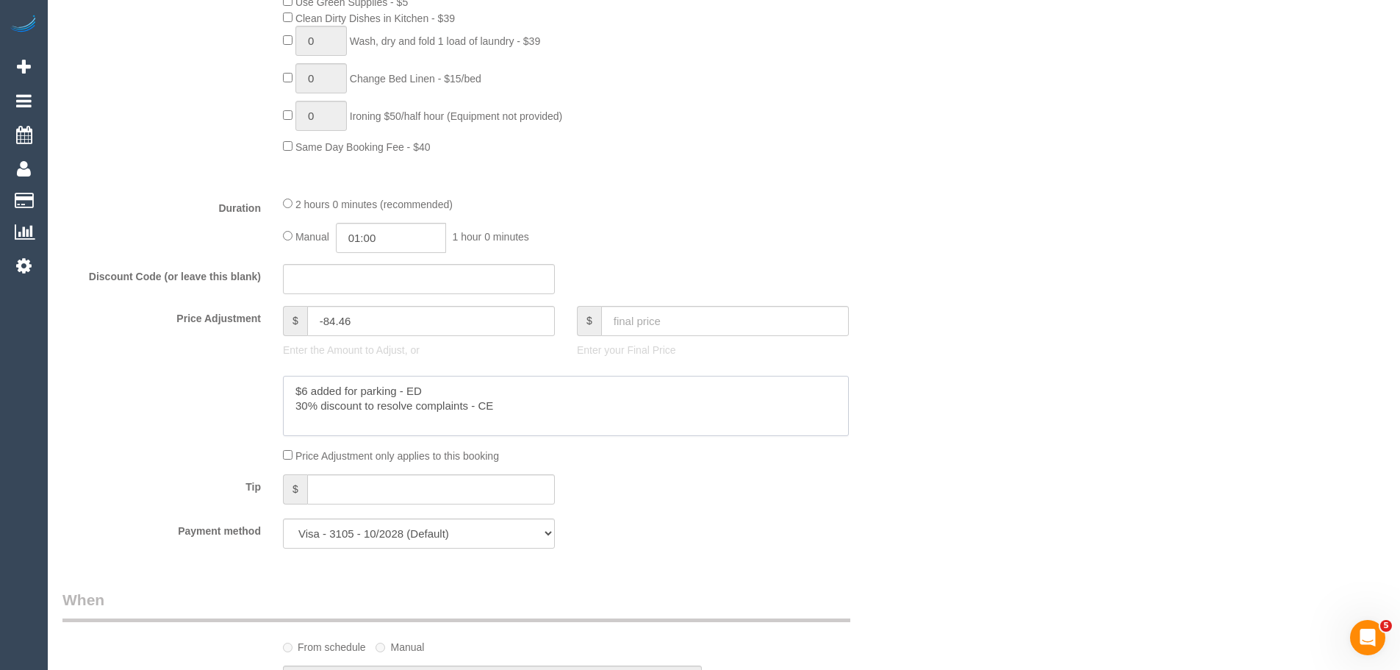
click at [323, 425] on textarea at bounding box center [566, 406] width 566 height 60
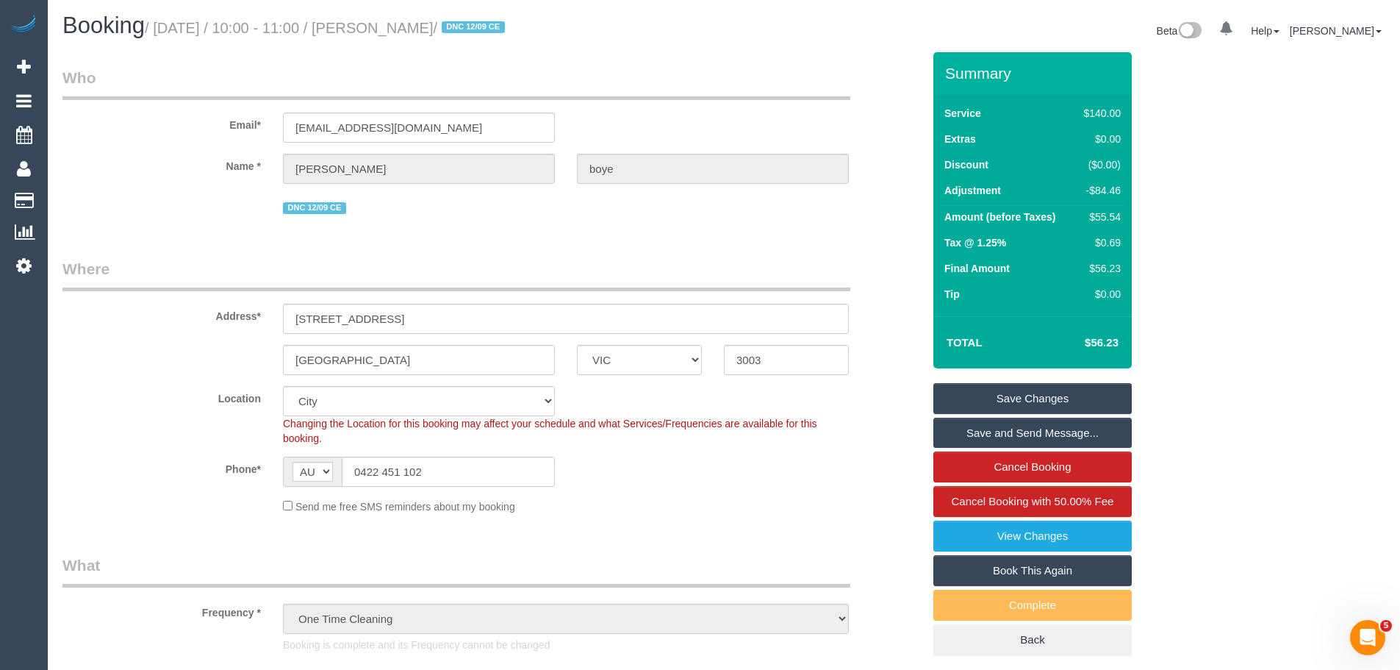
scroll to position [0, 0]
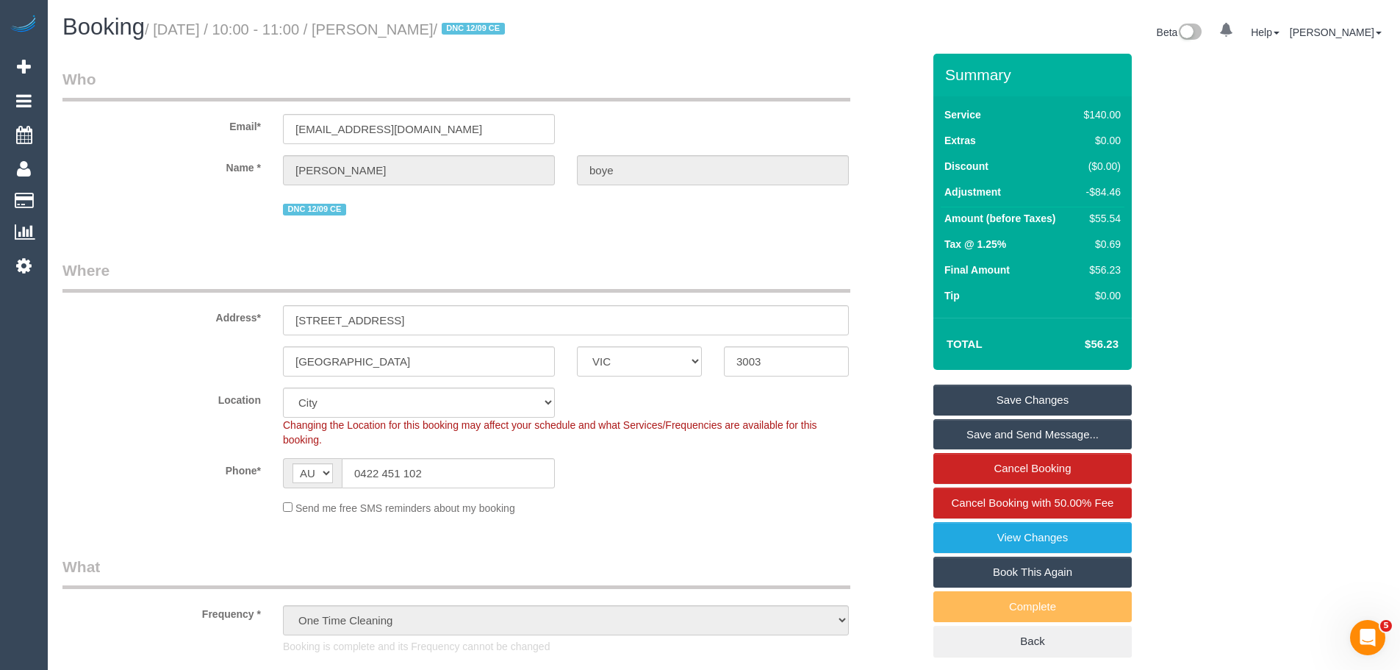
type textarea "$6 added for parking - ED 30% discount to resolve complaints - CE discounted 40…"
click at [1022, 401] on link "Save Changes" at bounding box center [1032, 399] width 198 height 31
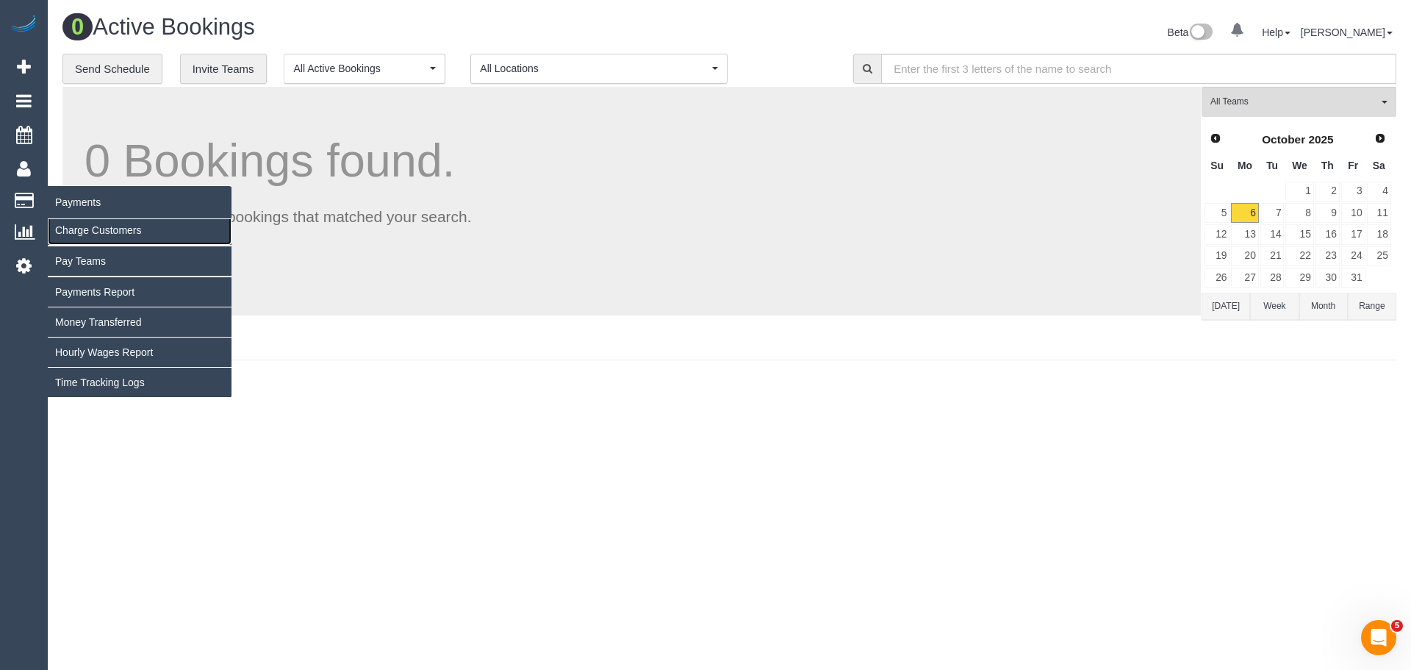
click at [82, 239] on link "Charge Customers" at bounding box center [140, 229] width 184 height 29
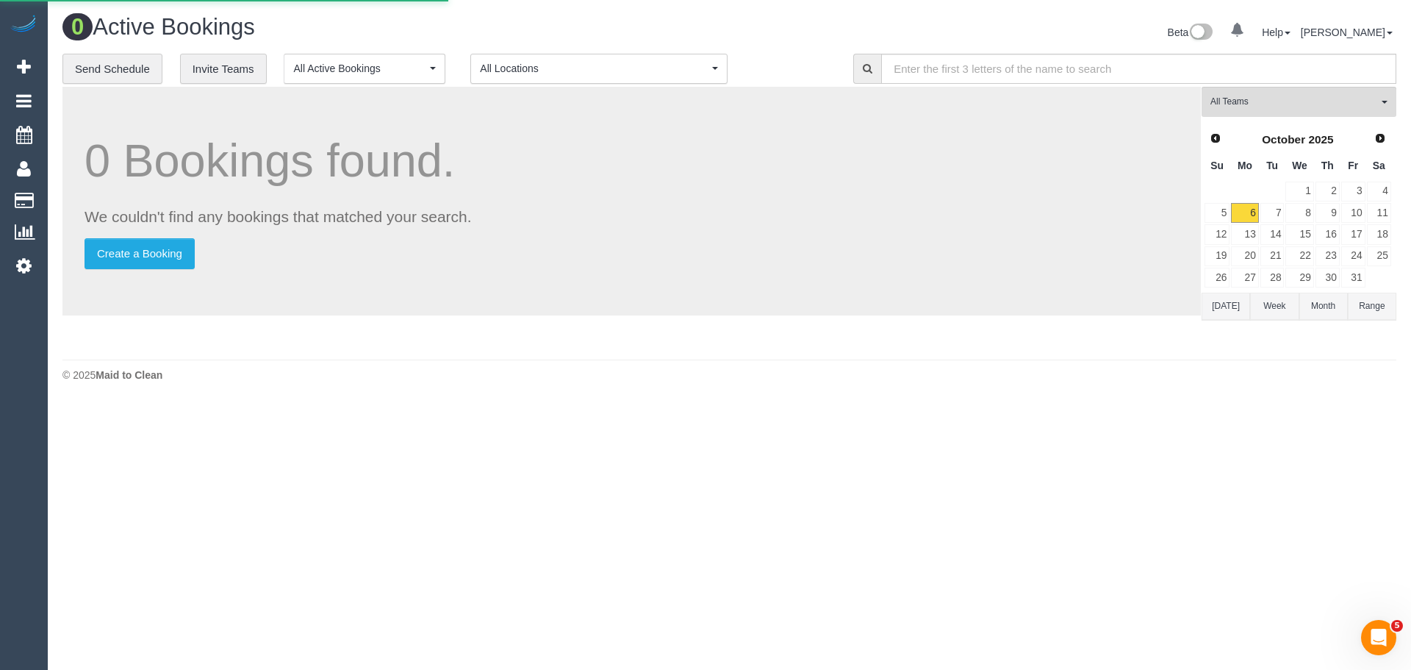
select select
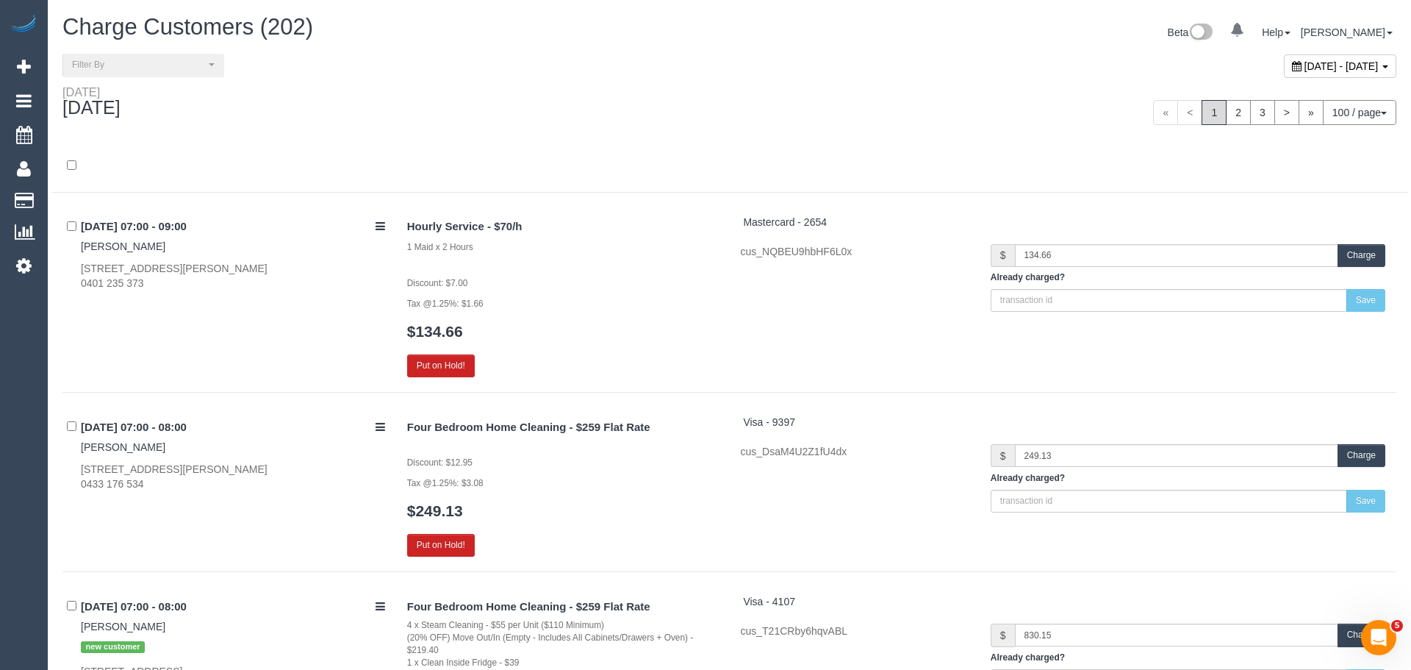
click at [1305, 64] on span "October 06, 2025 - October 06, 2025" at bounding box center [1342, 66] width 74 height 12
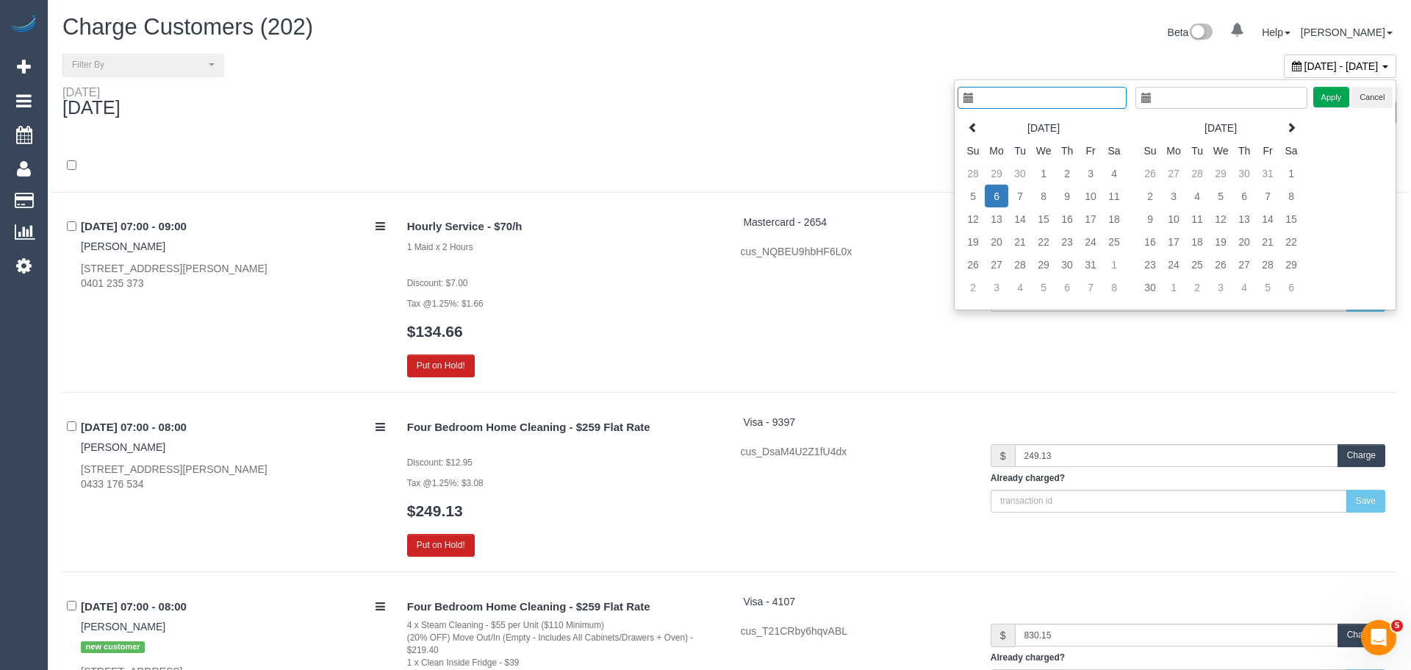
type input "**********"
click at [950, 133] on th at bounding box center [962, 127] width 24 height 23
type input "**********"
click at [1080, 198] on td "12" at bounding box center [1080, 195] width 24 height 23
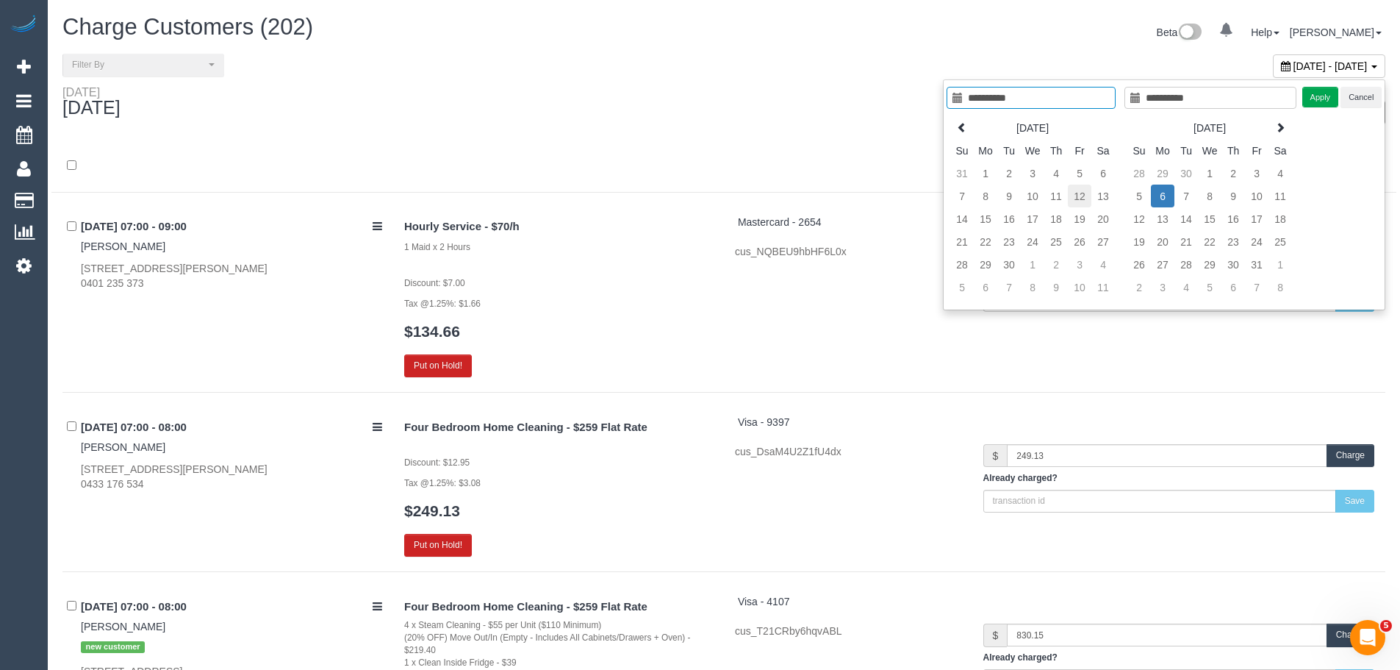
type input "**********"
click at [1080, 198] on td "12" at bounding box center [1080, 195] width 24 height 23
type input "**********"
click at [1319, 93] on button "Apply" at bounding box center [1320, 97] width 37 height 21
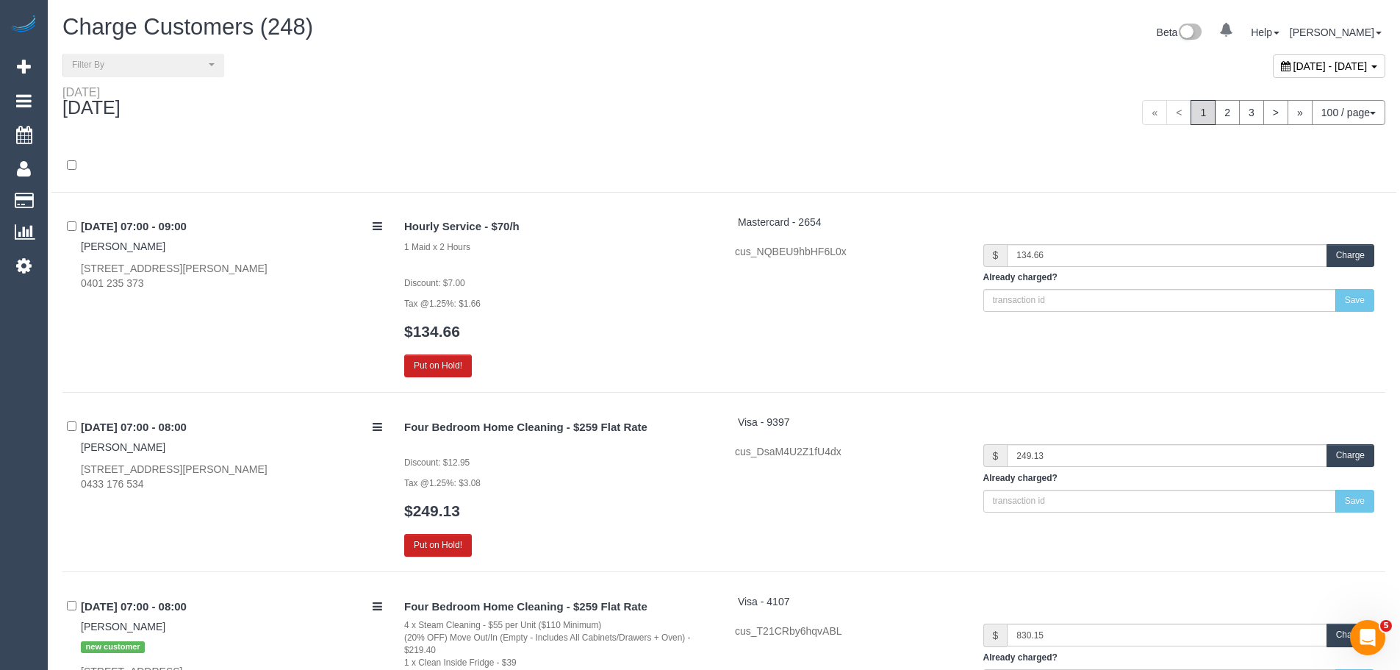
click at [766, 151] on div at bounding box center [723, 166] width 1345 height 53
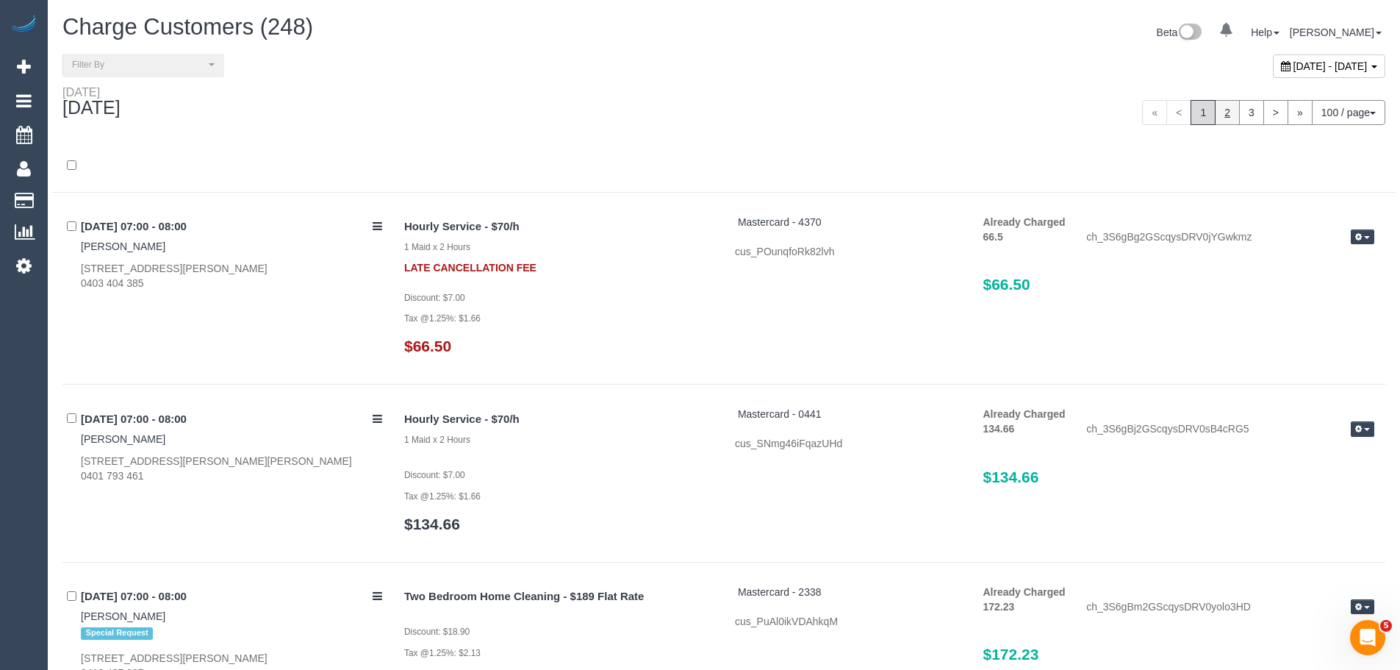
click at [1218, 115] on link "2" at bounding box center [1227, 112] width 25 height 25
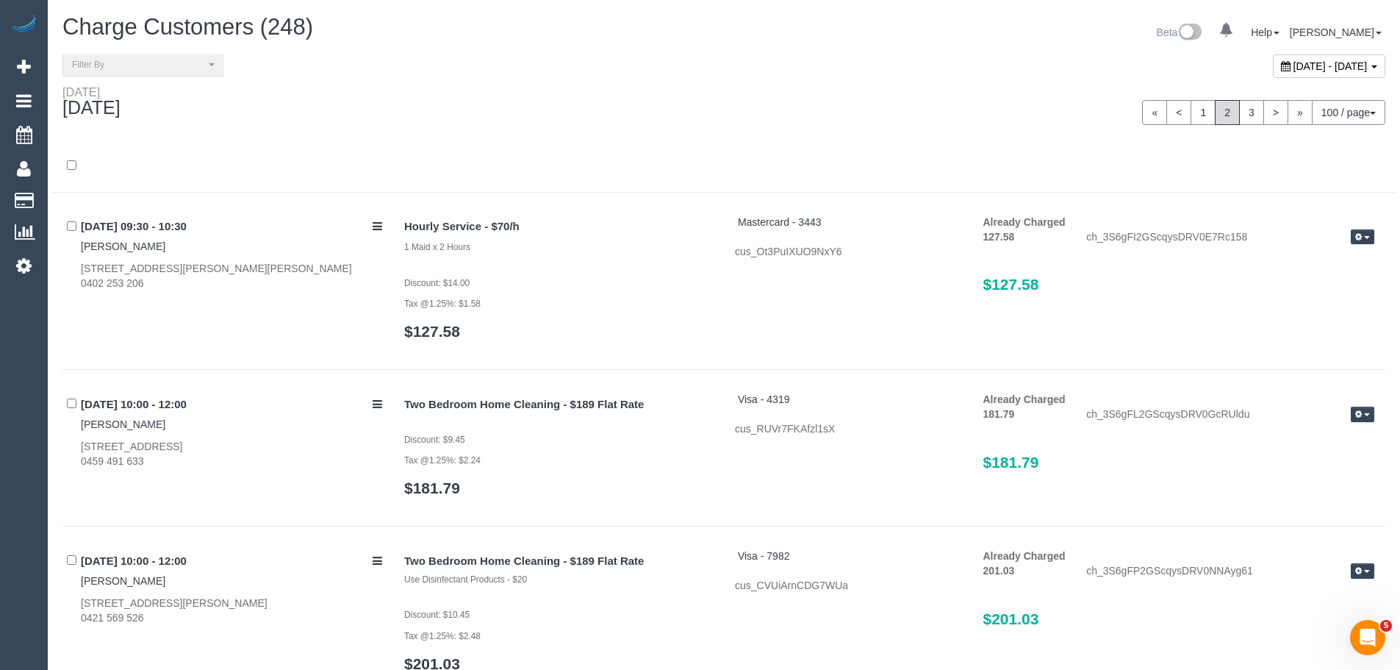
scroll to position [7170, 0]
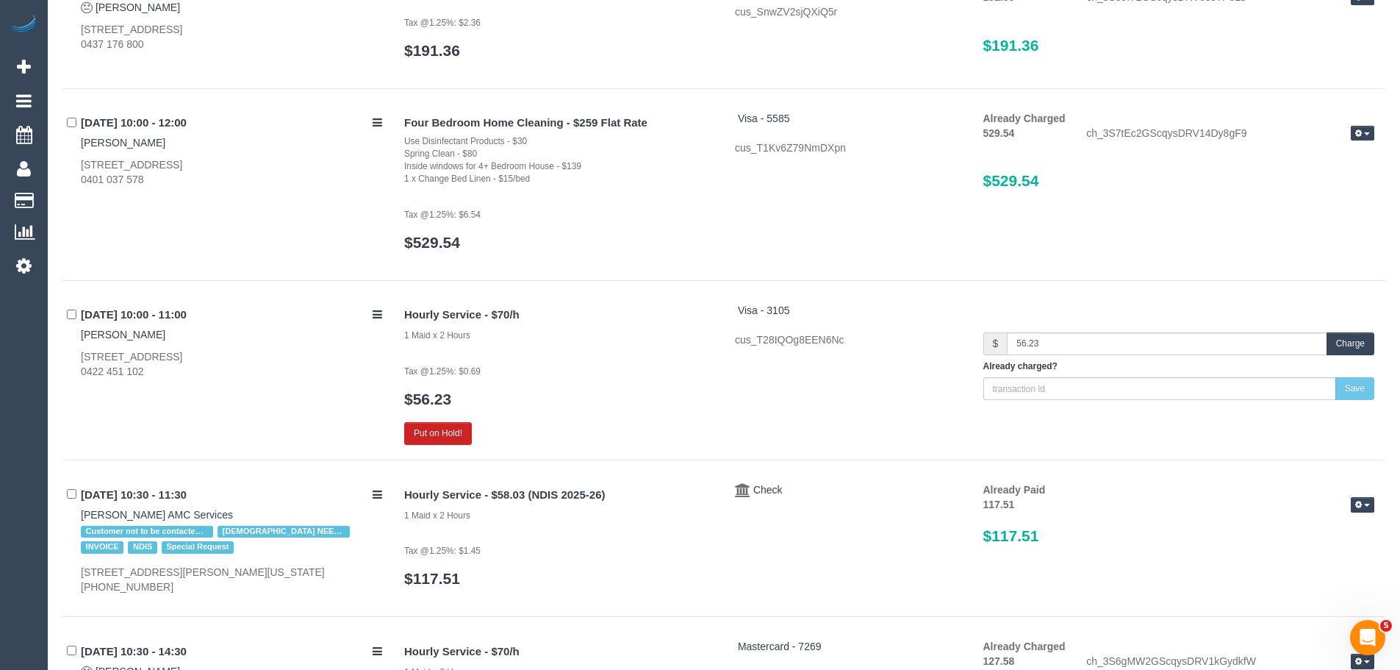
click at [1357, 348] on button "Charge" at bounding box center [1351, 343] width 48 height 23
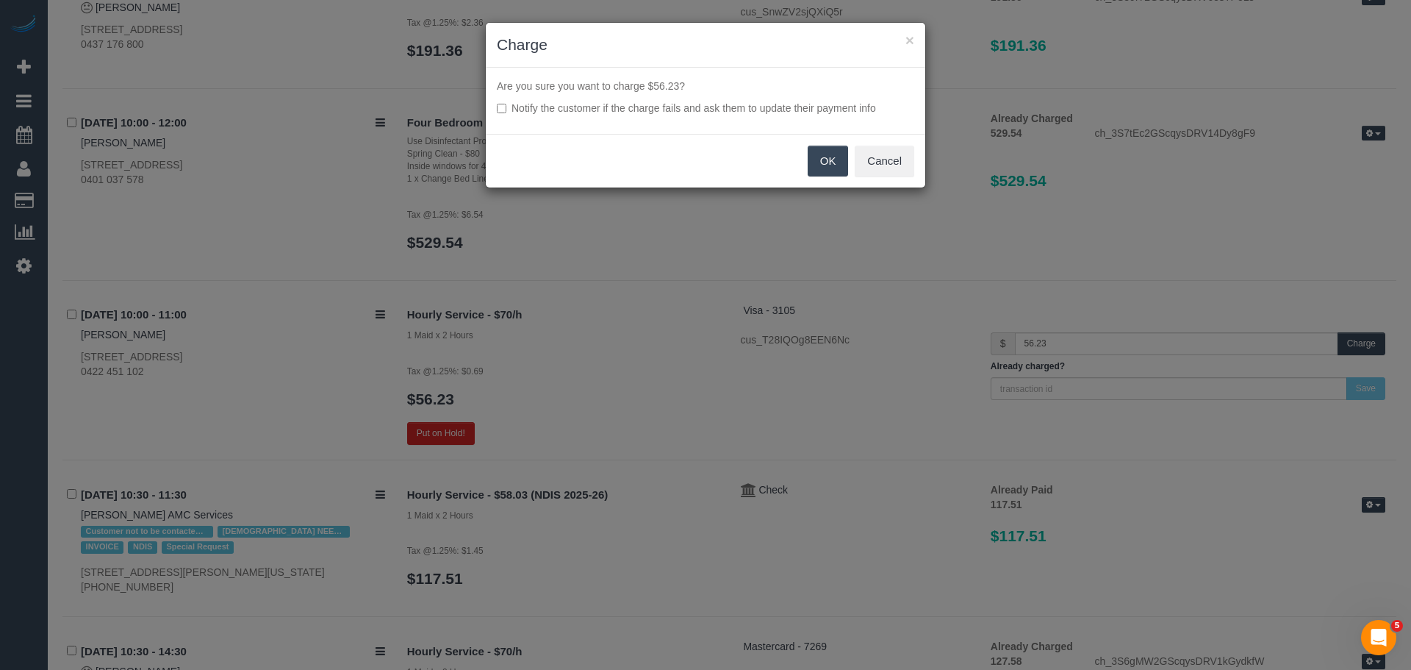
click at [808, 153] on button "OK" at bounding box center [828, 161] width 41 height 31
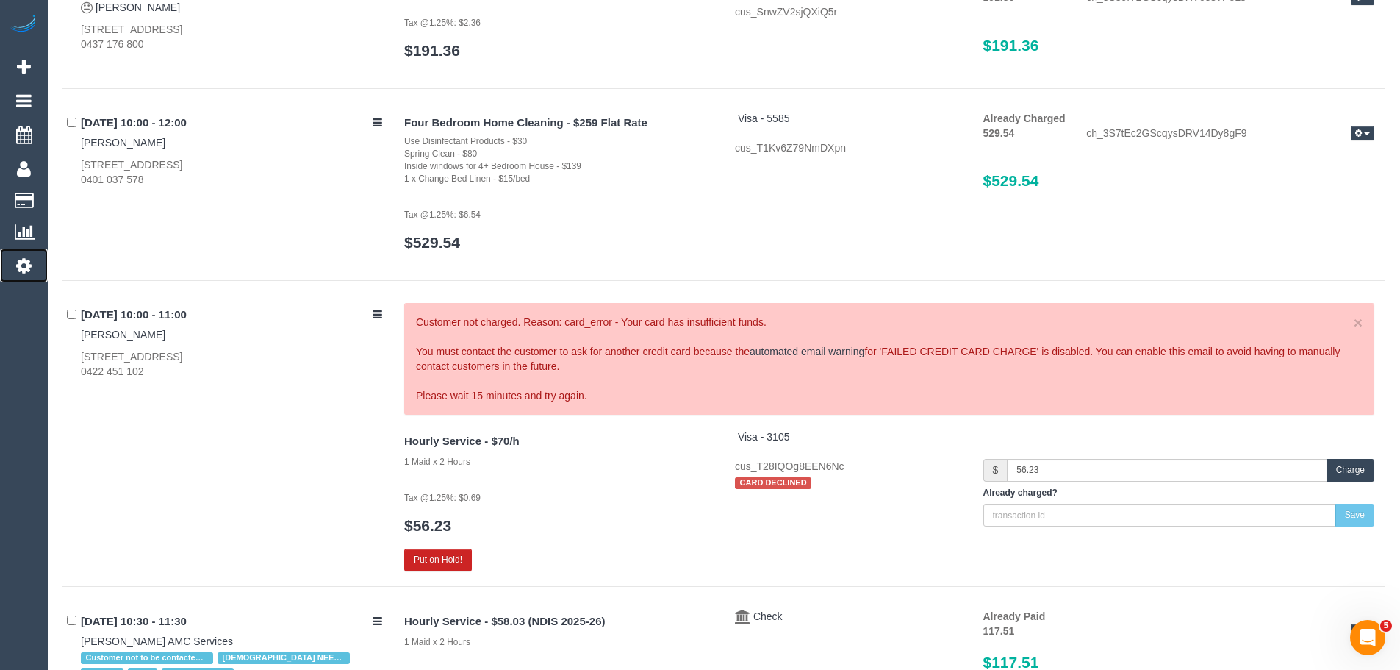
click at [29, 264] on icon at bounding box center [23, 265] width 15 height 18
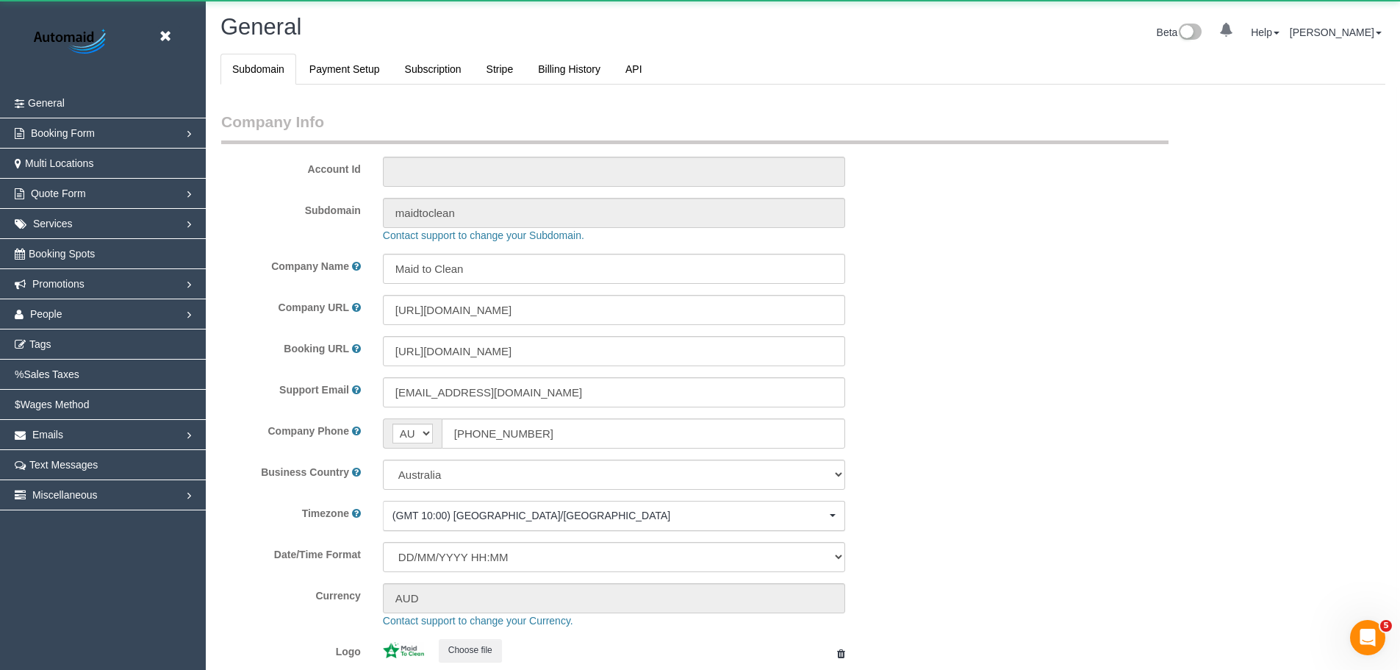
scroll to position [3330, 1400]
select select "1"
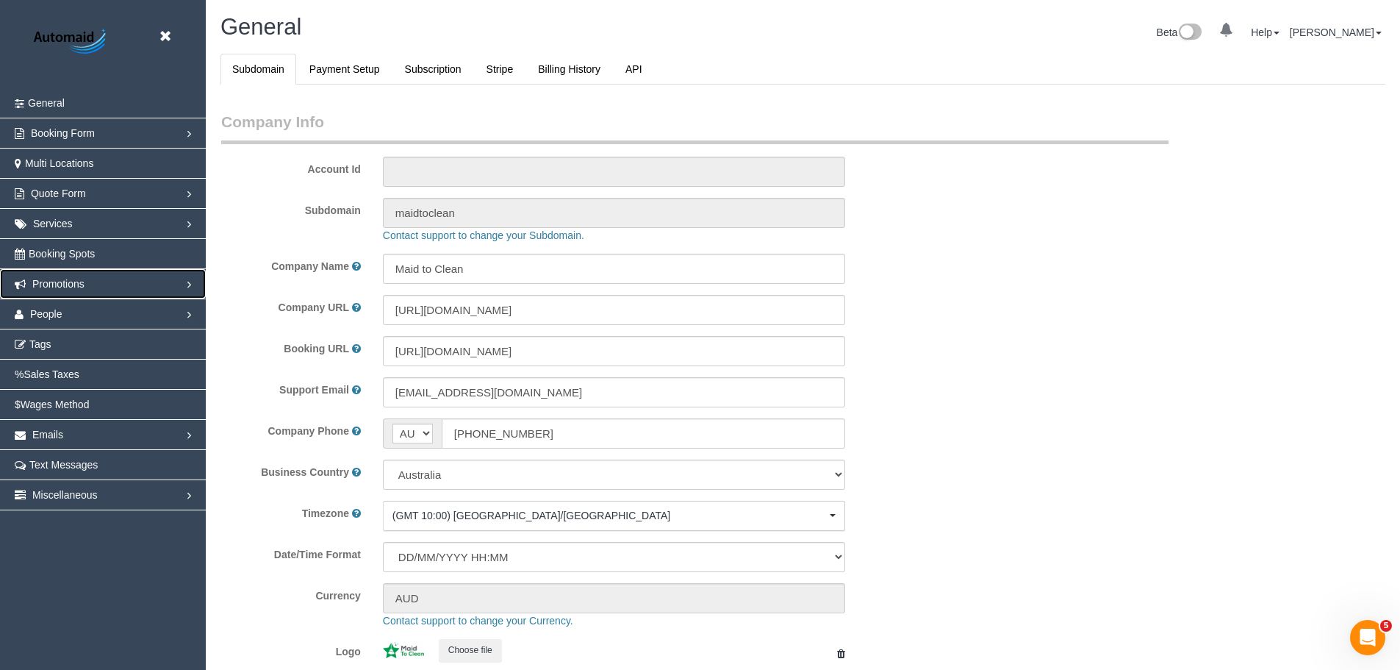
click at [54, 283] on span "Promotions" at bounding box center [58, 284] width 52 height 12
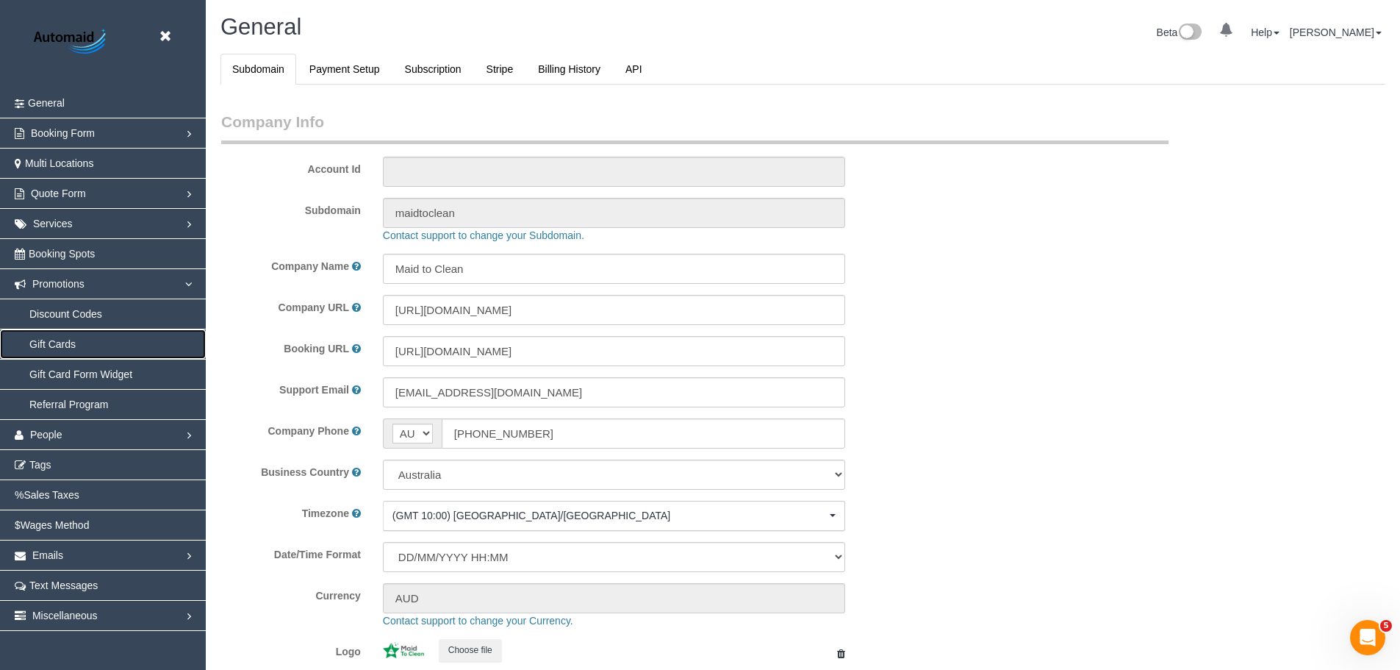
click at [46, 340] on link "Gift Cards" at bounding box center [103, 343] width 206 height 29
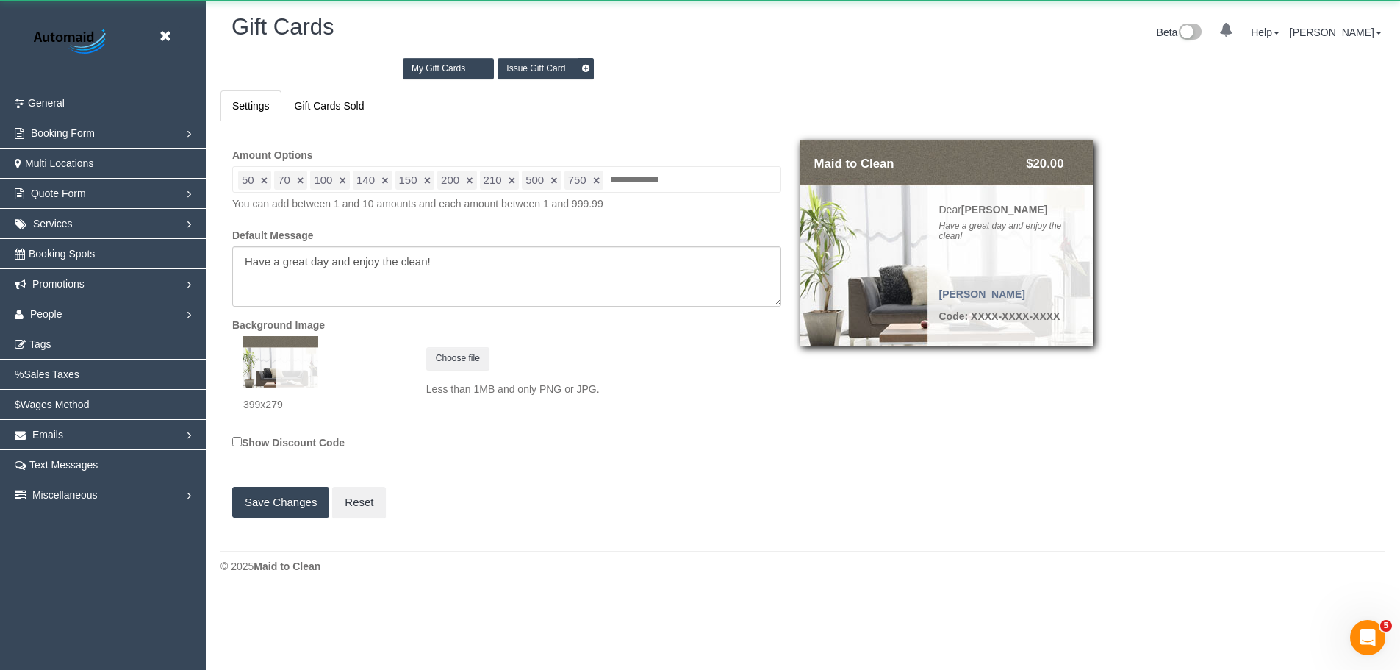
scroll to position [595, 1411]
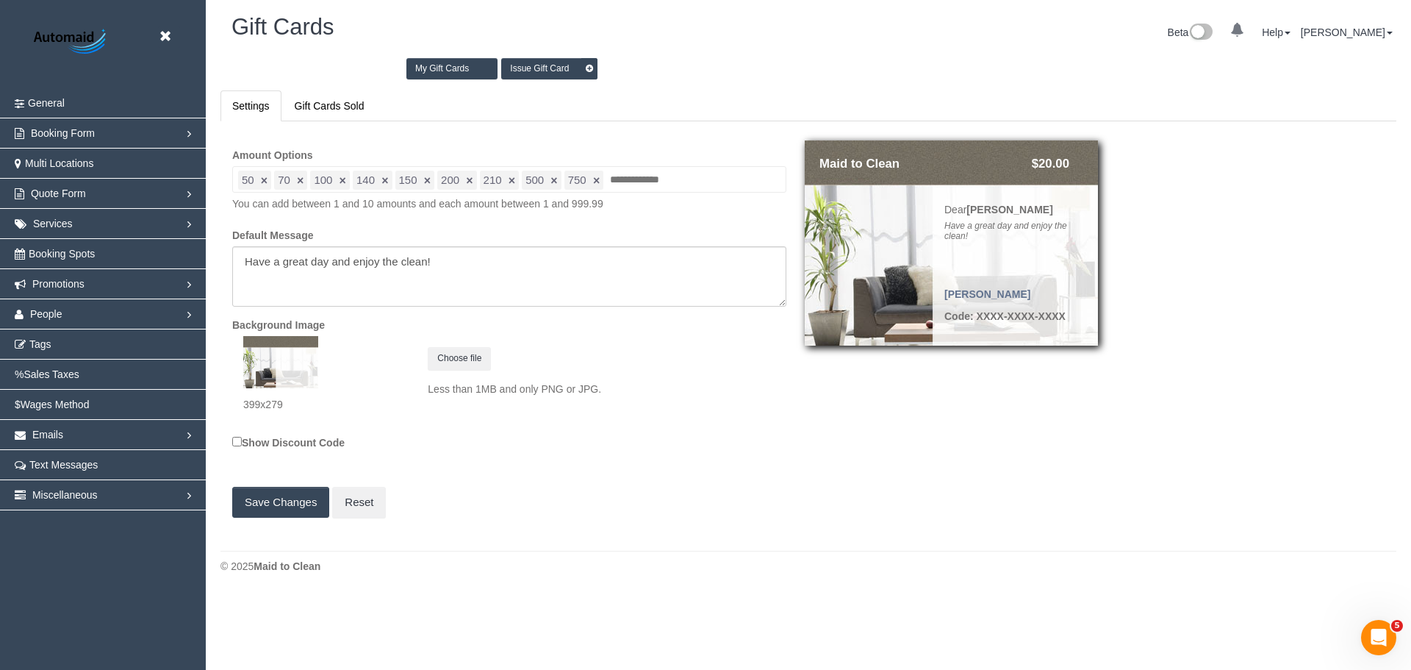
click at [532, 65] on link "Issue Gift Card" at bounding box center [549, 68] width 96 height 21
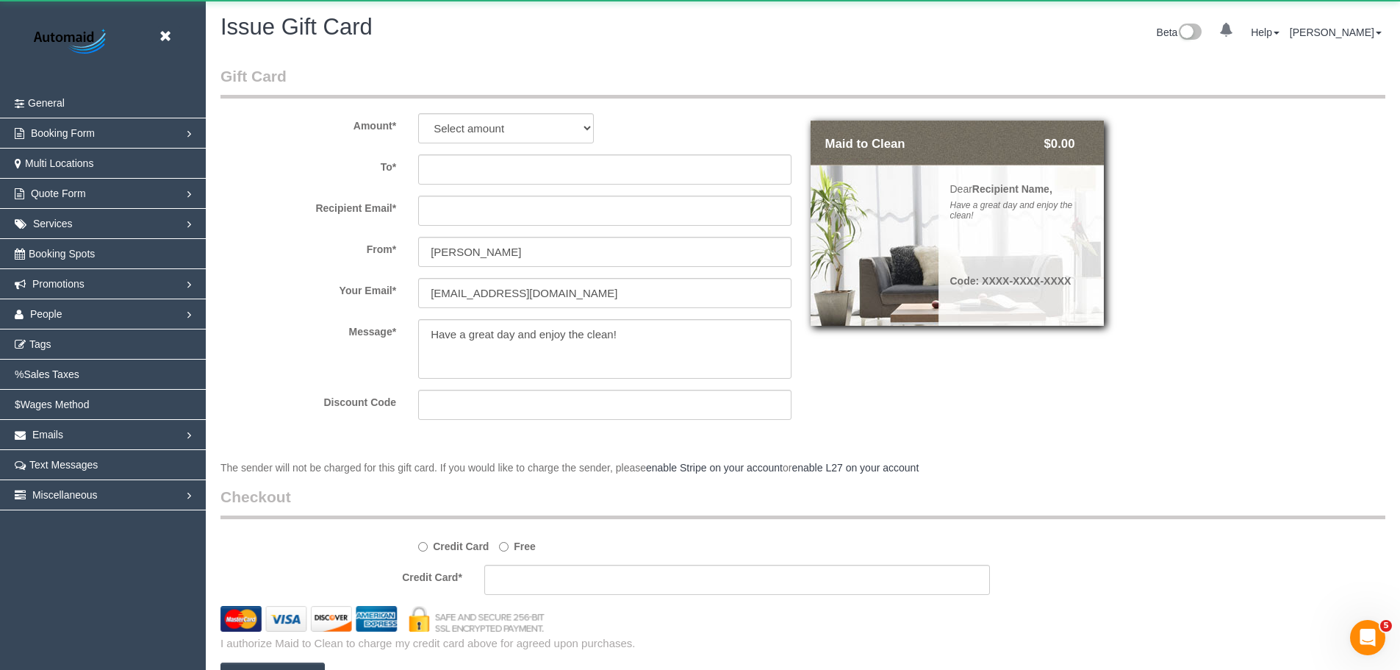
scroll to position [800, 1400]
click at [475, 121] on select "Select amount $50.00 $70.00 $100.00 $140.00 $150.00 $200.00 $210.00 $500.00 $75…" at bounding box center [506, 128] width 176 height 30
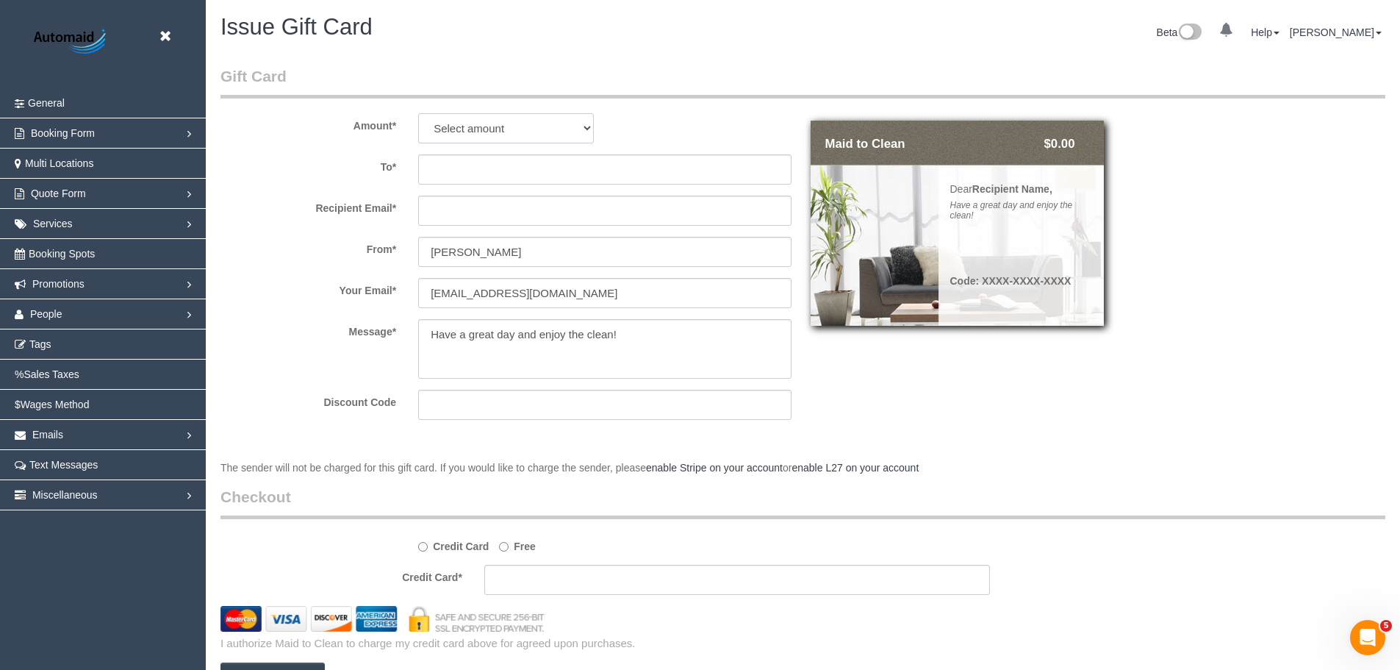
select select "100"
click at [418, 113] on select "Select amount $50.00 $70.00 $100.00 $140.00 $150.00 $200.00 $210.00 $500.00 $75…" at bounding box center [506, 128] width 176 height 30
click at [456, 173] on input "text" at bounding box center [604, 169] width 373 height 30
drag, startPoint x: 451, startPoint y: 212, endPoint x: 624, endPoint y: 144, distance: 185.5
click at [451, 212] on input "text" at bounding box center [604, 210] width 373 height 30
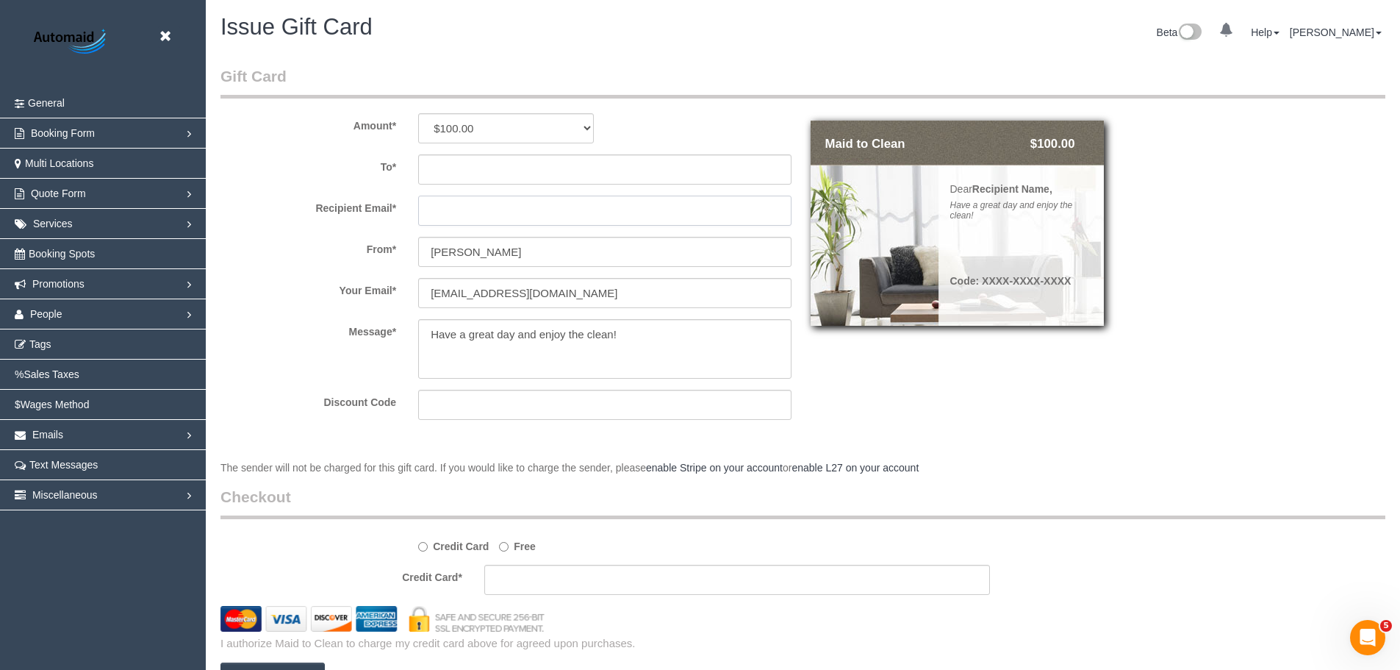
paste input "kaitlynrmb@gmail.com"
type input "kaitlynrmb@gmail.com"
click at [501, 166] on input "text" at bounding box center [604, 169] width 373 height 30
paste input "kaitlyn boye"
type input "kaitlyn boye"
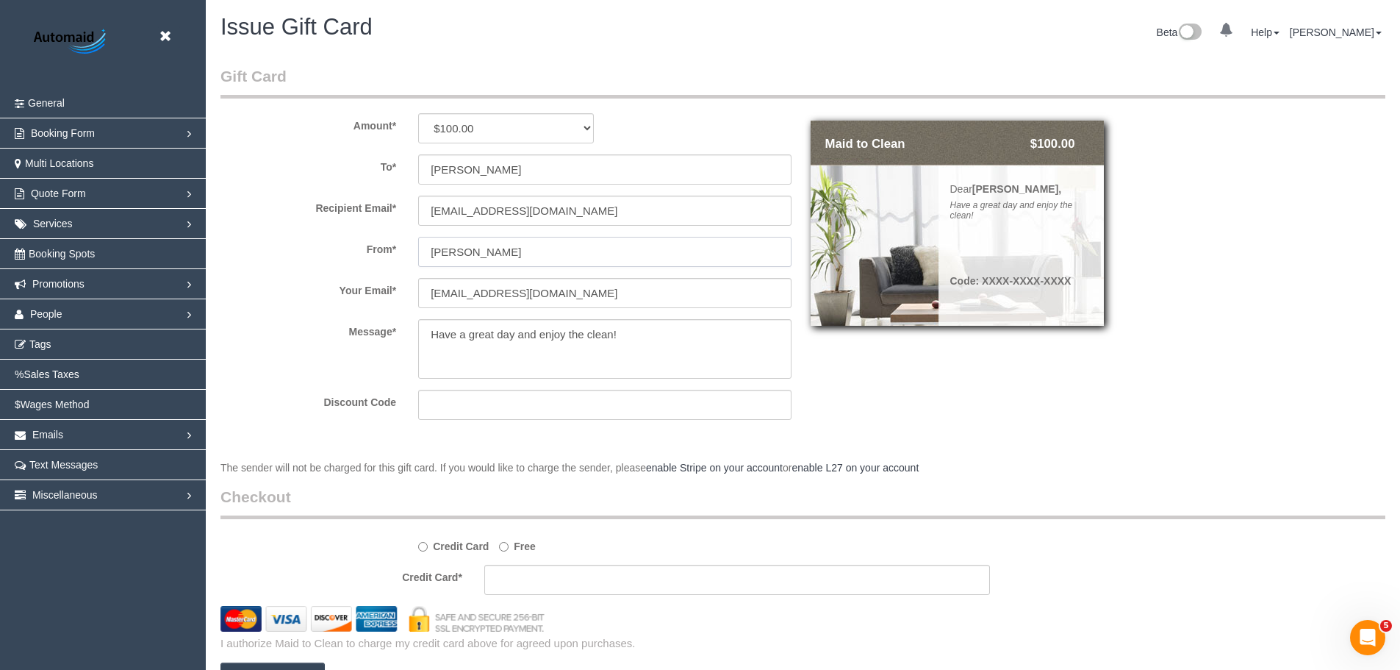
click at [546, 259] on input "[PERSON_NAME]" at bounding box center [604, 252] width 373 height 30
drag, startPoint x: 553, startPoint y: 256, endPoint x: 356, endPoint y: 259, distance: 196.3
click at [356, 259] on div "From * Chellsea Espinosa" at bounding box center [506, 252] width 594 height 30
click at [618, 288] on input "chellsea@maidtoclean.com.au" at bounding box center [604, 293] width 373 height 30
click at [580, 246] on input "[PERSON_NAME]" at bounding box center [604, 252] width 373 height 30
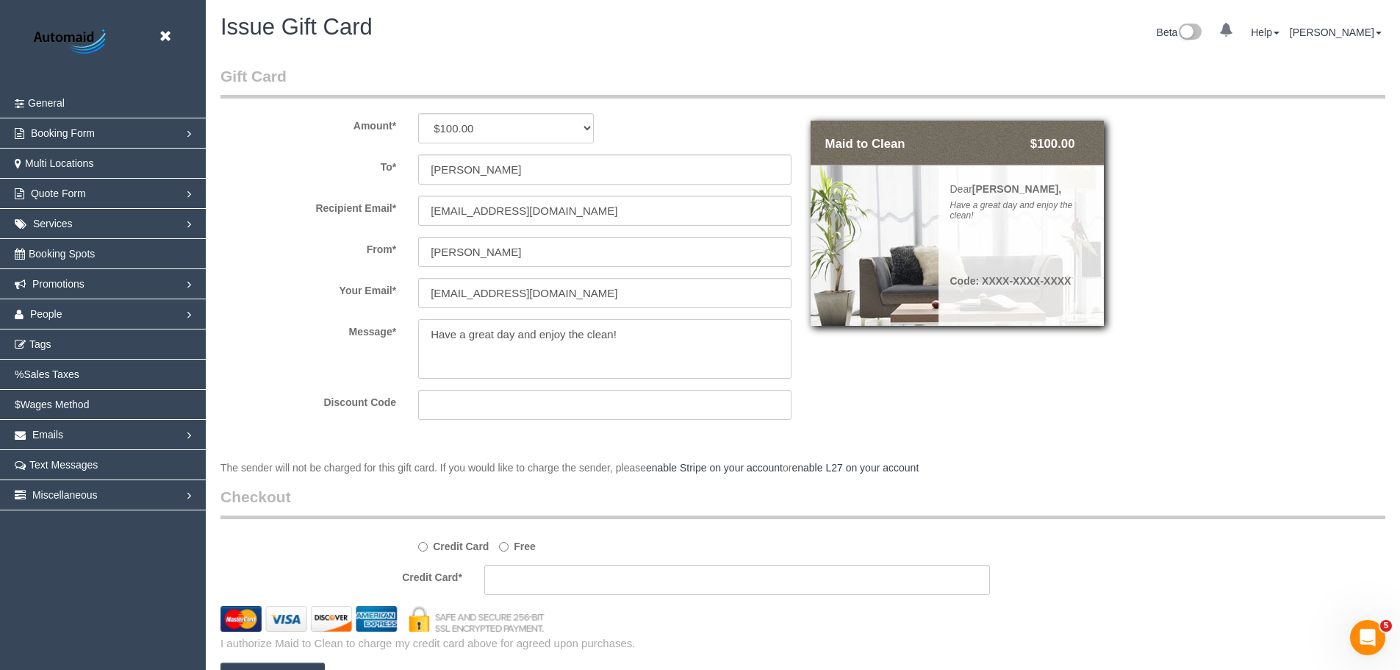
click at [624, 336] on textarea at bounding box center [604, 349] width 373 height 60
drag, startPoint x: 644, startPoint y: 341, endPoint x: 324, endPoint y: 345, distance: 319.7
click at [324, 345] on div "Message *" at bounding box center [506, 349] width 594 height 60
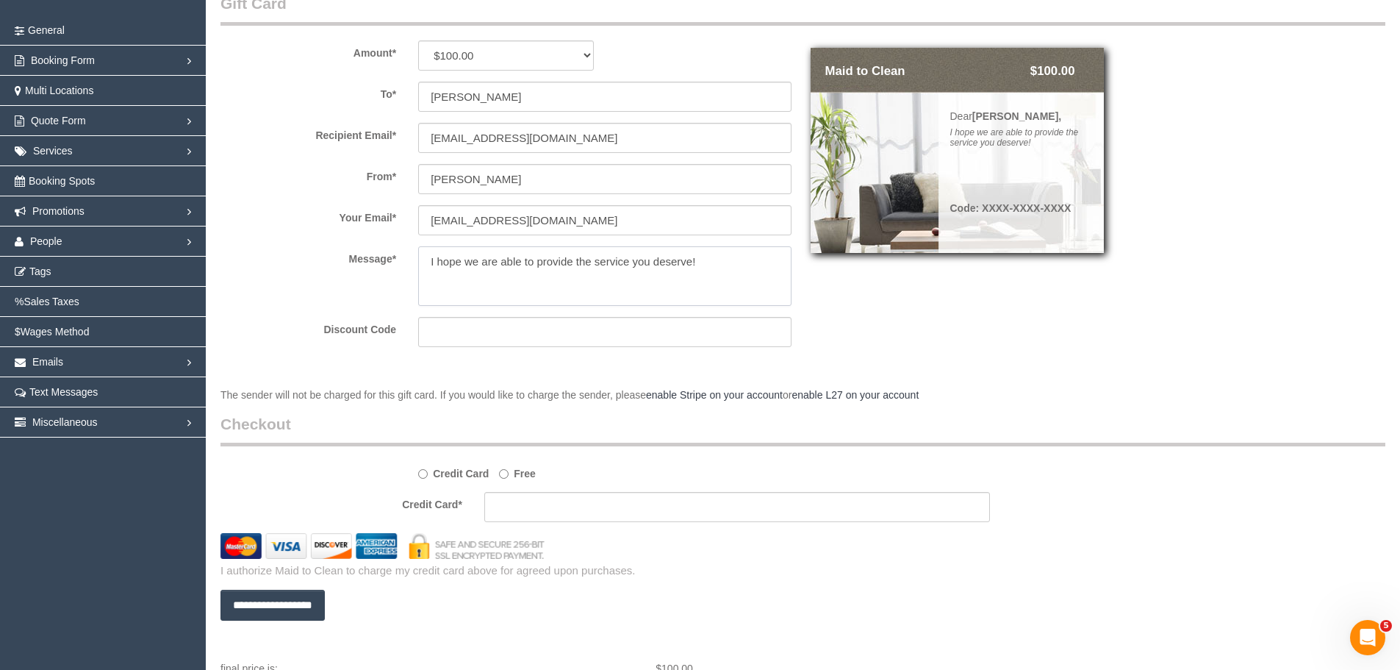
scroll to position [73, 0]
type textarea "I hope we are able to provide the service you deserve!"
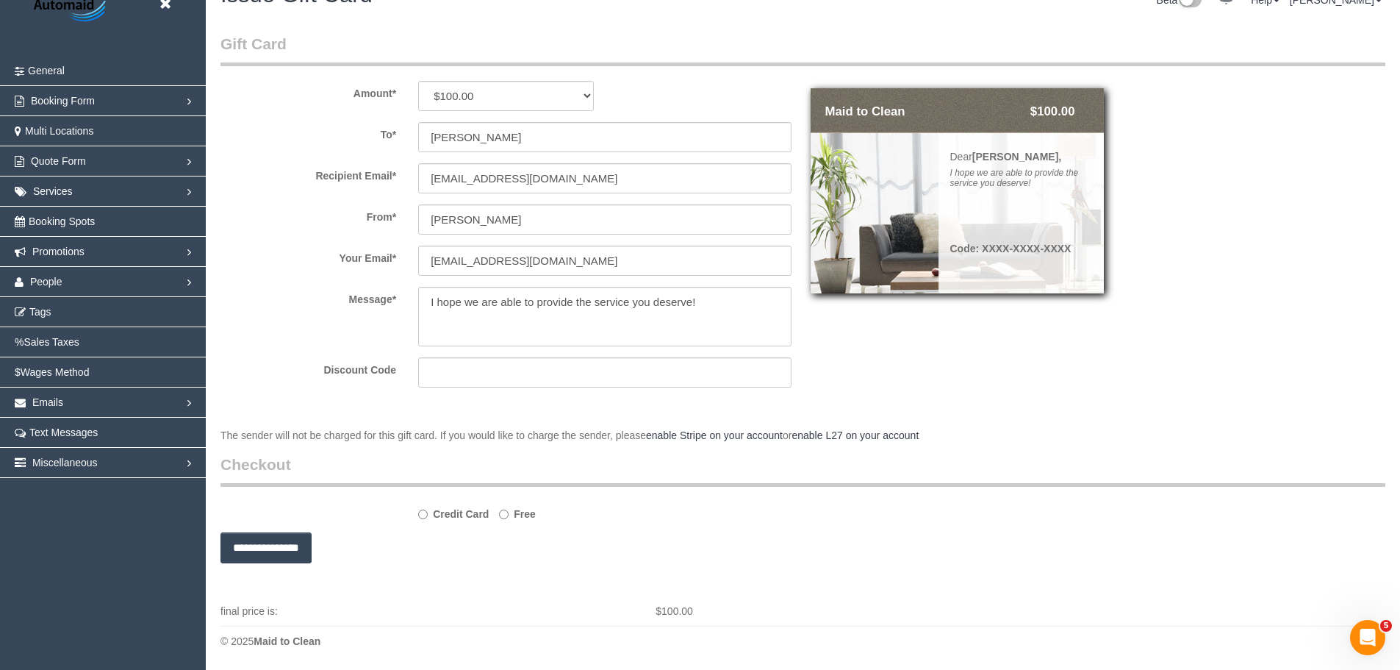
click at [291, 548] on input "**********" at bounding box center [265, 547] width 91 height 31
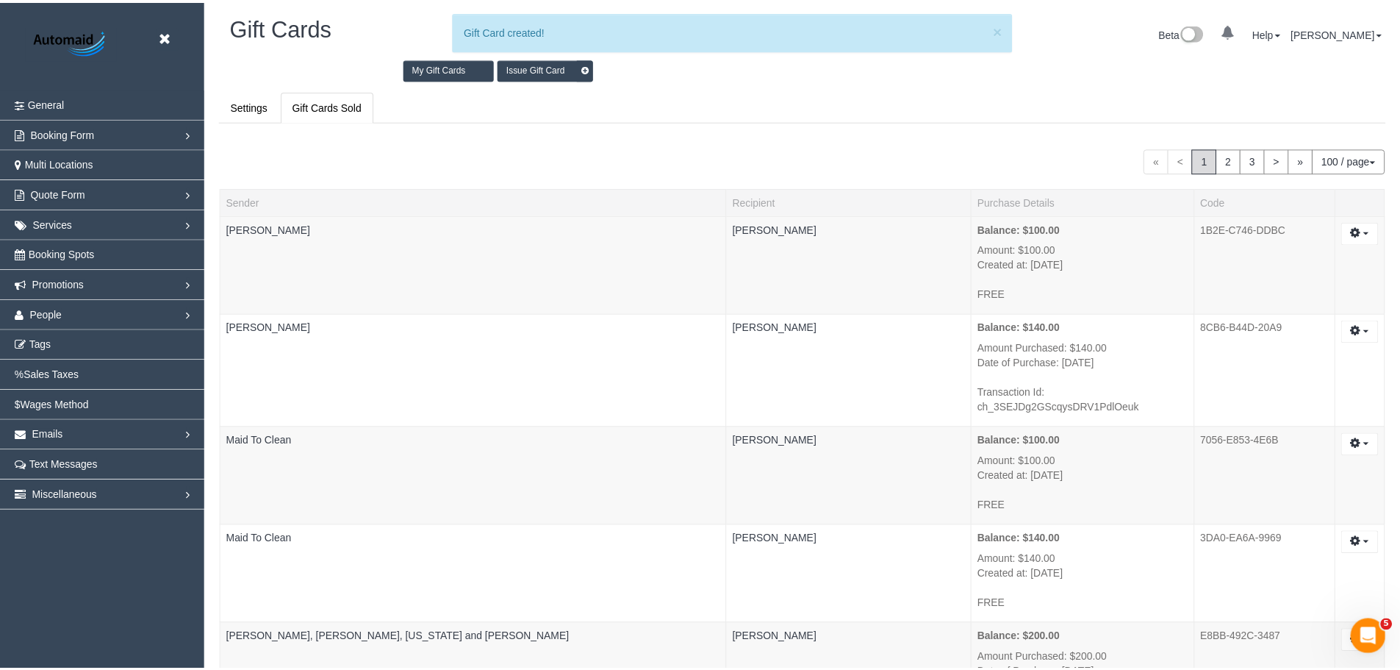
scroll to position [63123, 72095]
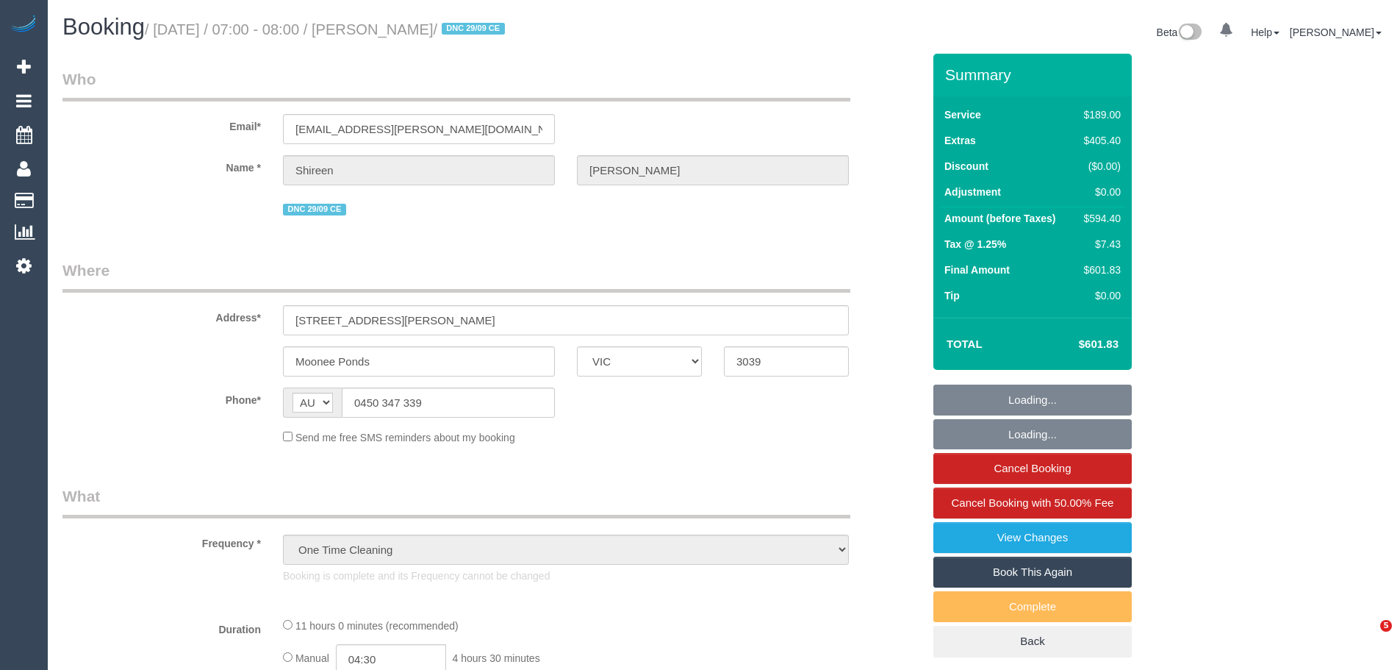
select select "VIC"
select select "string:stripe-pm_1S7UZm2GScqysDRVXrxO2n2B"
select select "number:27"
select select "number:14"
select select "number:18"
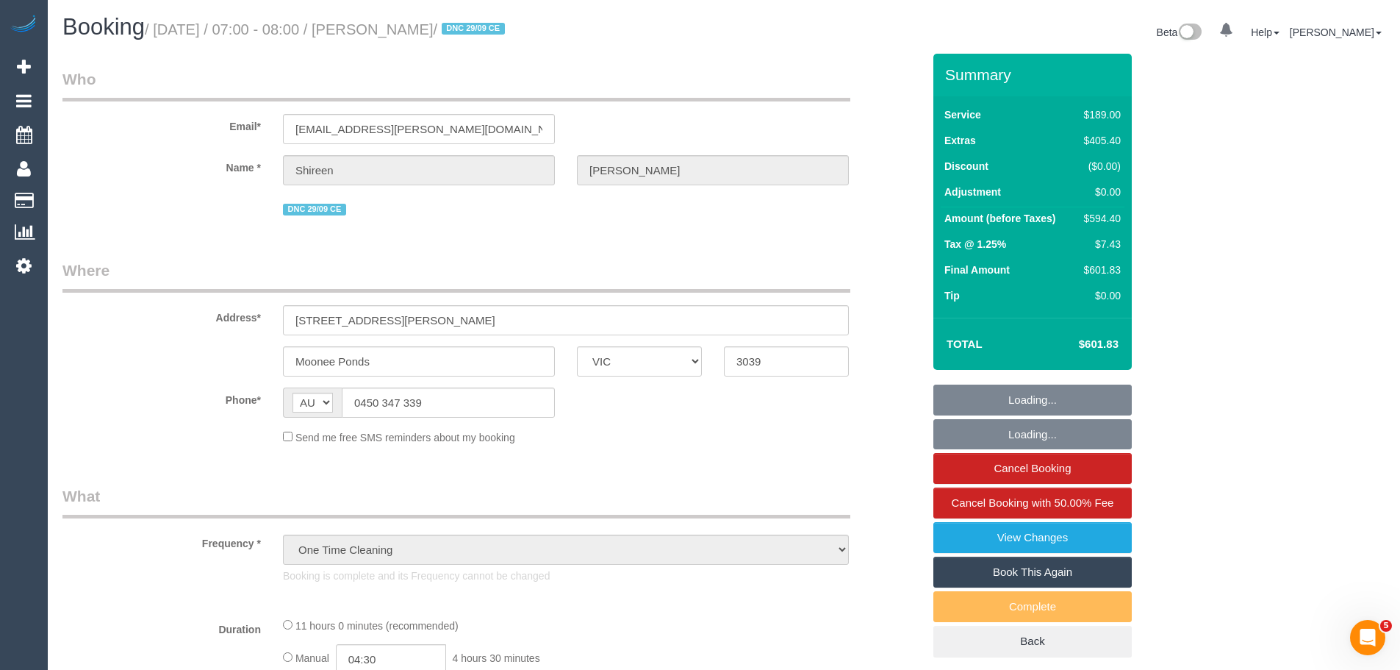
select select "number:25"
select select "number:26"
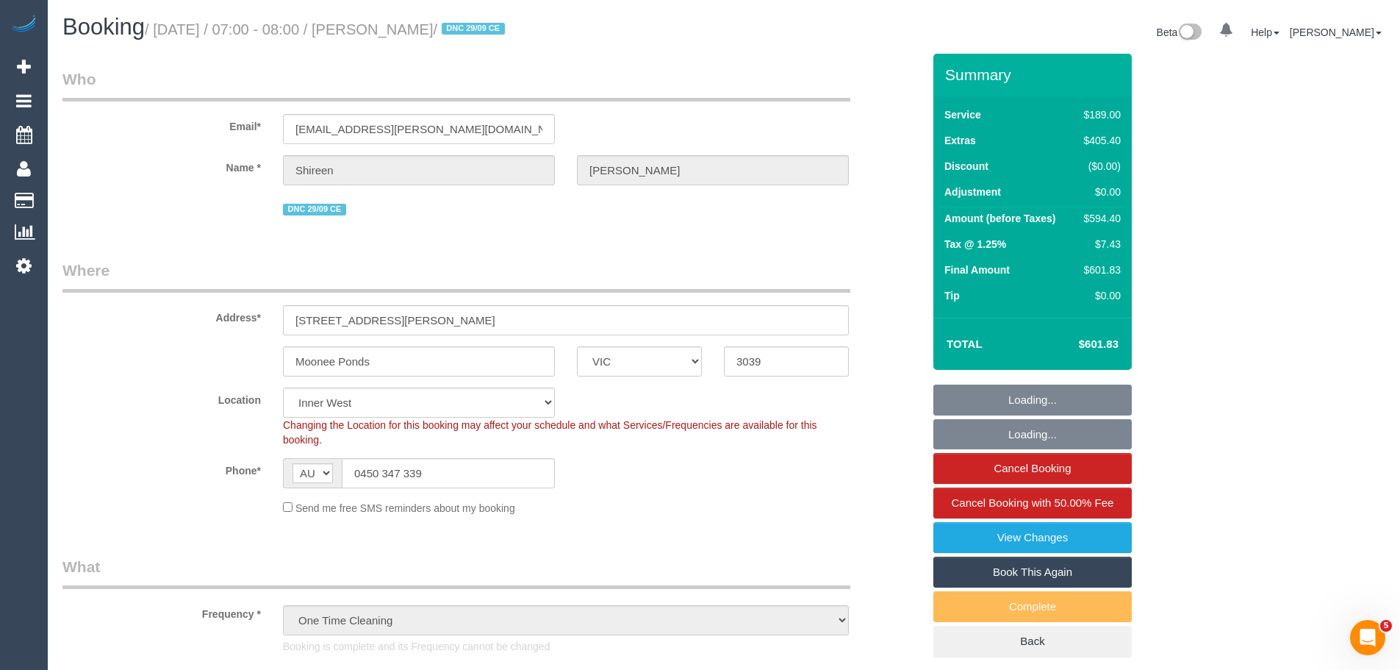
select select "object:1527"
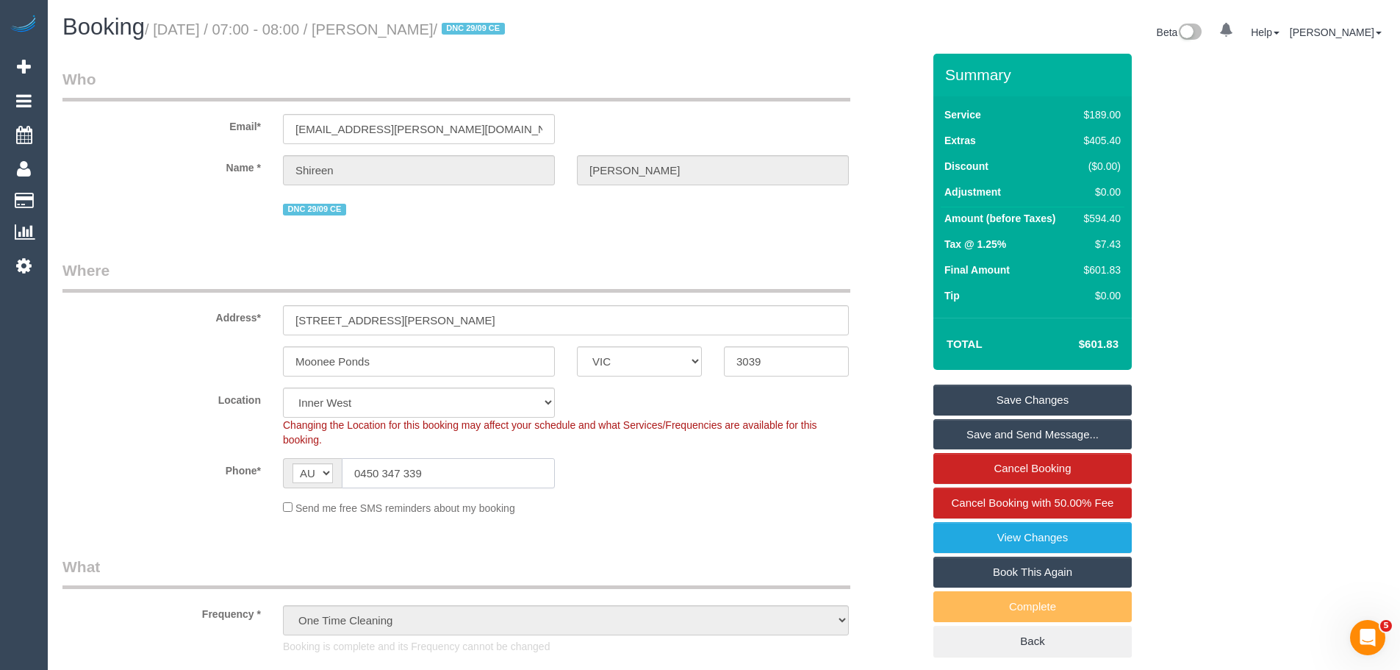
click at [425, 472] on input "0450 347 339" at bounding box center [448, 473] width 213 height 30
click at [425, 476] on input "0450 347 339" at bounding box center [448, 473] width 213 height 30
click at [434, 470] on input "0450 347 339" at bounding box center [448, 473] width 213 height 30
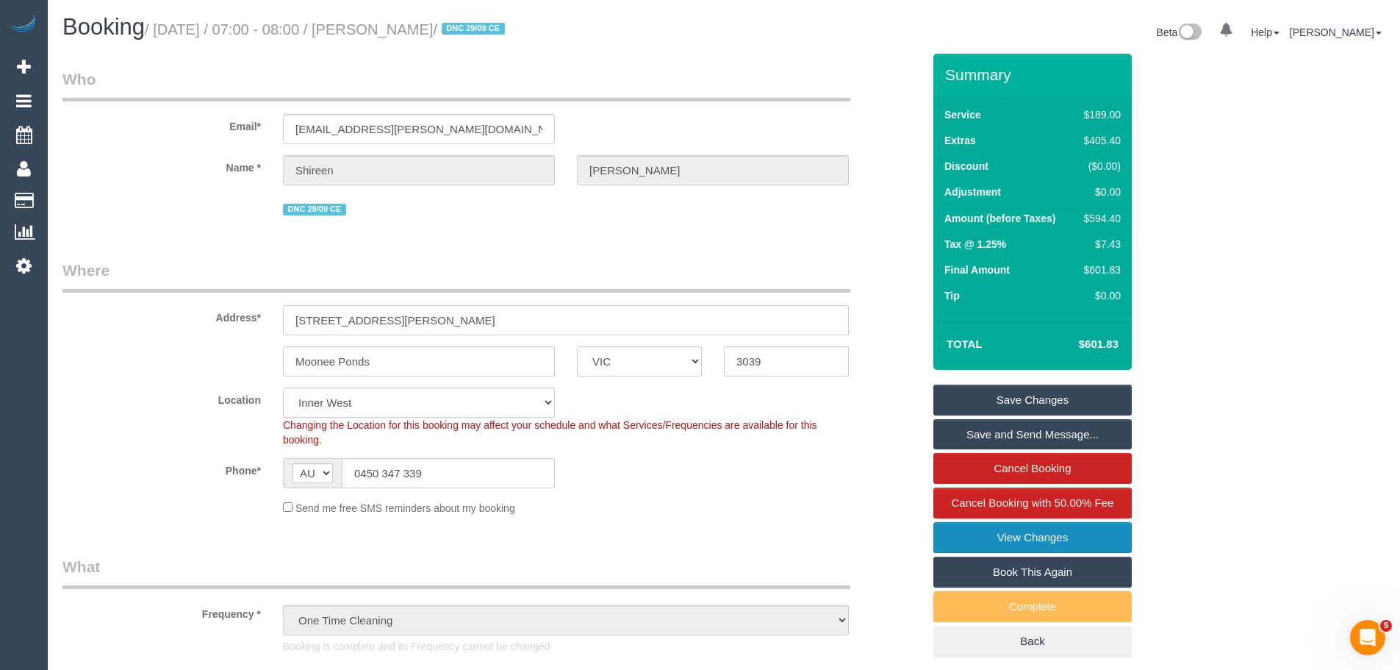
click at [1011, 539] on link "View Changes" at bounding box center [1032, 537] width 198 height 31
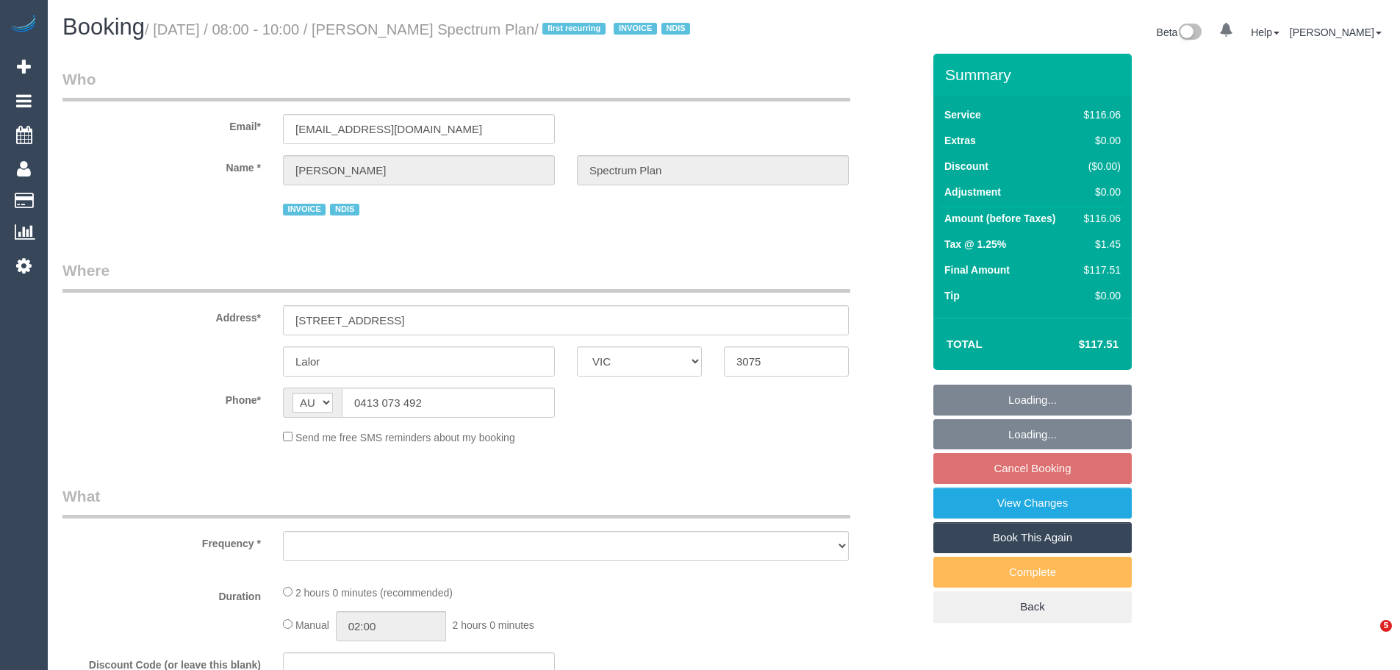
select select "VIC"
select select "object:527"
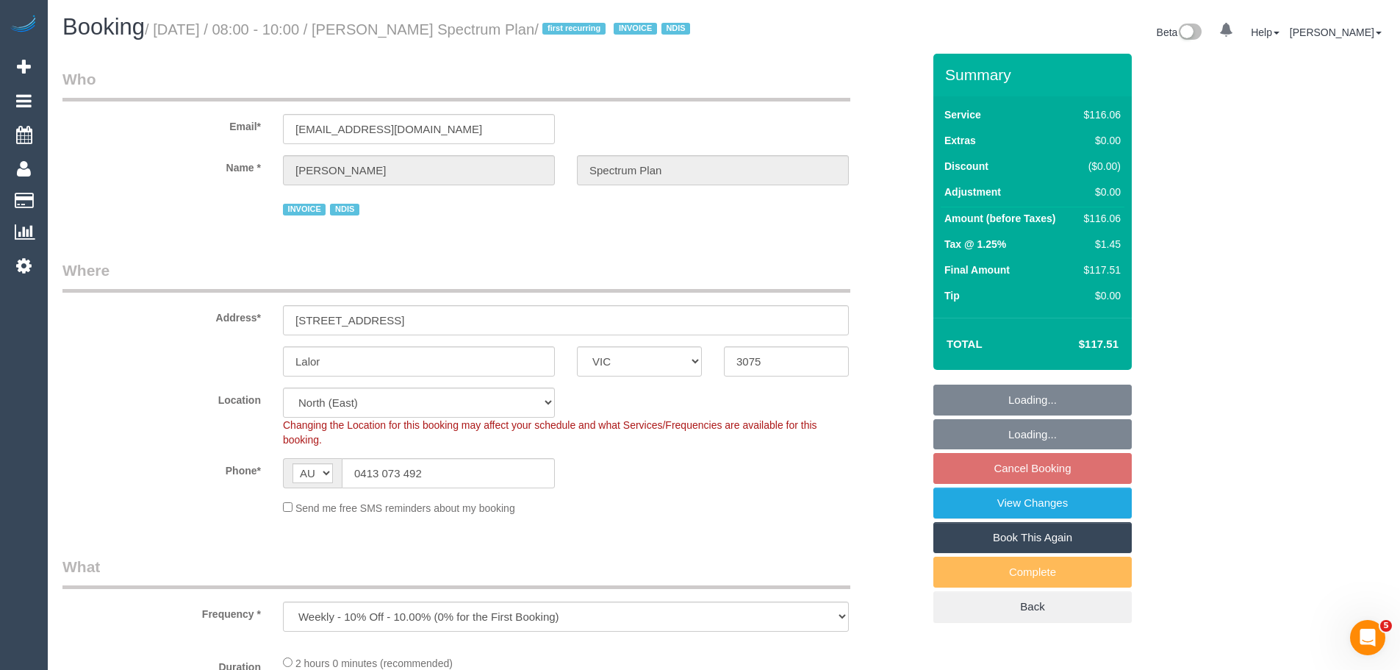
select select "number:28"
select select "number:14"
select select "number:19"
select select "number:22"
select select "number:34"
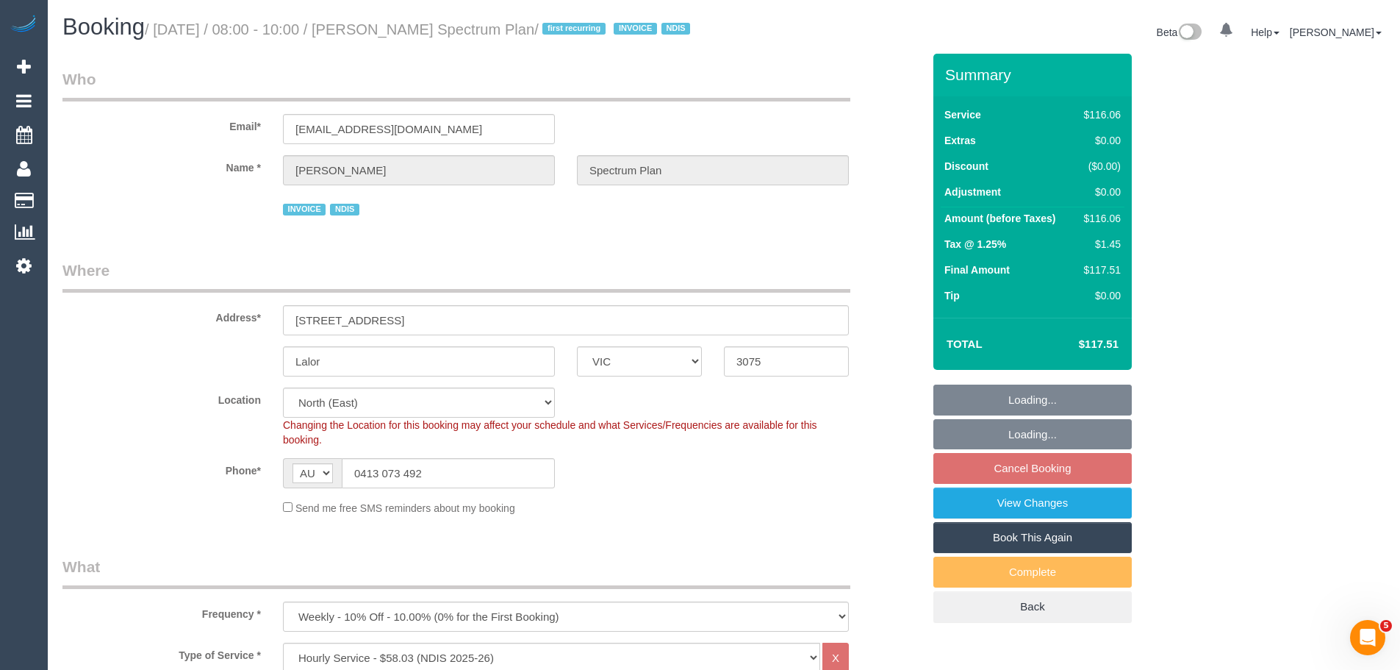
select select "object:1367"
drag, startPoint x: 452, startPoint y: 488, endPoint x: 211, endPoint y: 460, distance: 242.7
click at [211, 460] on sui-booking-location "Location [GEOGRAPHIC_DATA] (North) East (South) [GEOGRAPHIC_DATA] (East) [GEOGR…" at bounding box center [492, 451] width 860 height 128
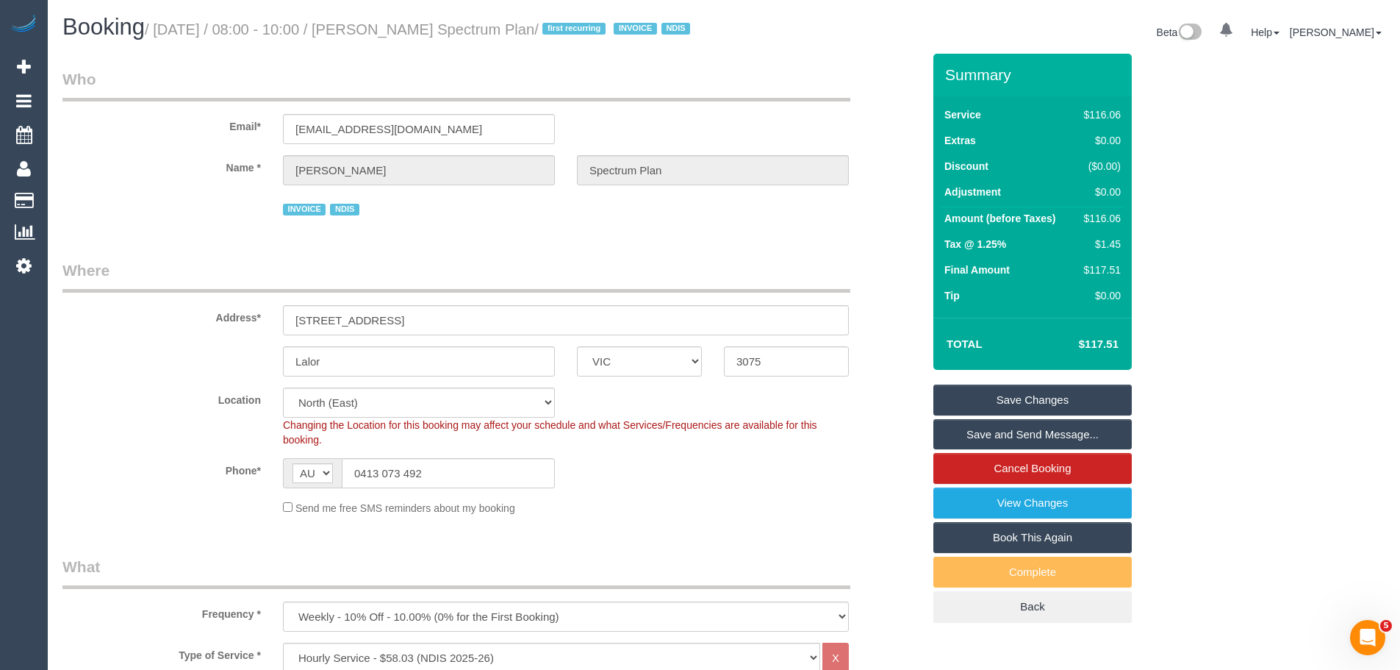
drag, startPoint x: 803, startPoint y: 7, endPoint x: 748, endPoint y: 76, distance: 89.0
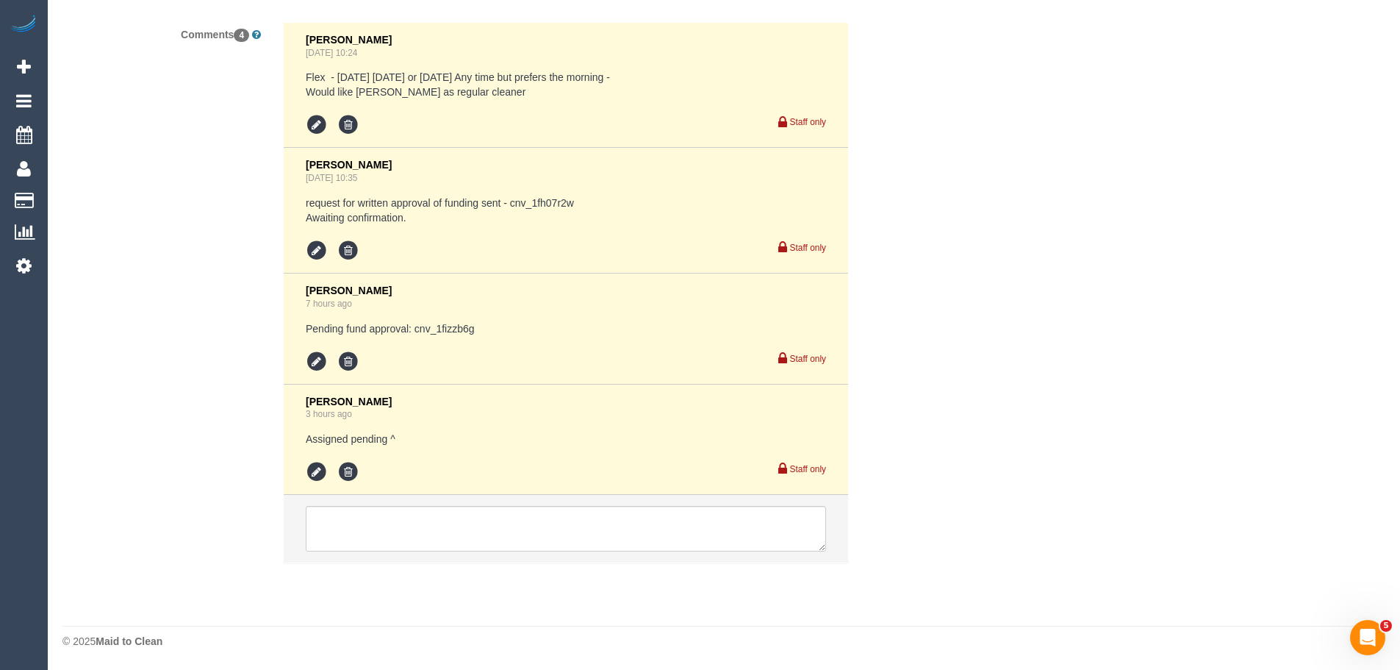
scroll to position [2439, 0]
drag, startPoint x: 505, startPoint y: 331, endPoint x: 413, endPoint y: 331, distance: 91.9
click at [413, 331] on pre "Pending fund approval: cnv_1fizzb6g" at bounding box center [566, 328] width 520 height 15
copy pre "cnv_1fizzb6g"
click at [517, 531] on textarea at bounding box center [566, 529] width 520 height 46
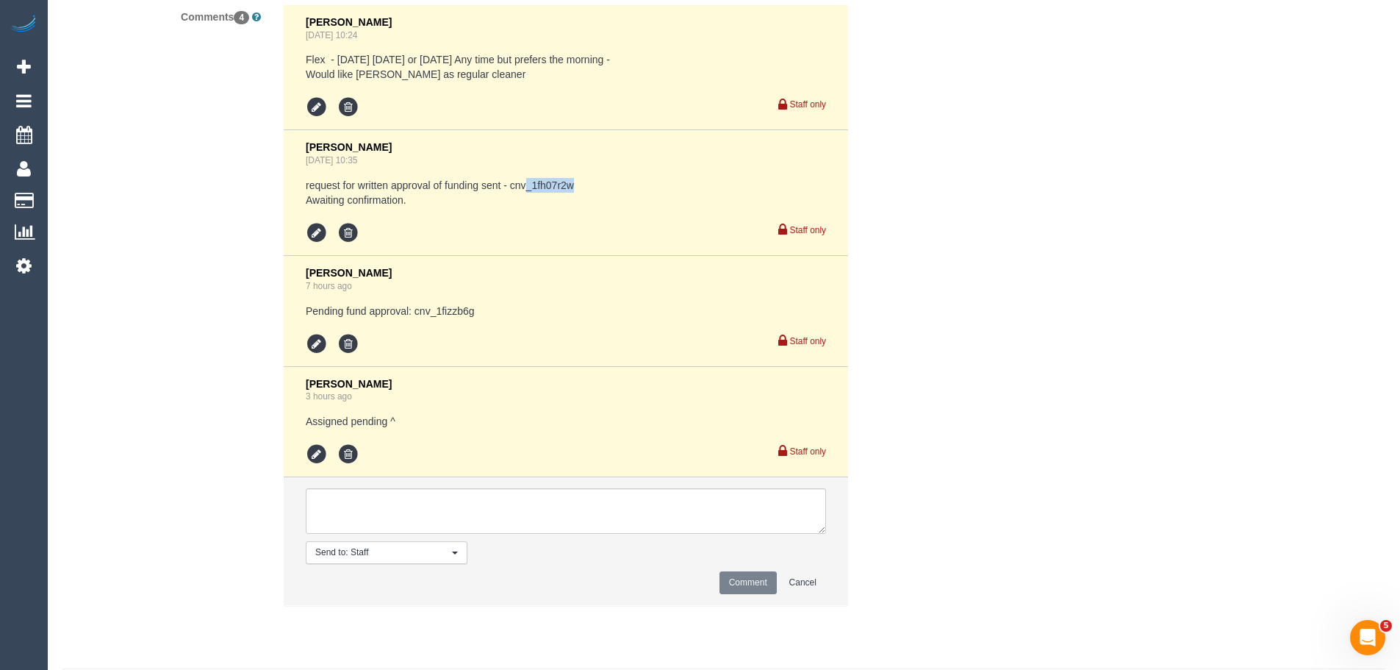
drag, startPoint x: 587, startPoint y: 203, endPoint x: 528, endPoint y: 209, distance: 59.9
click at [528, 207] on pre "request for written approval of funding sent - cnv_1fh07r2w Awaiting confirmati…" at bounding box center [566, 192] width 520 height 29
click at [473, 532] on textarea at bounding box center [566, 511] width 520 height 46
paste textarea "cnv_1fh07r2w"
type textarea "cnv_1fh07r2w"
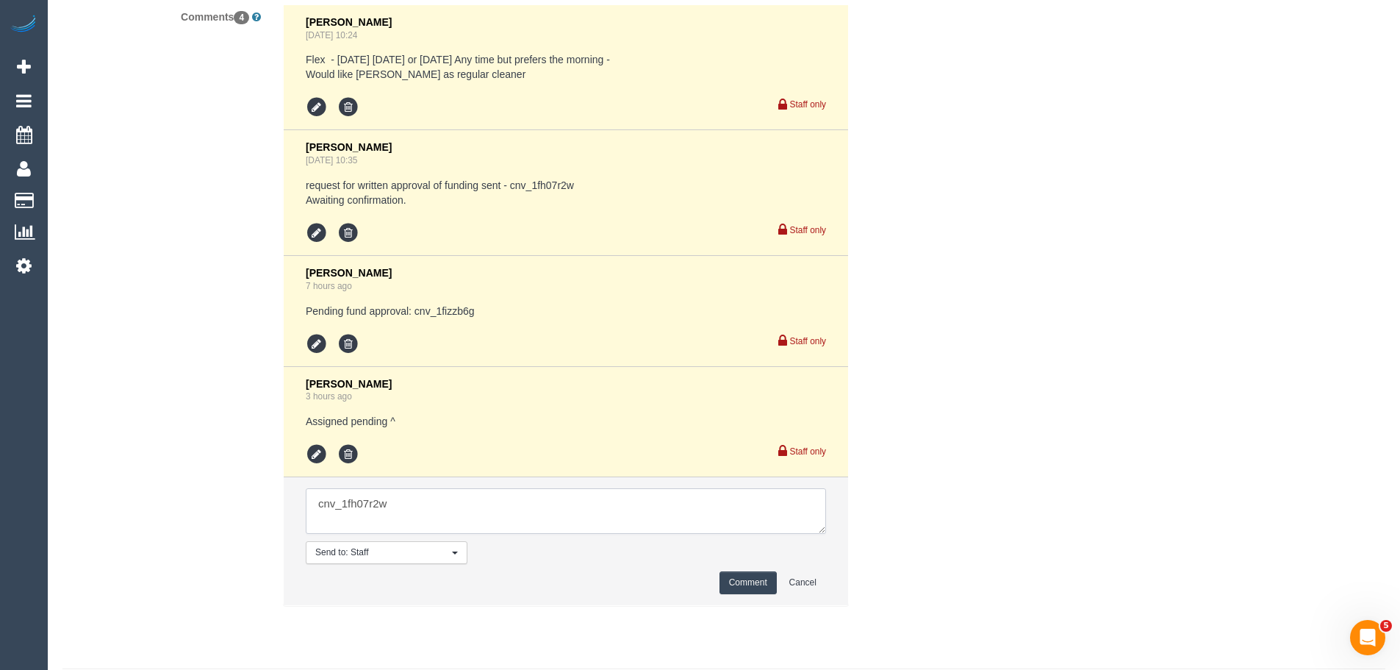
drag, startPoint x: 489, startPoint y: 535, endPoint x: 140, endPoint y: 528, distance: 348.4
click at [140, 528] on div "Comments 4 Chellsea Espinosa Sep 29, 2025 10:24 Flex - Wednesday Thursday or Fr…" at bounding box center [492, 312] width 882 height 617
drag, startPoint x: 491, startPoint y: 332, endPoint x: 415, endPoint y: 334, distance: 76.4
click at [415, 318] on pre "Pending fund approval: cnv_1fizzb6g" at bounding box center [566, 311] width 520 height 15
copy pre "cnv_1fizzb6g"
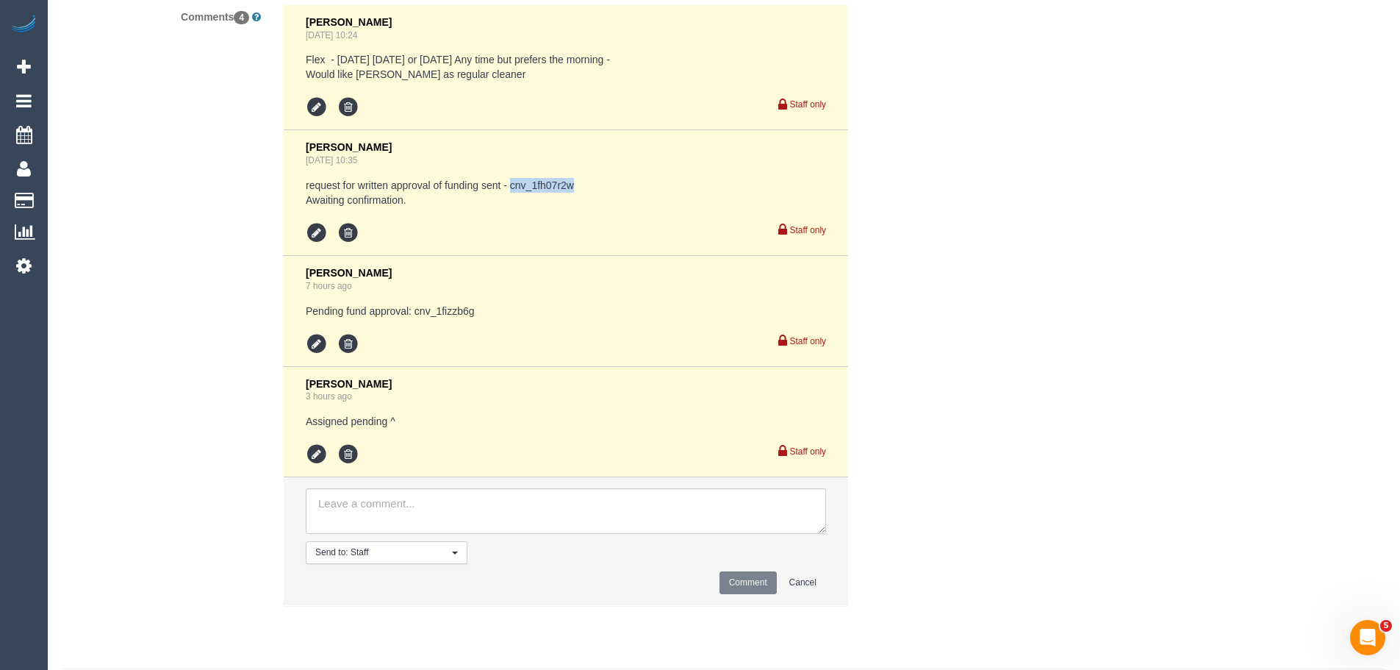
drag, startPoint x: 628, startPoint y: 209, endPoint x: 510, endPoint y: 209, distance: 118.3
click at [510, 207] on pre "request for written approval of funding sent - cnv_1fh07r2w Awaiting confirmati…" at bounding box center [566, 192] width 520 height 29
copy pre "cnv_1fh07r2w"
drag, startPoint x: 534, startPoint y: 343, endPoint x: 412, endPoint y: 326, distance: 123.2
click at [412, 326] on div "Vanessa Christou 7 hours ago Pending fund approval: cnv_1fizzb6g Staff only" at bounding box center [566, 311] width 520 height 88
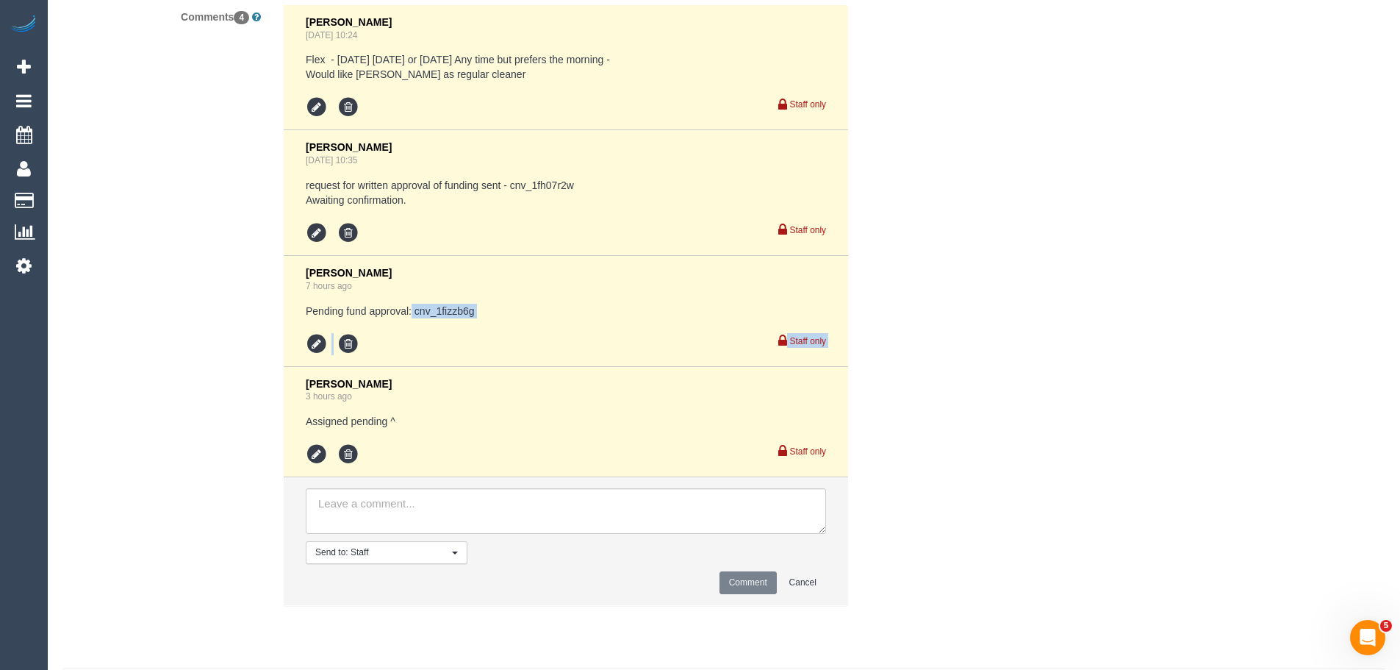
click at [490, 318] on pre "Pending fund approval: cnv_1fizzb6g" at bounding box center [566, 311] width 520 height 15
drag, startPoint x: 482, startPoint y: 322, endPoint x: 415, endPoint y: 324, distance: 66.9
click at [415, 318] on pre "Pending fund approval: cnv_1fizzb6g" at bounding box center [566, 311] width 520 height 15
copy pre "cnv_1fizzb6g"
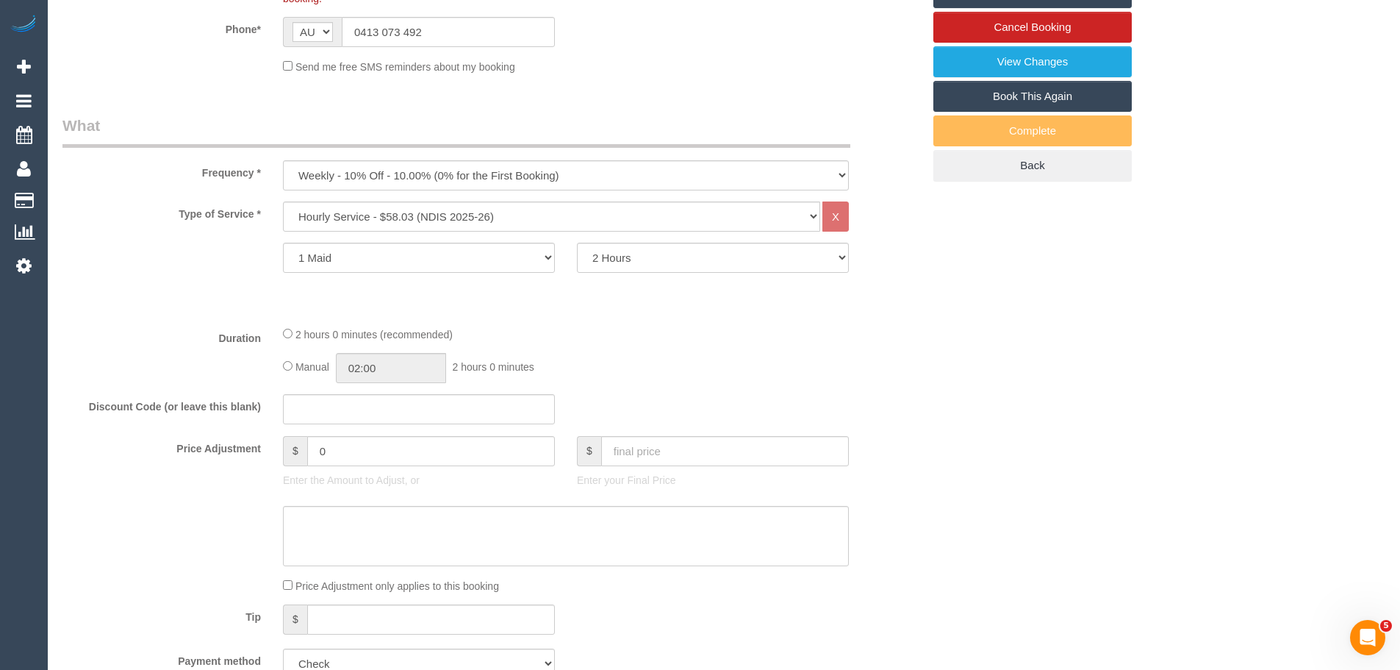
scroll to position [955, 0]
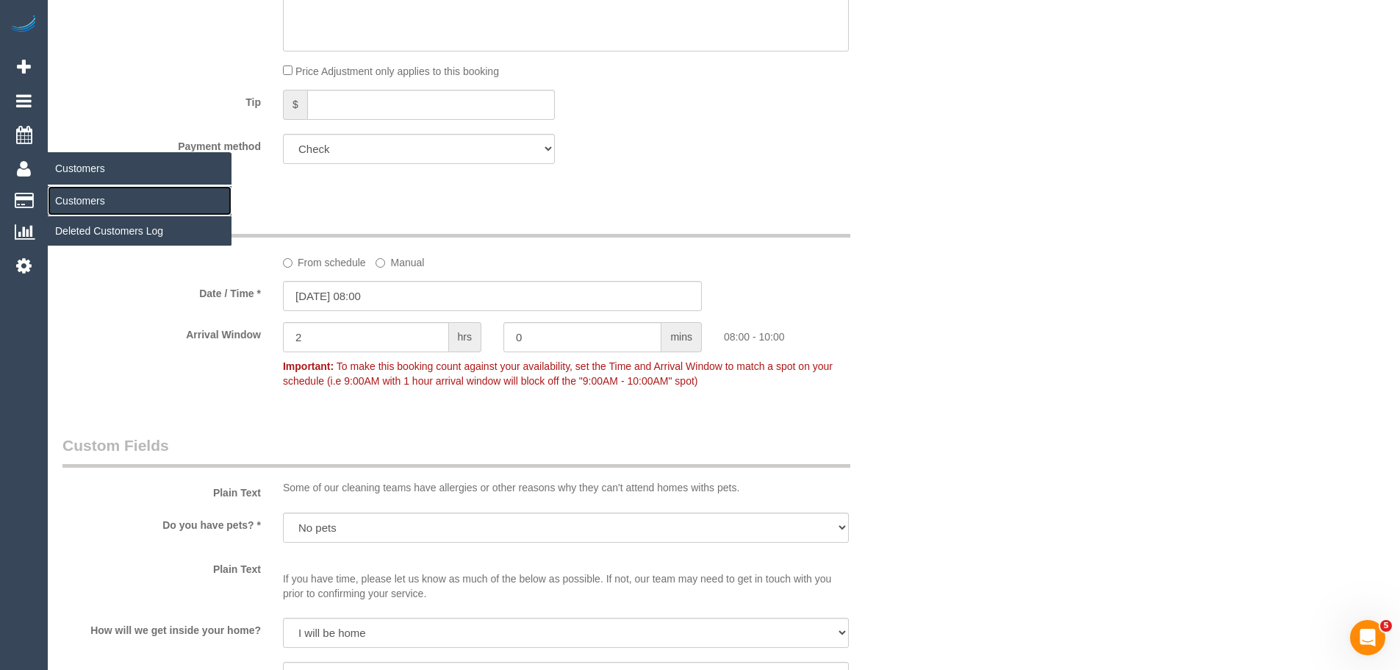
click at [79, 198] on link "Customers" at bounding box center [140, 200] width 184 height 29
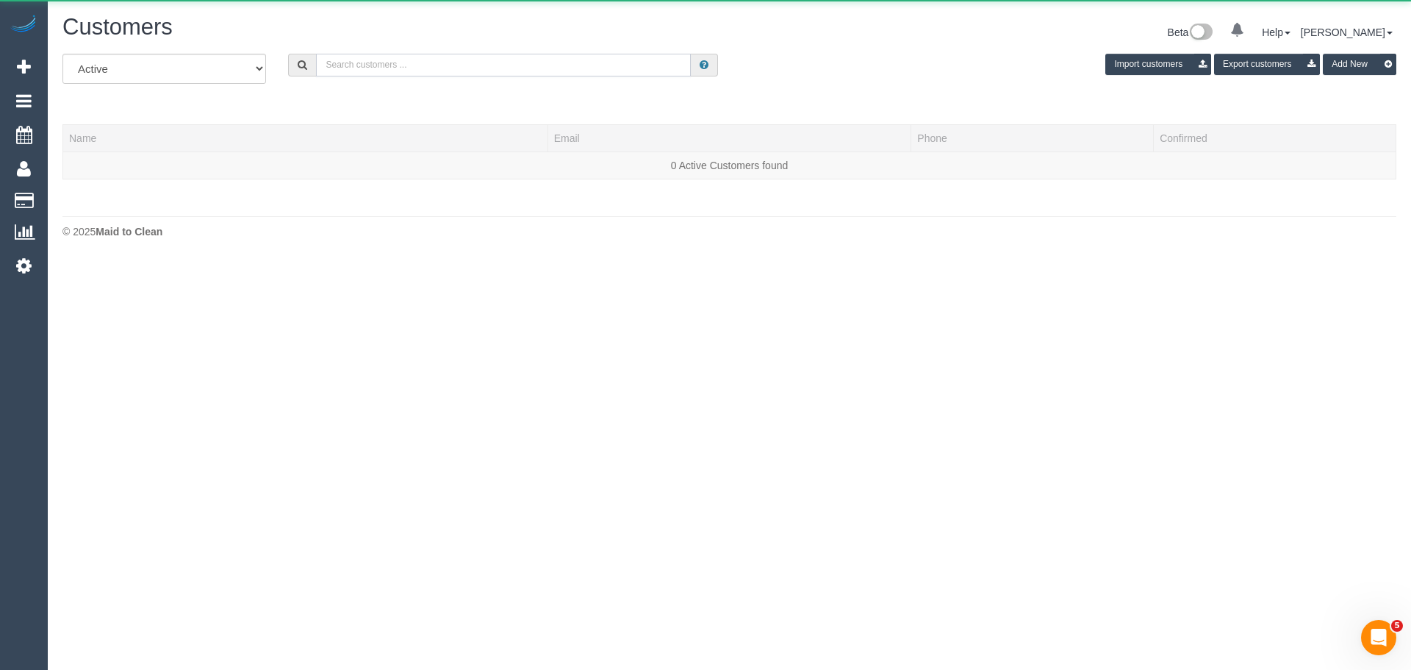
click at [495, 68] on input "text" at bounding box center [503, 65] width 375 height 23
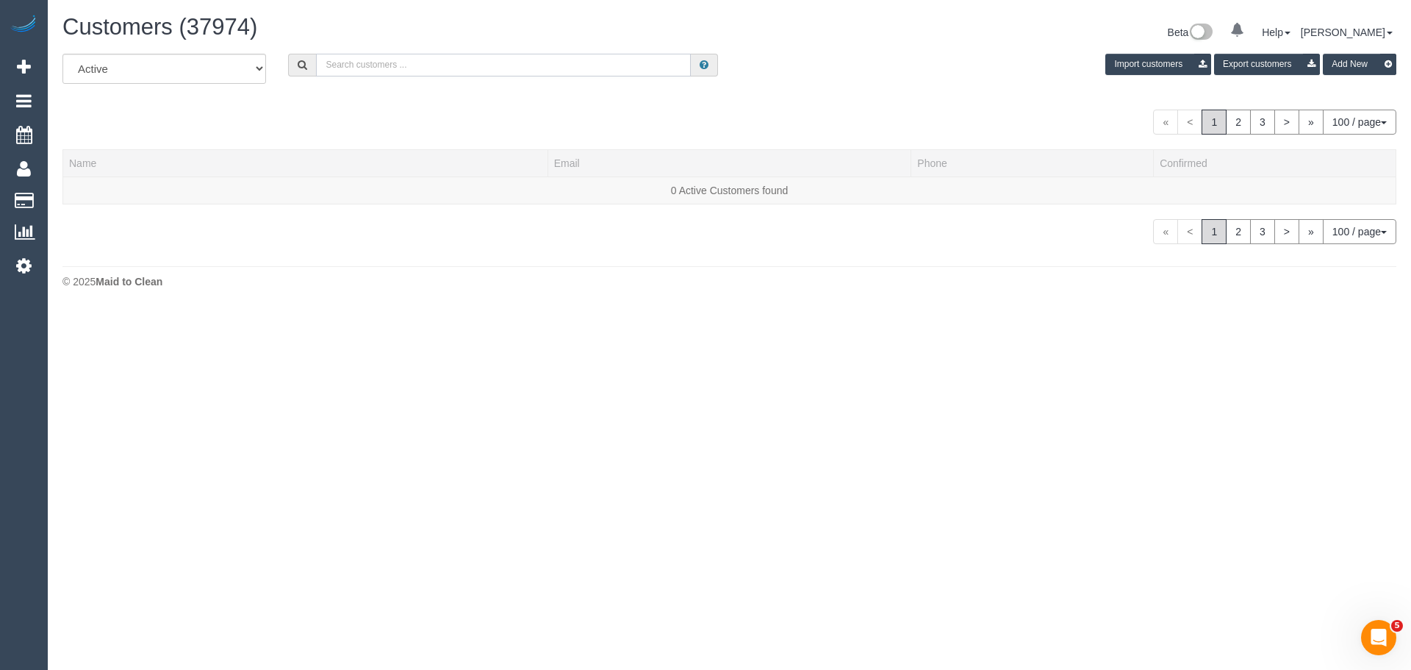
paste input "[EMAIL_ADDRESS][DOMAIN_NAME]"
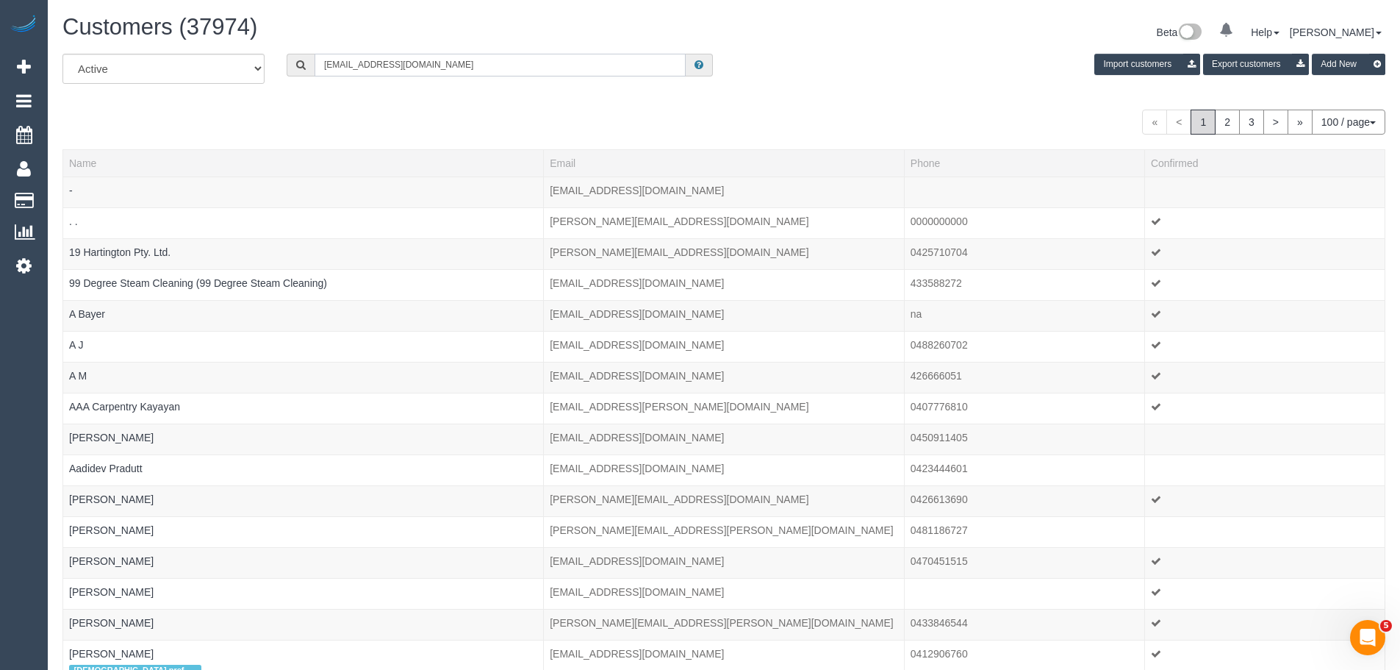
type input "[EMAIL_ADDRESS][DOMAIN_NAME]"
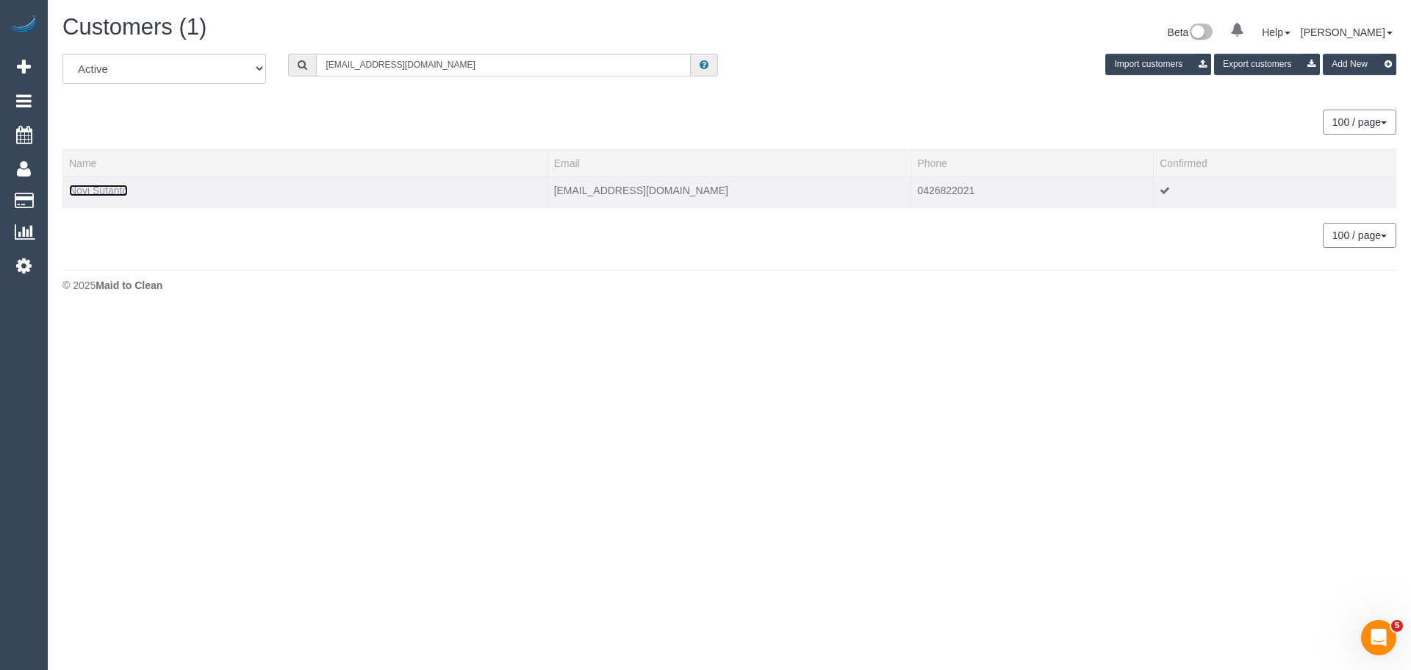
click at [100, 193] on link "Novi Sutanto" at bounding box center [98, 190] width 59 height 12
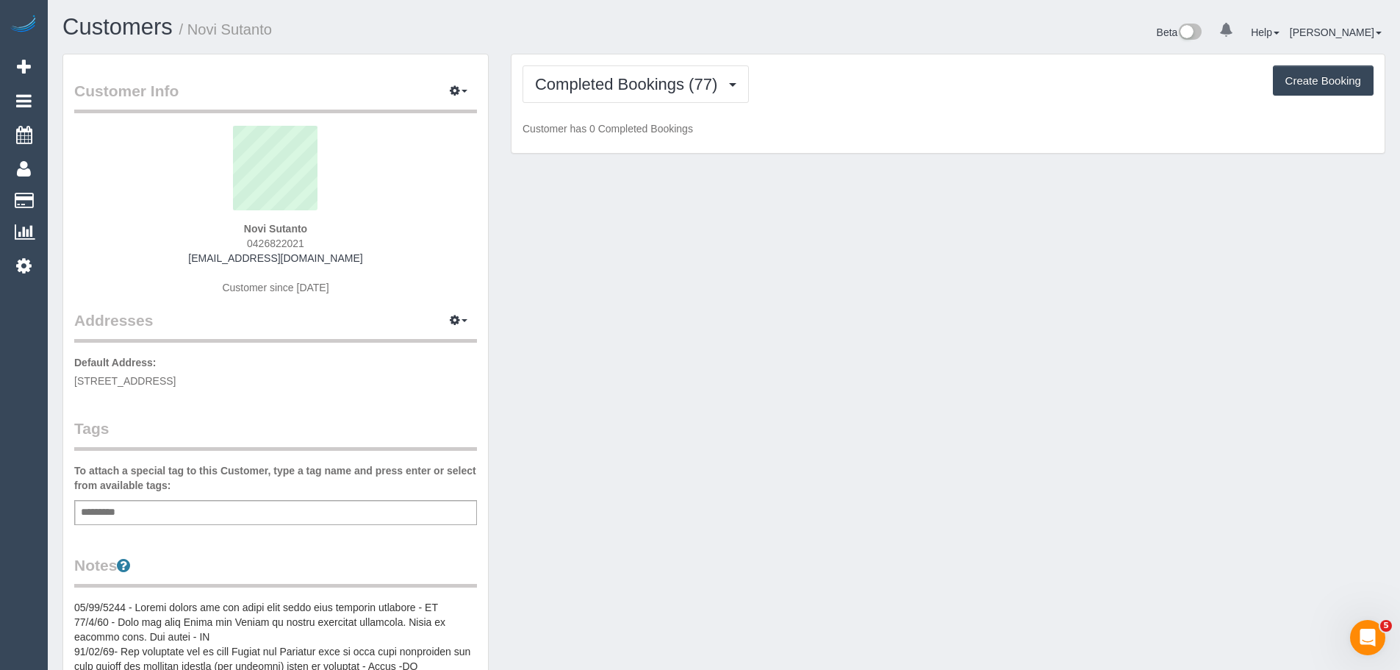
click at [629, 62] on div "Completed Bookings (77) Completed Bookings (77) Upcoming Bookings (0) Cancelled…" at bounding box center [948, 103] width 873 height 99
click at [631, 76] on span "Completed Bookings (77)" at bounding box center [630, 84] width 190 height 18
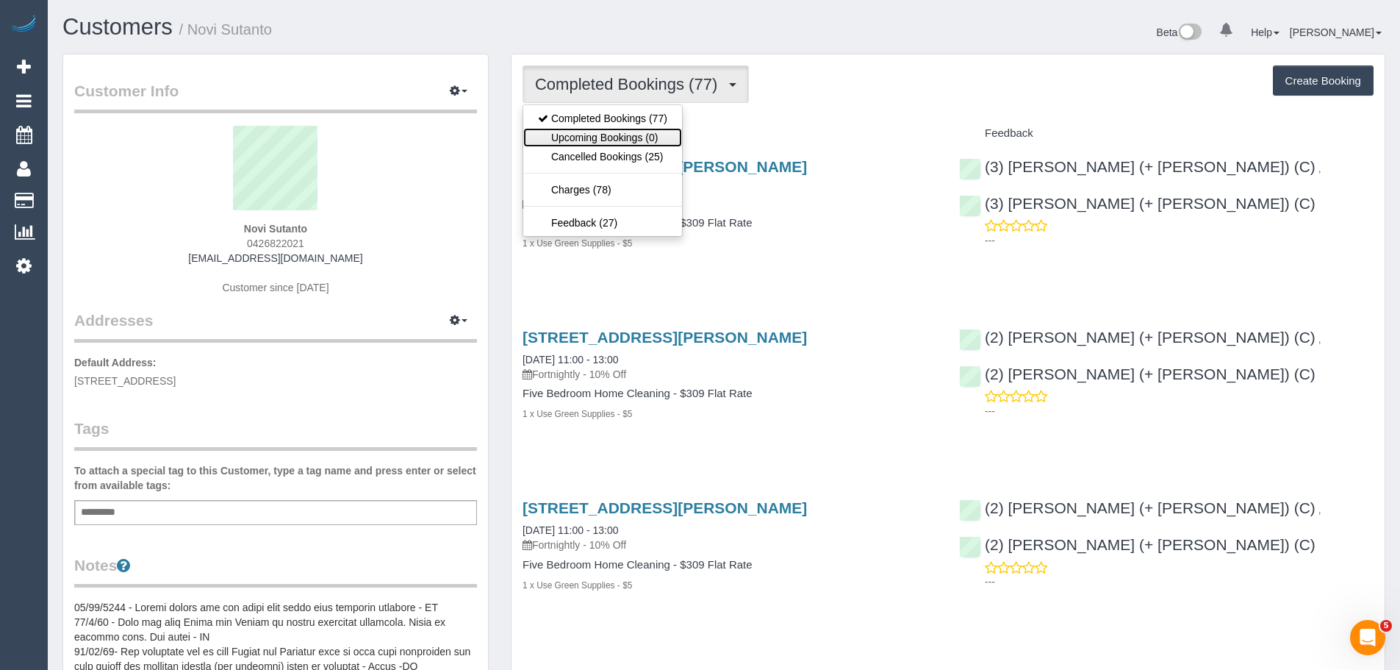
click at [610, 143] on link "Upcoming Bookings (0)" at bounding box center [602, 137] width 159 height 19
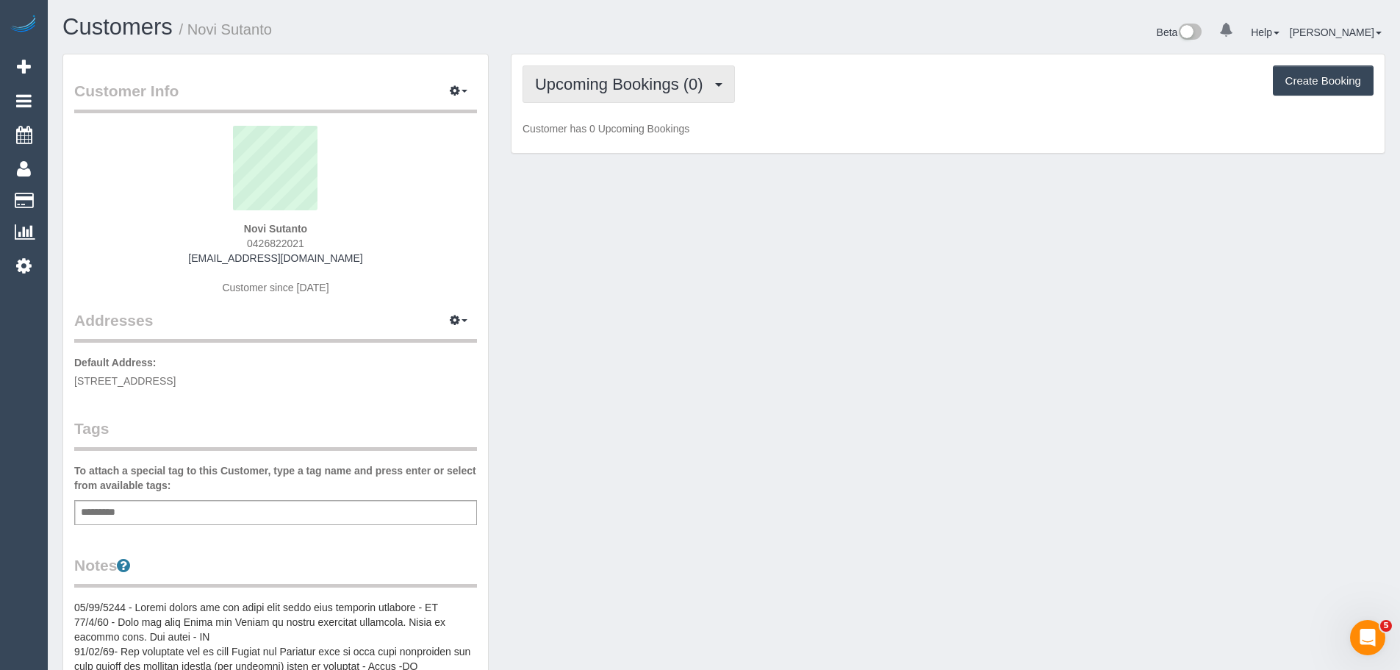
click at [667, 82] on span "Upcoming Bookings (0)" at bounding box center [623, 84] width 176 height 18
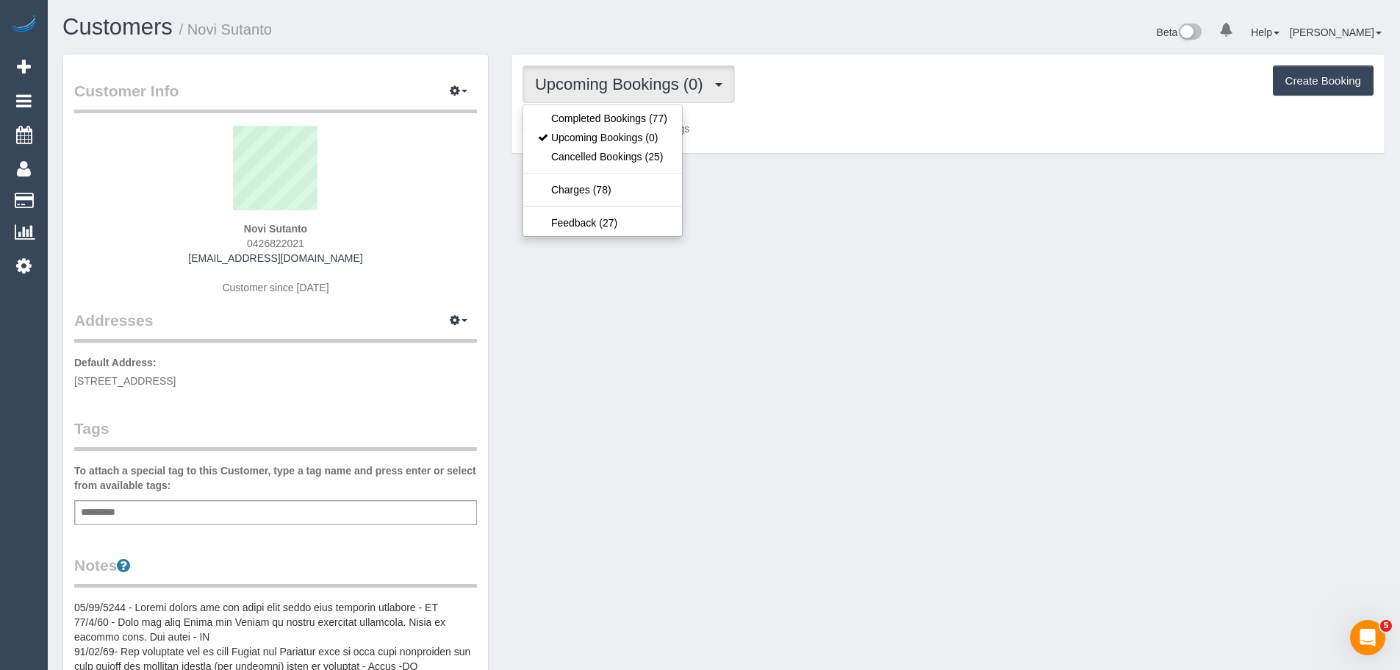
click at [950, 96] on div "Upcoming Bookings (0) Completed Bookings (77) Upcoming Bookings (0) Cancelled B…" at bounding box center [948, 83] width 851 height 37
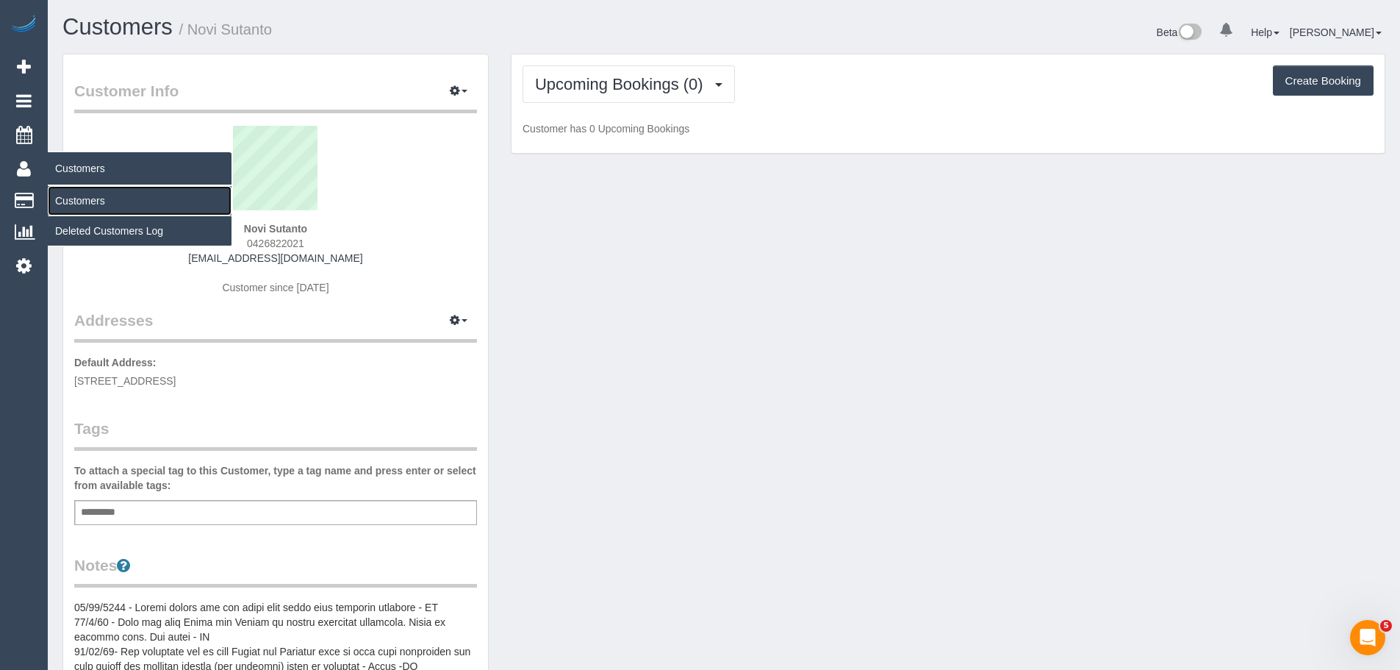
click at [90, 199] on link "Customers" at bounding box center [140, 200] width 184 height 29
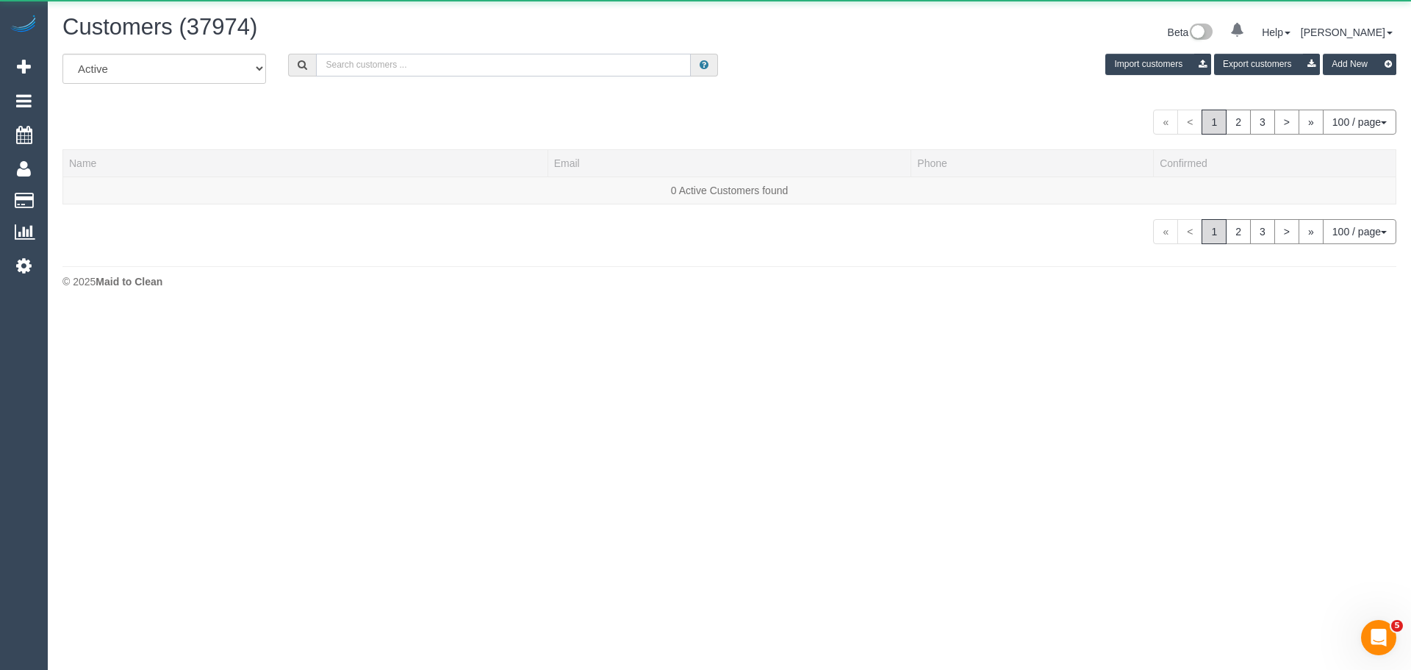
click at [616, 62] on input "text" at bounding box center [503, 65] width 375 height 23
paste input "0426822021"
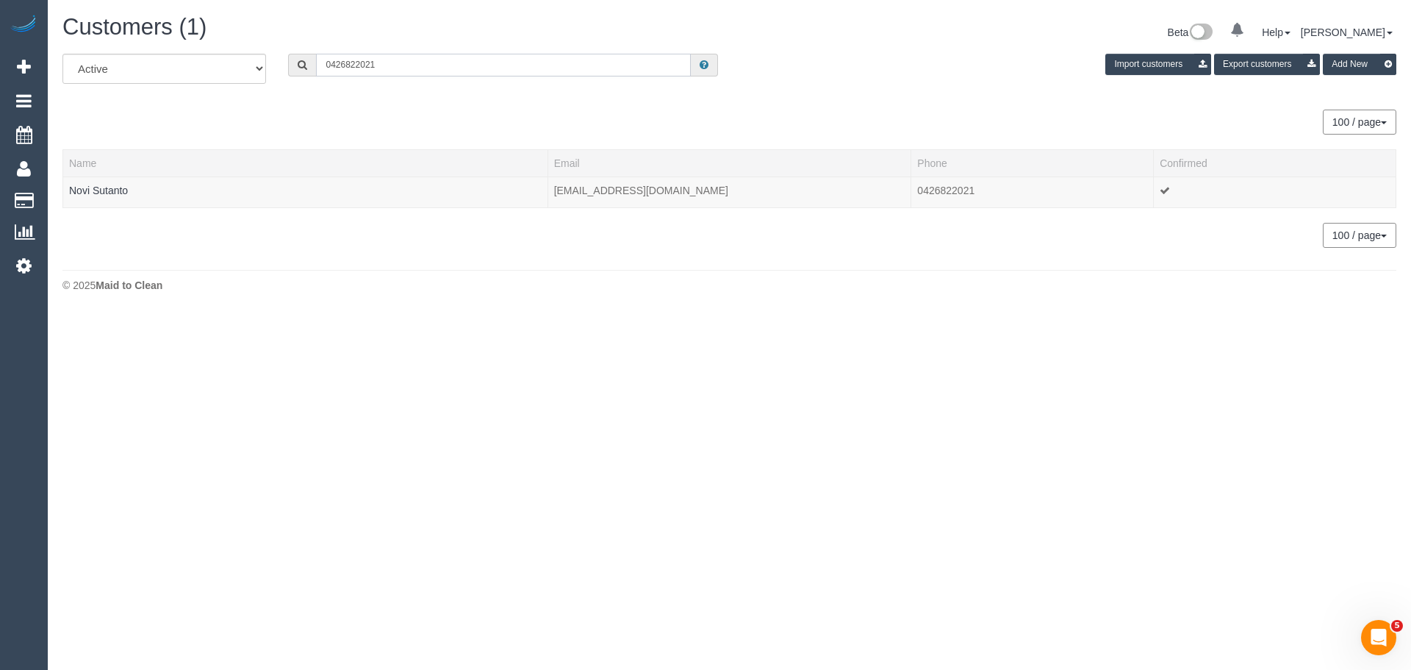
click at [457, 60] on input "0426822021" at bounding box center [503, 65] width 375 height 23
paste input "aysha0803@gmail.com"
type input "aysha0803@gmail.com"
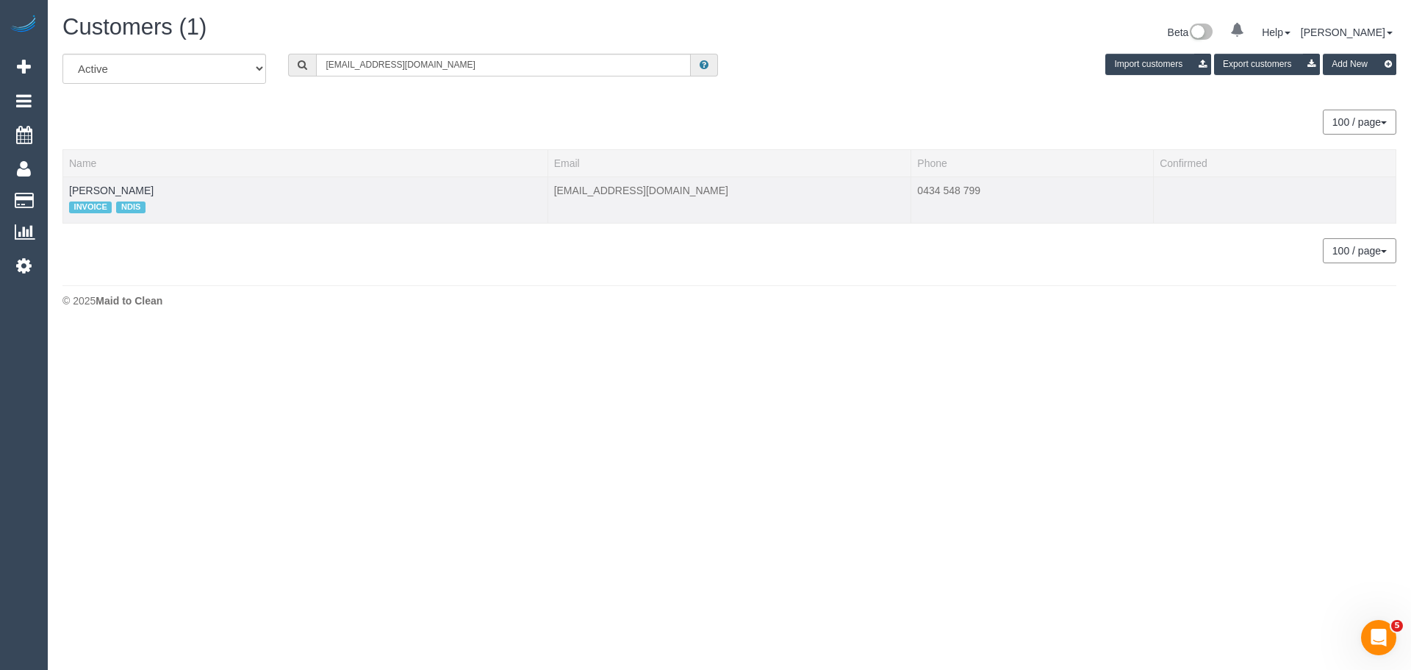
click at [134, 190] on td "Aysha Keith INVOICE NDIS" at bounding box center [305, 199] width 485 height 46
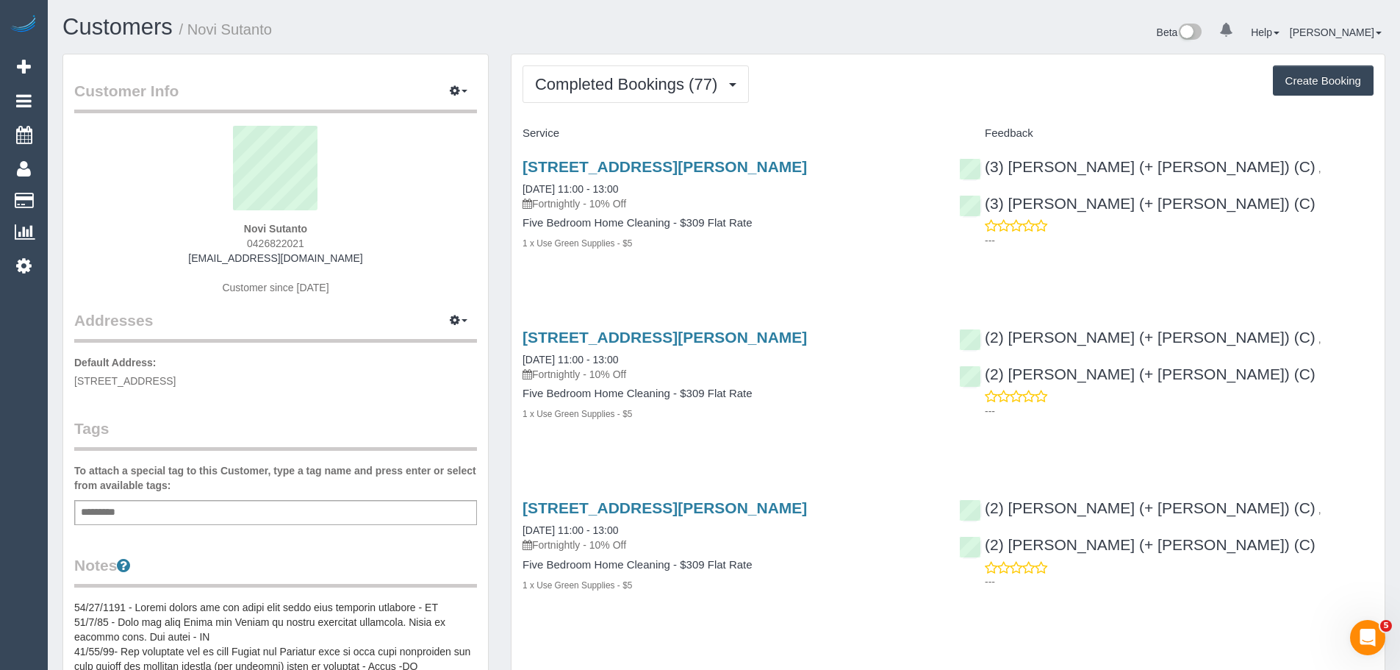
click at [752, 89] on div "Completed Bookings (77) Completed Bookings (77) Upcoming Bookings (0) Cancelled…" at bounding box center [948, 83] width 851 height 37
click at [670, 90] on span "Completed Bookings (77)" at bounding box center [630, 84] width 190 height 18
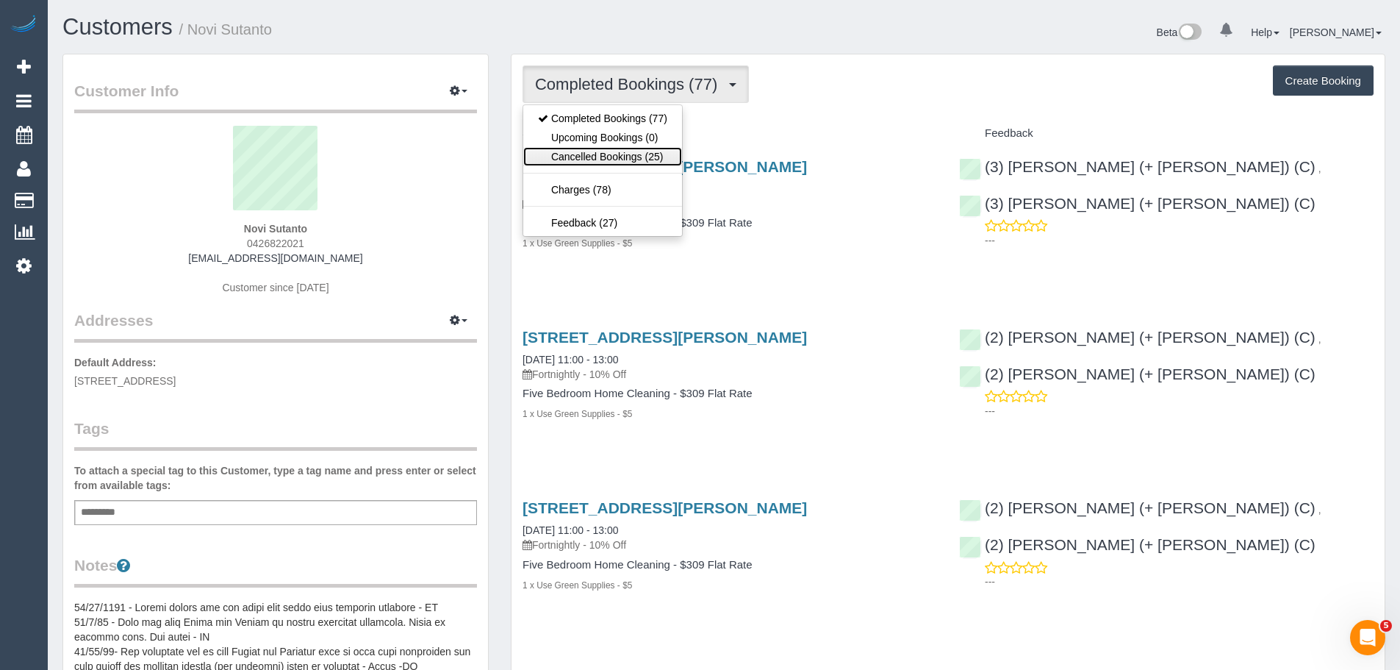
click at [636, 150] on link "Cancelled Bookings (25)" at bounding box center [602, 156] width 159 height 19
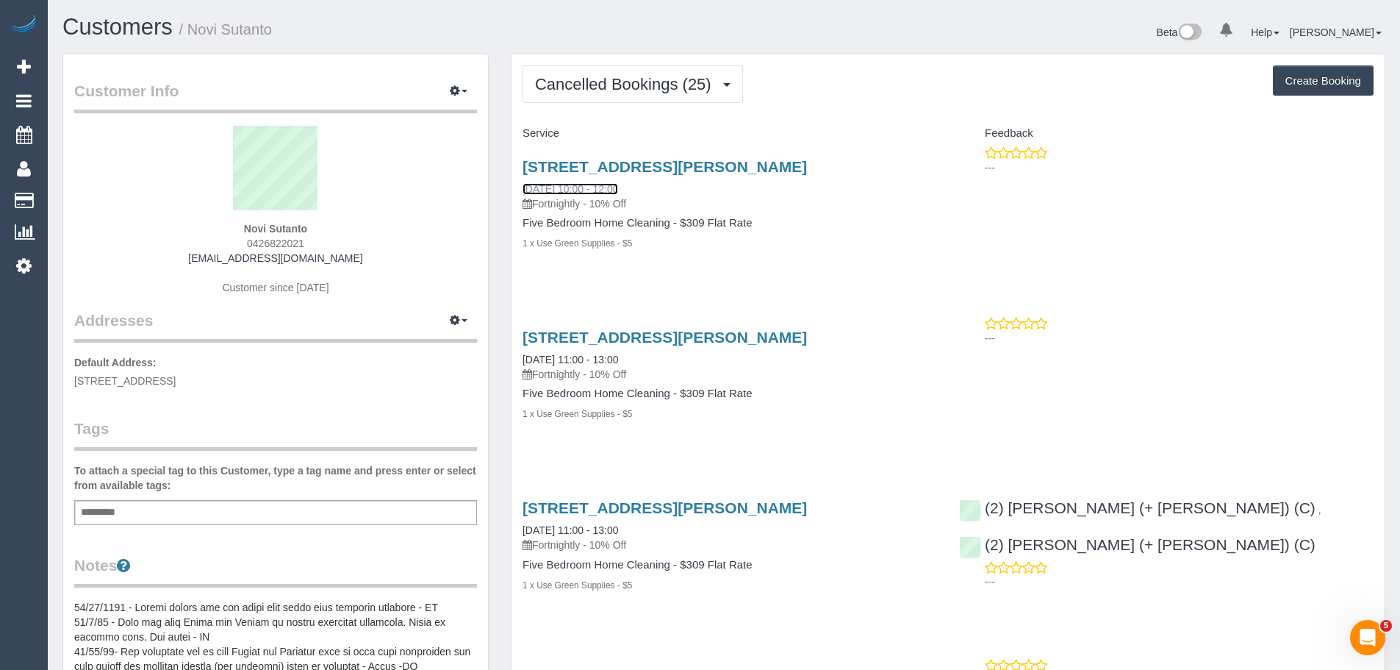
click at [618, 188] on link "[DATE] 10:00 - 12:00" at bounding box center [571, 189] width 96 height 12
drag, startPoint x: 330, startPoint y: 223, endPoint x: 175, endPoint y: 207, distance: 155.8
click at [187, 214] on div "Novi Sutanto 0426822021 [EMAIL_ADDRESS][DOMAIN_NAME] Customer since [DATE]" at bounding box center [275, 218] width 403 height 184
copy div "Novi Sutanto"
click at [621, 85] on span "Cancelled Bookings (25)" at bounding box center [627, 84] width 184 height 18
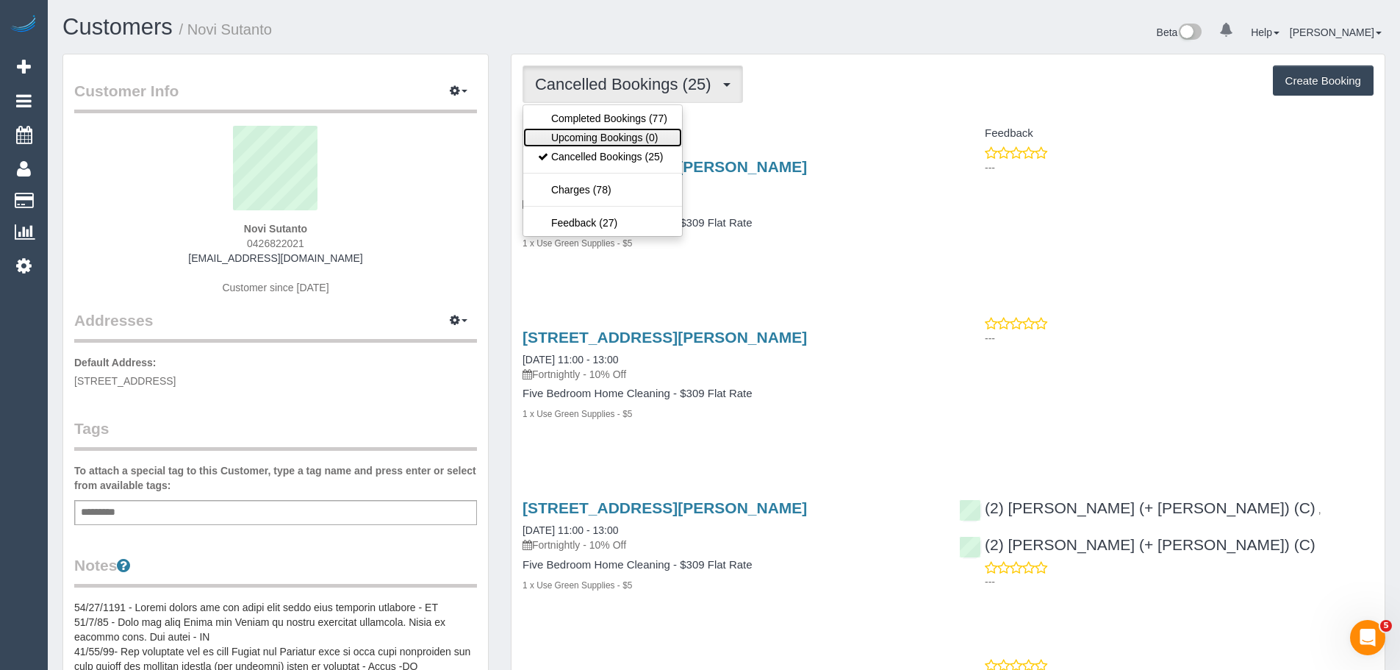
click at [615, 140] on link "Upcoming Bookings (0)" at bounding box center [602, 137] width 159 height 19
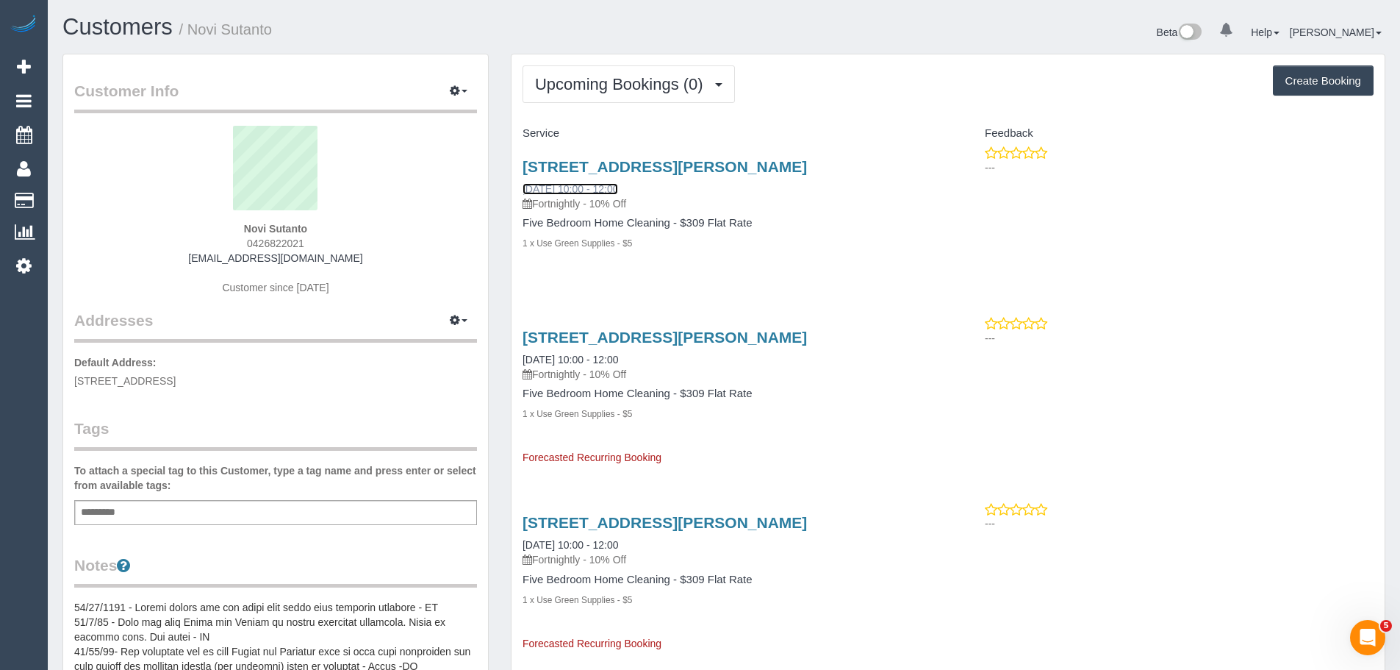
click at [598, 183] on link "[DATE] 10:00 - 12:00" at bounding box center [571, 189] width 96 height 12
click at [629, 86] on span "Upcoming Bookings (0)" at bounding box center [623, 84] width 176 height 18
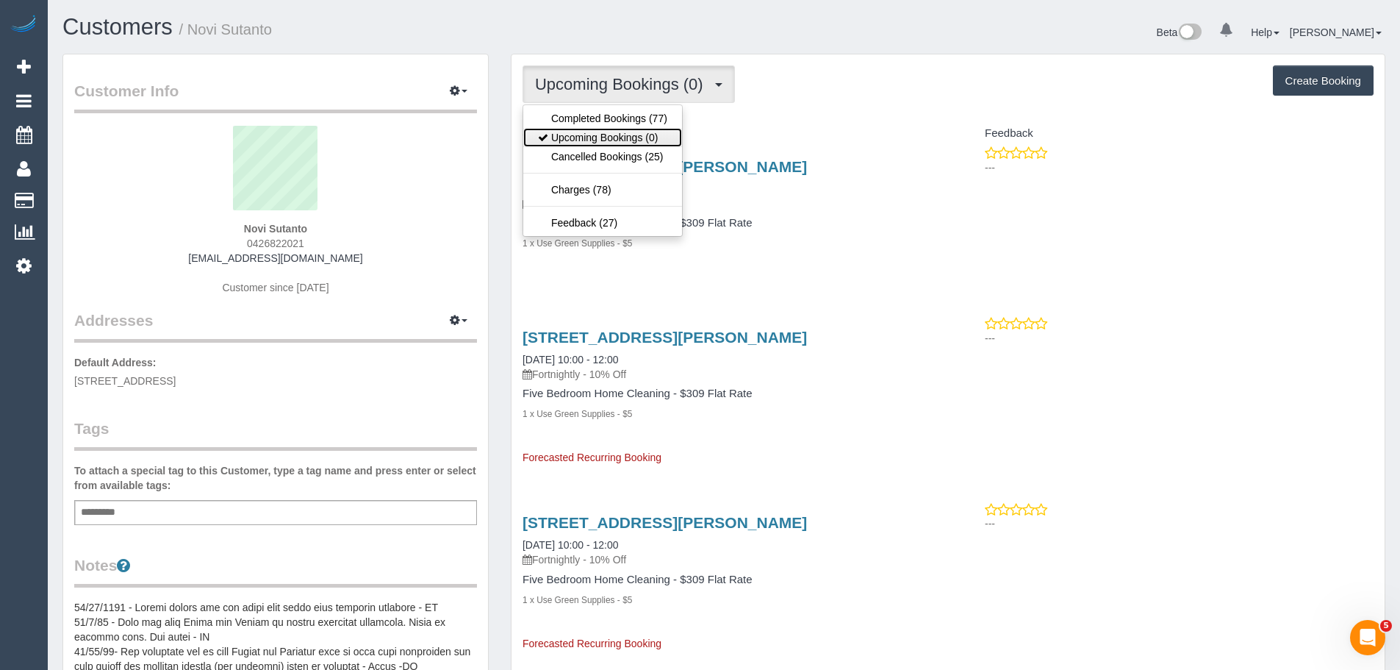
click at [623, 142] on link "Upcoming Bookings (0)" at bounding box center [602, 137] width 159 height 19
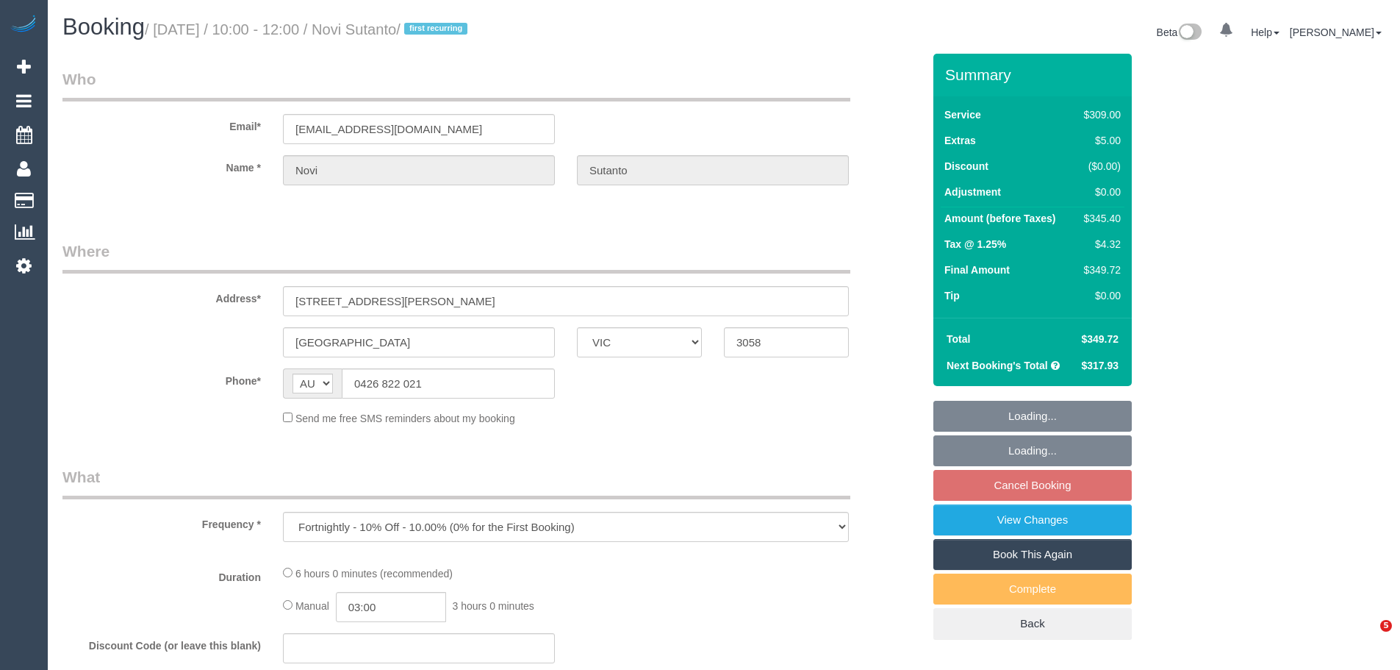
select select "VIC"
select select "string:stripe-pm_1NemVt2GScqysDRVcITDYG19"
select select "number:28"
select select "number:17"
select select "number:18"
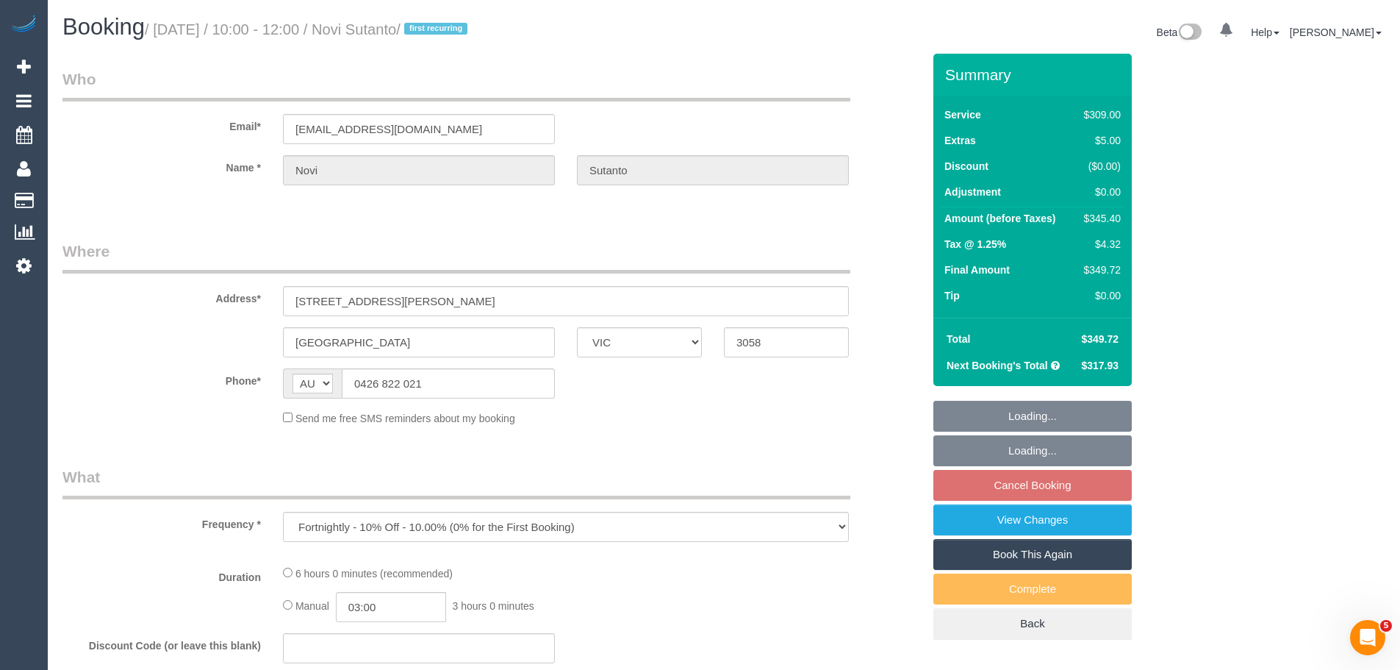
select select "number:24"
select select "number:34"
select select "number:12"
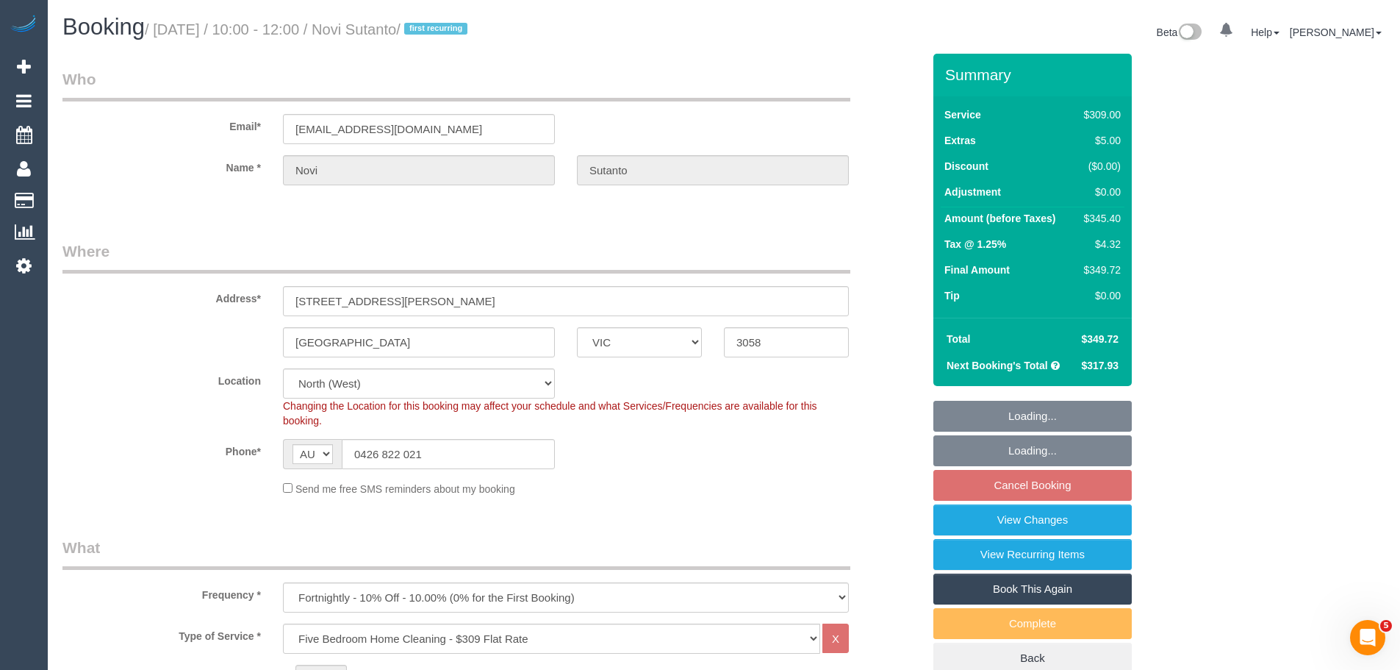
select select "object:1523"
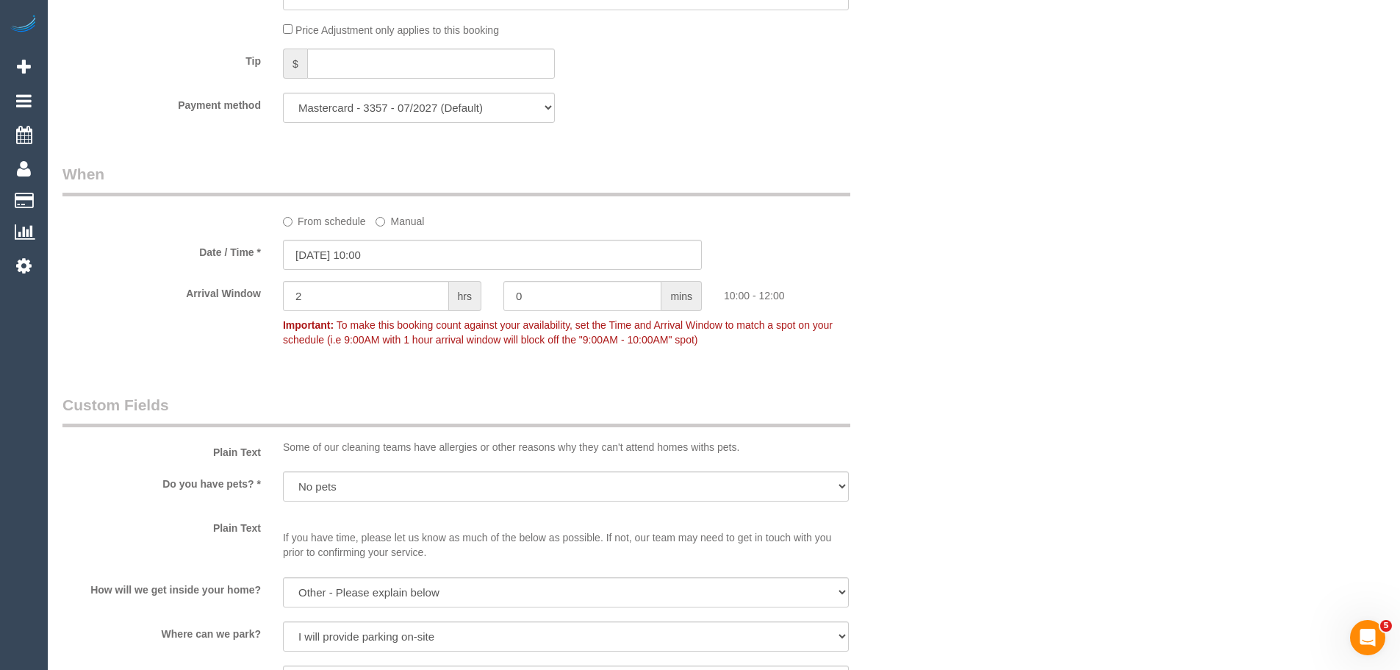
scroll to position [1543, 0]
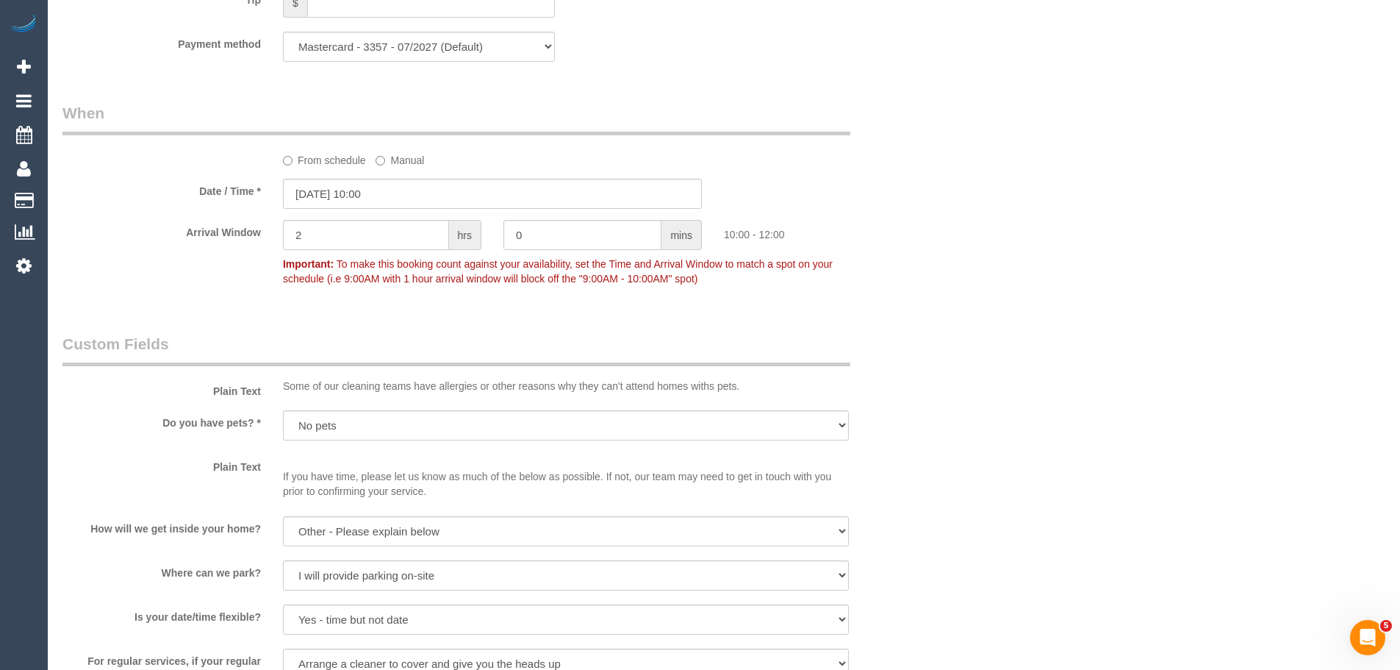
click at [308, 165] on label "From schedule" at bounding box center [324, 158] width 83 height 20
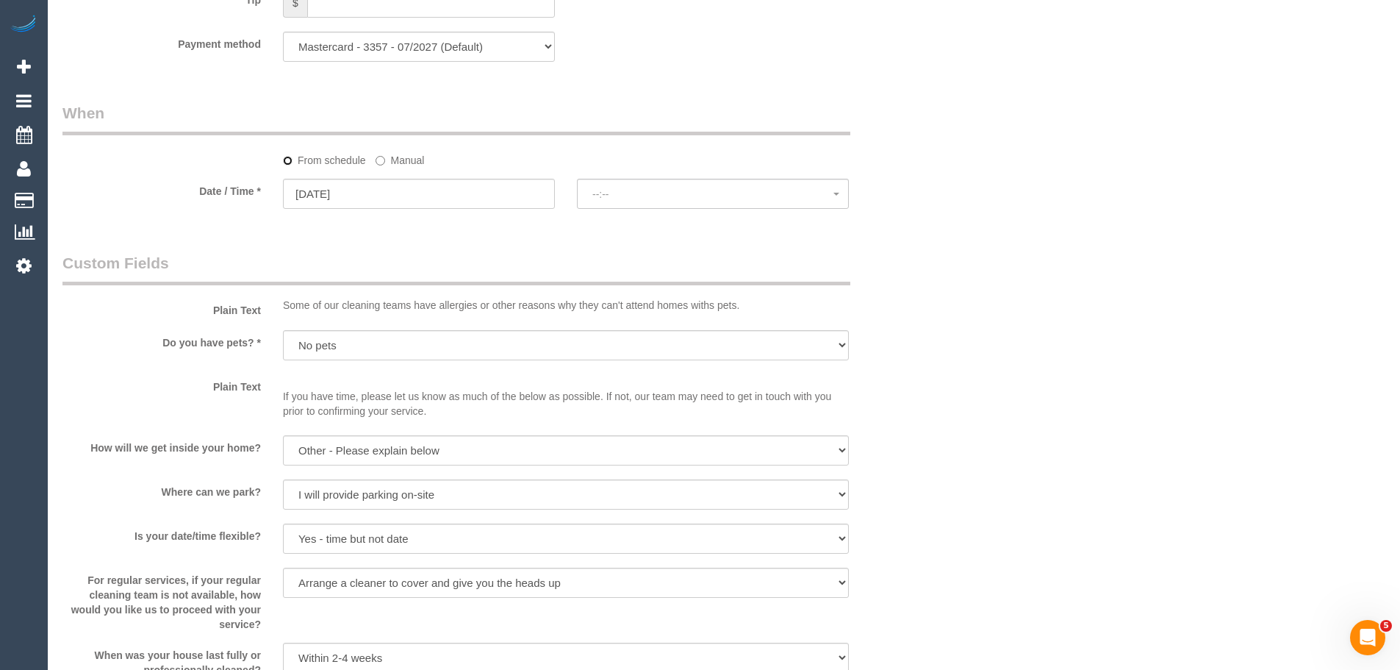
select select "spot10"
click at [299, 197] on input "[DATE]" at bounding box center [419, 194] width 272 height 30
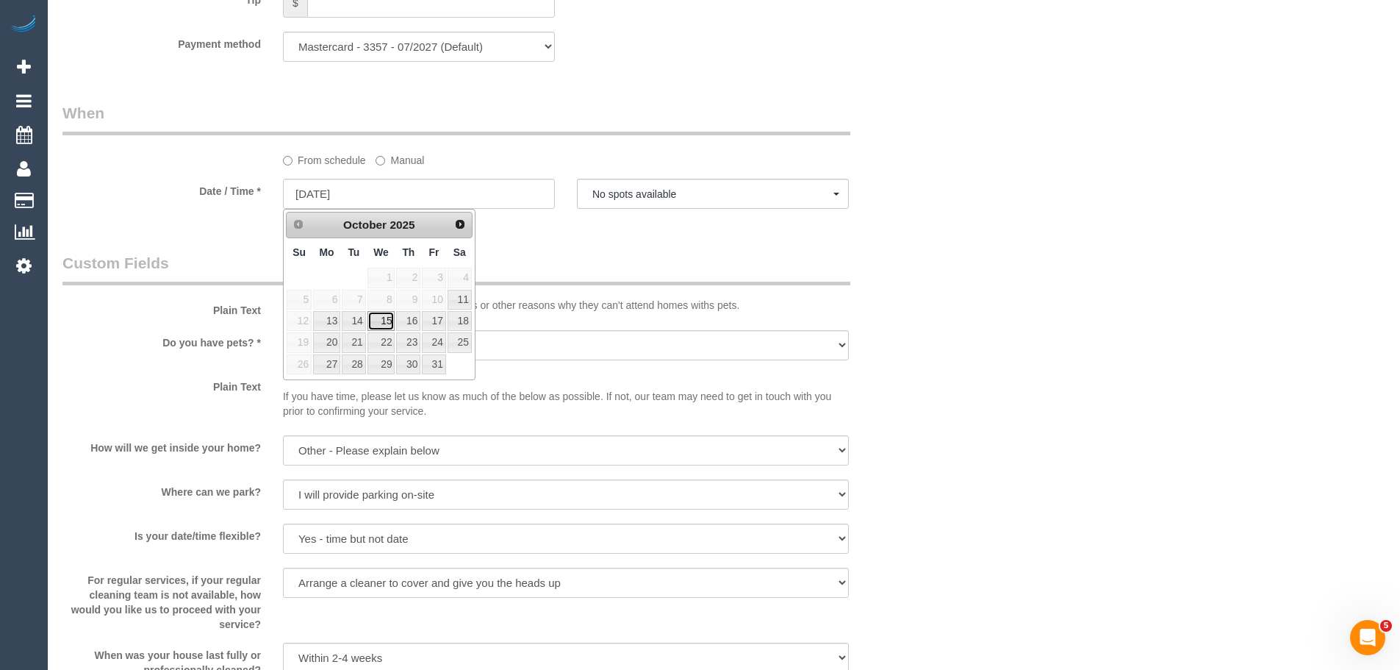
click at [391, 322] on link "15" at bounding box center [381, 321] width 28 height 20
type input "[DATE]"
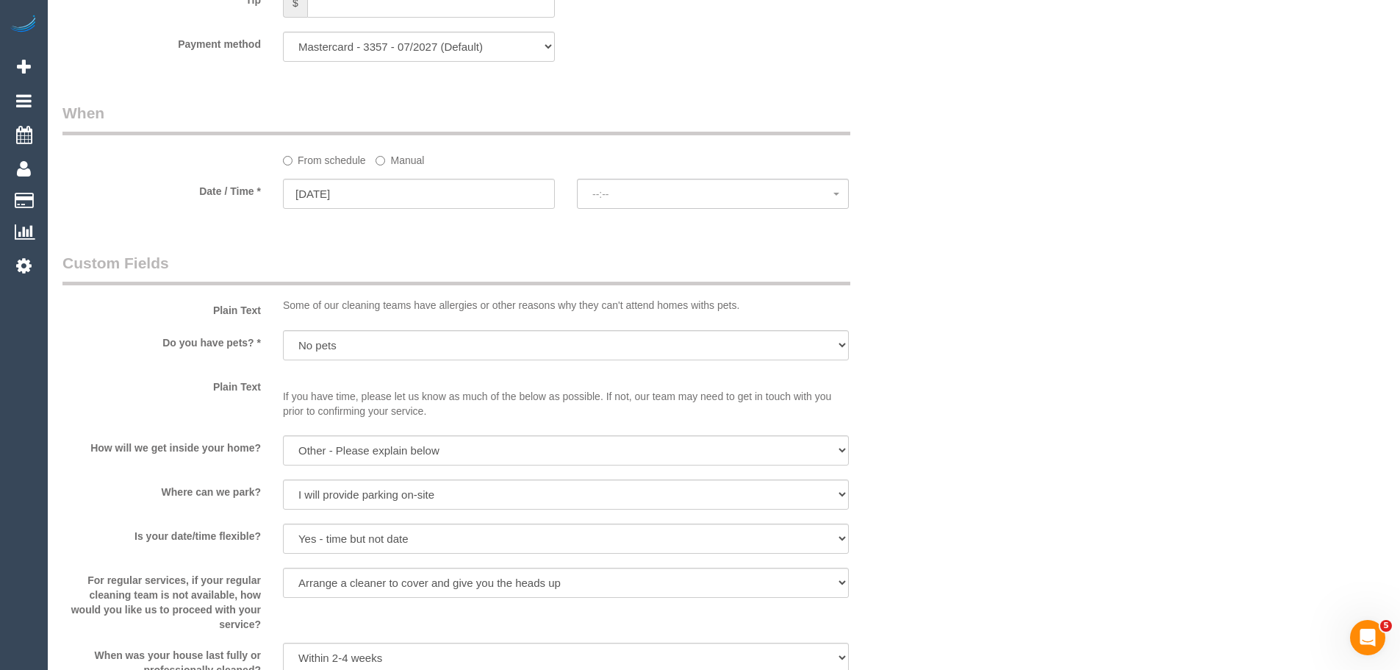
select select "spot19"
click at [638, 189] on span "07:00 - 08:00" at bounding box center [712, 194] width 241 height 12
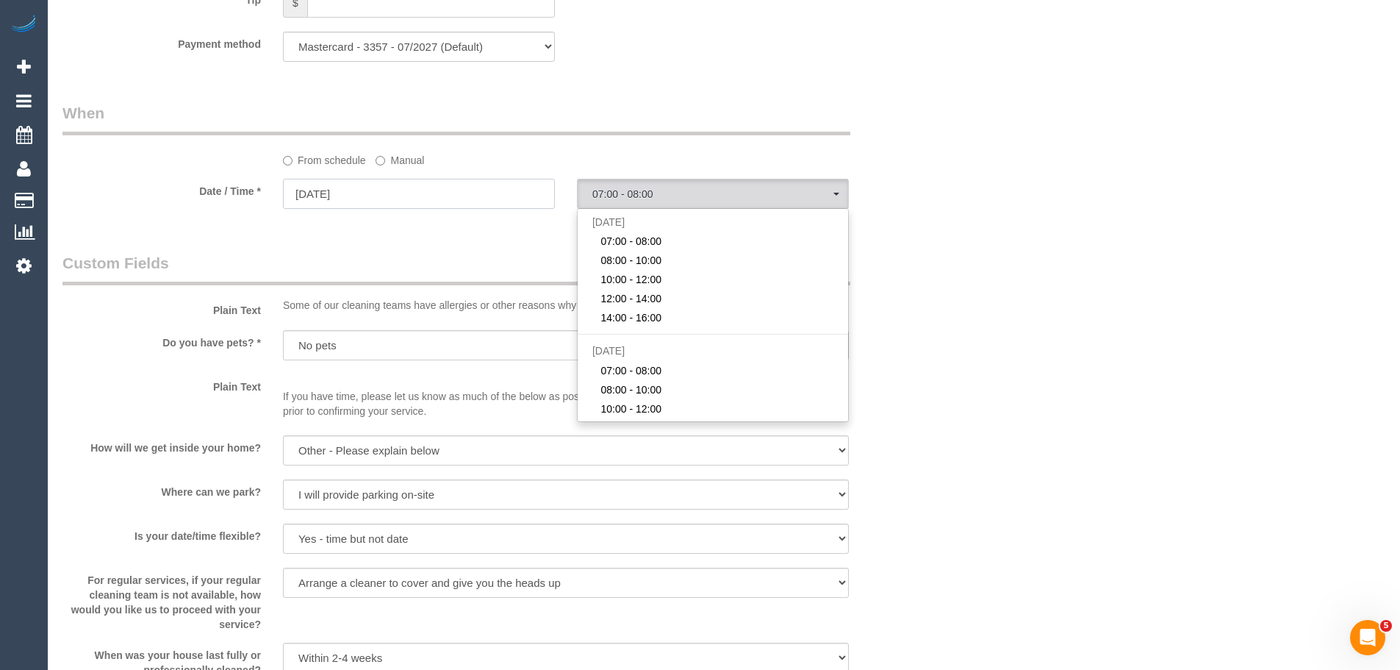
click at [386, 189] on input "[DATE]" at bounding box center [419, 194] width 272 height 30
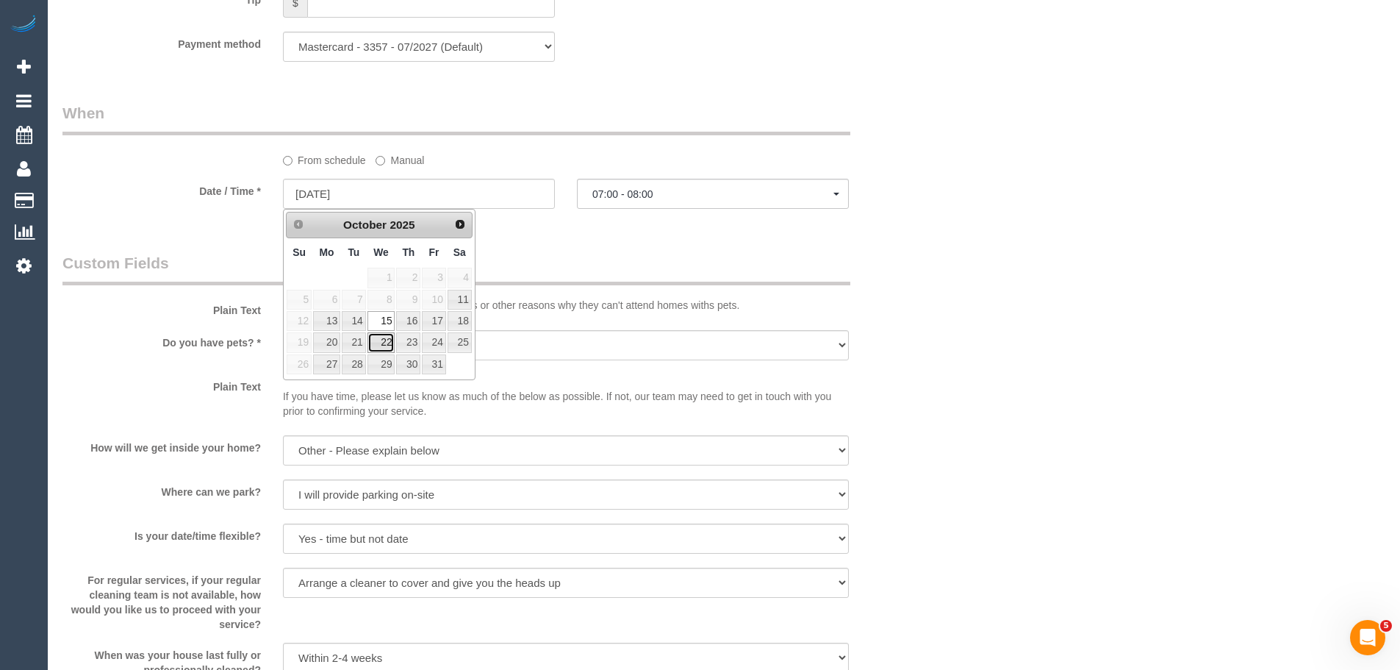
click at [386, 340] on link "22" at bounding box center [381, 342] width 28 height 20
type input "[DATE]"
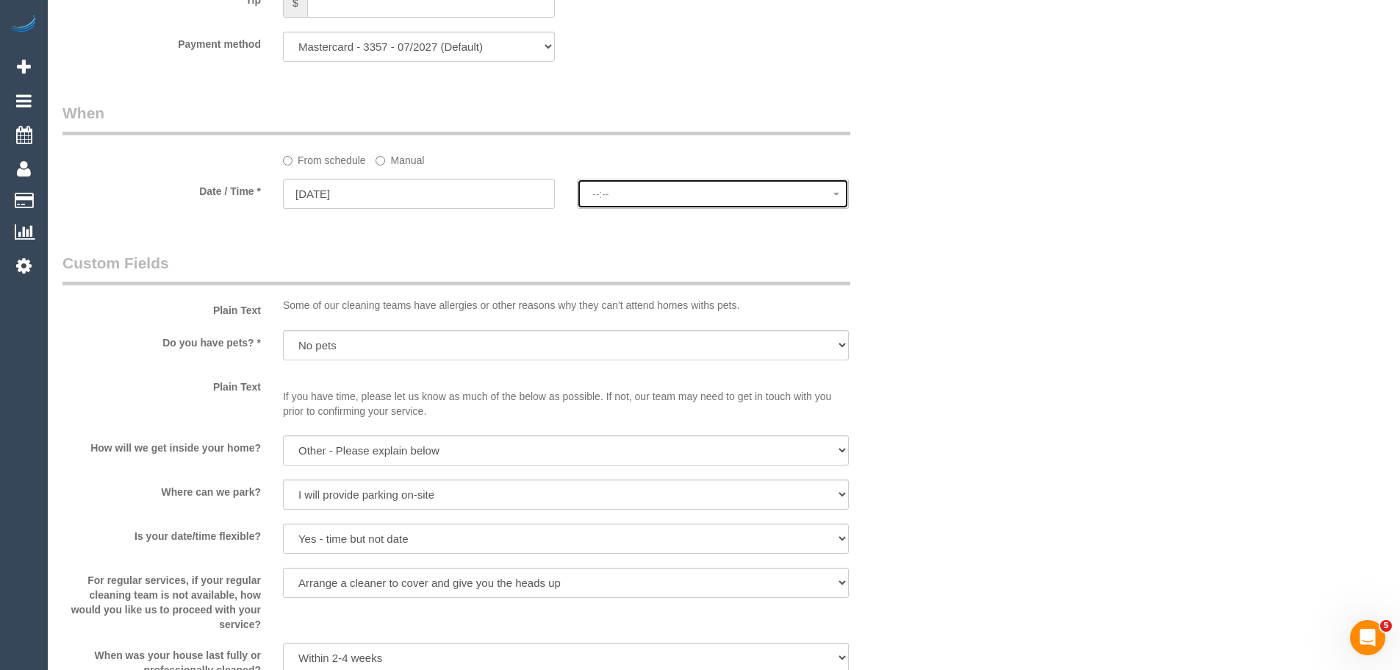
click at [669, 199] on span "--:--" at bounding box center [712, 194] width 241 height 12
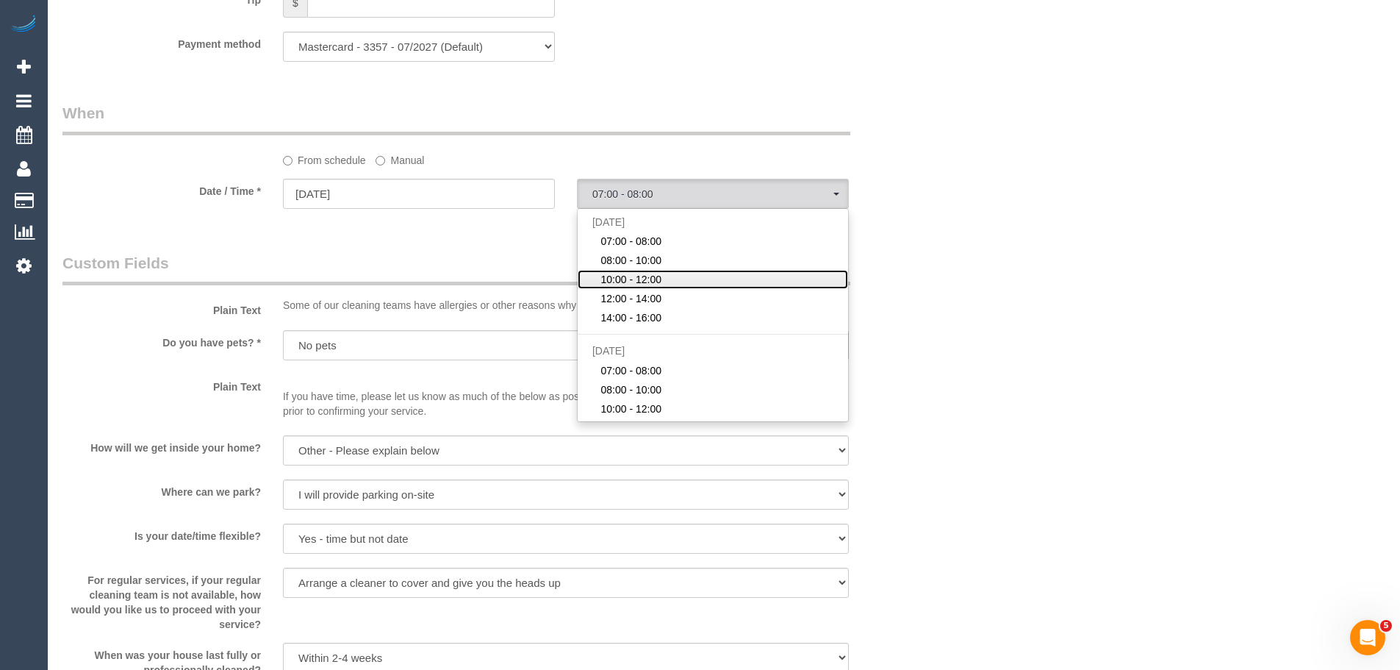
click at [645, 280] on span "10:00 - 12:00" at bounding box center [630, 279] width 61 height 15
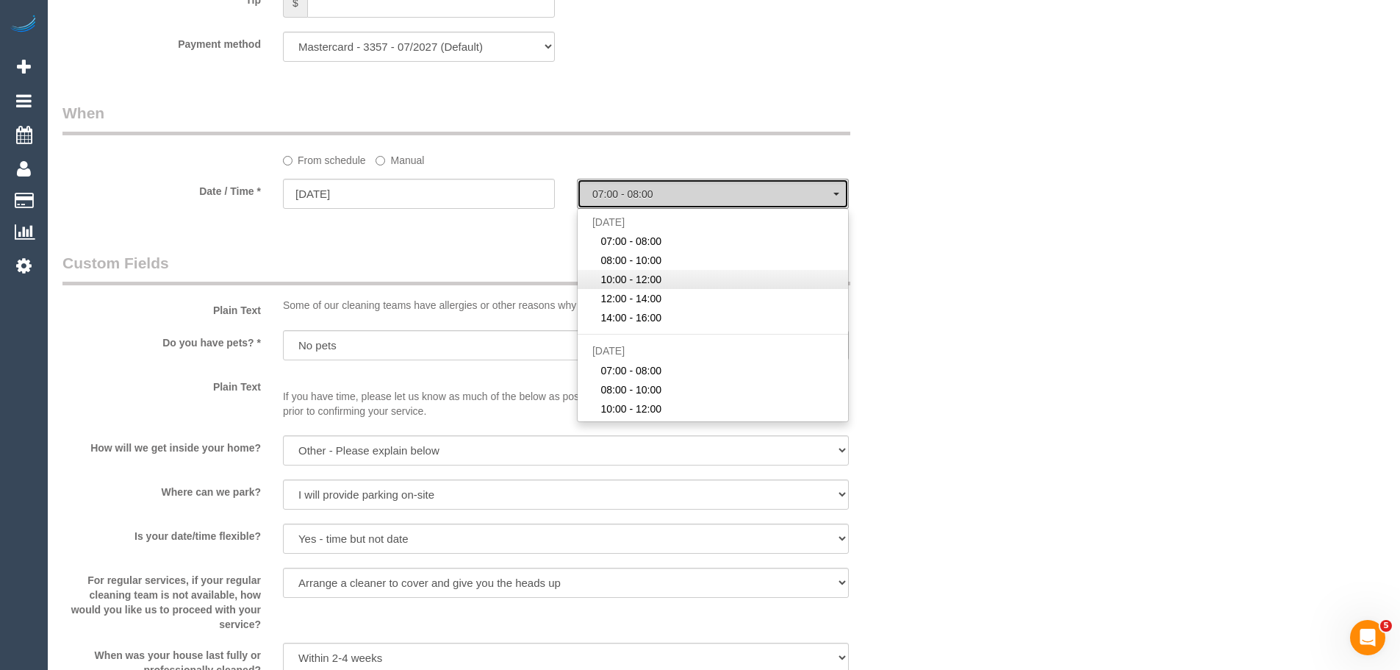
select select "spot42"
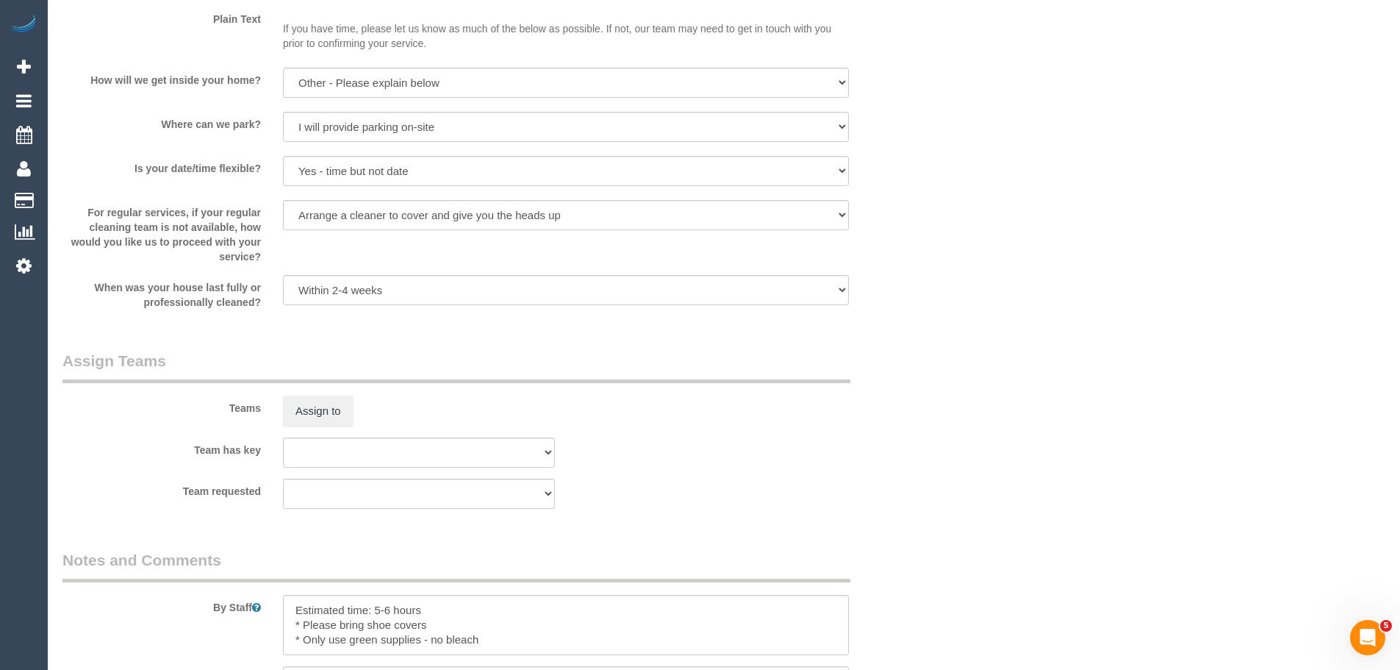
scroll to position [2205, 0]
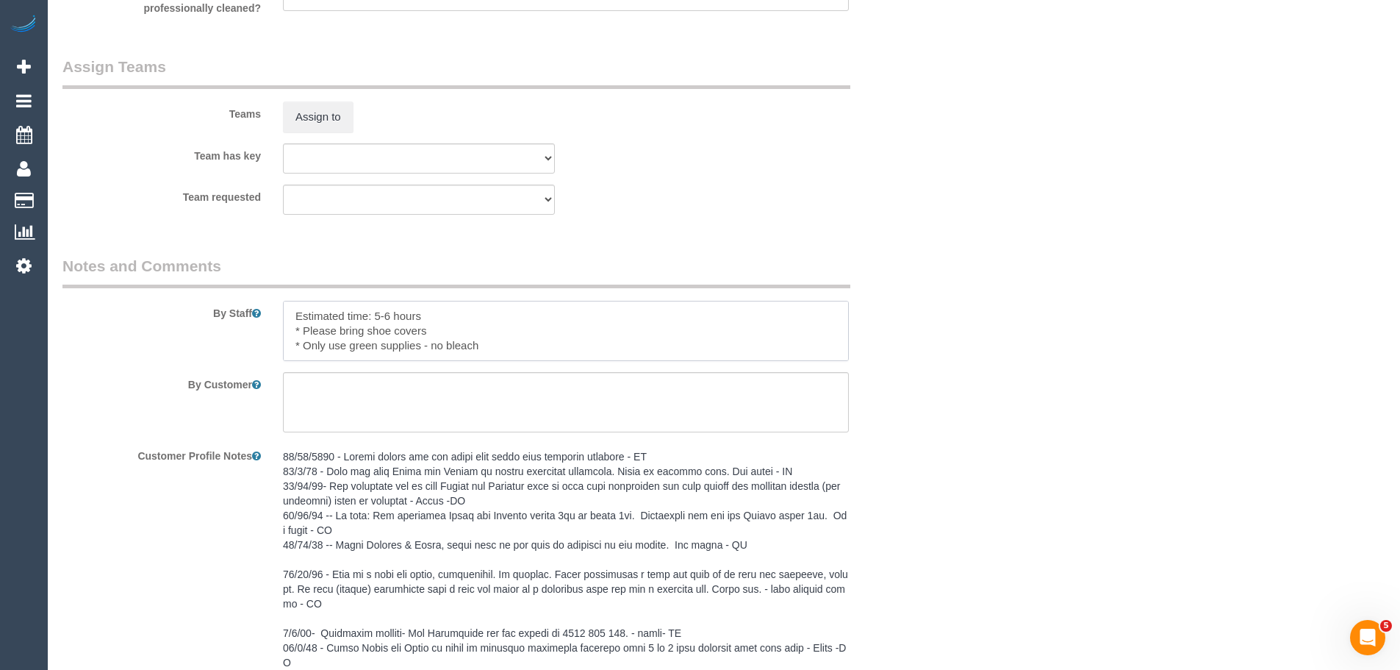
click at [290, 312] on textarea at bounding box center [566, 331] width 566 height 60
drag, startPoint x: 305, startPoint y: 334, endPoint x: 517, endPoint y: 354, distance: 212.6
click at [517, 354] on textarea at bounding box center [566, 331] width 566 height 60
click at [434, 344] on textarea at bounding box center [566, 331] width 566 height 60
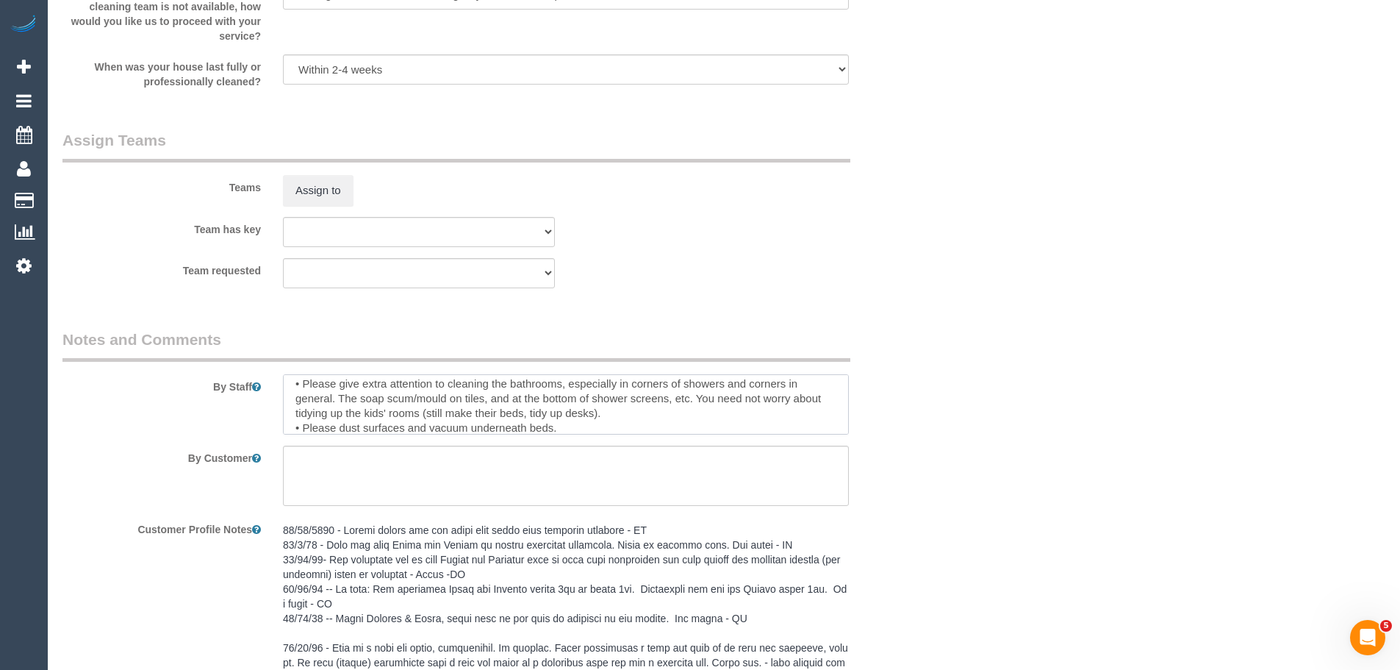
scroll to position [117, 0]
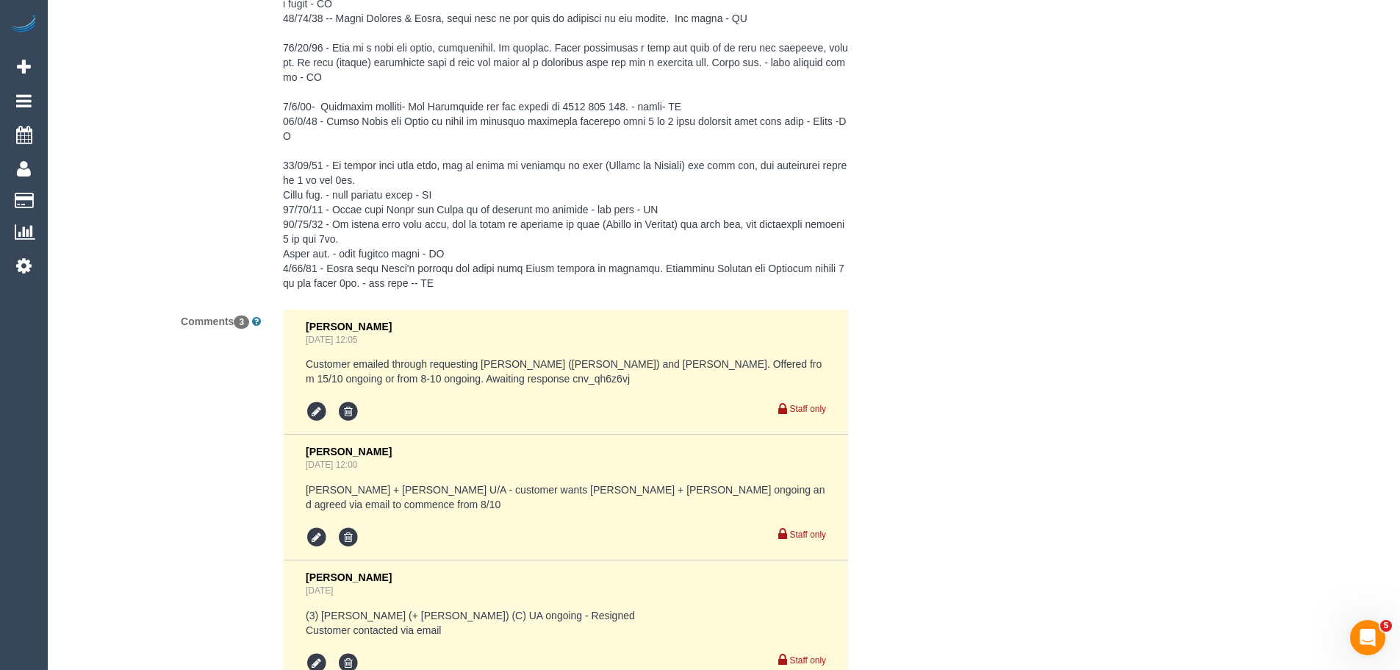
scroll to position [2907, 0]
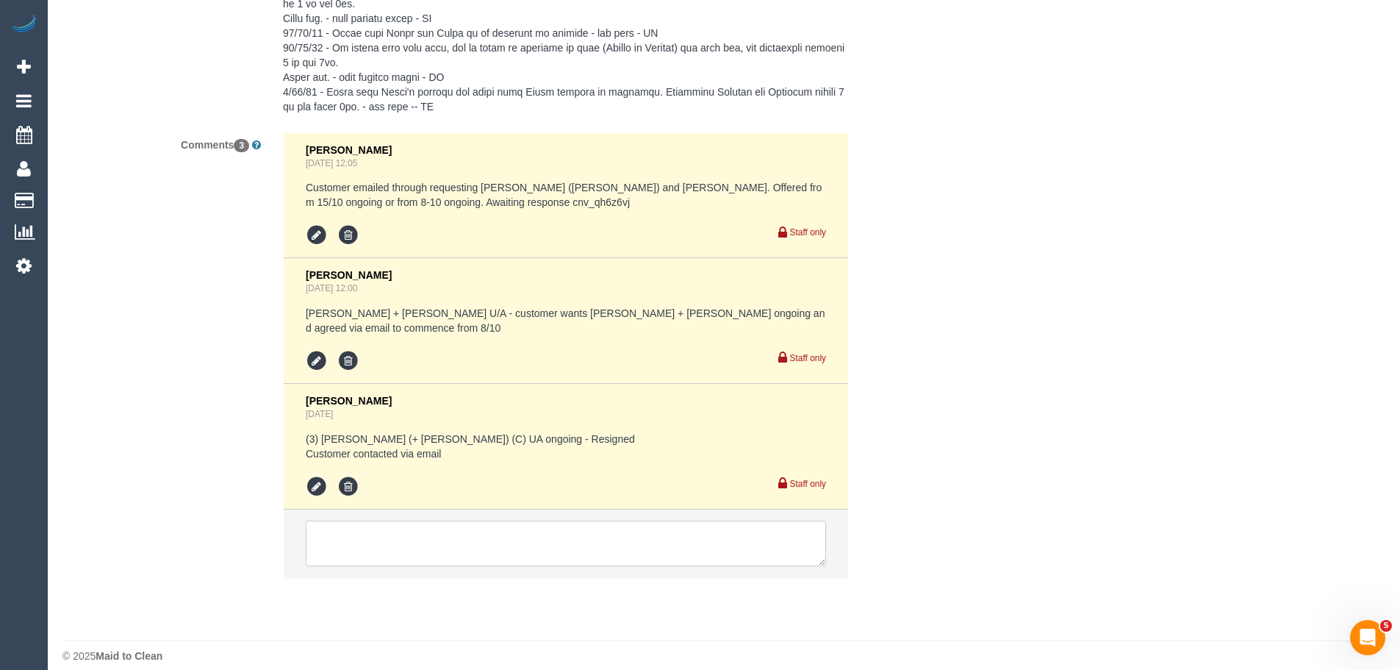
click at [459, 537] on textarea at bounding box center [566, 543] width 520 height 46
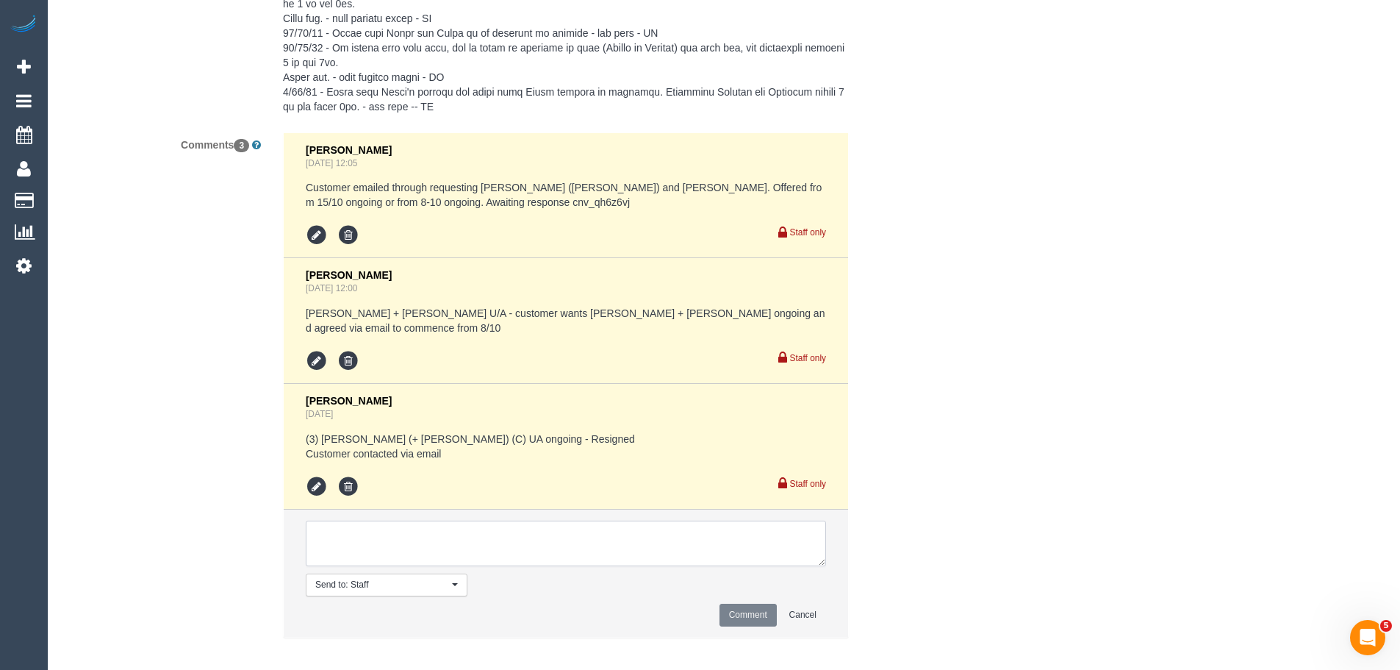
scroll to position [2968, 0]
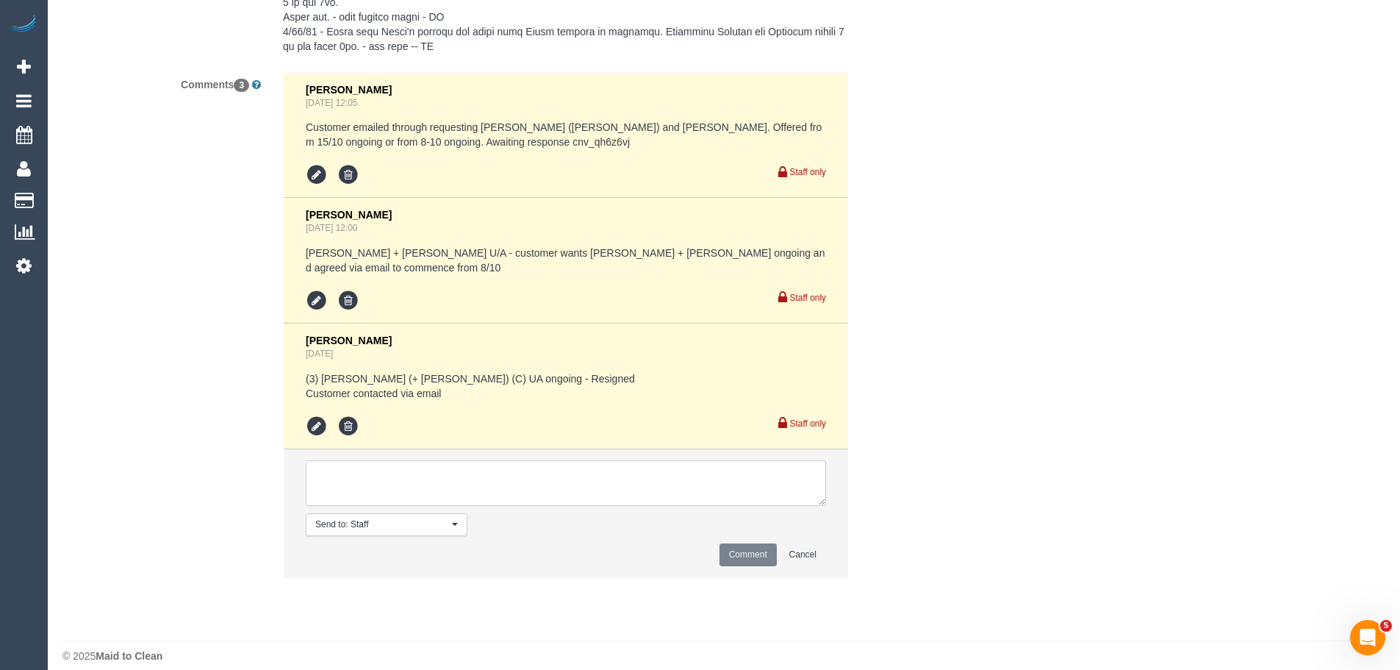
click at [459, 460] on textarea at bounding box center [566, 483] width 520 height 46
click at [384, 483] on textarea at bounding box center [566, 483] width 520 height 46
paste textarea "anytime between 9am to 5pm [DATE] - [DATE], in saying that, we are open to also…"
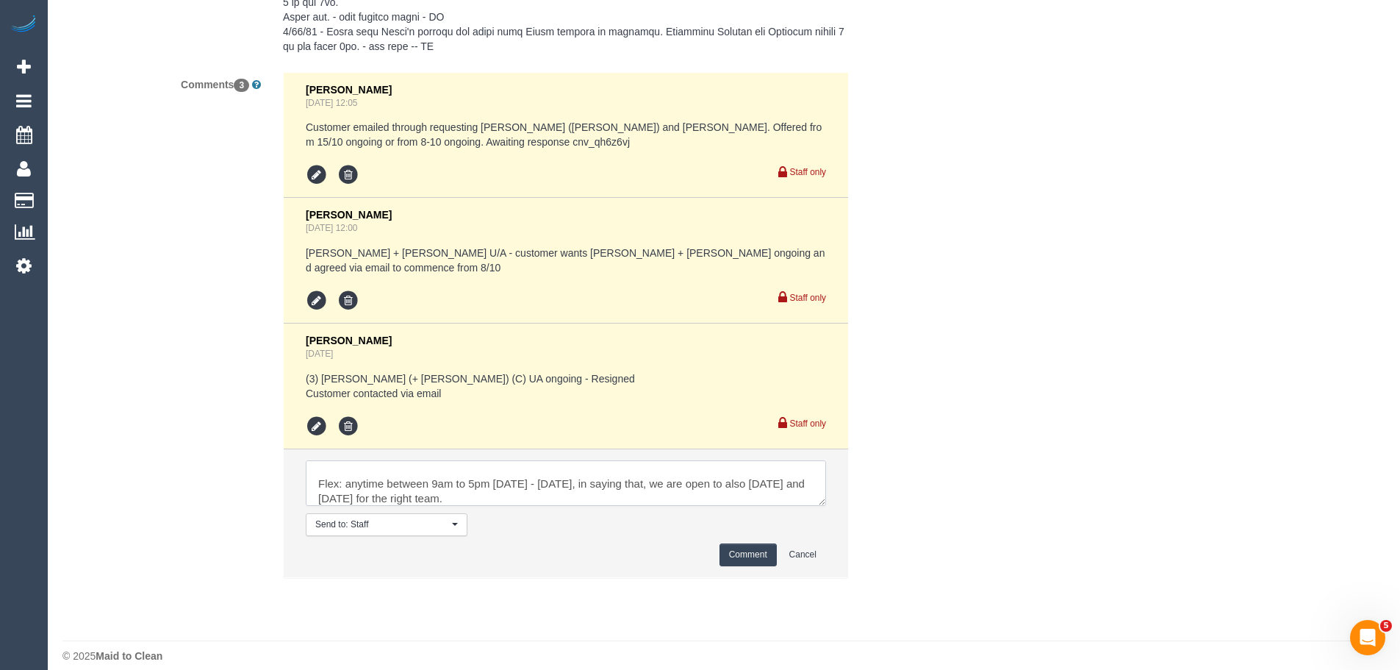
type textarea "Customer cancelled all ongoing by mistake. Reinstated and rescheduled to follow…"
click at [747, 543] on button "Comment" at bounding box center [748, 554] width 57 height 23
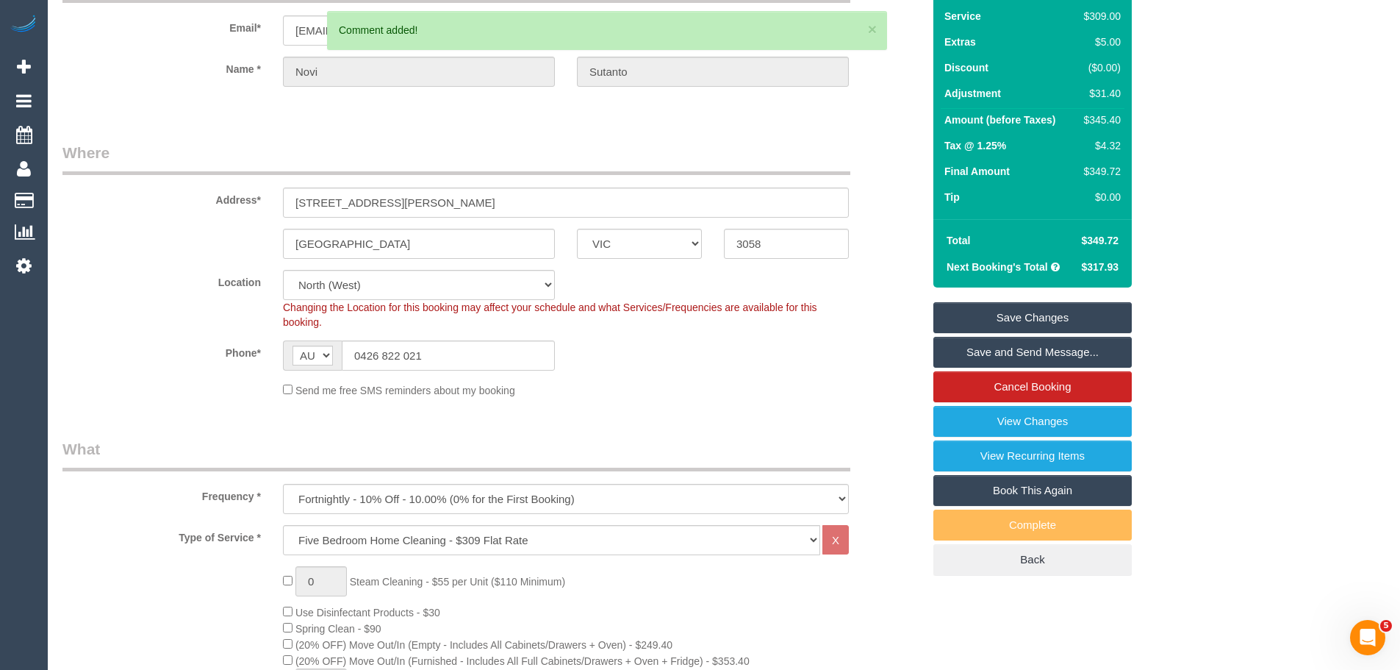
scroll to position [0, 0]
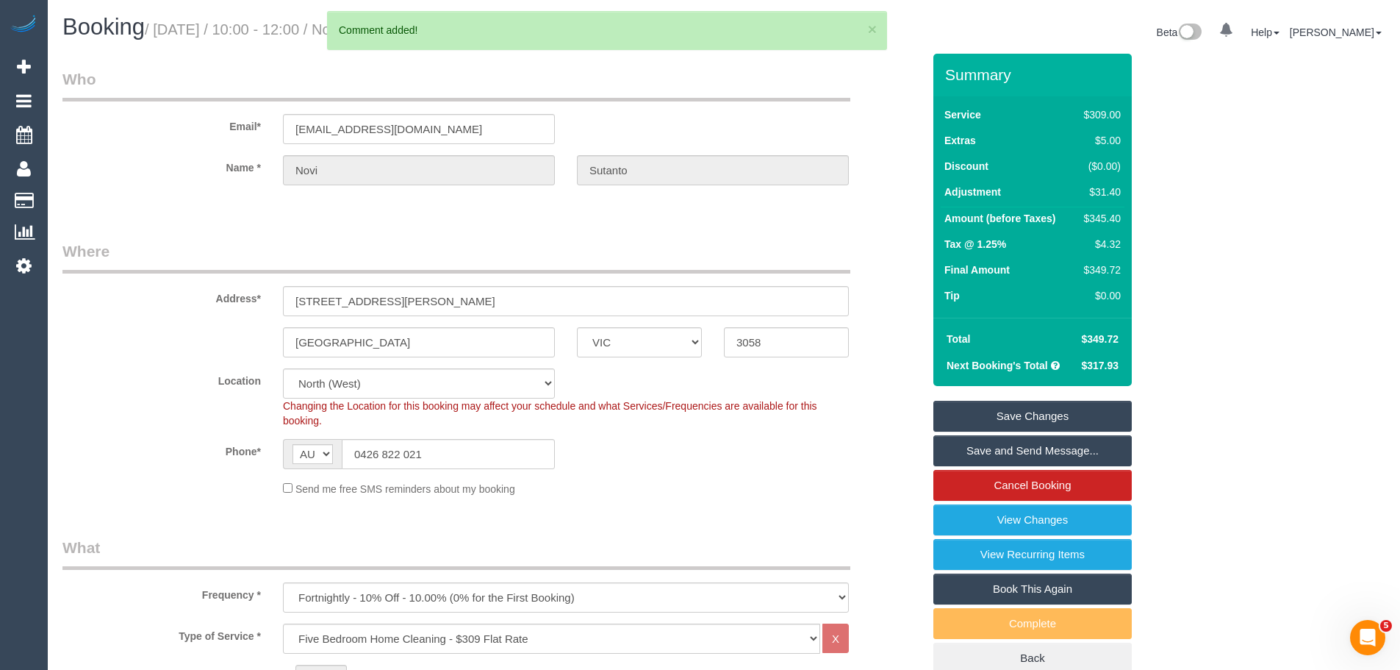
drag, startPoint x: 1013, startPoint y: 413, endPoint x: 1022, endPoint y: 415, distance: 9.7
click at [1013, 413] on link "Save Changes" at bounding box center [1032, 416] width 198 height 31
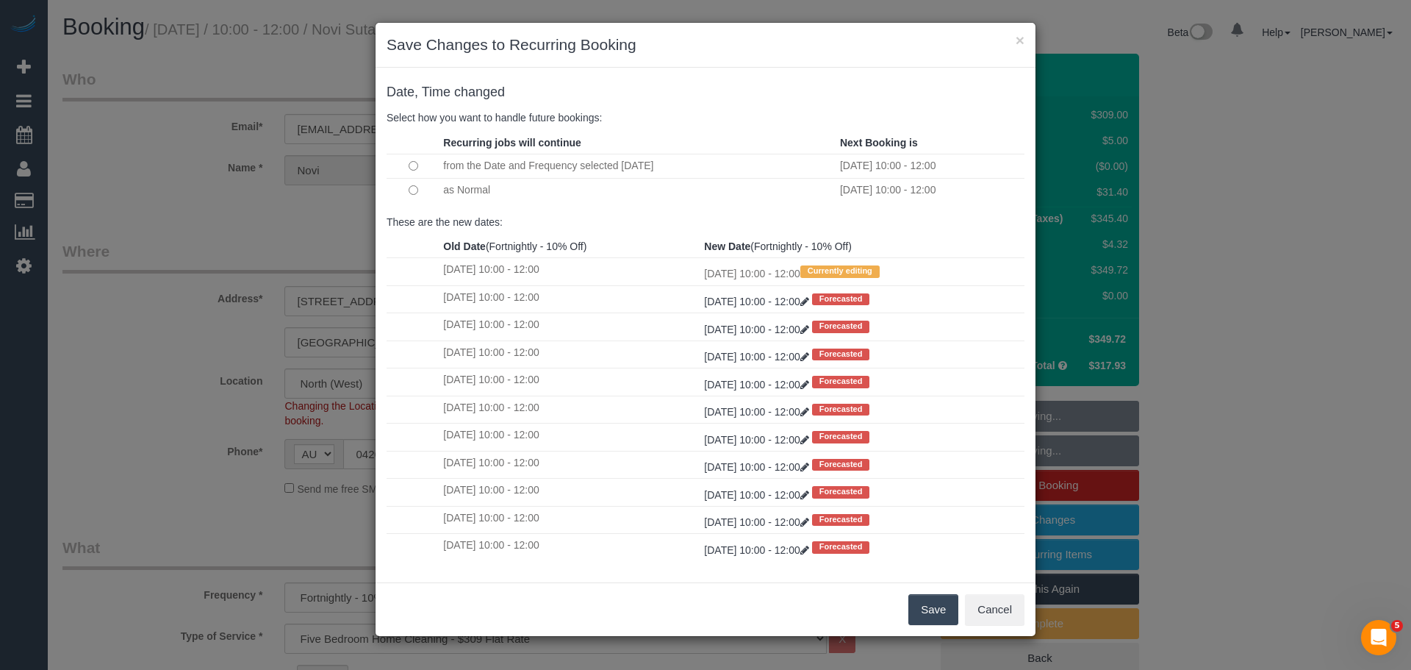
click at [936, 612] on button "Save" at bounding box center [933, 609] width 50 height 31
